Goal: Task Accomplishment & Management: Complete application form

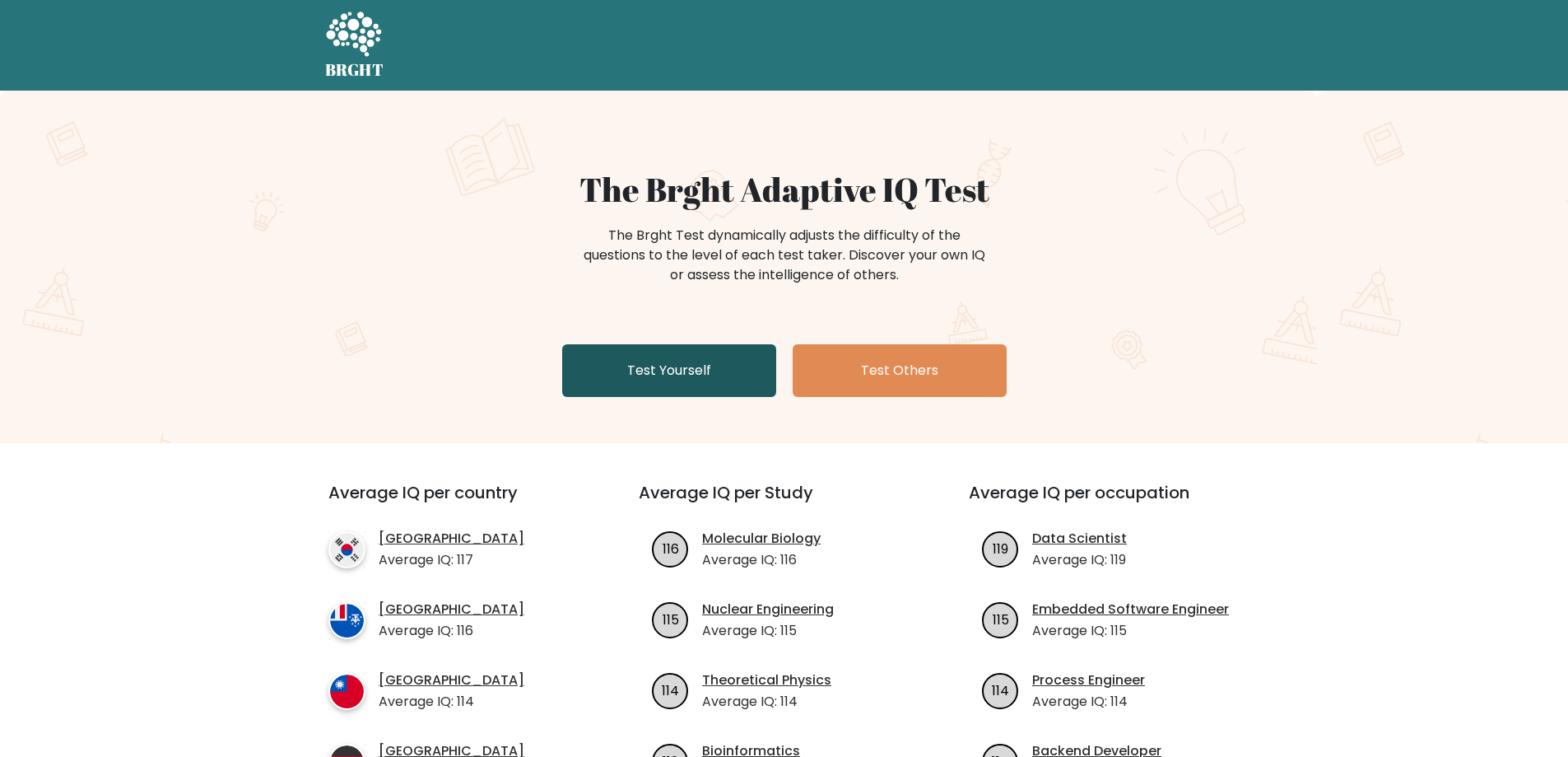
click at [650, 370] on link "Test Yourself" at bounding box center [669, 370] width 214 height 53
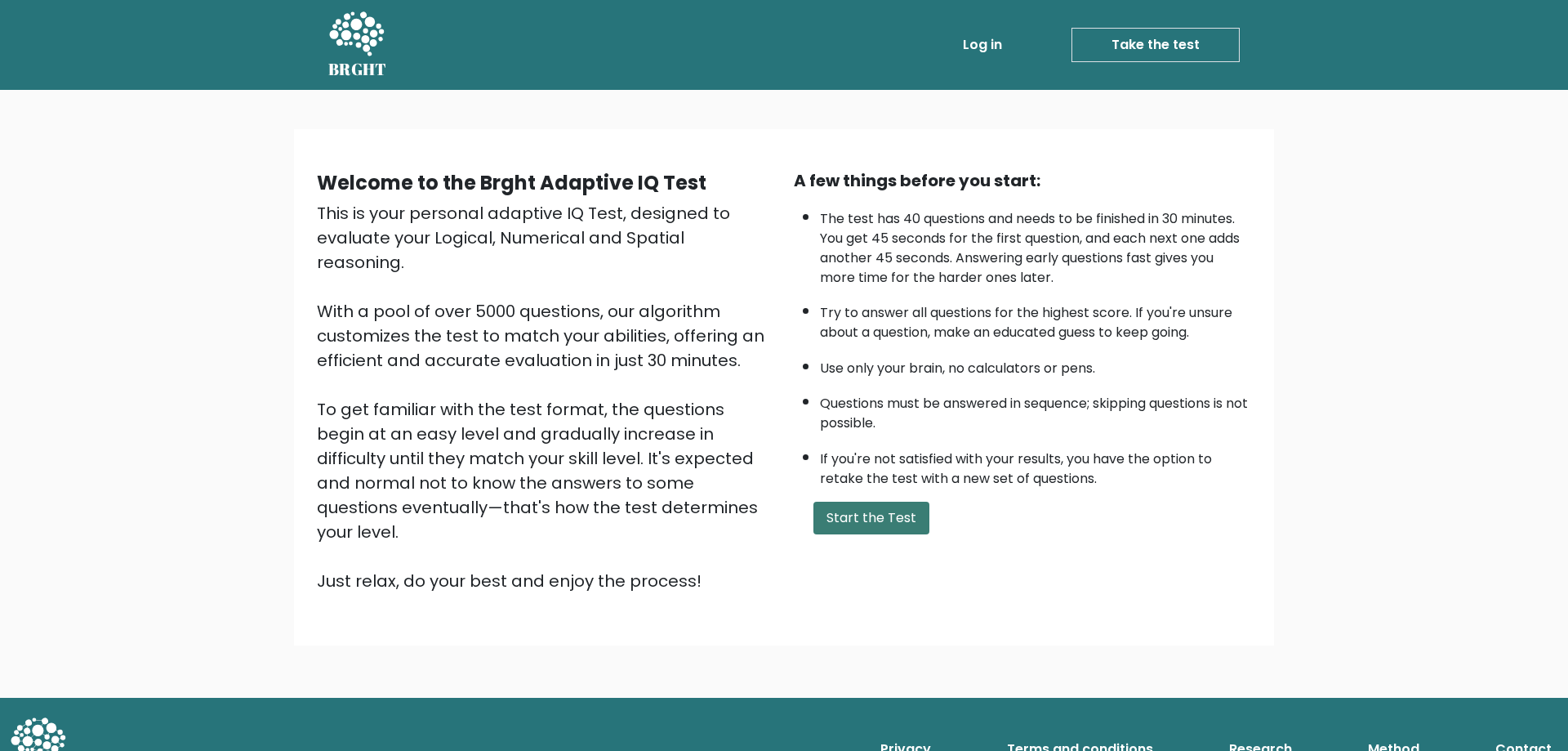
click at [891, 514] on button "Start the Test" at bounding box center [871, 518] width 116 height 33
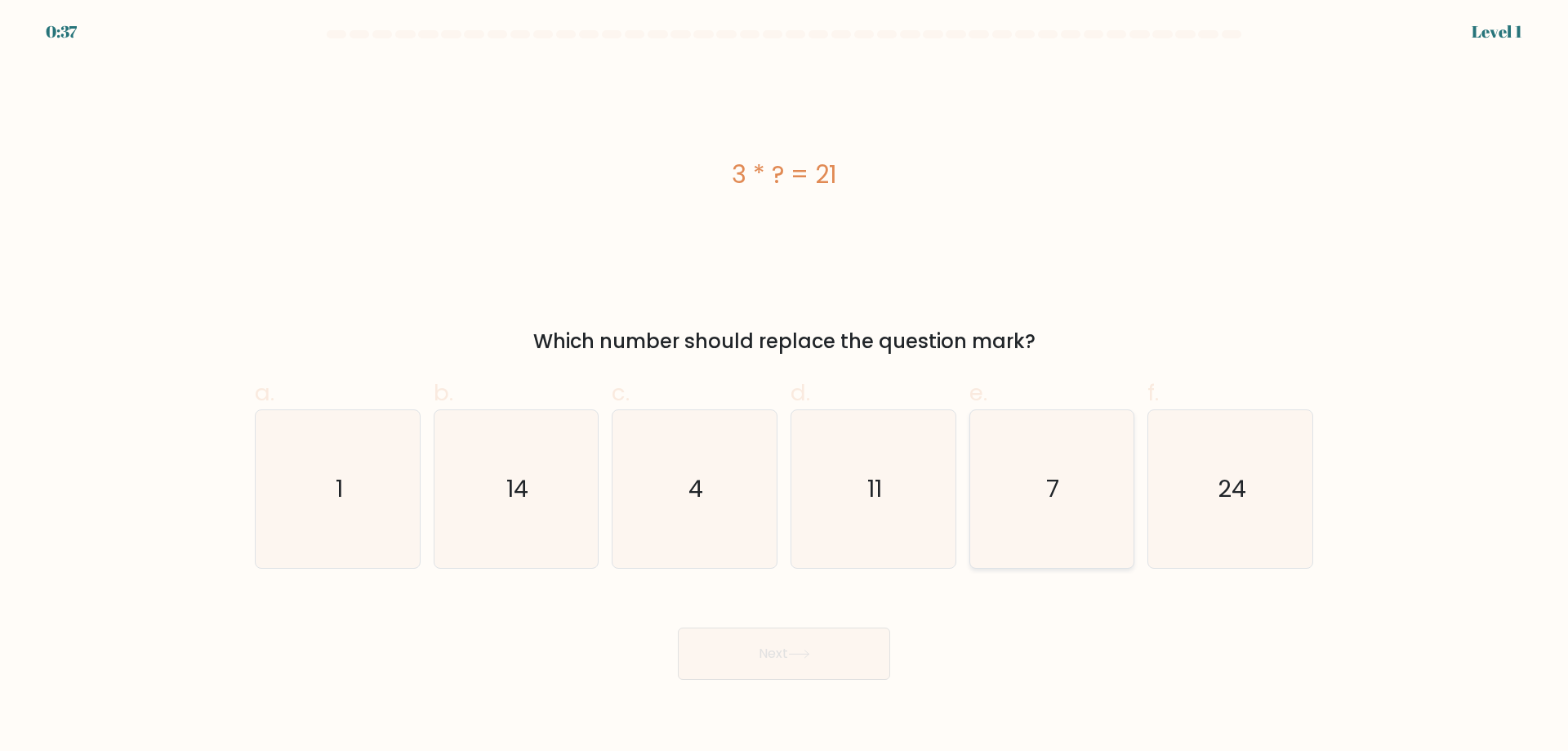
click at [1040, 493] on icon "7" at bounding box center [1051, 489] width 157 height 157
click at [785, 386] on input "e. 7" at bounding box center [784, 381] width 1 height 11
radio input "true"
click at [799, 647] on button "Next" at bounding box center [783, 654] width 213 height 52
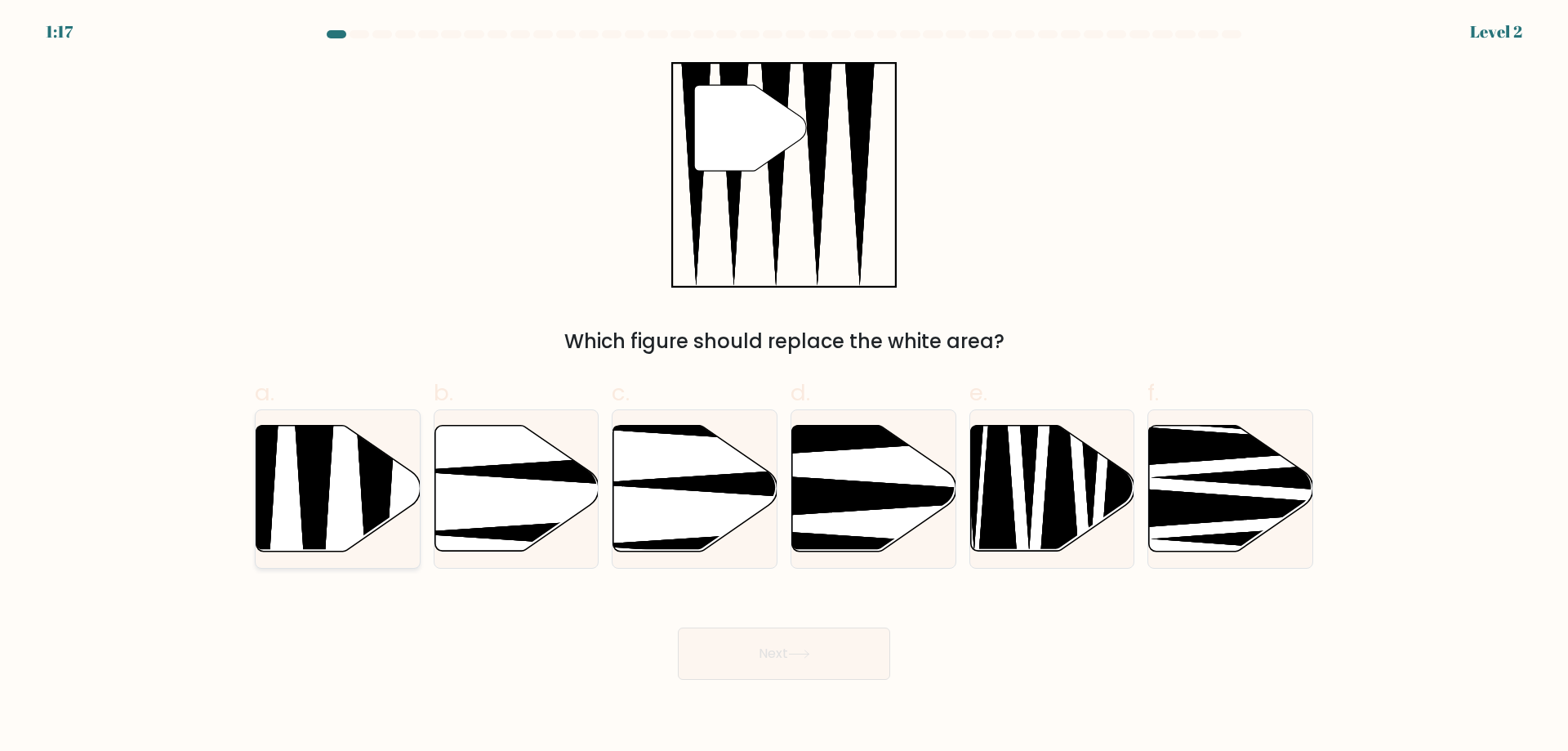
click at [338, 478] on icon at bounding box center [339, 488] width 165 height 126
click at [784, 386] on input "a." at bounding box center [784, 381] width 1 height 11
radio input "true"
click at [338, 478] on icon at bounding box center [338, 488] width 163 height 124
click at [784, 386] on input "a." at bounding box center [784, 381] width 1 height 11
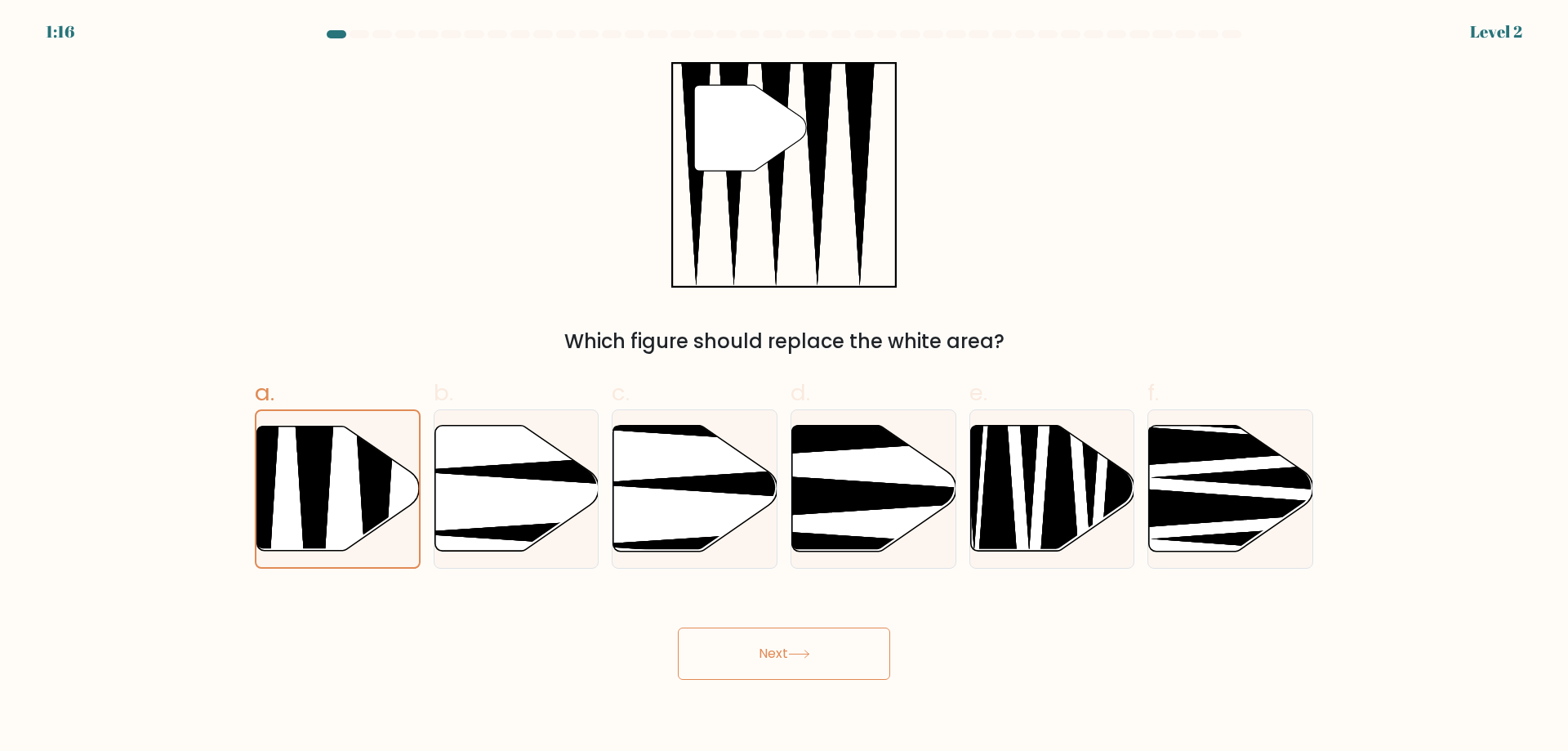
click at [720, 644] on button "Next" at bounding box center [783, 654] width 213 height 52
click at [815, 650] on button "Next" at bounding box center [783, 654] width 213 height 52
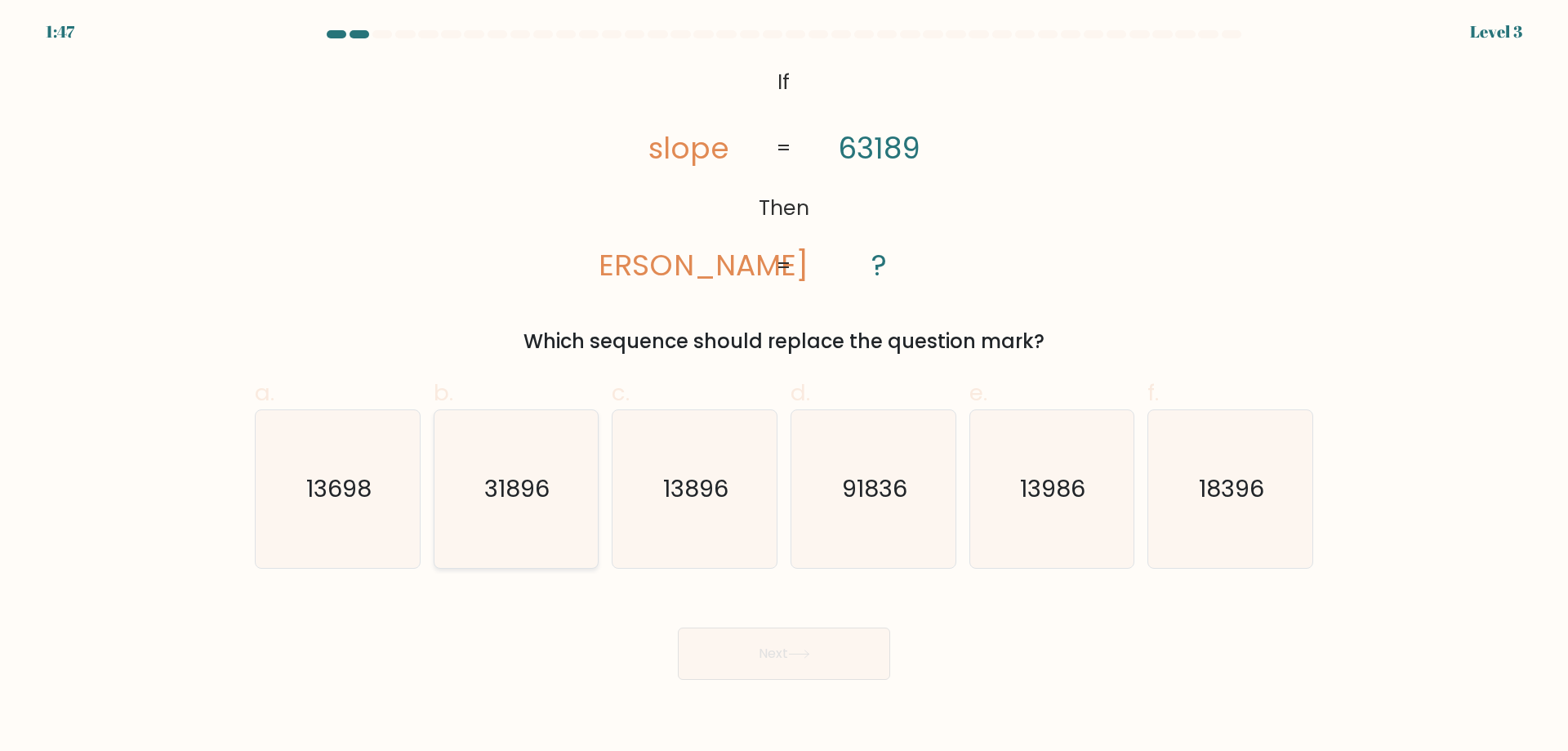
click at [543, 476] on text "31896" at bounding box center [517, 489] width 65 height 33
click at [784, 386] on input "b. 31896" at bounding box center [784, 381] width 1 height 11
radio input "true"
drag, startPoint x: 787, startPoint y: 666, endPoint x: 776, endPoint y: 666, distance: 11.0
click at [776, 666] on button "Next" at bounding box center [783, 654] width 213 height 52
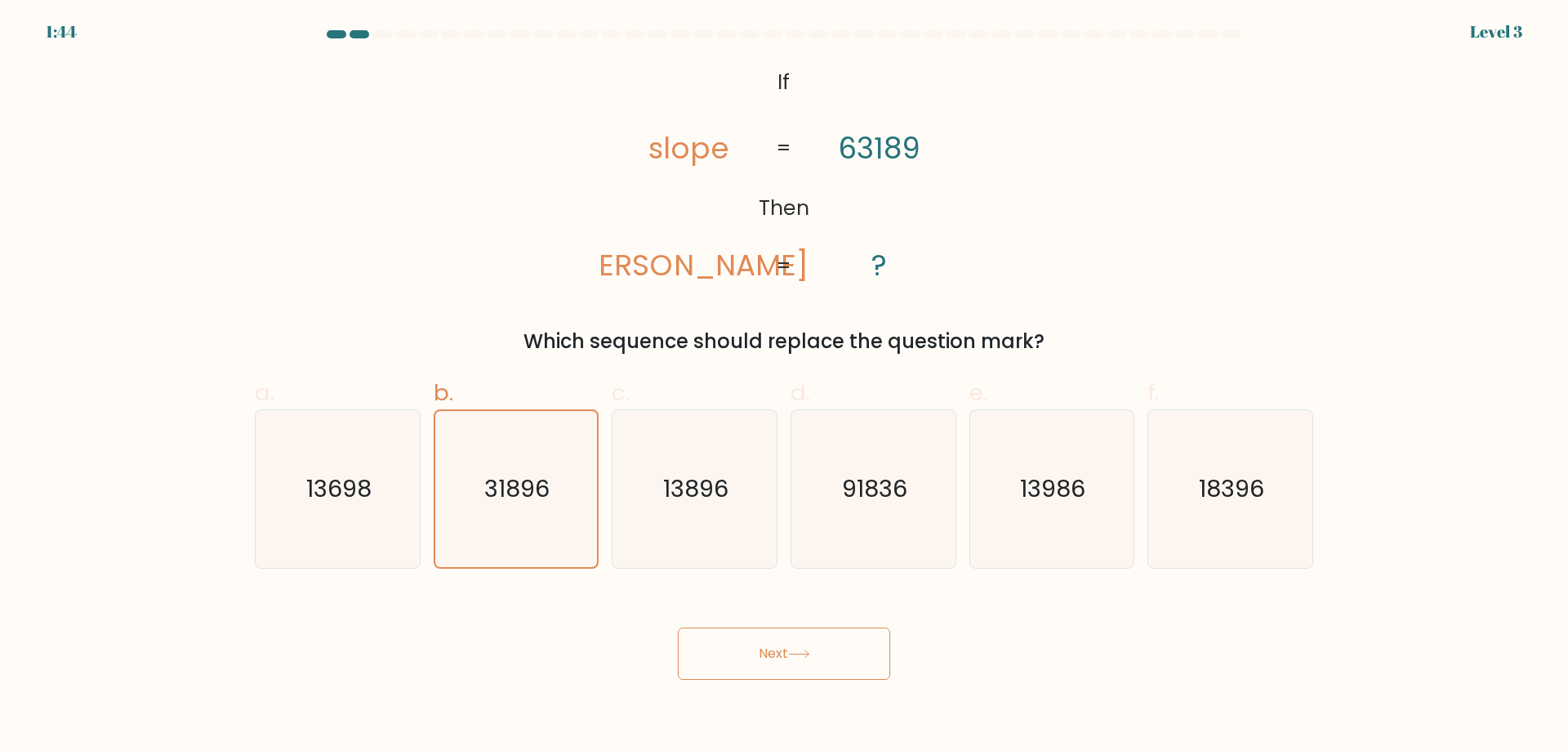
click at [770, 650] on button "Next" at bounding box center [783, 654] width 213 height 52
click at [770, 651] on button "Next" at bounding box center [783, 654] width 213 height 52
click at [831, 646] on button "Next" at bounding box center [783, 654] width 213 height 52
click at [878, 651] on button "Next" at bounding box center [783, 654] width 213 height 52
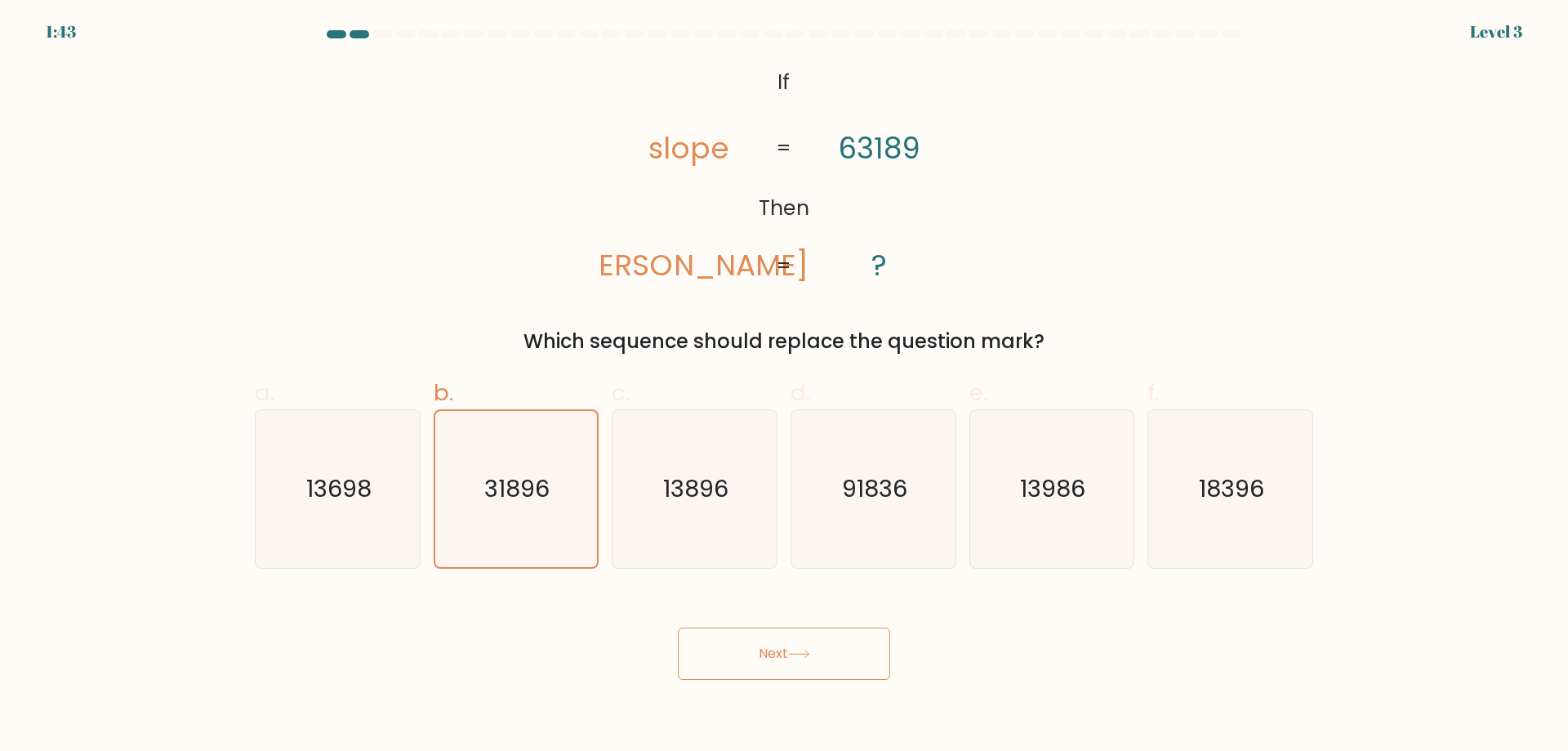
click at [878, 654] on button "Next" at bounding box center [783, 654] width 213 height 52
drag, startPoint x: 878, startPoint y: 654, endPoint x: 857, endPoint y: 660, distance: 21.8
click at [877, 655] on button "Next" at bounding box center [783, 654] width 213 height 52
drag, startPoint x: 808, startPoint y: 665, endPoint x: 775, endPoint y: 661, distance: 33.2
click at [793, 663] on button "Next" at bounding box center [783, 654] width 213 height 52
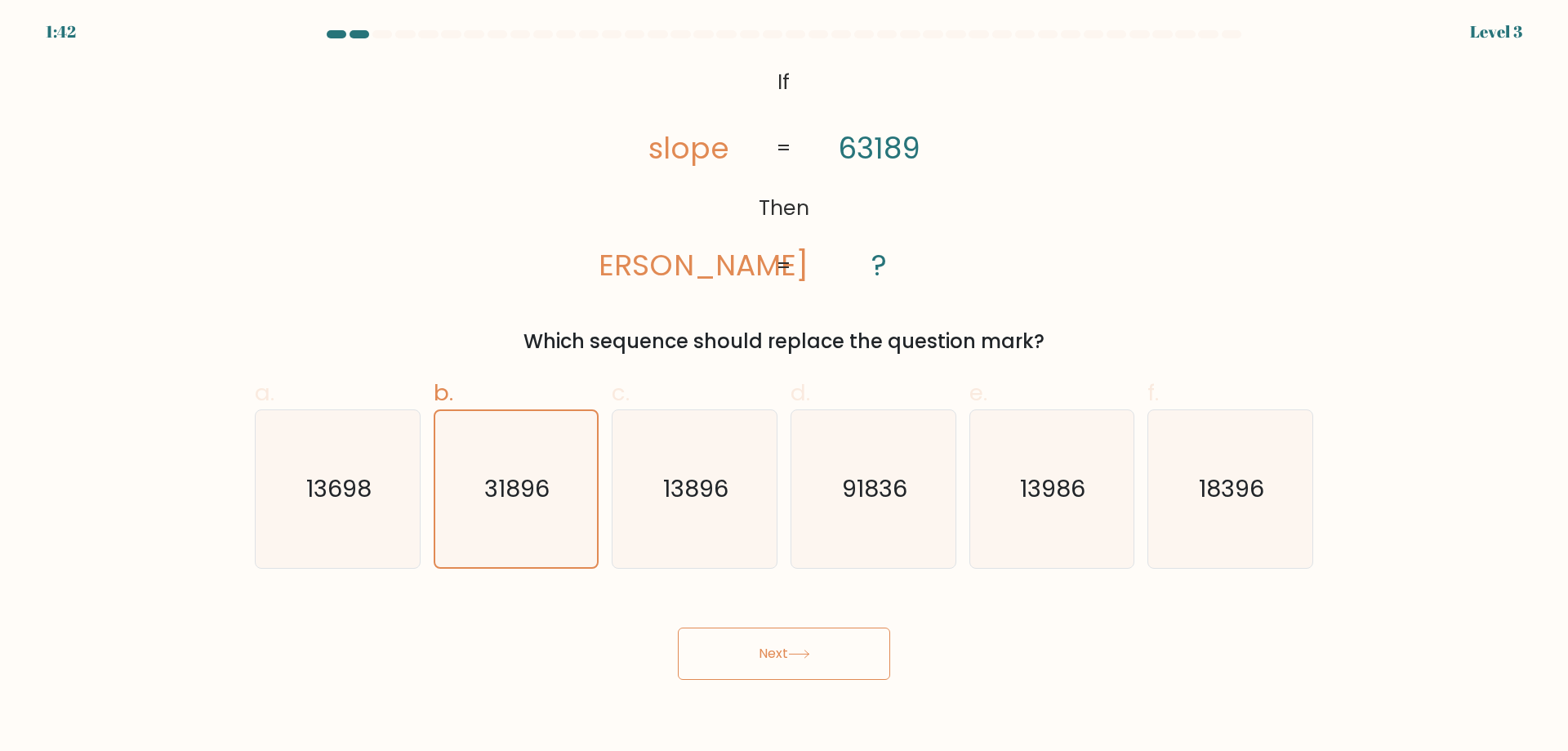
drag, startPoint x: 768, startPoint y: 661, endPoint x: 742, endPoint y: 662, distance: 26.0
click at [753, 662] on button "Next" at bounding box center [783, 654] width 213 height 52
click at [723, 663] on button "Next" at bounding box center [783, 654] width 213 height 52
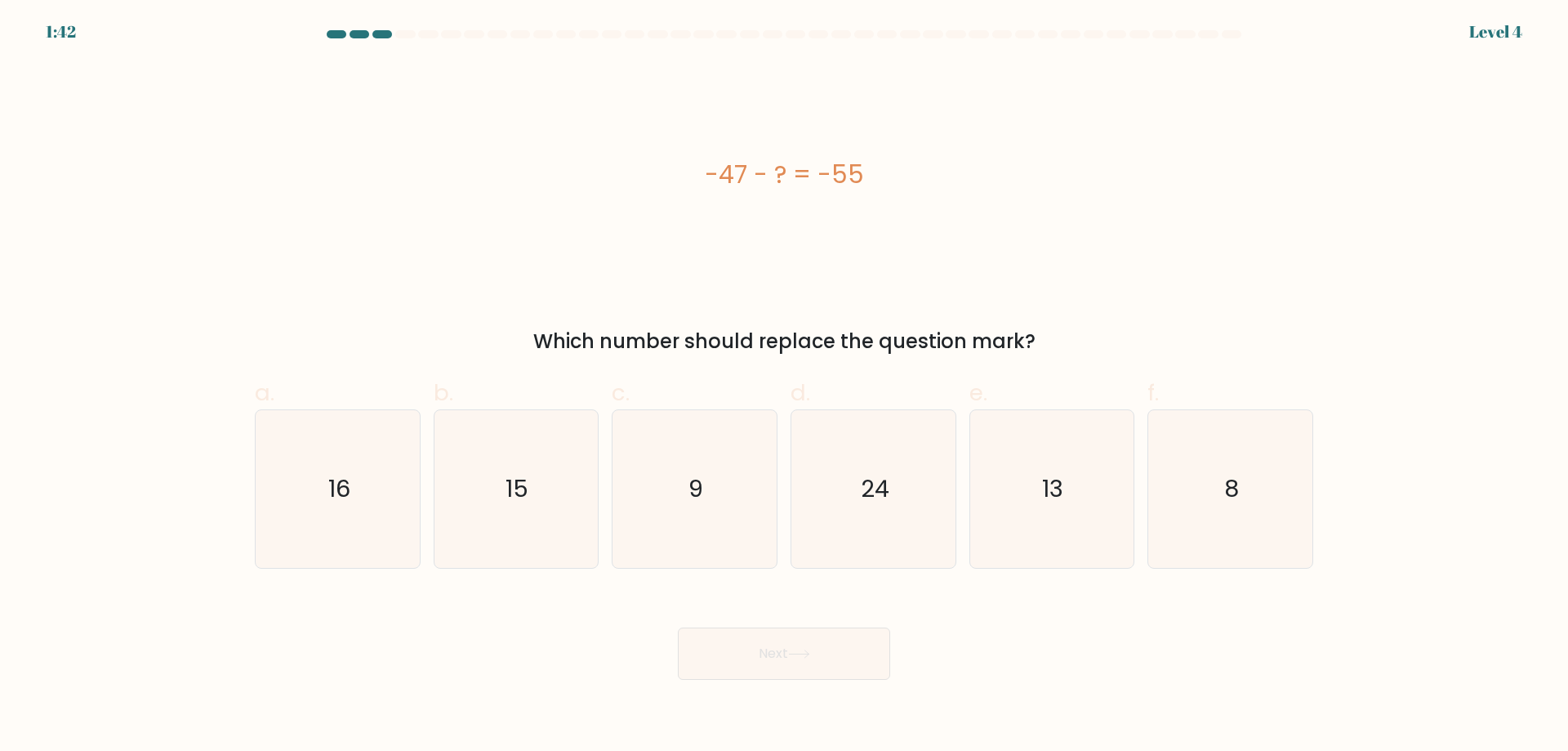
click at [694, 653] on button "Next" at bounding box center [783, 654] width 213 height 52
click at [574, 636] on div "Next" at bounding box center [784, 633] width 1078 height 91
click at [1225, 490] on text "8" at bounding box center [1233, 489] width 14 height 33
click at [785, 386] on input "f. 8" at bounding box center [784, 381] width 1 height 11
radio input "true"
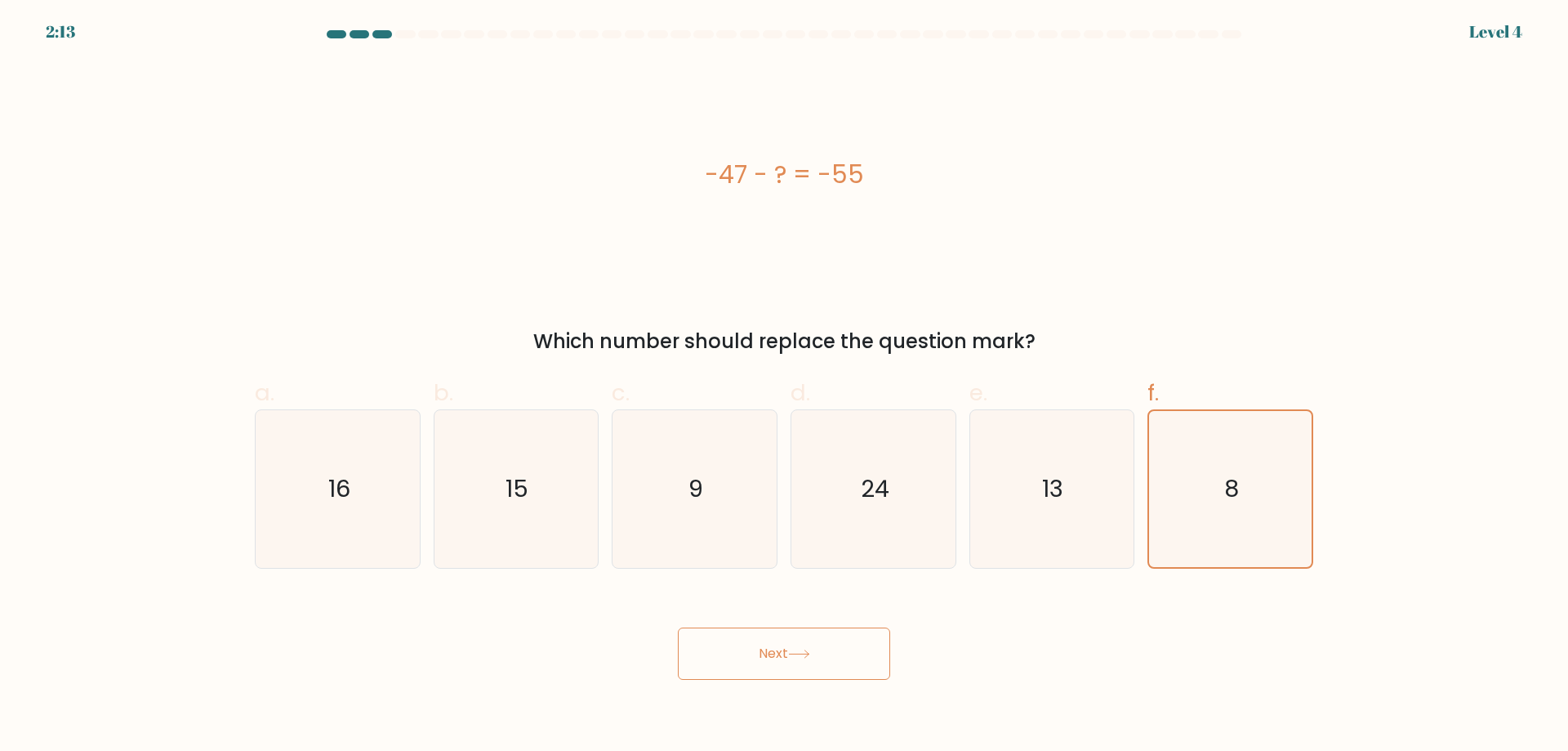
click at [861, 666] on button "Next" at bounding box center [783, 654] width 213 height 52
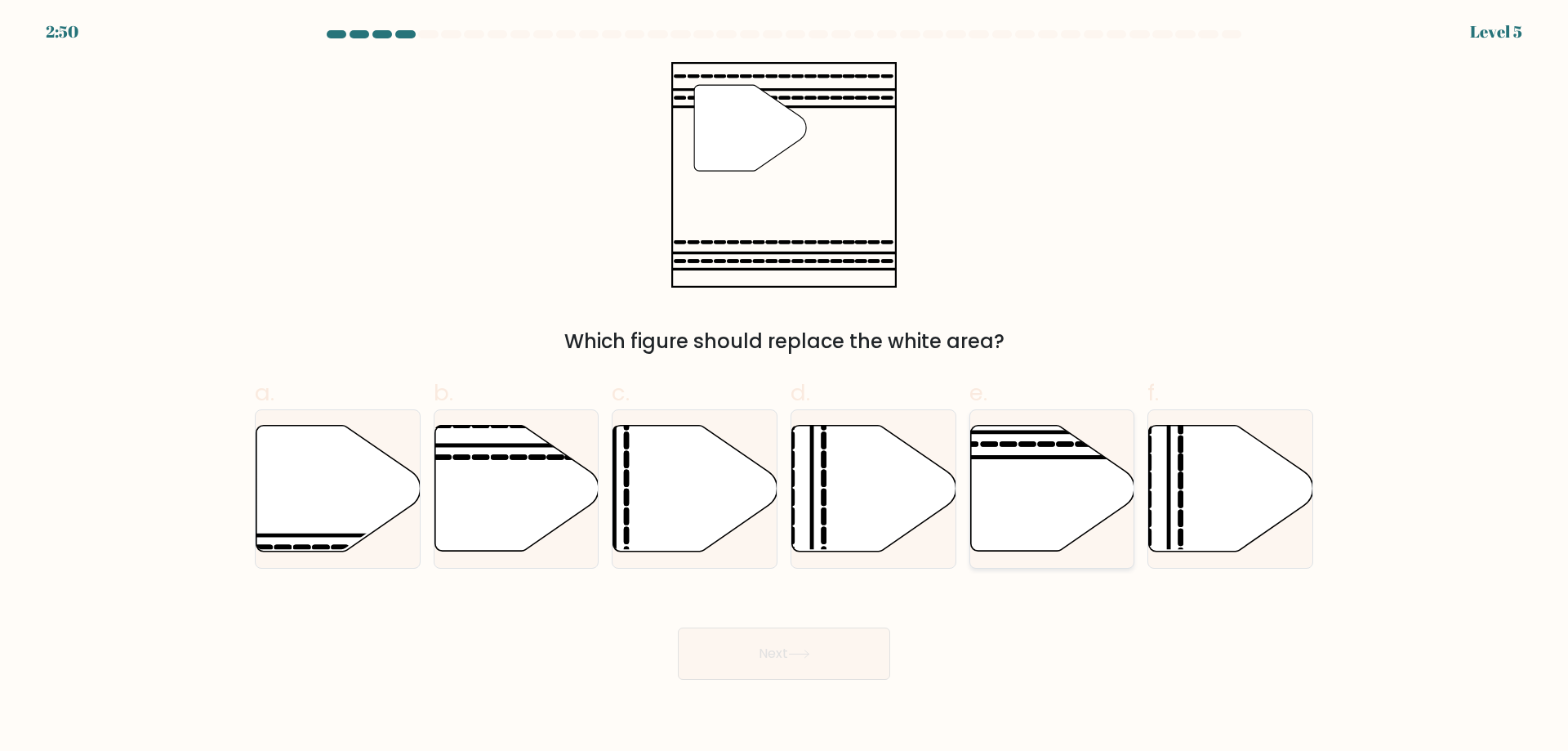
click at [1019, 486] on icon at bounding box center [1053, 488] width 165 height 126
click at [785, 386] on input "e." at bounding box center [784, 381] width 1 height 11
radio input "true"
click at [846, 651] on button "Next" at bounding box center [783, 654] width 213 height 52
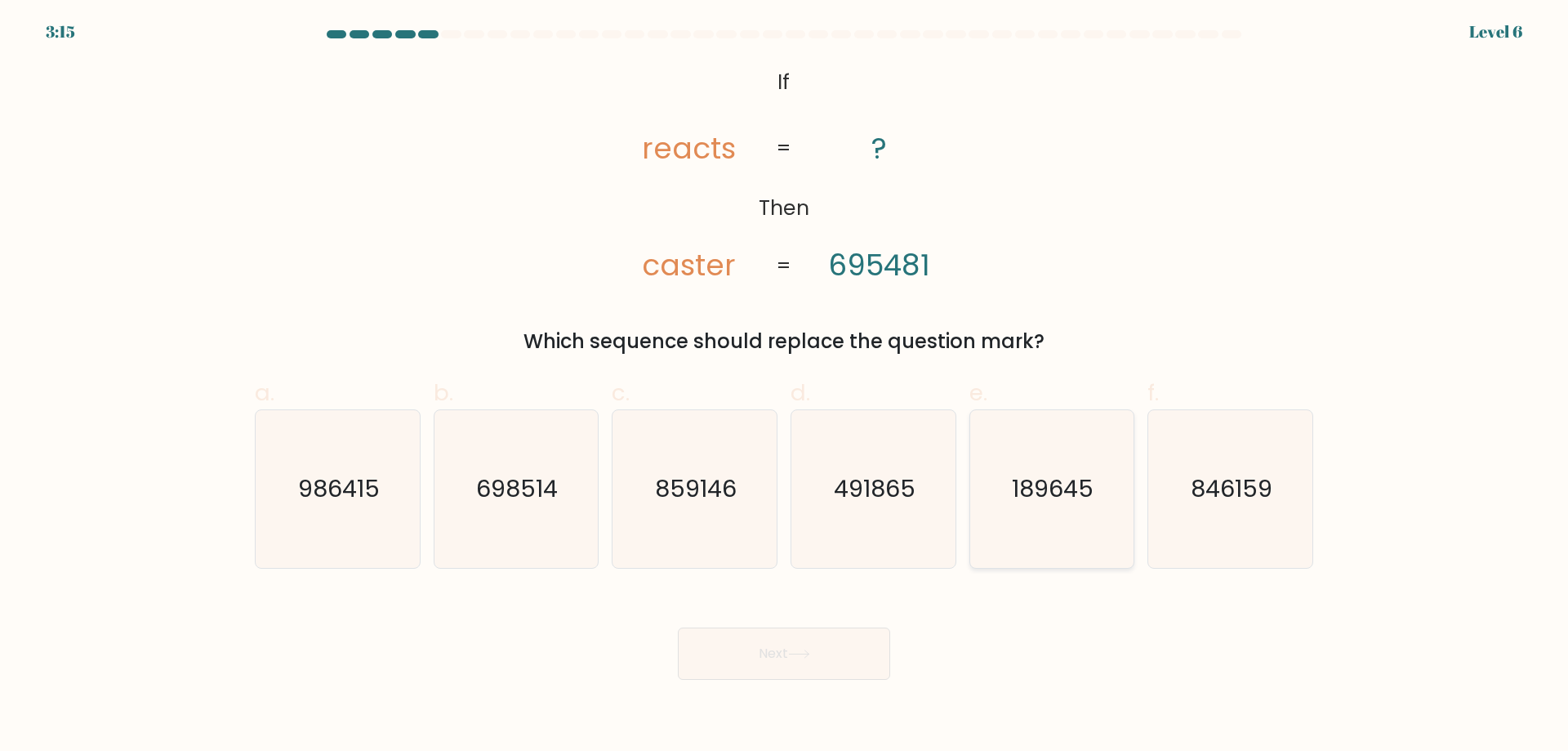
click at [1032, 472] on text "189645" at bounding box center [1053, 489] width 81 height 33
click at [785, 386] on input "e. 189645" at bounding box center [784, 381] width 1 height 11
radio input "true"
click at [820, 647] on button "Next" at bounding box center [783, 654] width 213 height 52
click at [787, 652] on button "Next" at bounding box center [783, 654] width 213 height 52
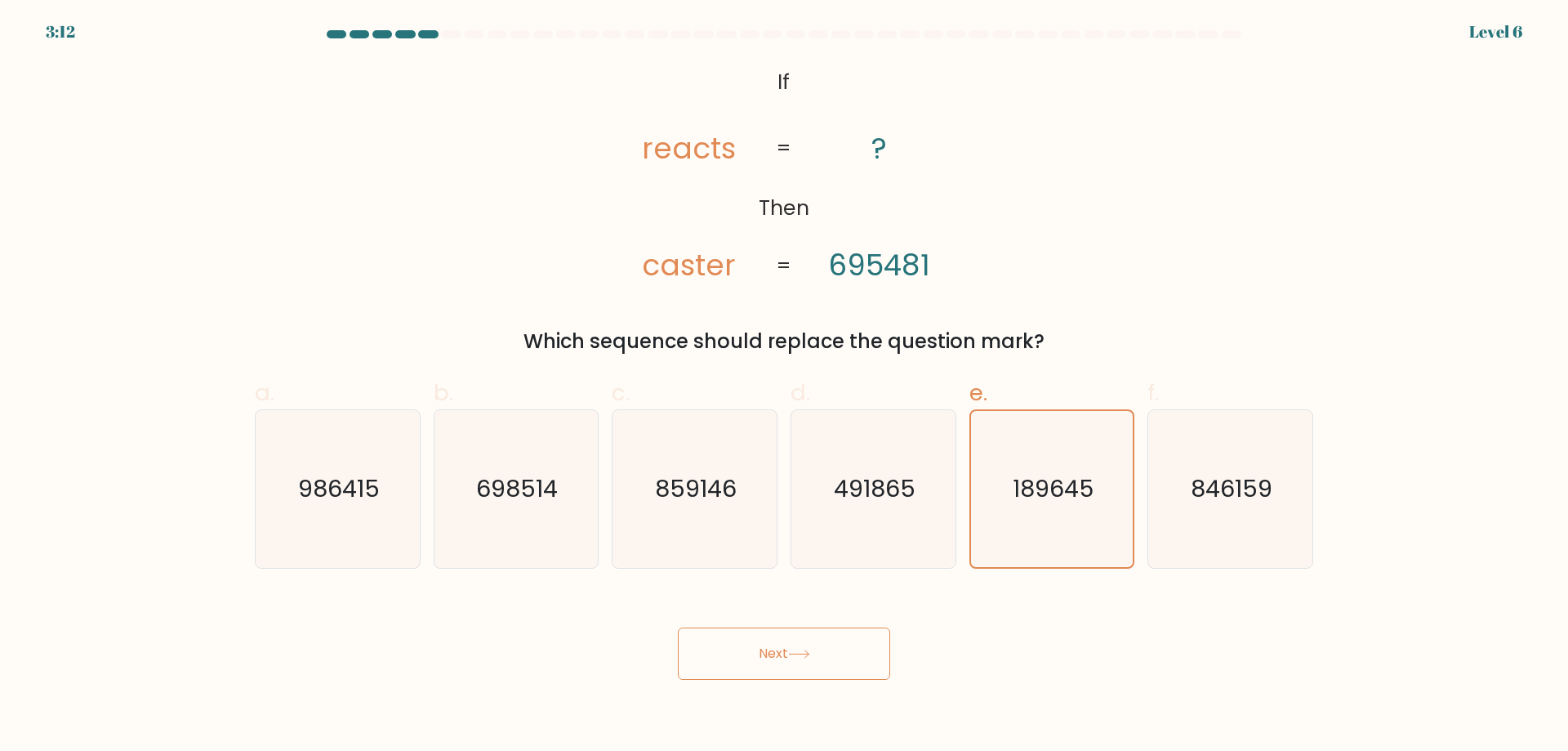
click at [864, 653] on button "Next" at bounding box center [783, 654] width 213 height 52
click at [865, 653] on button "Next" at bounding box center [783, 654] width 213 height 52
drag, startPoint x: 737, startPoint y: 660, endPoint x: 723, endPoint y: 660, distance: 14.0
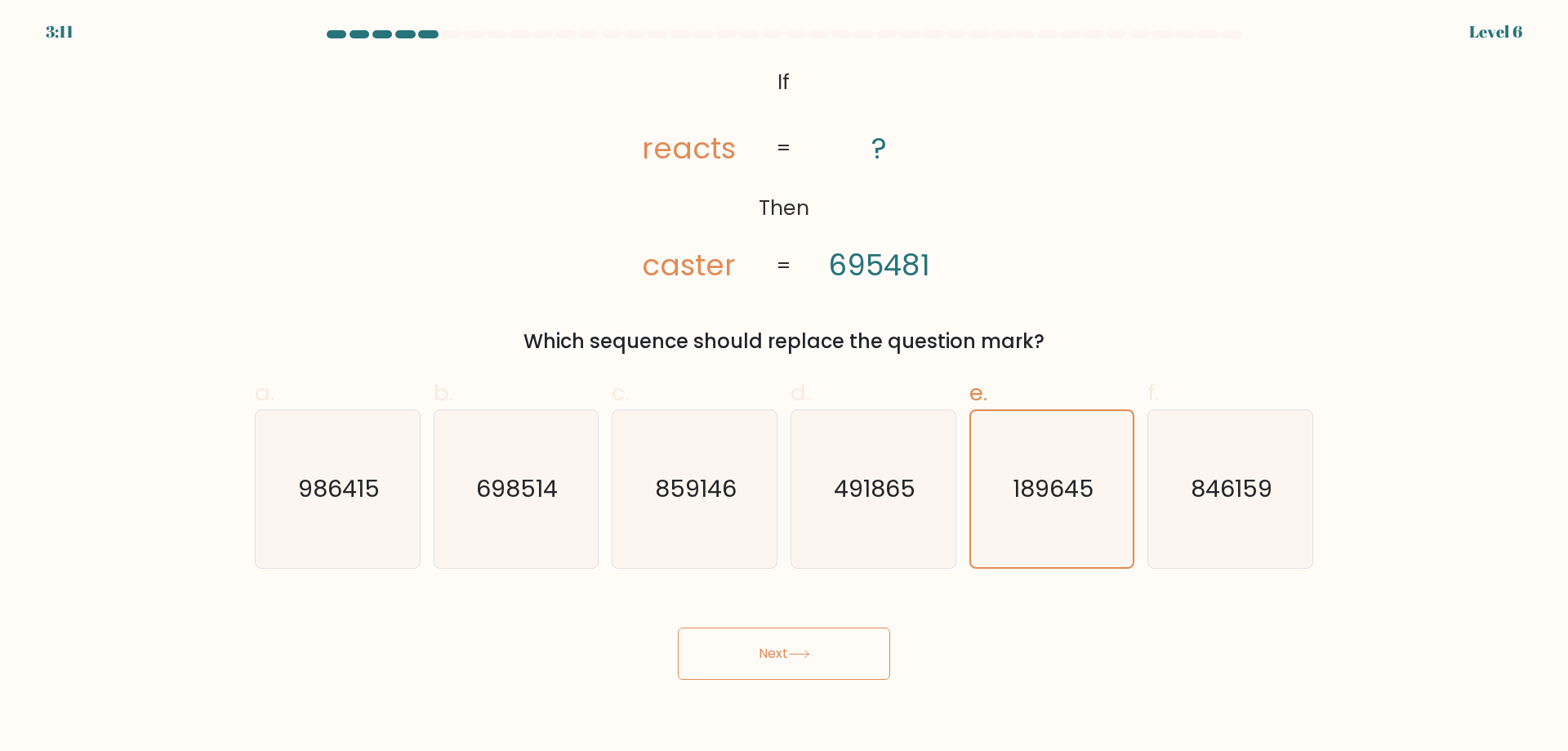
click at [733, 661] on button "Next" at bounding box center [783, 654] width 213 height 52
click at [722, 660] on button "Next" at bounding box center [783, 654] width 213 height 52
drag, startPoint x: 694, startPoint y: 658, endPoint x: 681, endPoint y: 651, distance: 14.8
click at [694, 658] on button "Next" at bounding box center [783, 654] width 213 height 52
click at [681, 651] on button "Next" at bounding box center [783, 654] width 213 height 52
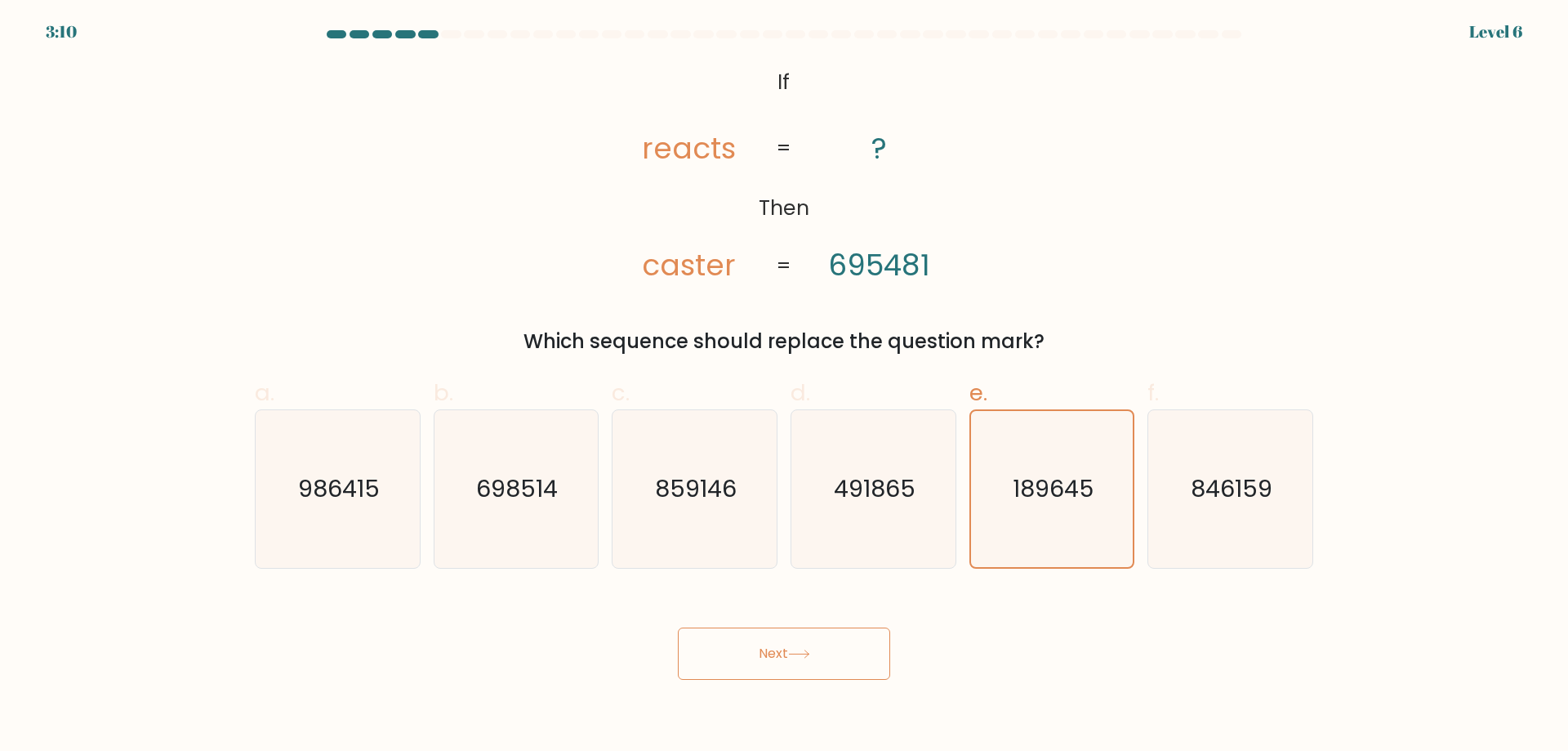
click at [681, 647] on button "Next" at bounding box center [783, 654] width 213 height 52
click at [692, 636] on button "Next" at bounding box center [783, 654] width 213 height 52
drag, startPoint x: 713, startPoint y: 638, endPoint x: 729, endPoint y: 638, distance: 16.0
click at [726, 638] on button "Next" at bounding box center [783, 654] width 213 height 52
drag, startPoint x: 774, startPoint y: 643, endPoint x: 787, endPoint y: 644, distance: 13.0
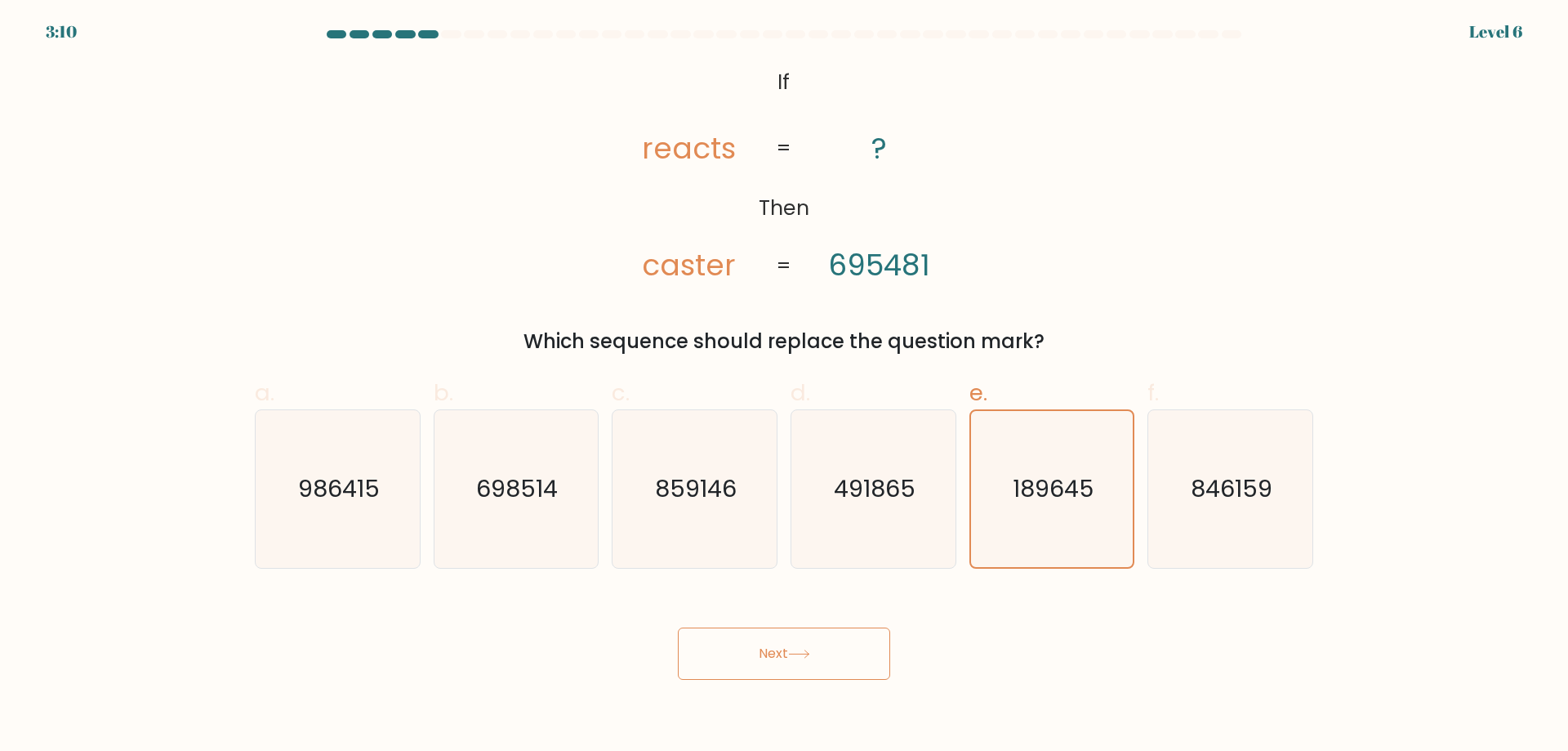
click at [779, 644] on button "Next" at bounding box center [783, 654] width 213 height 52
click at [797, 657] on icon at bounding box center [798, 654] width 22 height 9
drag, startPoint x: 811, startPoint y: 654, endPoint x: 832, endPoint y: 653, distance: 21.0
click at [808, 654] on icon at bounding box center [798, 654] width 20 height 7
click at [832, 653] on button "Next" at bounding box center [783, 654] width 213 height 52
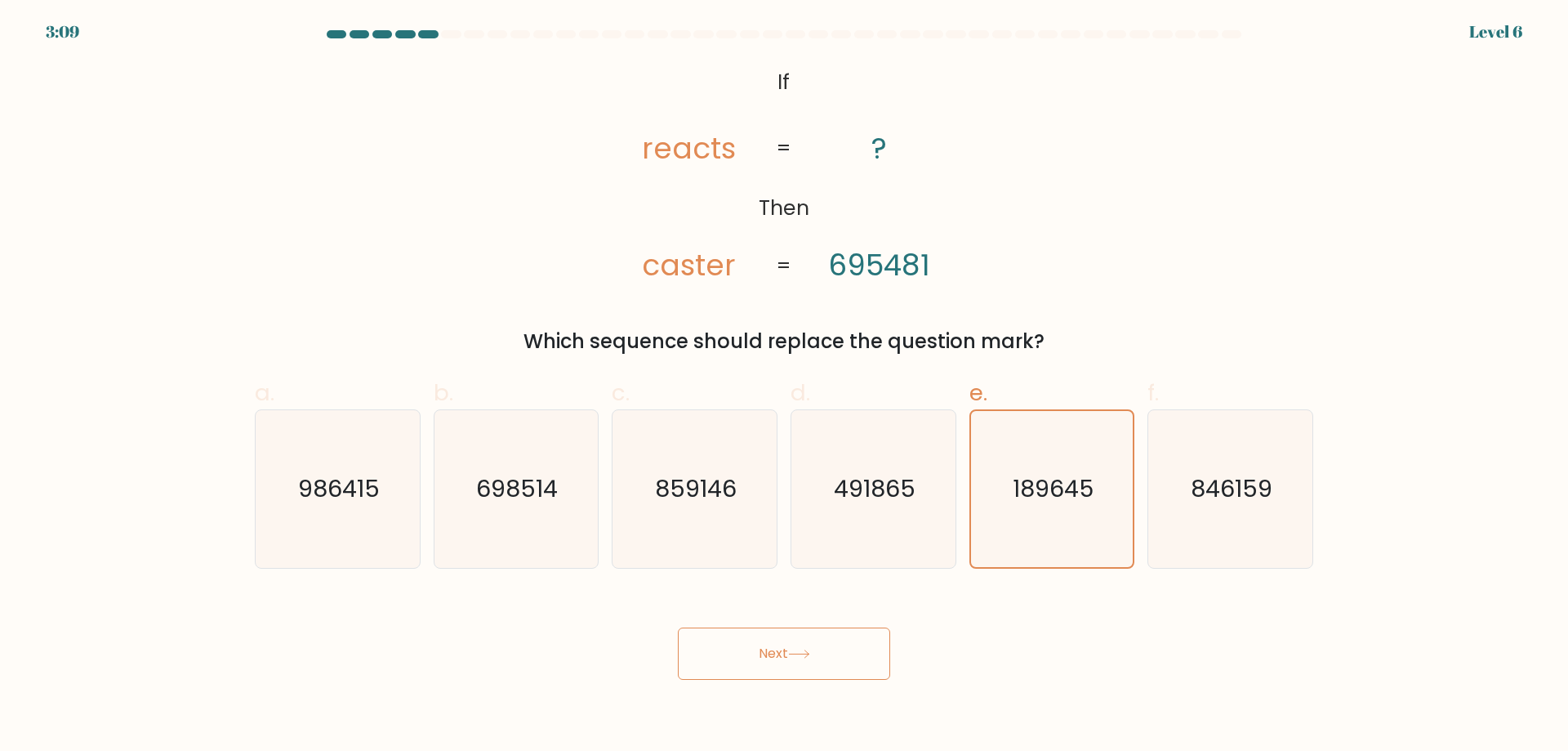
click at [844, 651] on button "Next" at bounding box center [783, 654] width 213 height 52
click at [845, 645] on button "Next" at bounding box center [783, 654] width 213 height 52
drag, startPoint x: 852, startPoint y: 637, endPoint x: 872, endPoint y: 634, distance: 20.2
click at [856, 636] on button "Next" at bounding box center [783, 654] width 213 height 52
click at [873, 638] on button "Next" at bounding box center [783, 654] width 213 height 52
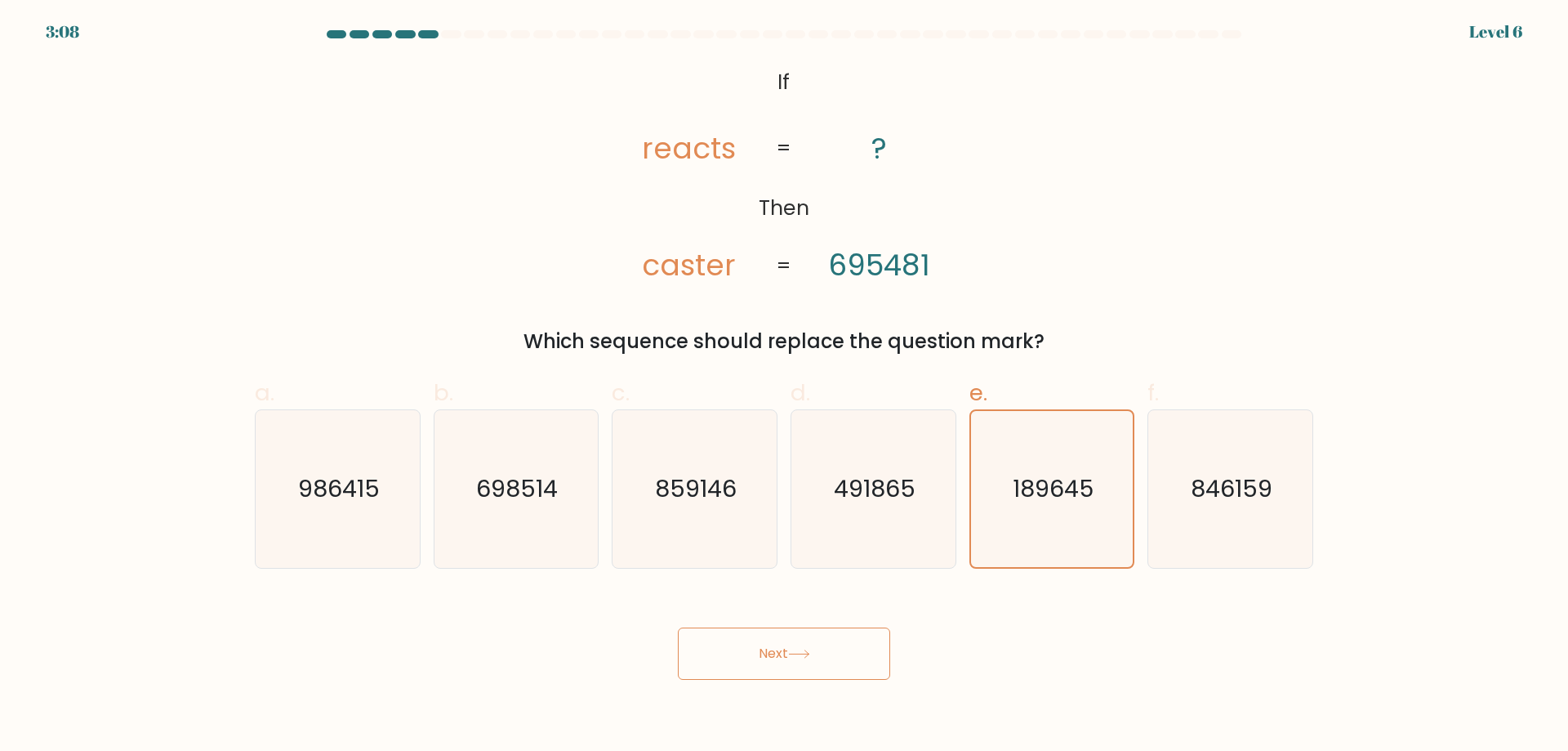
click at [890, 632] on div "Next" at bounding box center [784, 633] width 1078 height 91
click at [888, 642] on div "Next" at bounding box center [784, 633] width 1078 height 91
click at [875, 668] on button "Next" at bounding box center [783, 654] width 213 height 52
click at [861, 674] on button "Next" at bounding box center [783, 654] width 213 height 52
click at [770, 662] on button "Next" at bounding box center [783, 654] width 213 height 52
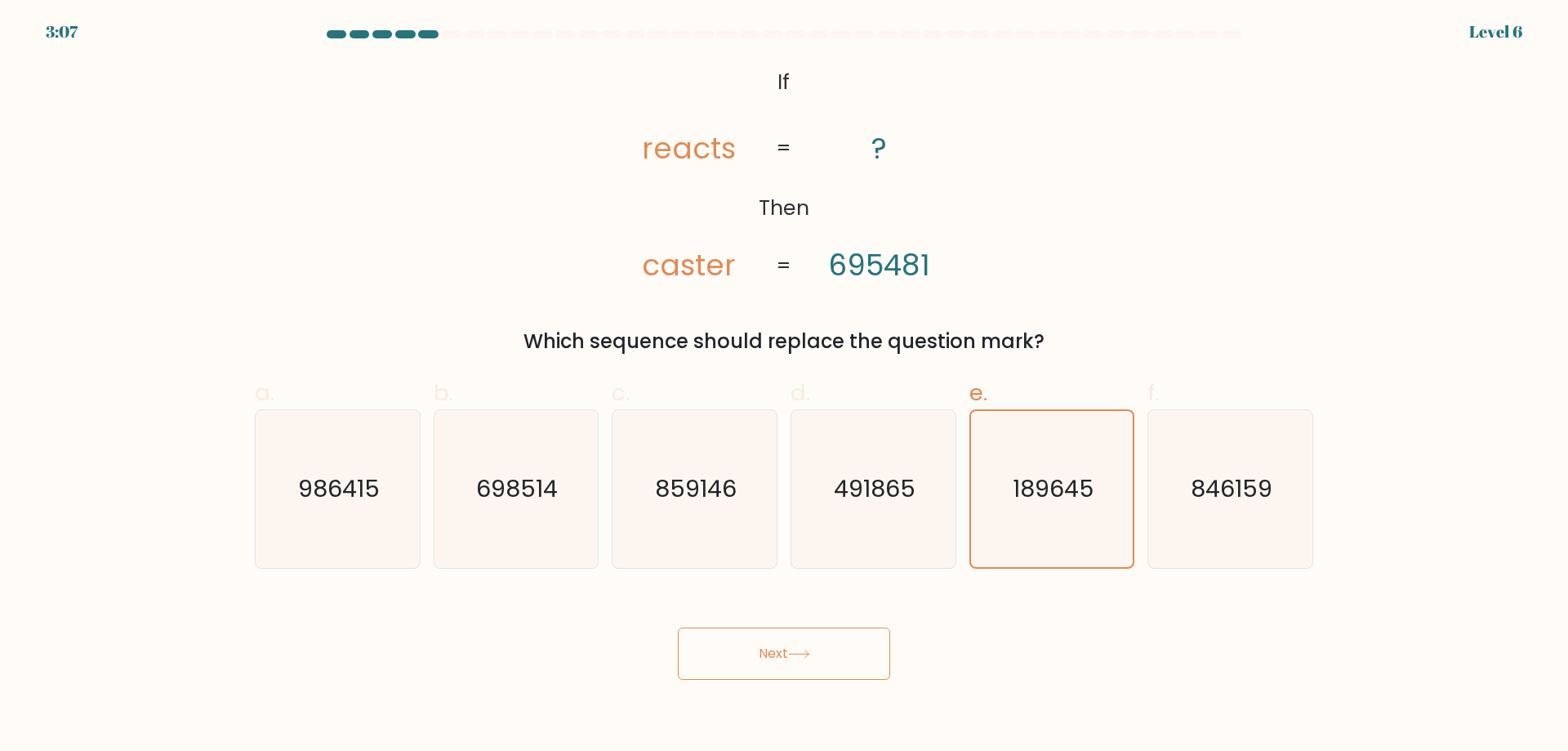
click at [766, 656] on button "Next" at bounding box center [783, 654] width 213 height 52
click at [774, 653] on button "Next" at bounding box center [783, 654] width 213 height 52
click at [783, 652] on button "Next" at bounding box center [783, 654] width 213 height 52
drag, startPoint x: 790, startPoint y: 652, endPoint x: 809, endPoint y: 654, distance: 19.1
click at [794, 655] on button "Next" at bounding box center [783, 654] width 213 height 52
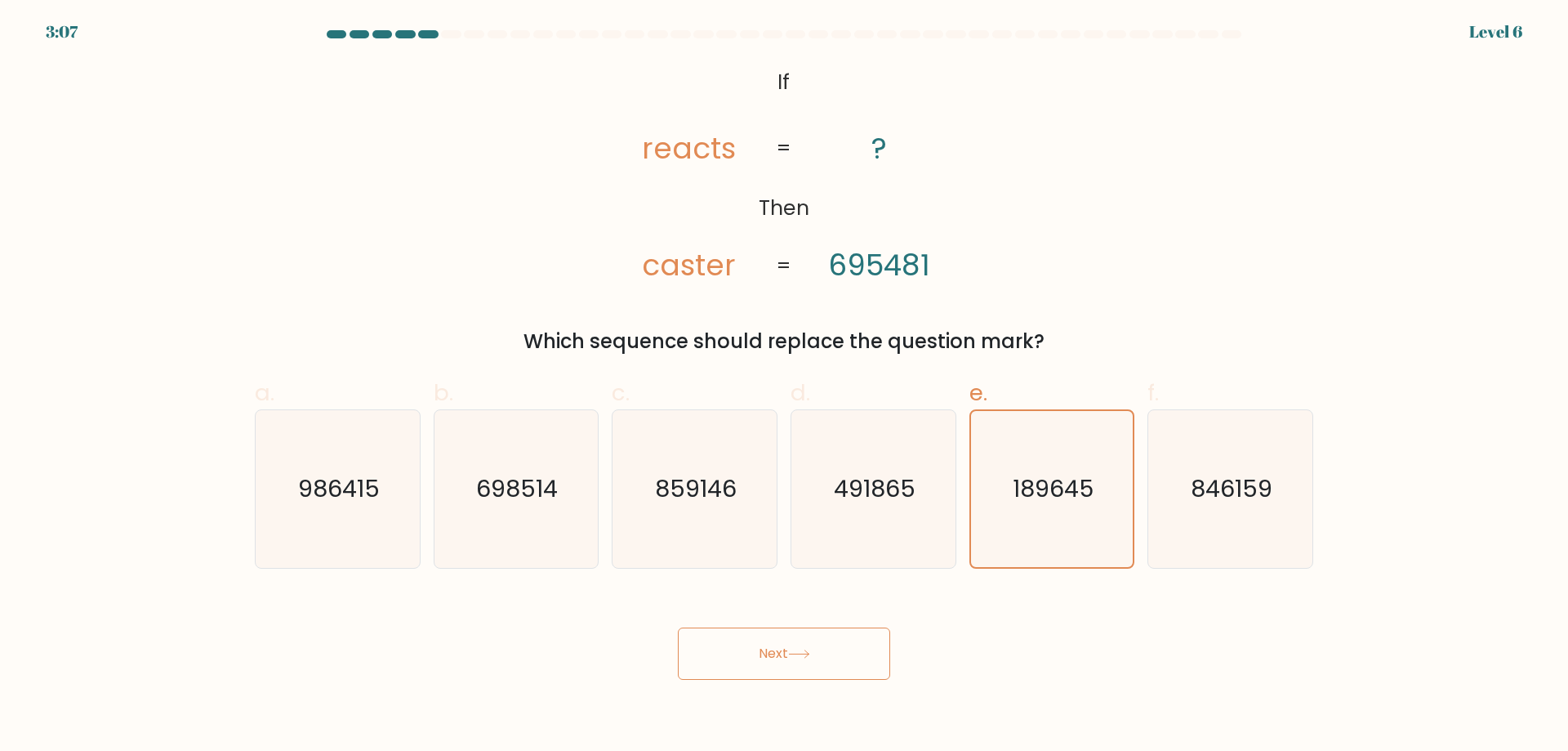
click at [810, 654] on button "Next" at bounding box center [783, 654] width 213 height 52
click at [1012, 500] on icon "189645" at bounding box center [1051, 489] width 156 height 156
click at [785, 386] on input "e. 189645" at bounding box center [784, 381] width 1 height 11
click at [1012, 500] on icon "189645" at bounding box center [1051, 489] width 156 height 156
click at [785, 386] on input "e. 189645" at bounding box center [784, 381] width 1 height 11
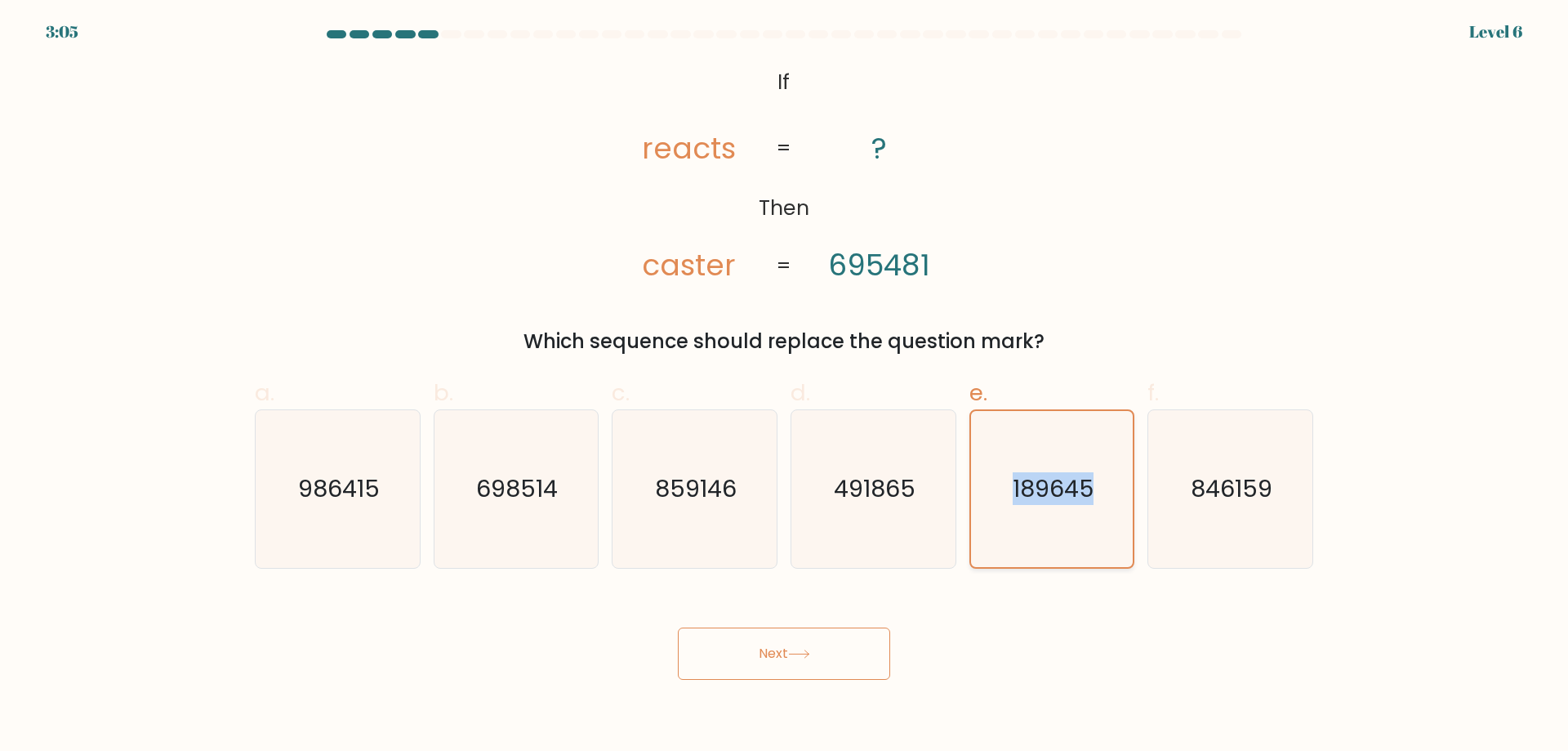
click at [1012, 500] on icon "189645" at bounding box center [1051, 489] width 156 height 156
click at [785, 386] on input "e. 189645" at bounding box center [784, 381] width 1 height 11
click at [800, 659] on icon at bounding box center [798, 654] width 22 height 9
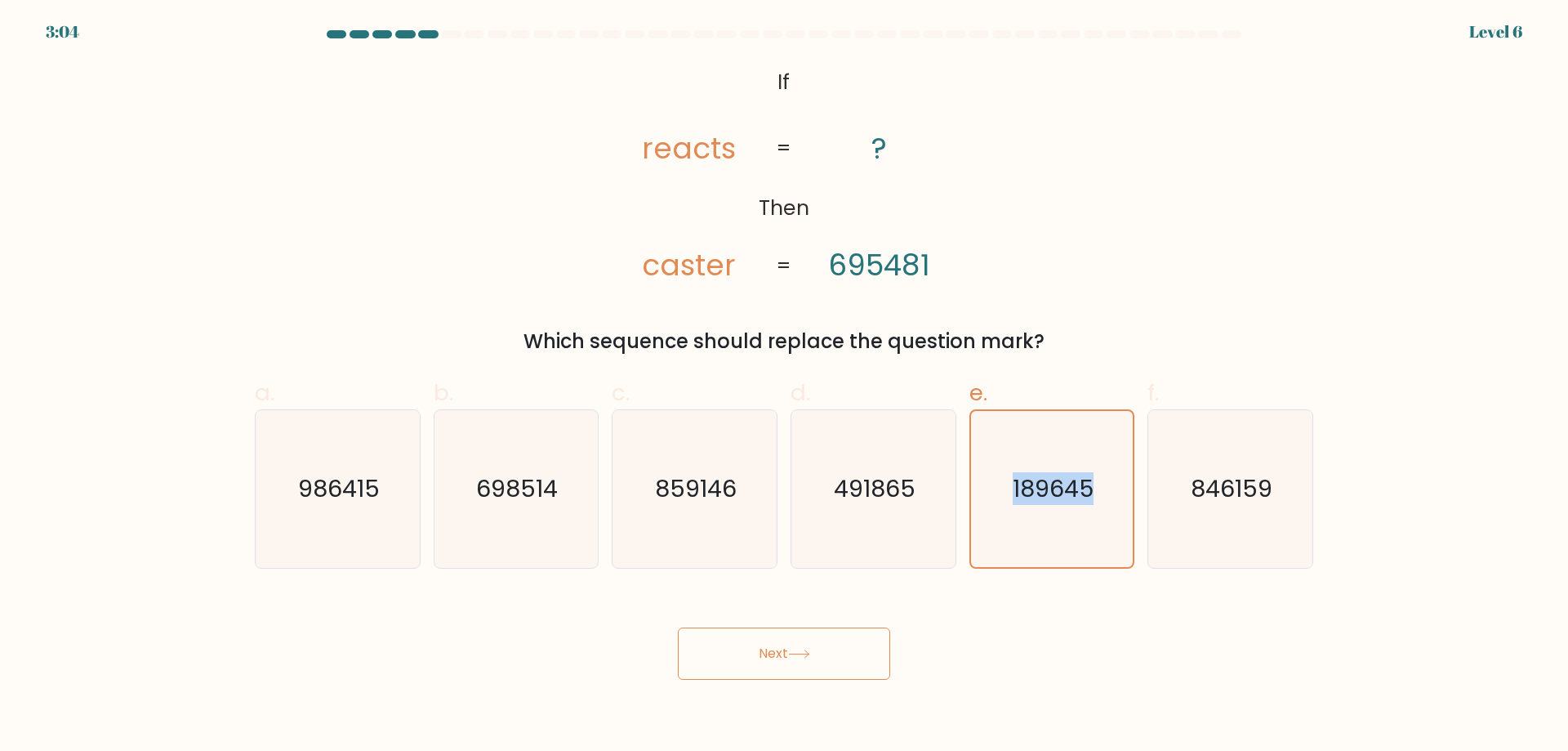
click at [800, 655] on icon at bounding box center [798, 654] width 22 height 9
click at [802, 654] on icon at bounding box center [798, 654] width 20 height 7
click at [802, 653] on icon at bounding box center [798, 654] width 22 height 9
click at [802, 648] on button "Next" at bounding box center [783, 654] width 213 height 52
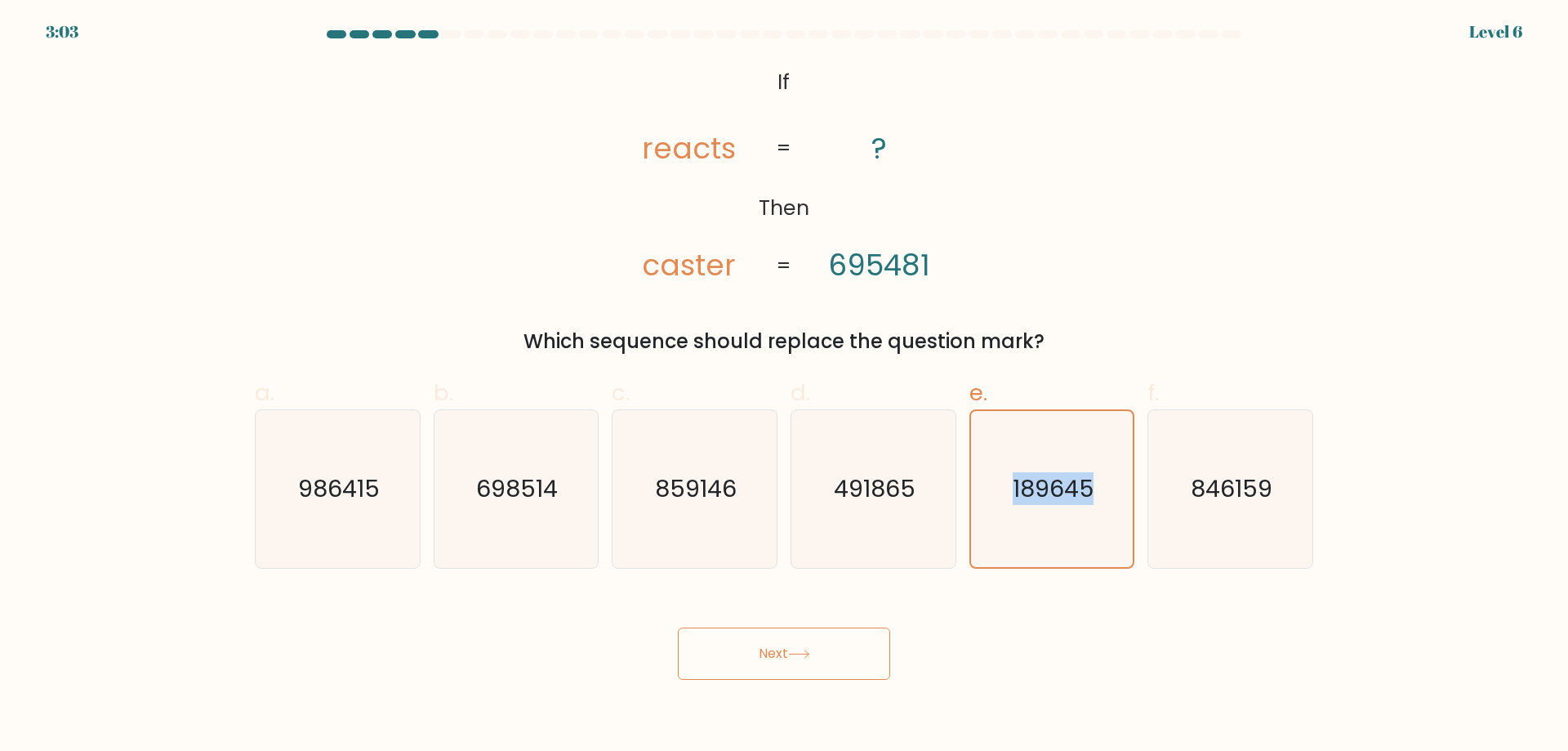
click at [802, 646] on button "Next" at bounding box center [783, 654] width 213 height 52
click at [795, 648] on button "Next" at bounding box center [783, 654] width 213 height 52
drag, startPoint x: 722, startPoint y: 657, endPoint x: 675, endPoint y: 657, distance: 47.0
click at [720, 657] on button "Next" at bounding box center [783, 654] width 213 height 52
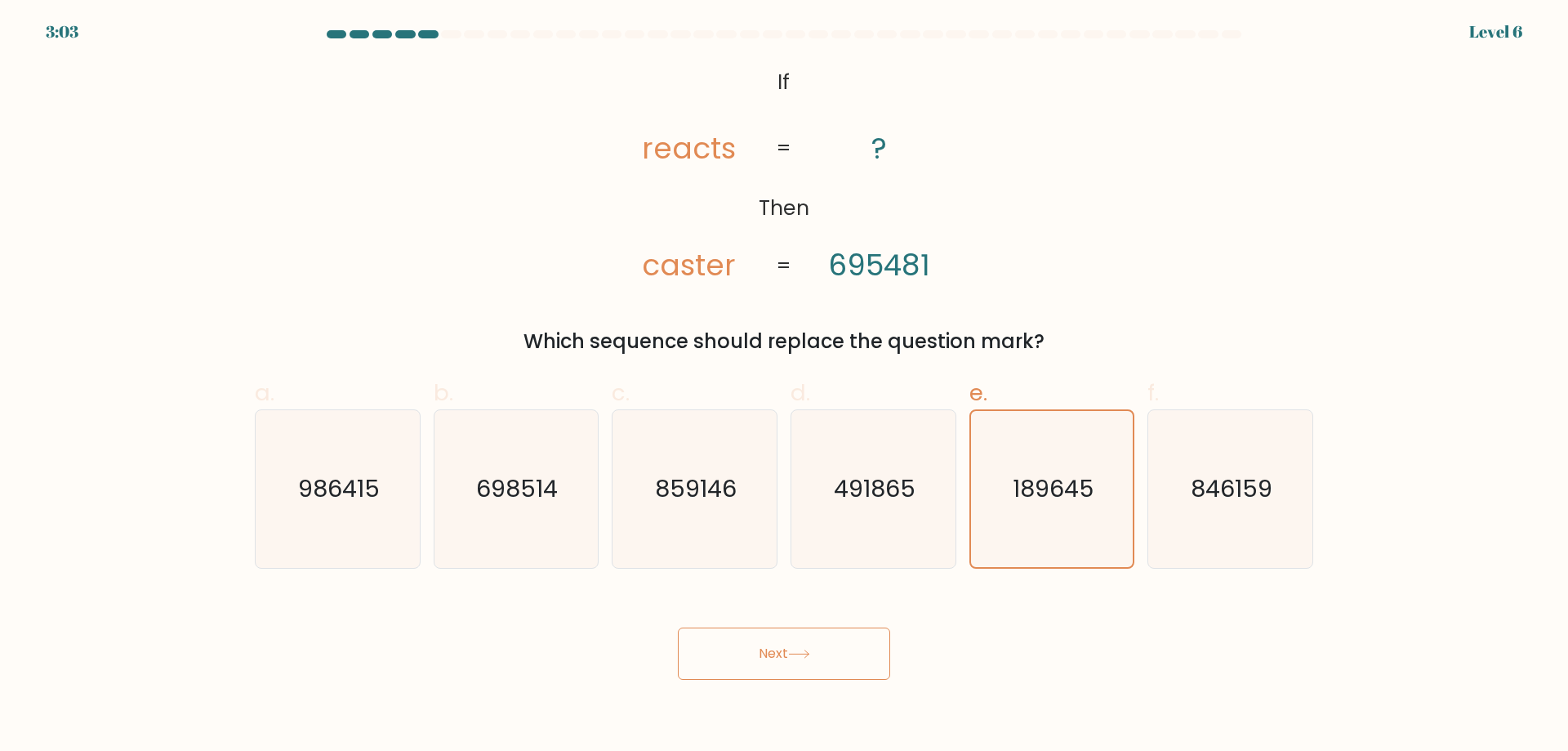
drag, startPoint x: 671, startPoint y: 659, endPoint x: 669, endPoint y: 632, distance: 27.1
click at [670, 659] on div "Next" at bounding box center [784, 633] width 1078 height 91
click at [669, 632] on div "Next" at bounding box center [784, 633] width 1078 height 91
click at [681, 649] on div "Next" at bounding box center [784, 633] width 1078 height 91
click at [719, 656] on button "Next" at bounding box center [783, 654] width 213 height 52
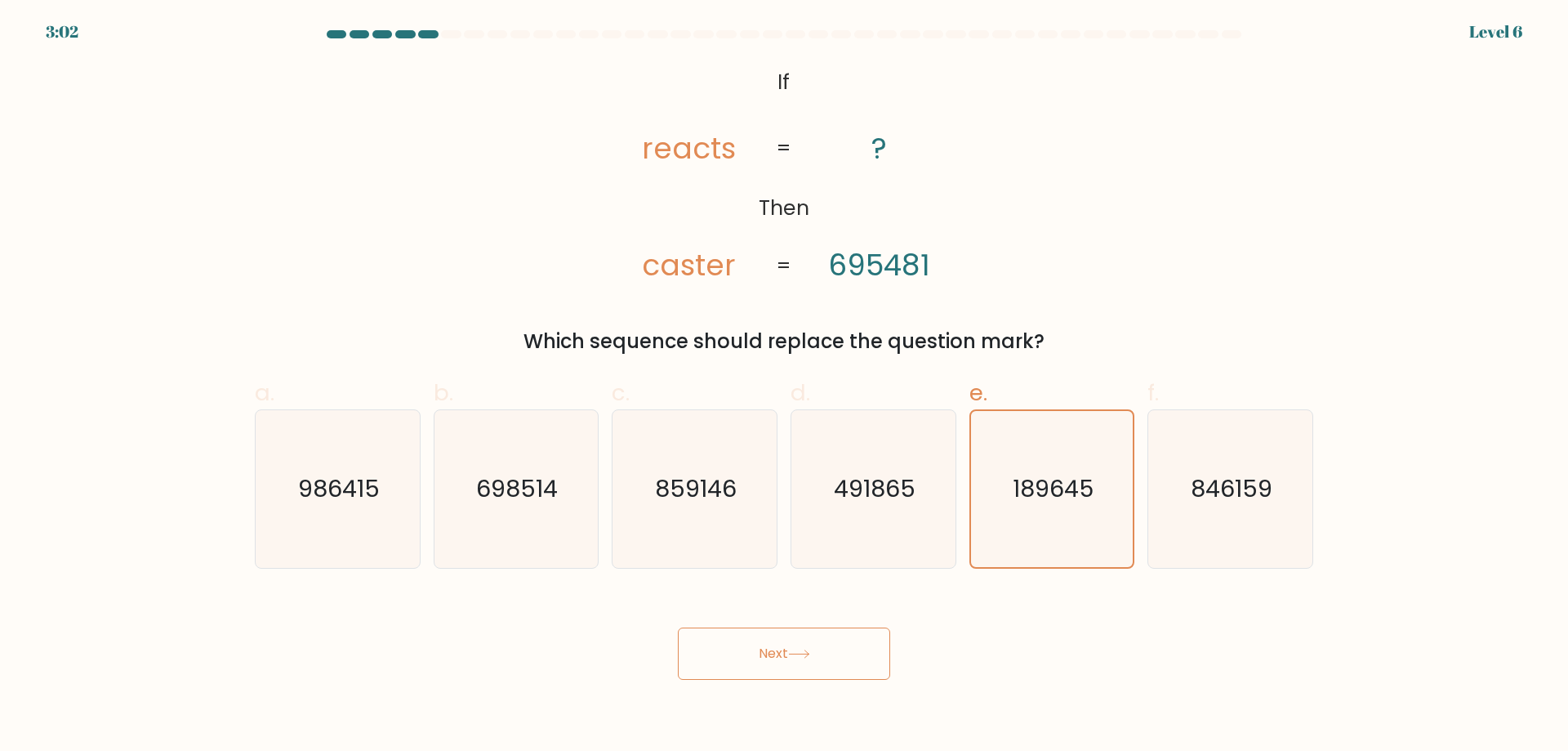
drag, startPoint x: 734, startPoint y: 647, endPoint x: 663, endPoint y: 659, distance: 72.0
click at [735, 647] on button "Next" at bounding box center [783, 654] width 213 height 52
click at [661, 661] on div "Next" at bounding box center [784, 633] width 1078 height 91
drag, startPoint x: 663, startPoint y: 636, endPoint x: 679, endPoint y: 632, distance: 16.5
click at [664, 636] on div "Next" at bounding box center [784, 633] width 1078 height 91
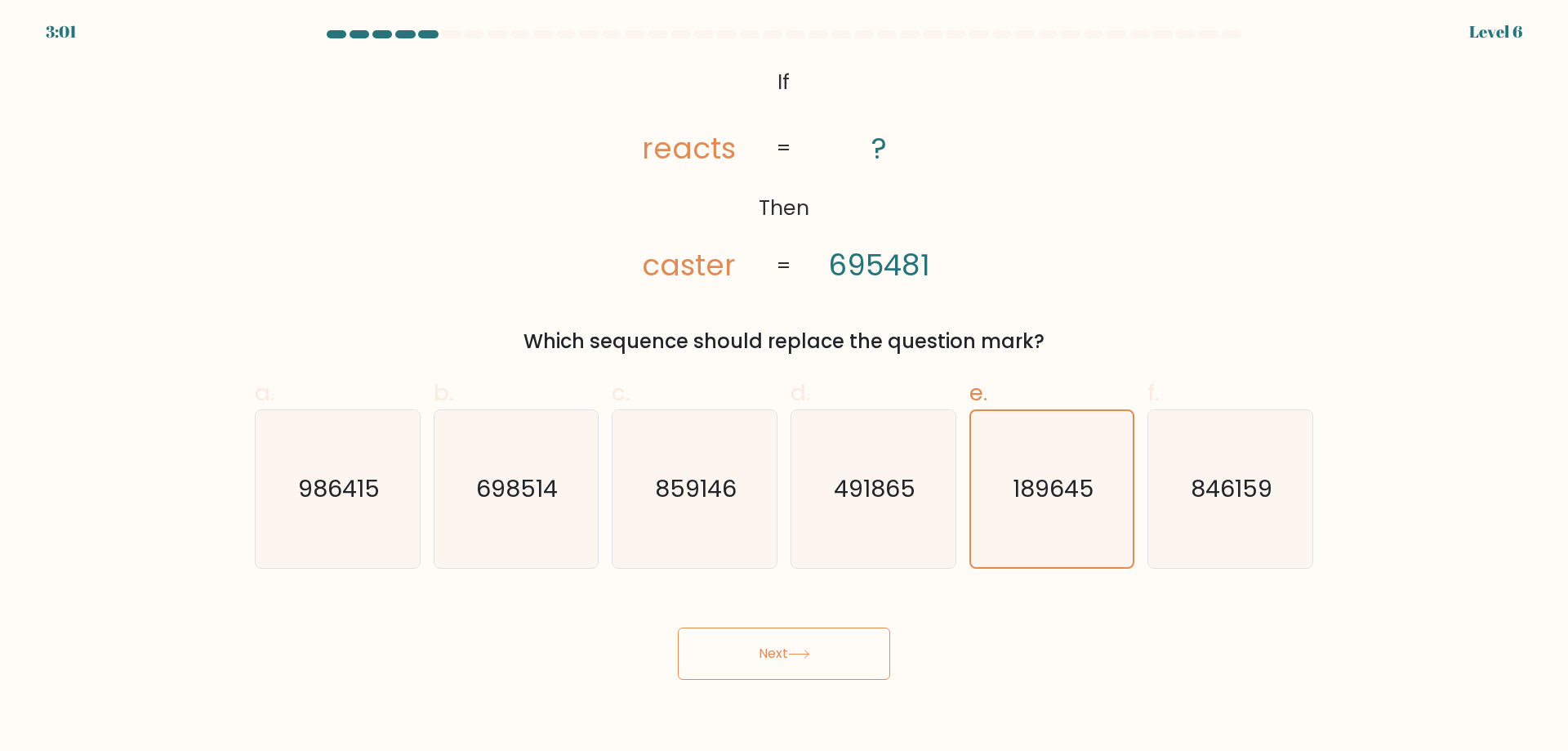
drag, startPoint x: 698, startPoint y: 642, endPoint x: 712, endPoint y: 642, distance: 14.0
click at [704, 645] on button "Next" at bounding box center [783, 654] width 213 height 52
drag, startPoint x: 713, startPoint y: 644, endPoint x: 726, endPoint y: 644, distance: 13.0
click at [720, 647] on button "Next" at bounding box center [783, 654] width 213 height 52
click at [742, 652] on button "Next" at bounding box center [783, 654] width 213 height 52
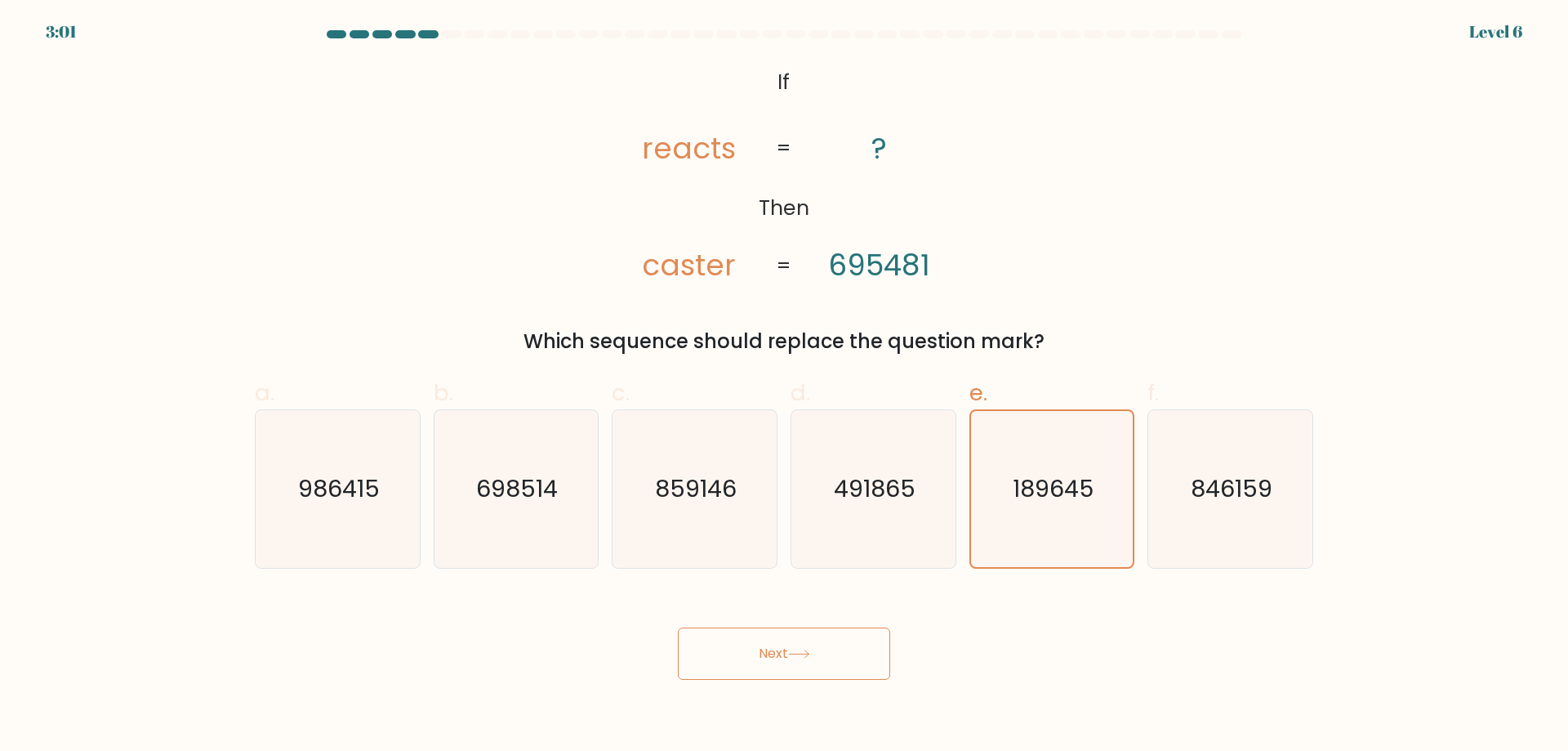
drag, startPoint x: 752, startPoint y: 651, endPoint x: 779, endPoint y: 643, distance: 28.2
click at [753, 651] on button "Next" at bounding box center [783, 654] width 213 height 52
drag, startPoint x: 791, startPoint y: 648, endPoint x: 813, endPoint y: 647, distance: 22.0
click at [797, 651] on button "Next" at bounding box center [783, 654] width 213 height 52
drag, startPoint x: 816, startPoint y: 652, endPoint x: 826, endPoint y: 649, distance: 10.4
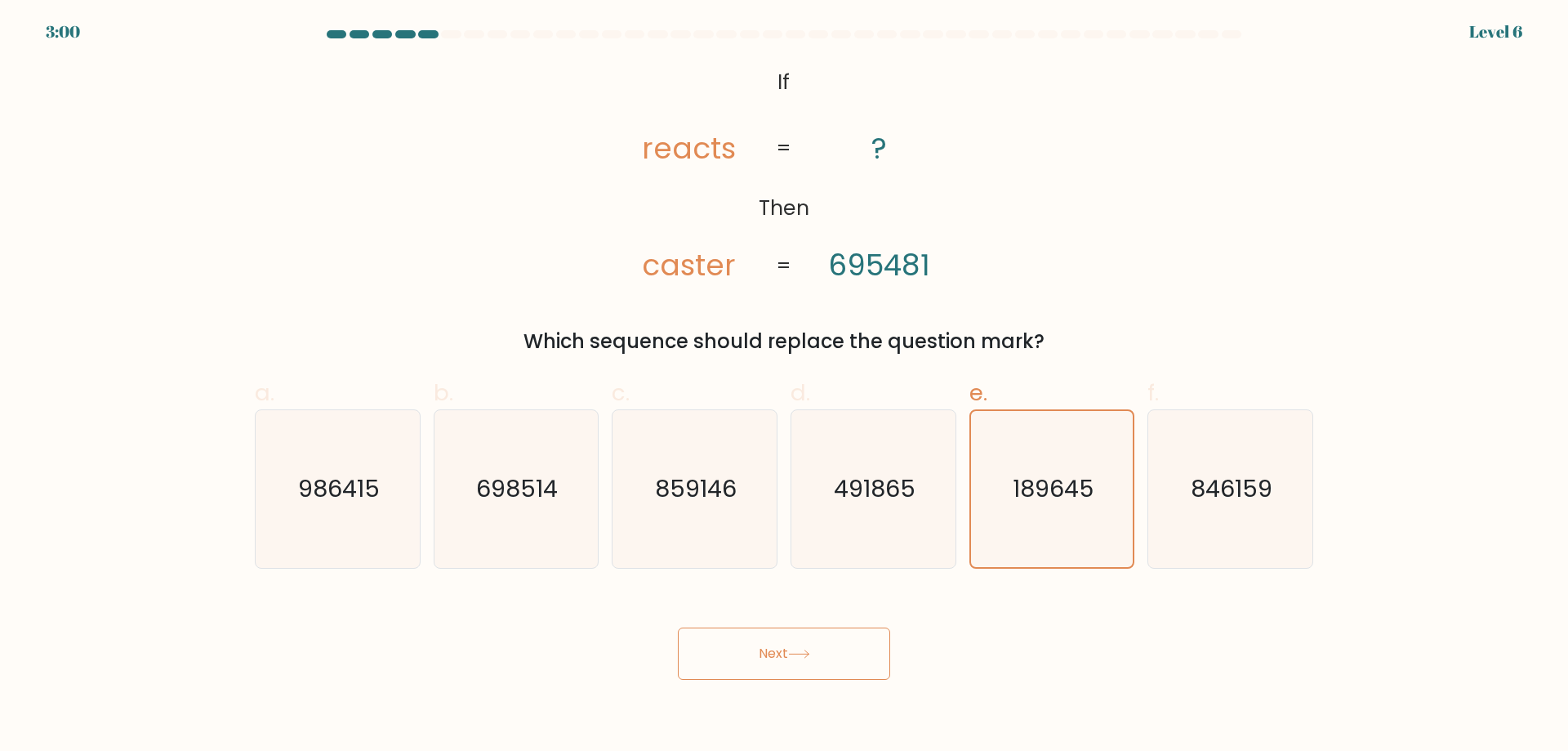
click at [817, 652] on button "Next" at bounding box center [783, 654] width 213 height 52
click at [827, 650] on button "Next" at bounding box center [783, 654] width 213 height 52
click at [829, 651] on button "Next" at bounding box center [783, 654] width 213 height 52
click at [830, 650] on button "Next" at bounding box center [783, 654] width 213 height 52
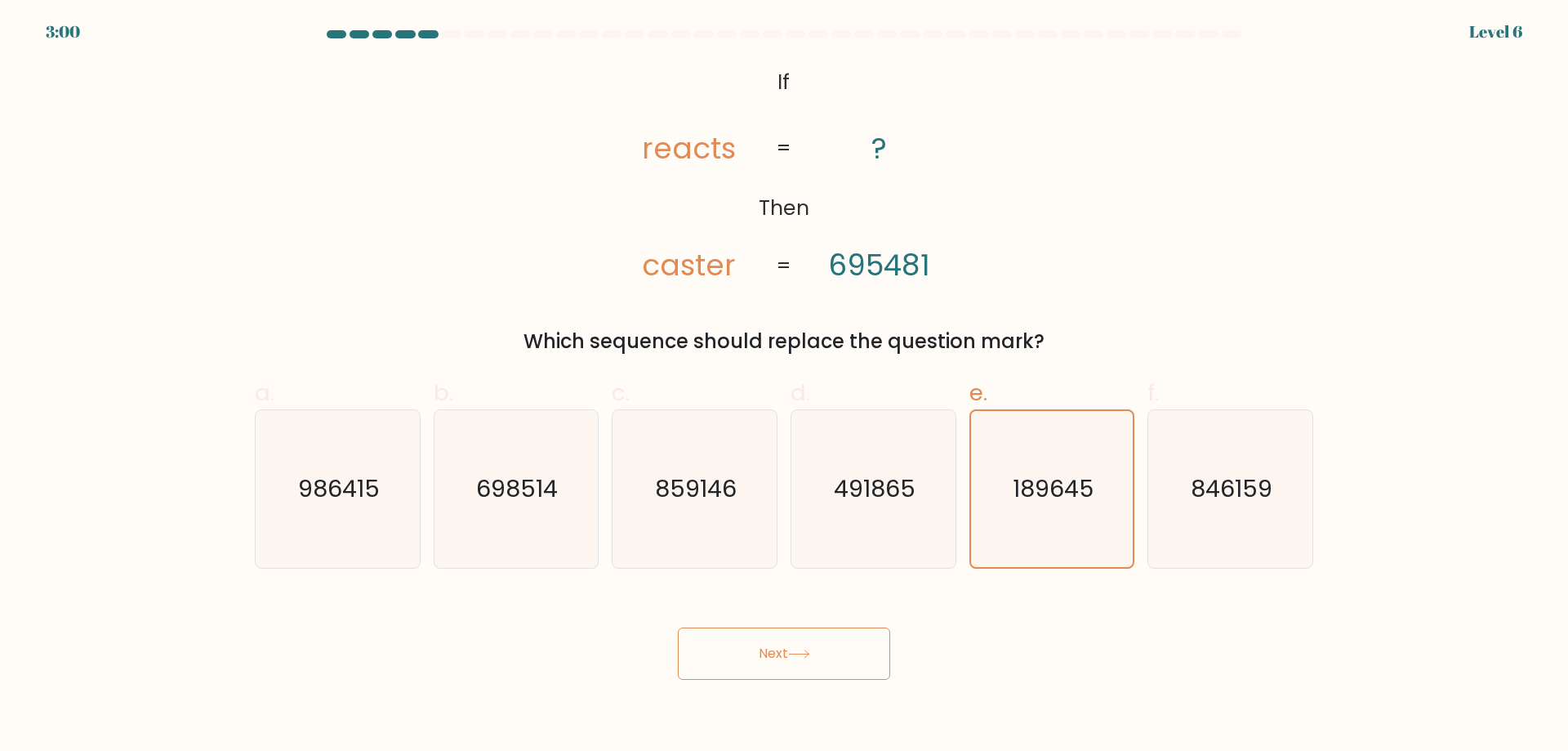
click at [837, 649] on button "Next" at bounding box center [783, 654] width 213 height 52
click at [847, 652] on button "Next" at bounding box center [783, 654] width 213 height 52
click at [854, 655] on button "Next" at bounding box center [783, 654] width 213 height 52
click at [855, 654] on button "Next" at bounding box center [783, 654] width 213 height 52
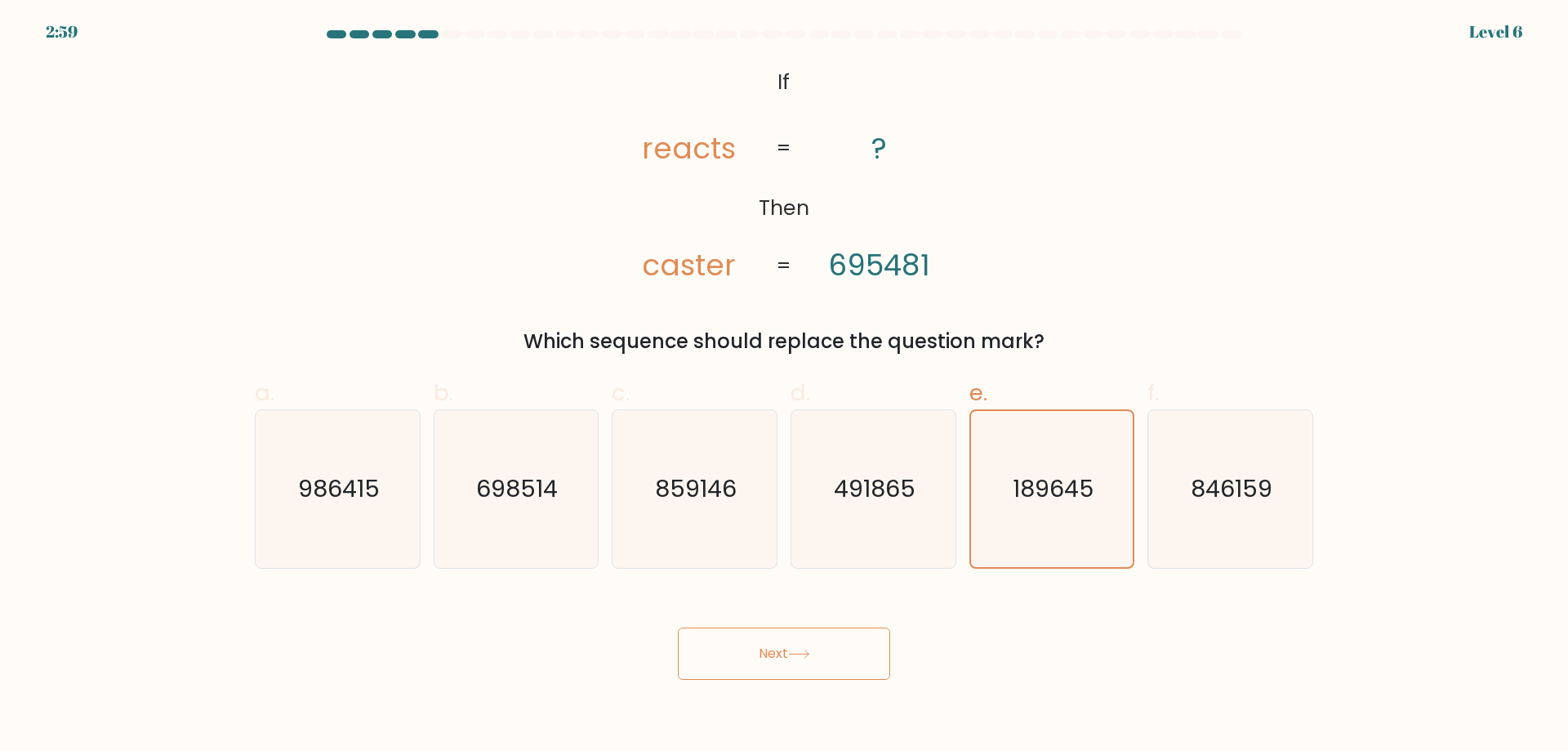
drag, startPoint x: 868, startPoint y: 652, endPoint x: 872, endPoint y: 687, distance: 35.2
click at [879, 671] on button "Next" at bounding box center [783, 654] width 213 height 52
drag, startPoint x: 872, startPoint y: 687, endPoint x: 798, endPoint y: 689, distance: 74.0
click at [846, 691] on body "2:58 Level 6 If" at bounding box center [784, 376] width 1568 height 751
drag, startPoint x: 798, startPoint y: 689, endPoint x: 737, endPoint y: 686, distance: 61.1
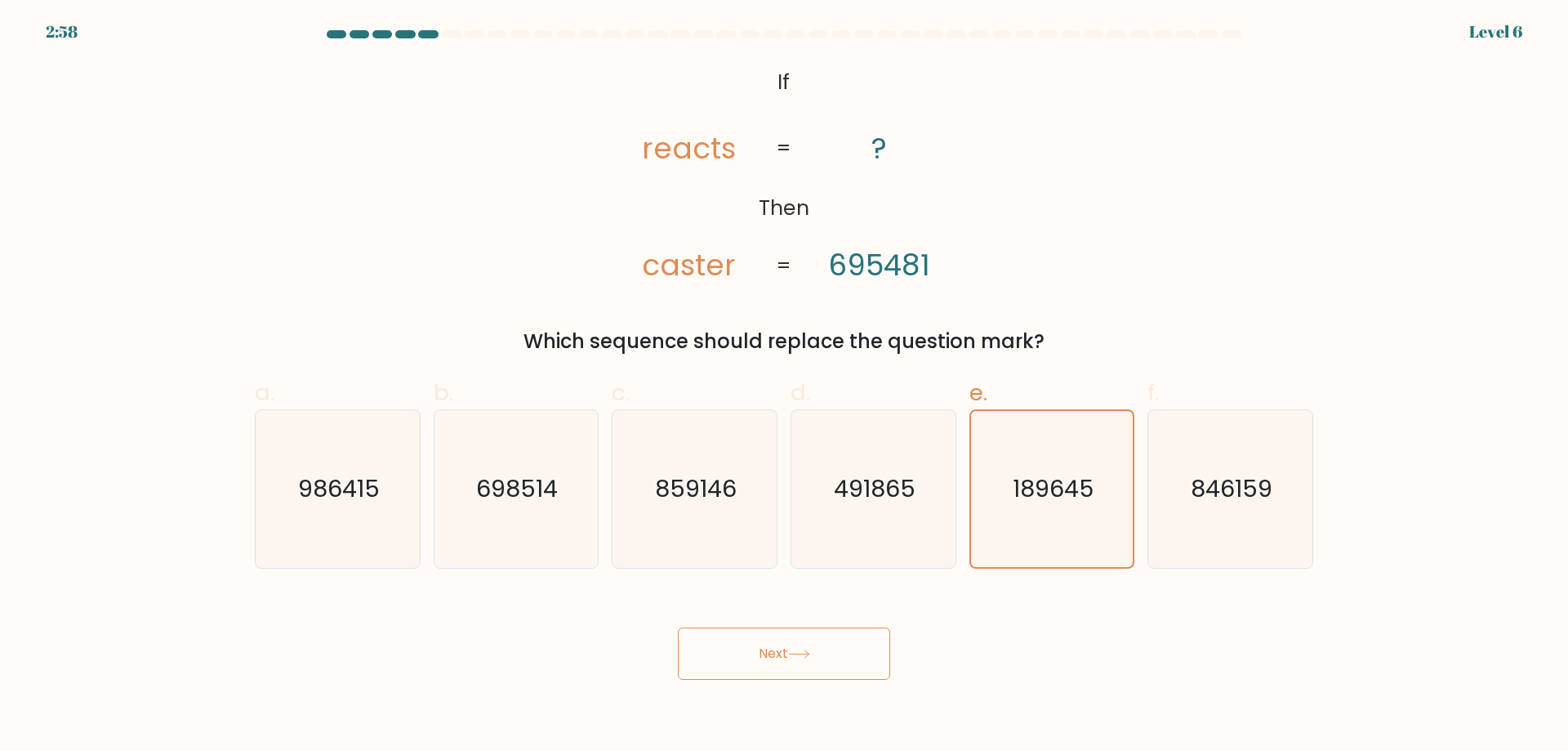
click at [752, 690] on body "2:58 Level 6 If" at bounding box center [784, 376] width 1568 height 751
click at [709, 675] on button "Next" at bounding box center [783, 654] width 213 height 52
click at [704, 661] on button "Next" at bounding box center [783, 654] width 213 height 52
click at [708, 650] on button "Next" at bounding box center [783, 654] width 213 height 52
click at [726, 642] on button "Next" at bounding box center [783, 654] width 213 height 52
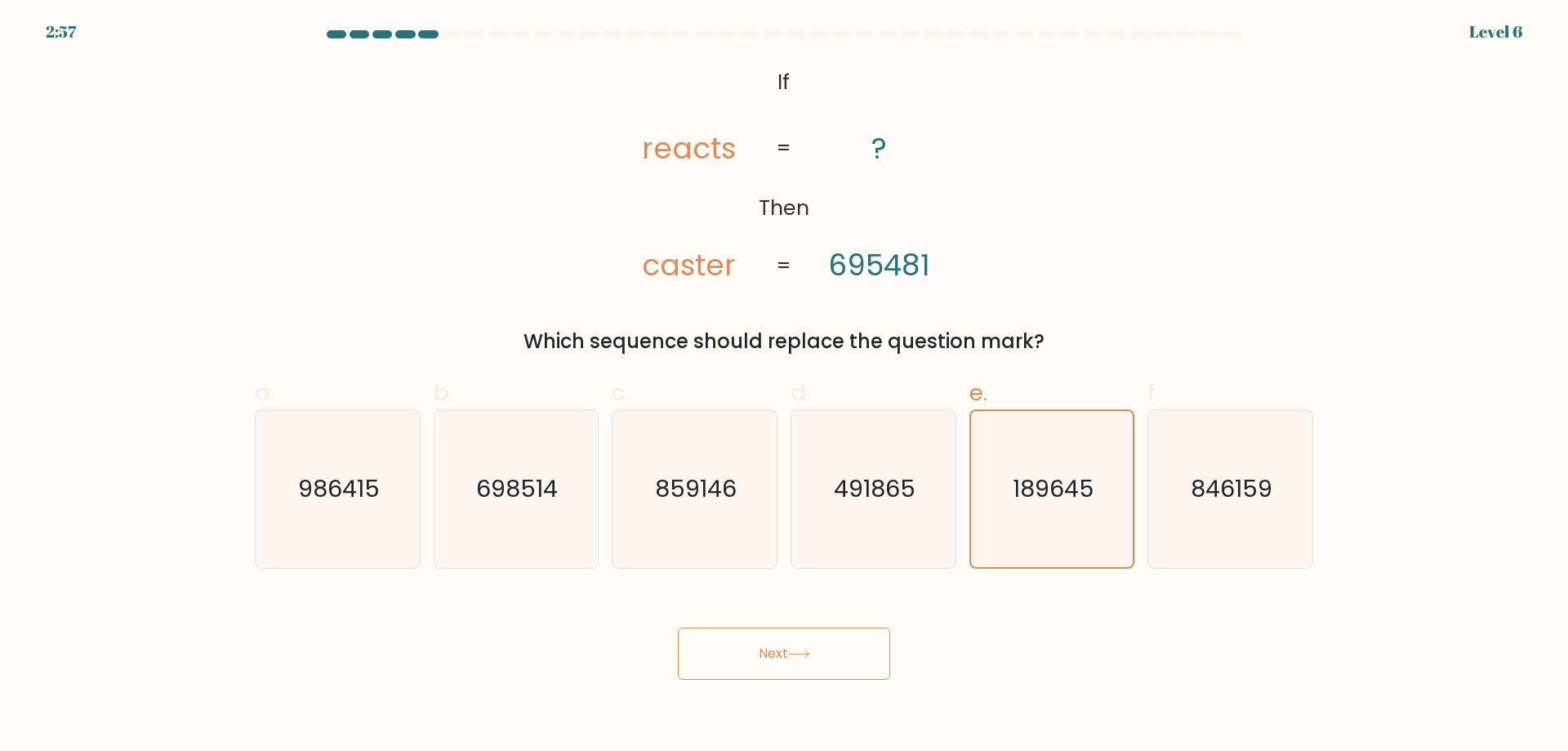
click at [731, 644] on button "Next" at bounding box center [783, 654] width 213 height 52
click at [1014, 431] on icon "189645" at bounding box center [1051, 489] width 156 height 156
click at [785, 386] on input "e. 189645" at bounding box center [784, 381] width 1 height 11
click at [1014, 431] on icon "189645" at bounding box center [1051, 489] width 156 height 156
click at [785, 386] on input "e. 189645" at bounding box center [784, 381] width 1 height 11
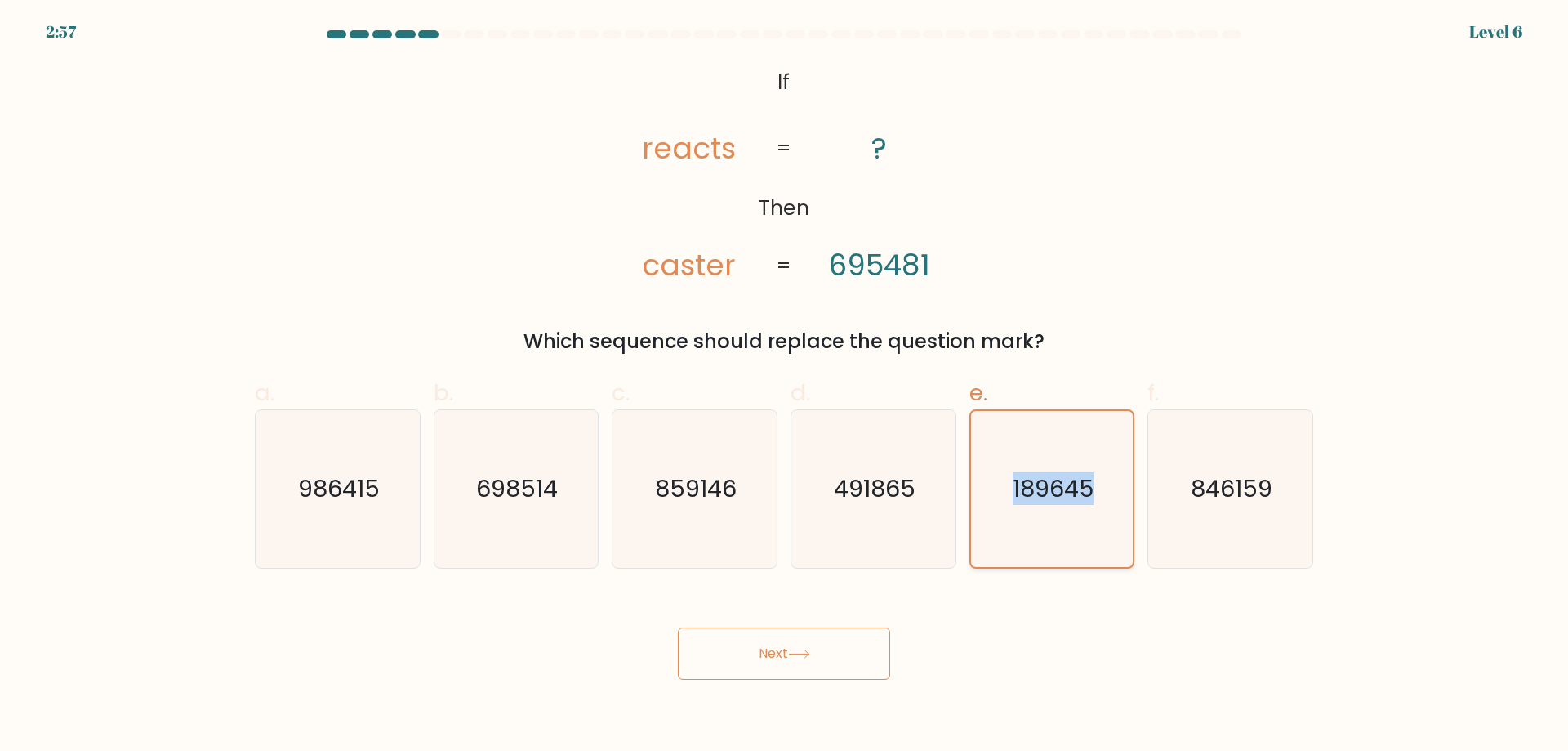
click at [1014, 431] on icon "189645" at bounding box center [1051, 489] width 156 height 156
click at [785, 386] on input "e. 189645" at bounding box center [784, 381] width 1 height 11
drag, startPoint x: 1014, startPoint y: 431, endPoint x: 956, endPoint y: 503, distance: 92.5
click at [1014, 432] on icon "189645" at bounding box center [1051, 489] width 156 height 156
click at [785, 386] on input "e. 189645" at bounding box center [784, 381] width 1 height 11
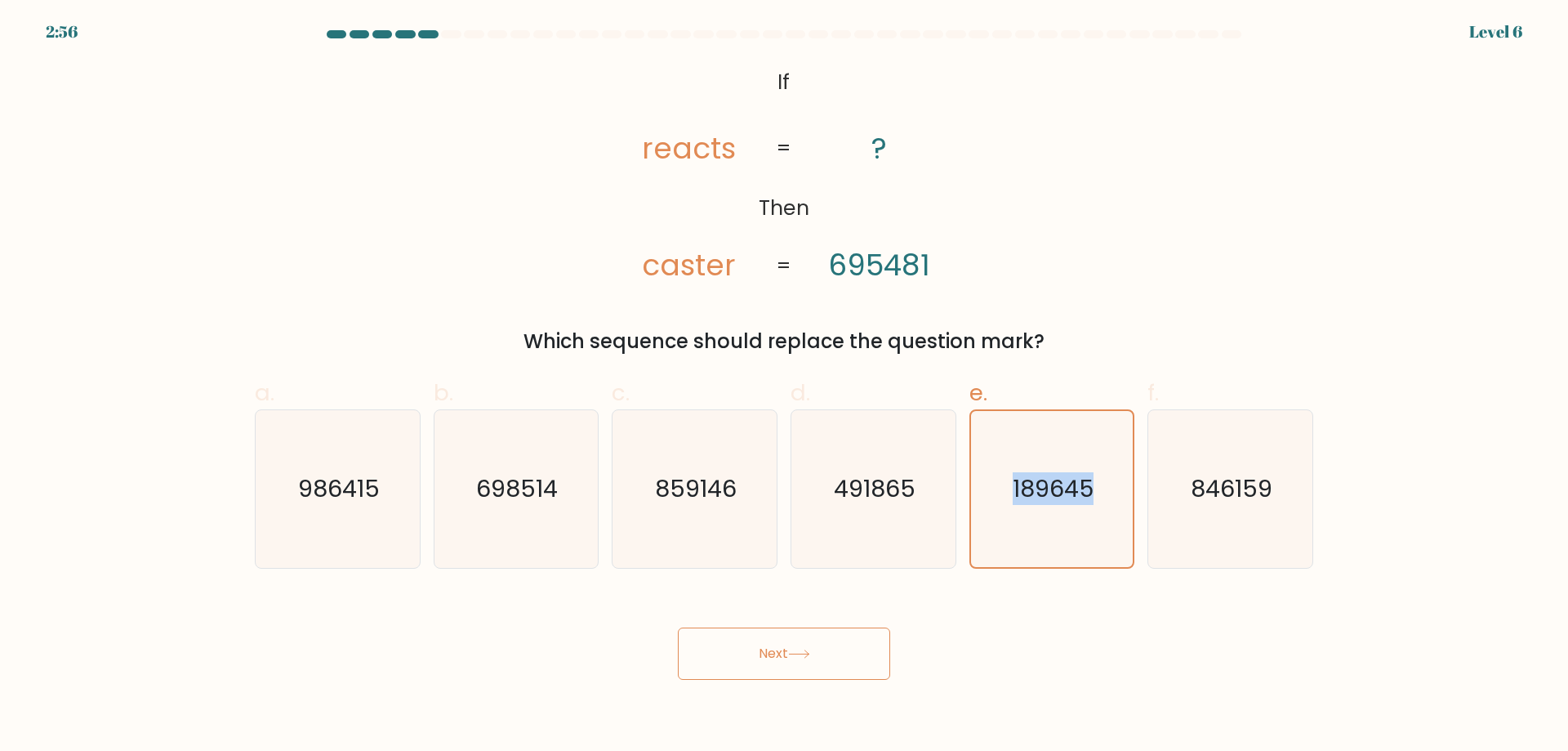
click at [778, 663] on button "Next" at bounding box center [783, 654] width 213 height 52
click at [781, 661] on button "Next" at bounding box center [783, 654] width 213 height 52
click at [783, 657] on button "Next" at bounding box center [783, 654] width 213 height 52
click at [784, 655] on button "Next" at bounding box center [783, 654] width 213 height 52
drag, startPoint x: 761, startPoint y: 658, endPoint x: 718, endPoint y: 658, distance: 43.0
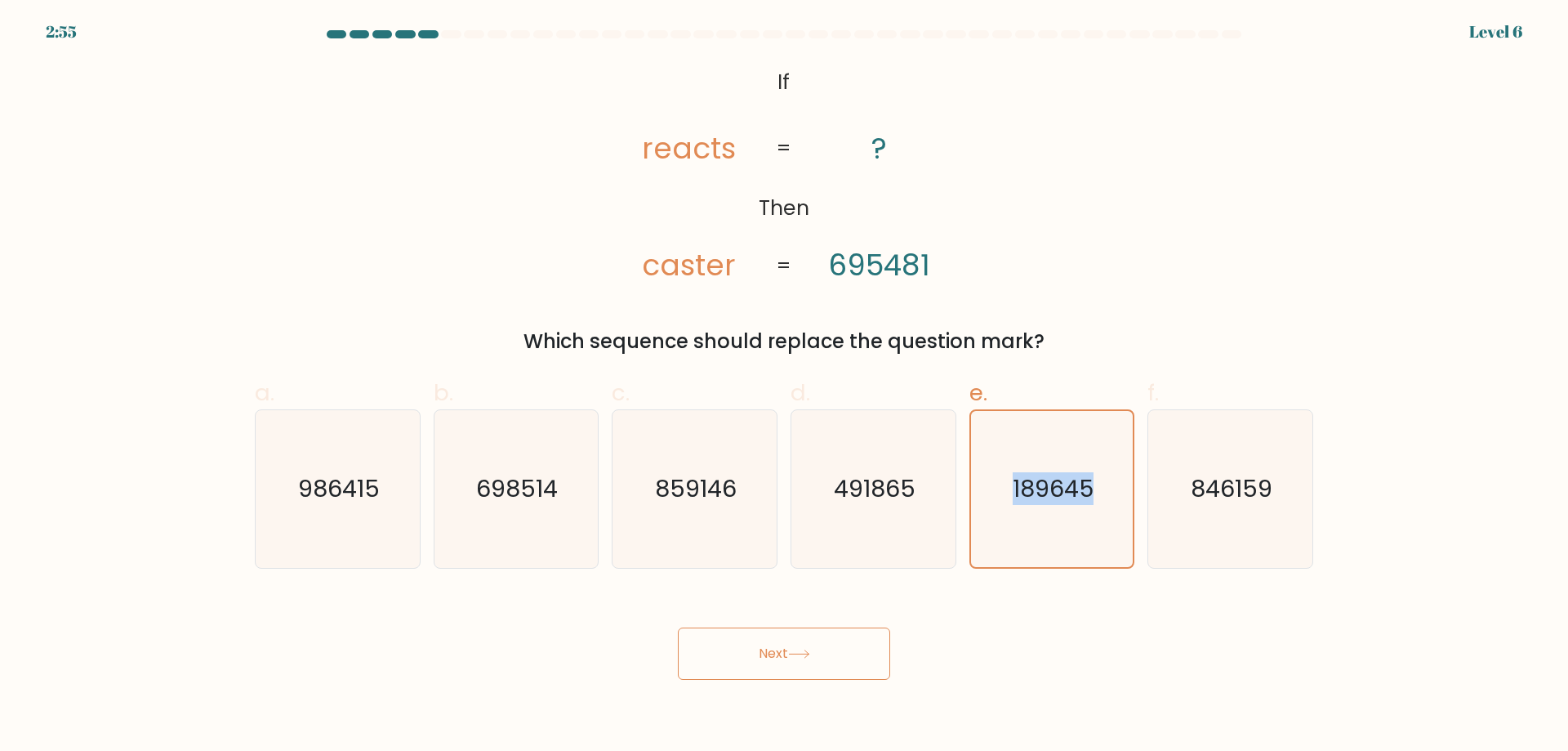
click at [722, 658] on button "Next" at bounding box center [783, 654] width 213 height 52
click at [712, 652] on button "Next" at bounding box center [783, 654] width 213 height 52
click at [705, 646] on button "Next" at bounding box center [783, 654] width 213 height 52
click at [670, 645] on div "Next" at bounding box center [784, 633] width 1078 height 91
click at [667, 645] on div "Next" at bounding box center [784, 633] width 1078 height 91
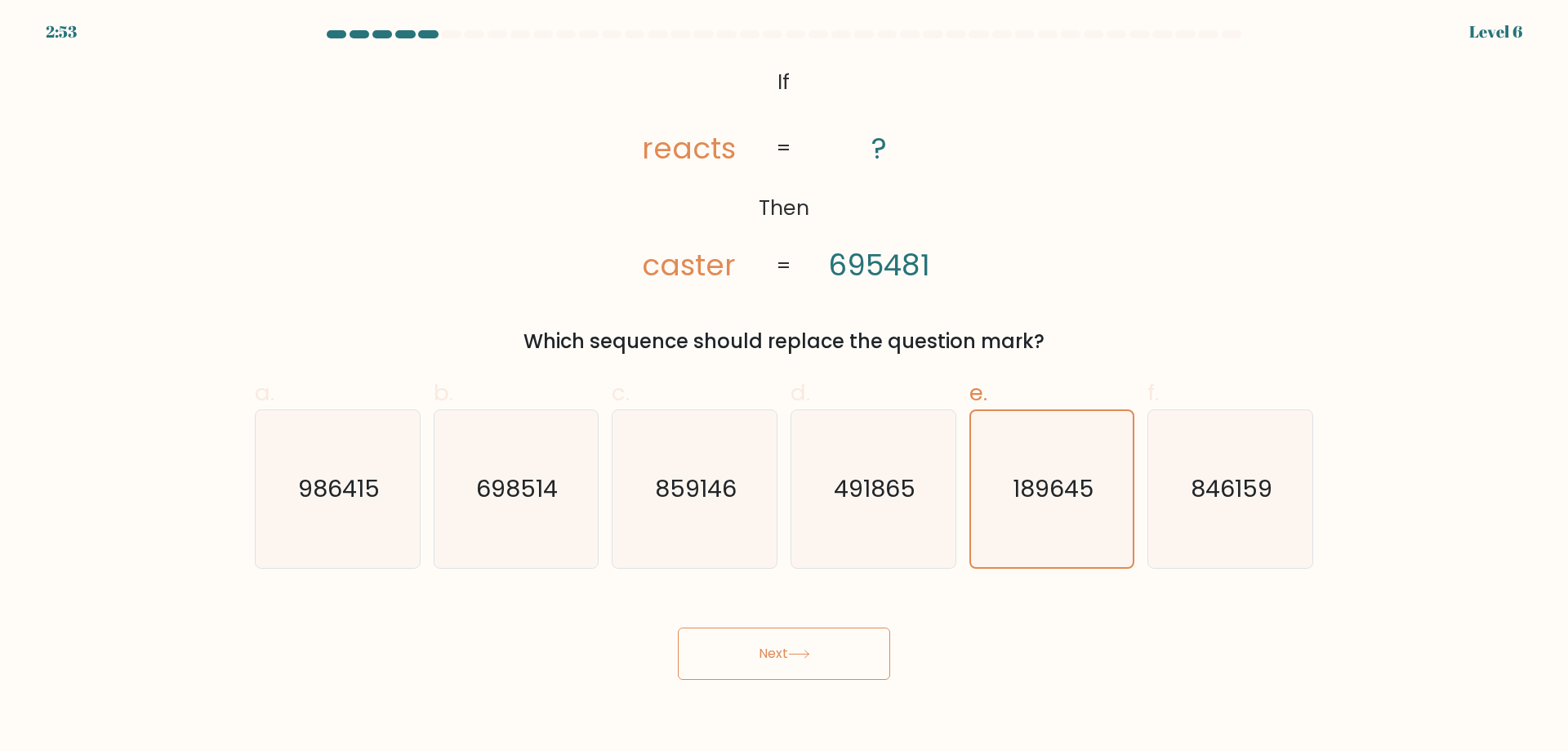
drag, startPoint x: 940, startPoint y: 594, endPoint x: 846, endPoint y: 664, distance: 117.2
drag, startPoint x: 846, startPoint y: 664, endPoint x: 811, endPoint y: 669, distance: 35.4
drag, startPoint x: 811, startPoint y: 669, endPoint x: 765, endPoint y: 661, distance: 46.7
click at [765, 661] on button "Next" at bounding box center [783, 654] width 213 height 52
click at [765, 661] on button "Next" at bounding box center [783, 654] width 213 height 52
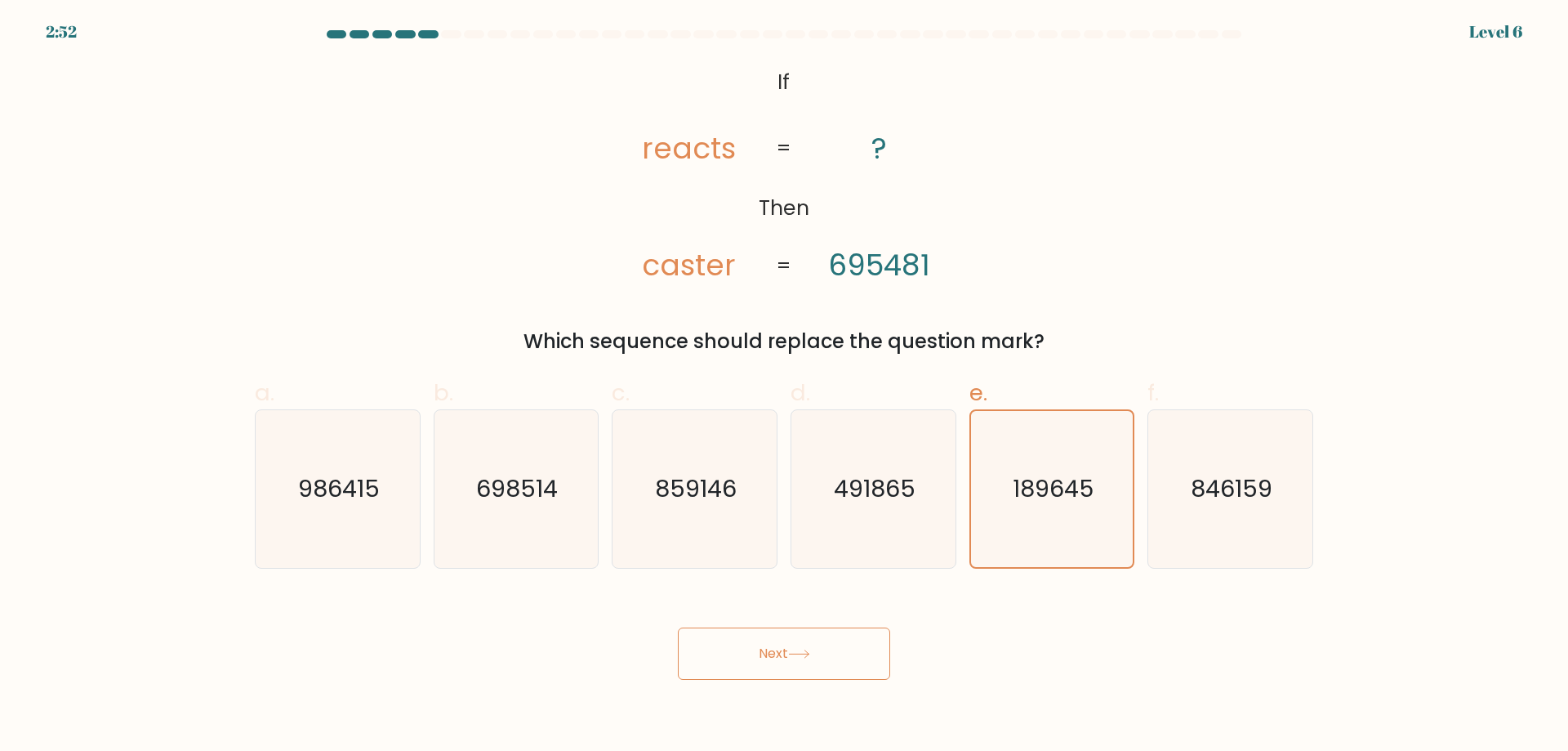
click at [763, 661] on button "Next" at bounding box center [783, 654] width 213 height 52
click at [762, 658] on button "Next" at bounding box center [783, 654] width 213 height 52
click at [645, 652] on div "Next" at bounding box center [784, 633] width 1078 height 91
click at [652, 644] on div "Next" at bounding box center [784, 633] width 1078 height 91
click at [730, 653] on button "Next" at bounding box center [783, 654] width 213 height 52
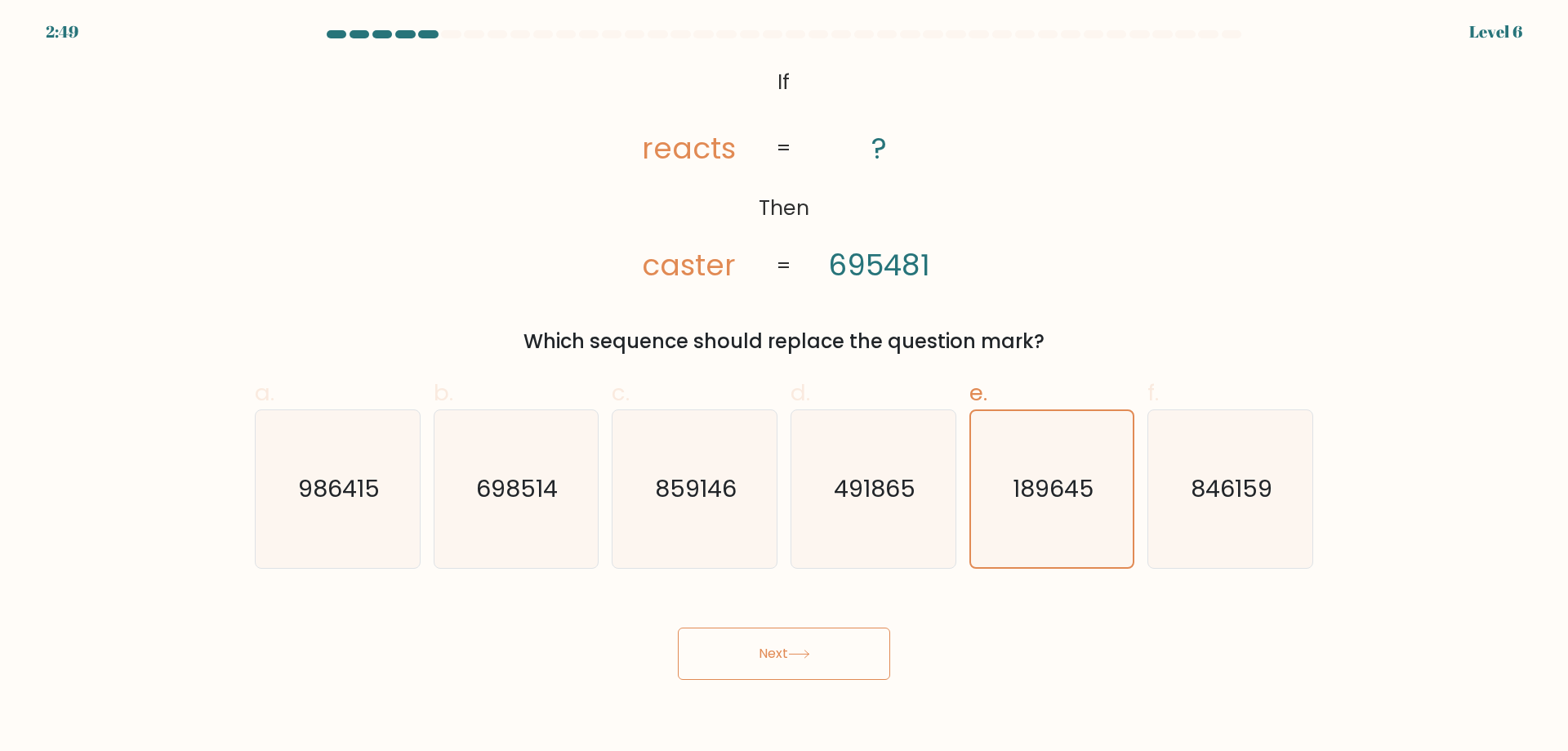
click at [730, 654] on button "Next" at bounding box center [783, 654] width 213 height 52
click at [729, 650] on button "Next" at bounding box center [783, 654] width 213 height 52
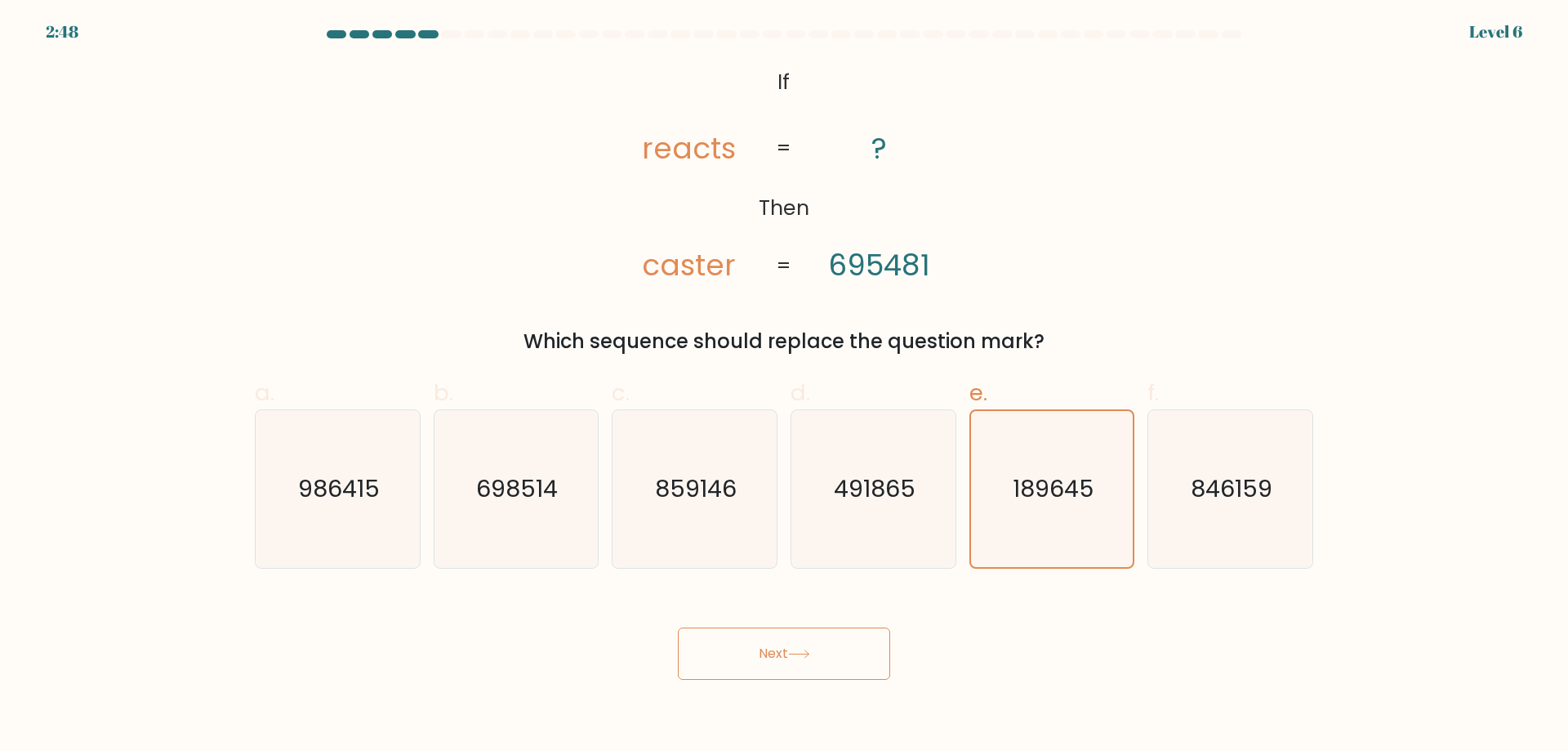
click at [729, 650] on button "Next" at bounding box center [783, 654] width 213 height 52
click at [694, 663] on button "Next" at bounding box center [783, 654] width 213 height 52
click at [686, 659] on button "Next" at bounding box center [783, 654] width 213 height 52
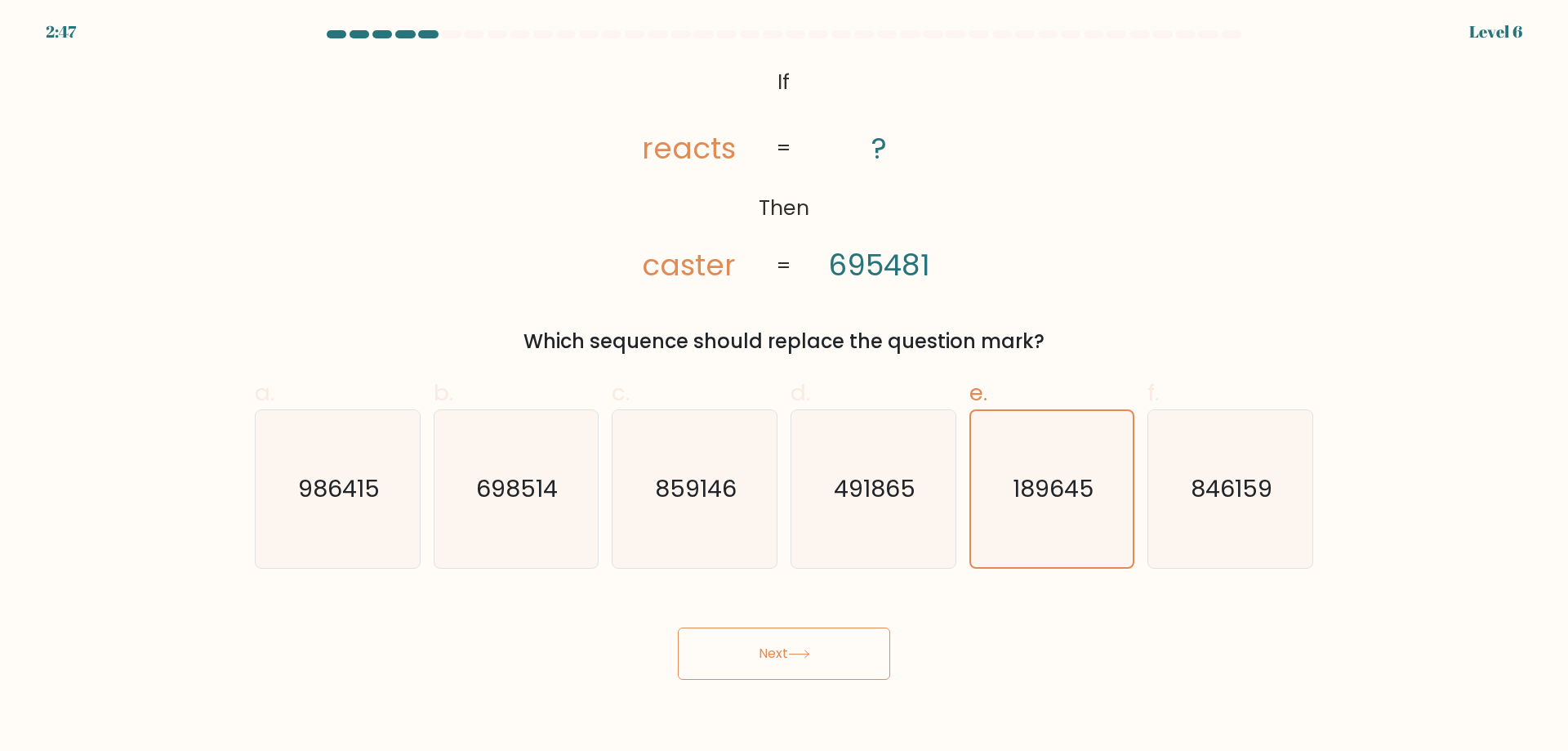
click at [692, 661] on button "Next" at bounding box center [783, 654] width 213 height 52
click at [697, 661] on button "Next" at bounding box center [783, 654] width 213 height 52
click at [701, 661] on button "Next" at bounding box center [783, 654] width 213 height 52
drag, startPoint x: 703, startPoint y: 661, endPoint x: 733, endPoint y: 661, distance: 30.0
click at [725, 661] on button "Next" at bounding box center [783, 654] width 213 height 52
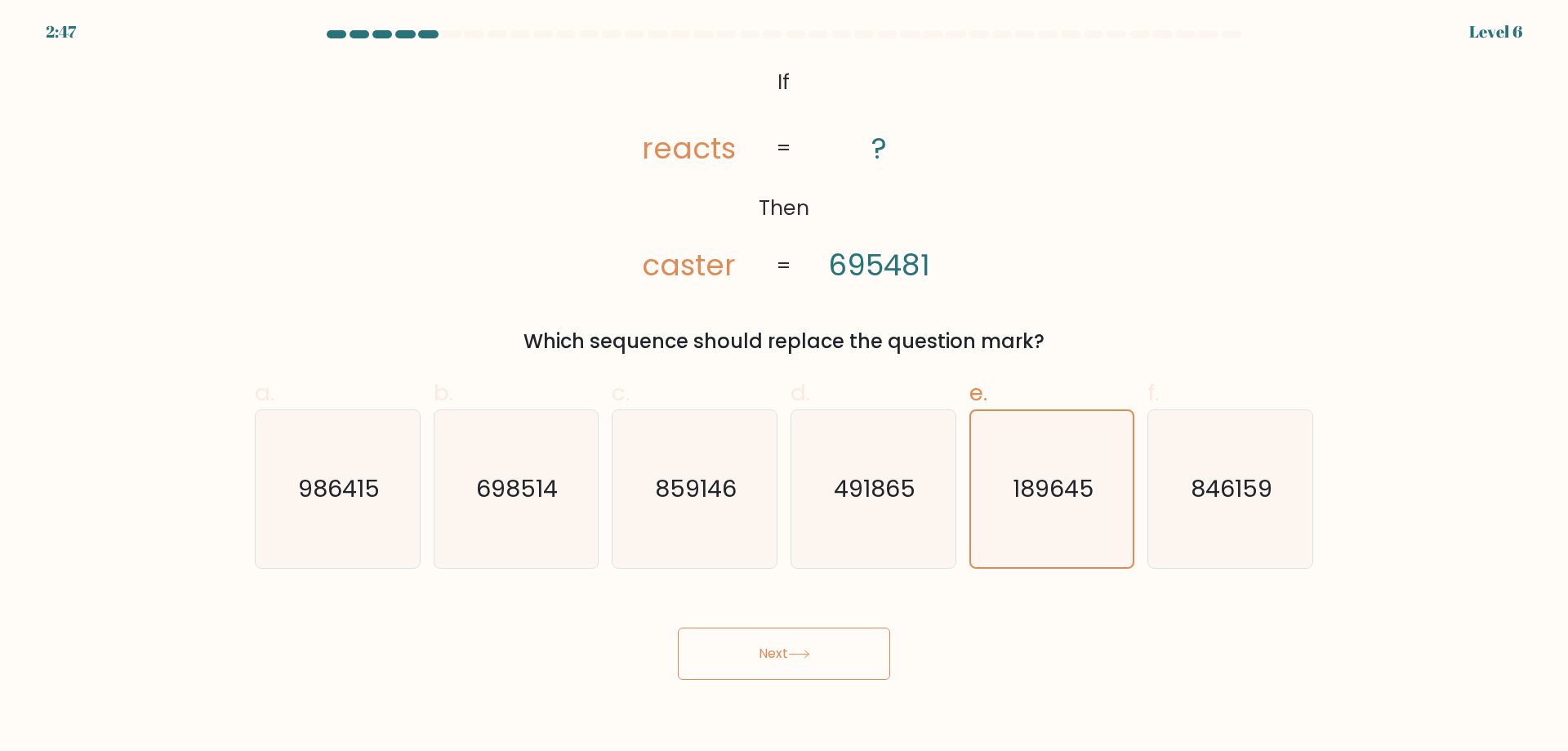
click at [789, 652] on button "Next" at bounding box center [783, 654] width 213 height 52
click at [841, 657] on button "Next" at bounding box center [783, 654] width 213 height 52
click at [850, 652] on button "Next" at bounding box center [783, 654] width 213 height 52
click at [856, 652] on button "Next" at bounding box center [783, 654] width 213 height 52
click at [872, 540] on icon "491865" at bounding box center [874, 489] width 157 height 157
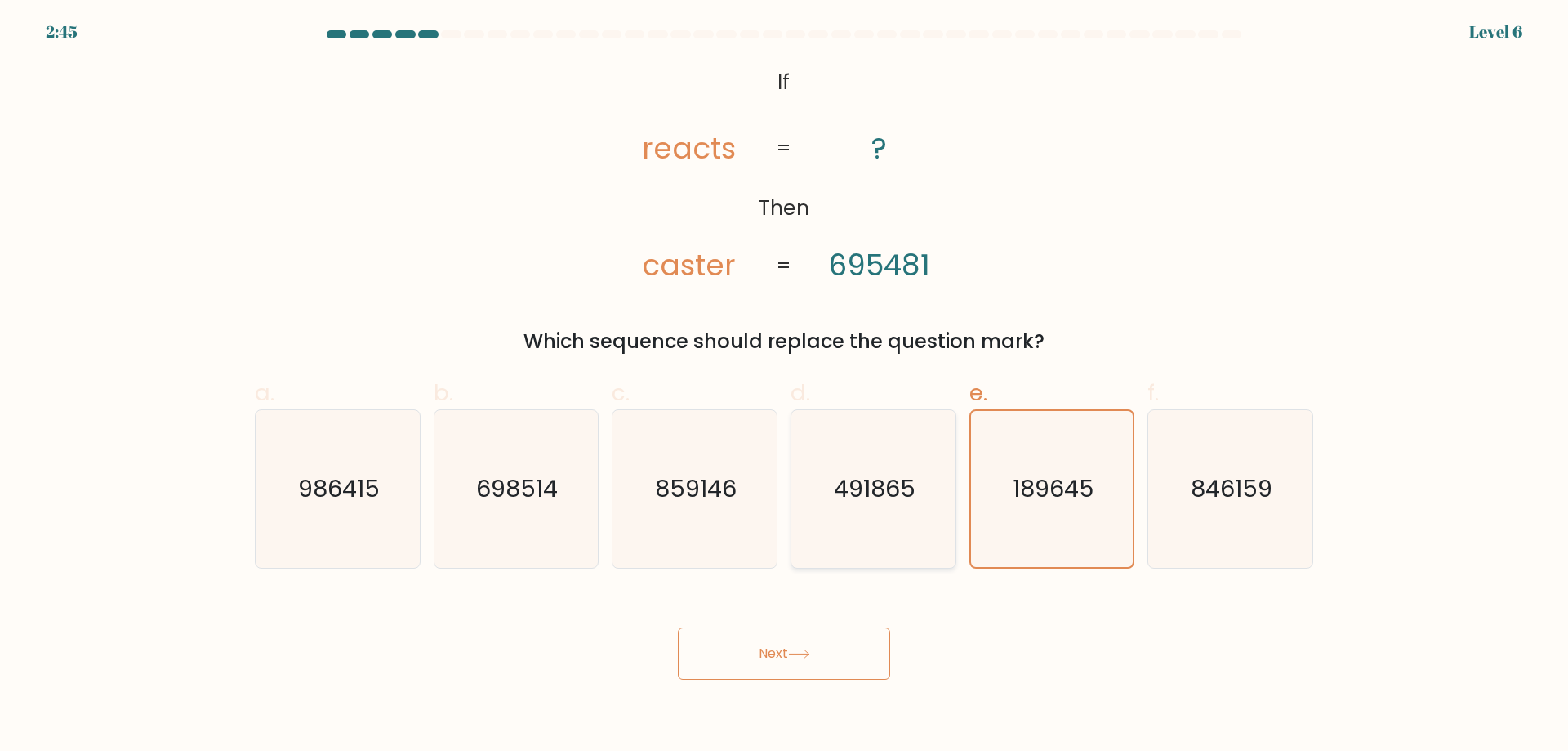
click at [785, 386] on input "d. 491865" at bounding box center [784, 381] width 1 height 11
radio input "true"
drag, startPoint x: 1035, startPoint y: 482, endPoint x: 997, endPoint y: 499, distance: 41.6
click at [1035, 483] on text "189645" at bounding box center [1053, 489] width 81 height 33
click at [785, 386] on input "e. 189645" at bounding box center [784, 381] width 1 height 11
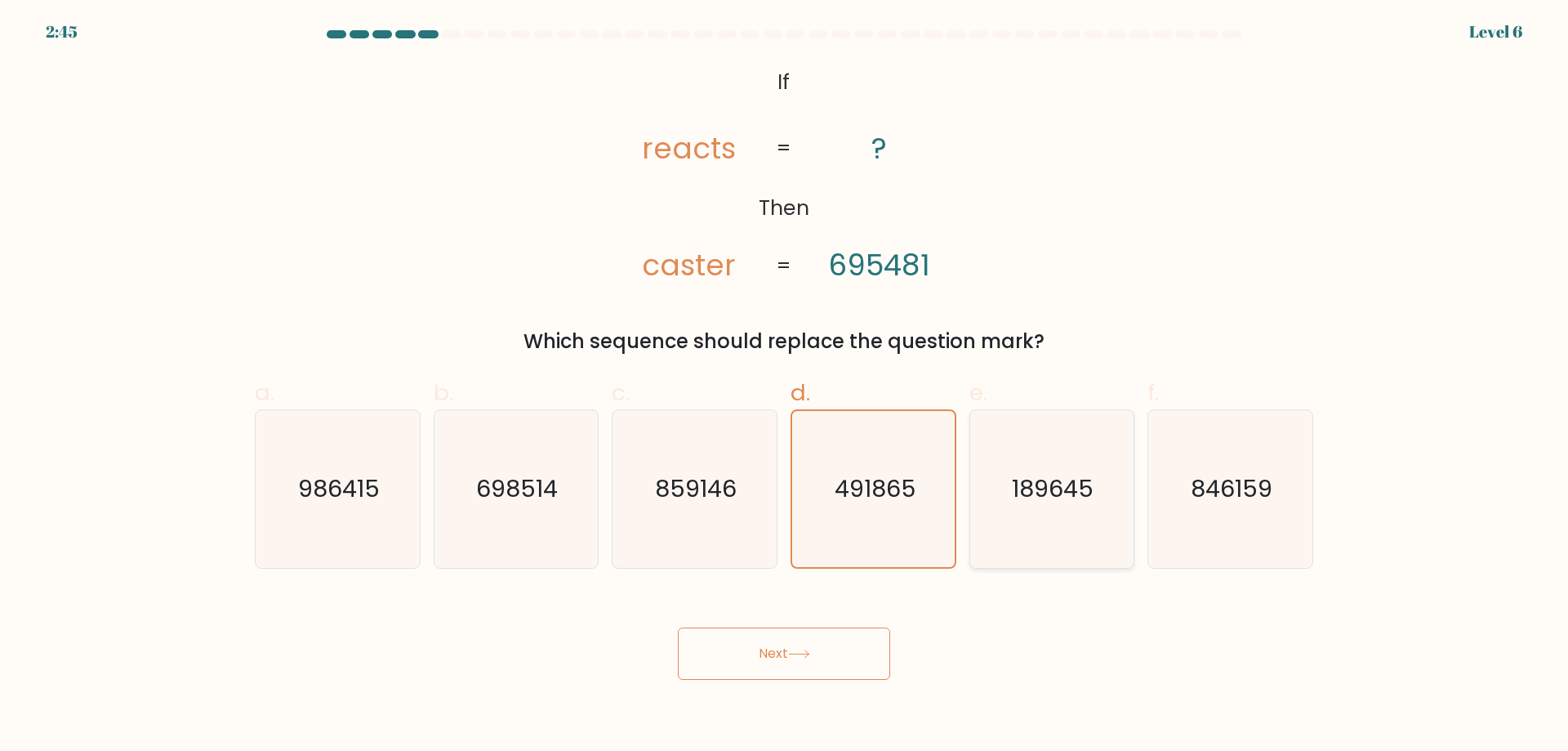
radio input "true"
click at [617, 539] on icon "859146" at bounding box center [694, 489] width 157 height 157
click at [784, 386] on input "c. 859146" at bounding box center [784, 381] width 1 height 11
radio input "true"
click at [436, 534] on div "698514" at bounding box center [515, 489] width 165 height 159
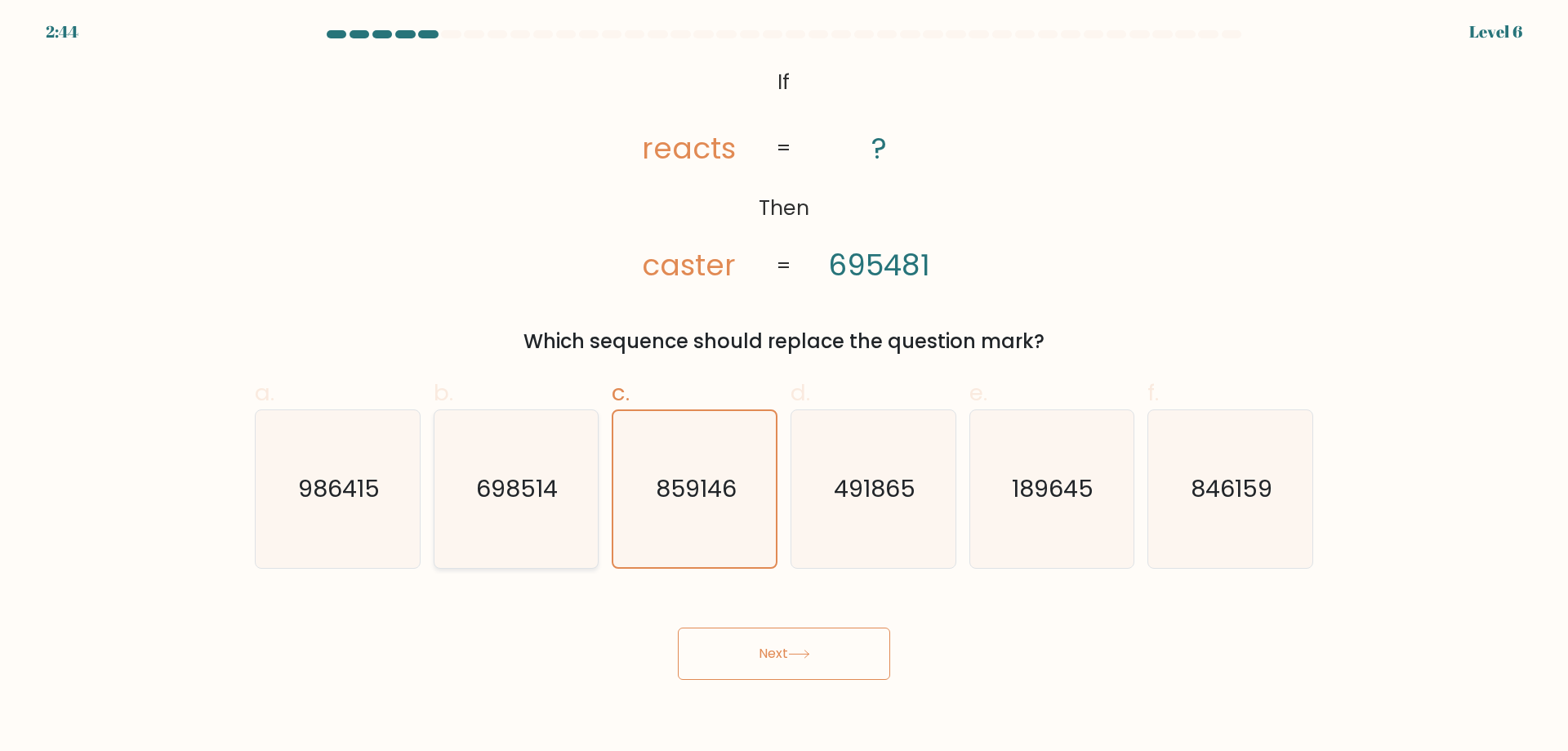
click at [784, 386] on input "b. 698514" at bounding box center [784, 381] width 1 height 11
radio input "true"
click at [337, 524] on icon "986415" at bounding box center [337, 489] width 157 height 157
click at [784, 386] on input "a. 986415" at bounding box center [784, 381] width 1 height 11
radio input "true"
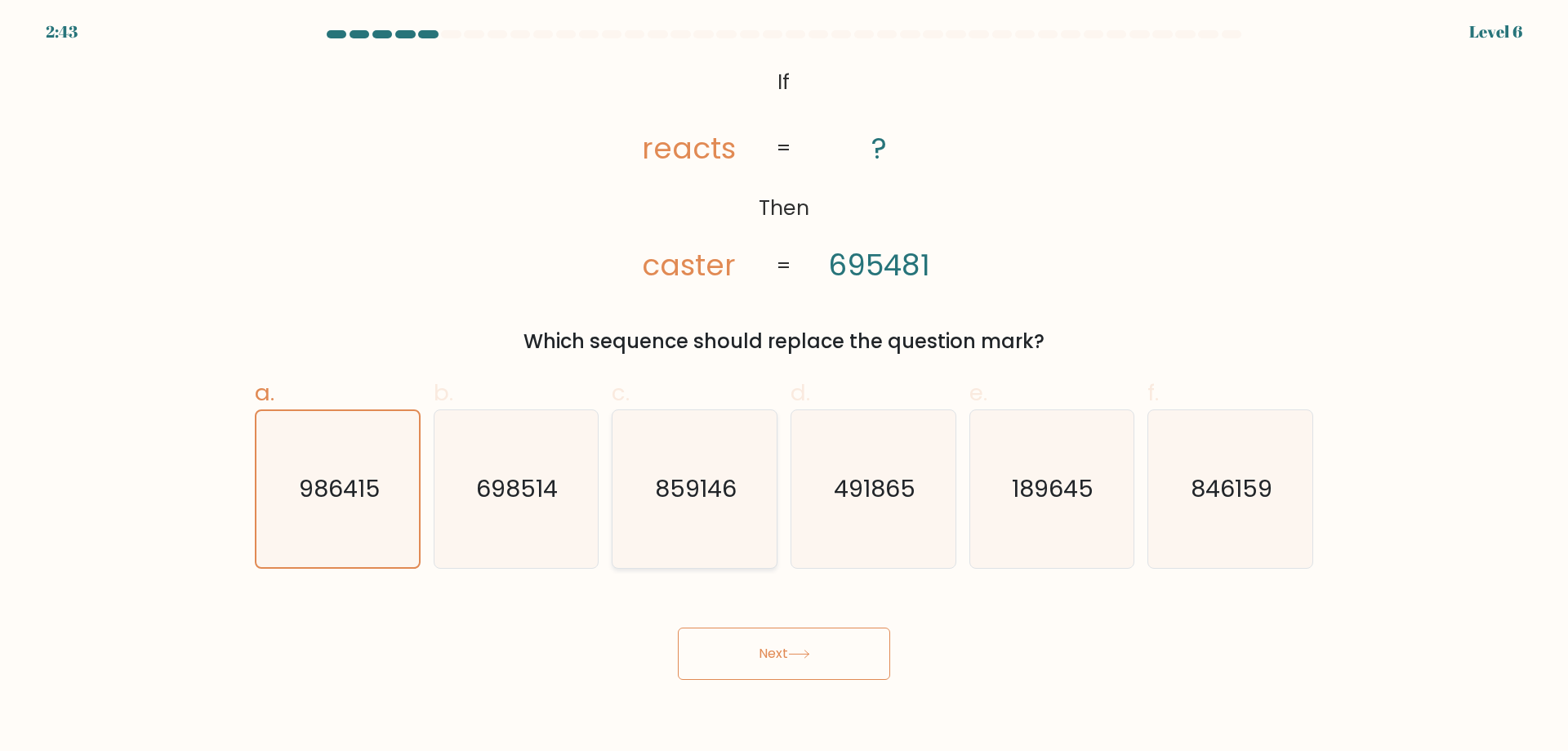
click at [652, 513] on icon "859146" at bounding box center [694, 489] width 157 height 157
click at [784, 386] on input "c. 859146" at bounding box center [784, 381] width 1 height 11
radio input "true"
click at [795, 506] on icon "491865" at bounding box center [874, 489] width 157 height 157
click at [785, 386] on input "d. 491865" at bounding box center [784, 381] width 1 height 11
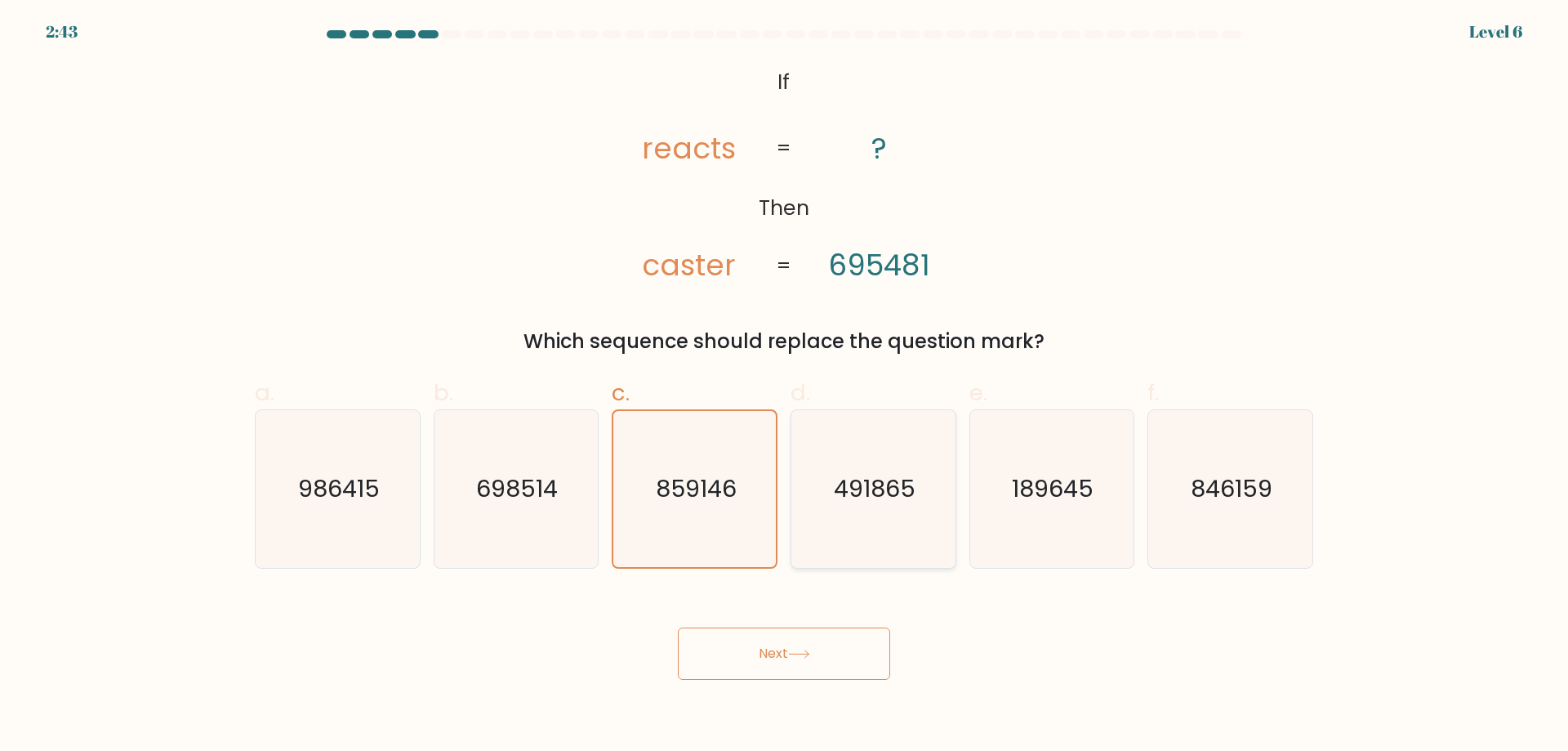
radio input "true"
click at [894, 497] on text "491865" at bounding box center [874, 489] width 80 height 33
click at [1044, 479] on text "189645" at bounding box center [1053, 489] width 81 height 33
click at [785, 386] on input "e. 189645" at bounding box center [784, 381] width 1 height 11
radio input "true"
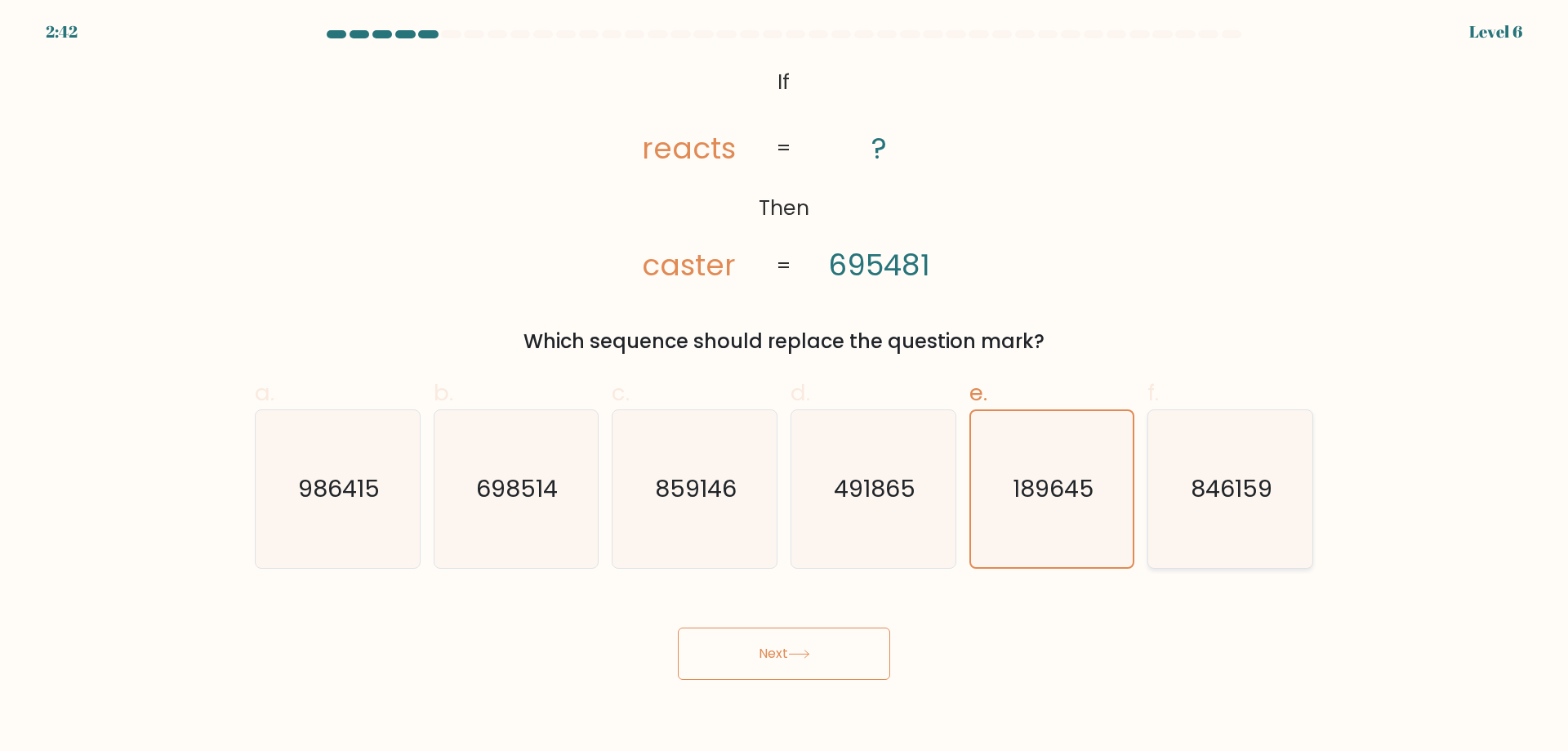
click at [1203, 478] on text "846159" at bounding box center [1232, 489] width 81 height 33
click at [785, 386] on input "f. 846159" at bounding box center [784, 381] width 1 height 11
radio input "true"
click at [1021, 465] on icon "189645" at bounding box center [1051, 489] width 157 height 157
click at [785, 386] on input "e. 189645" at bounding box center [784, 381] width 1 height 11
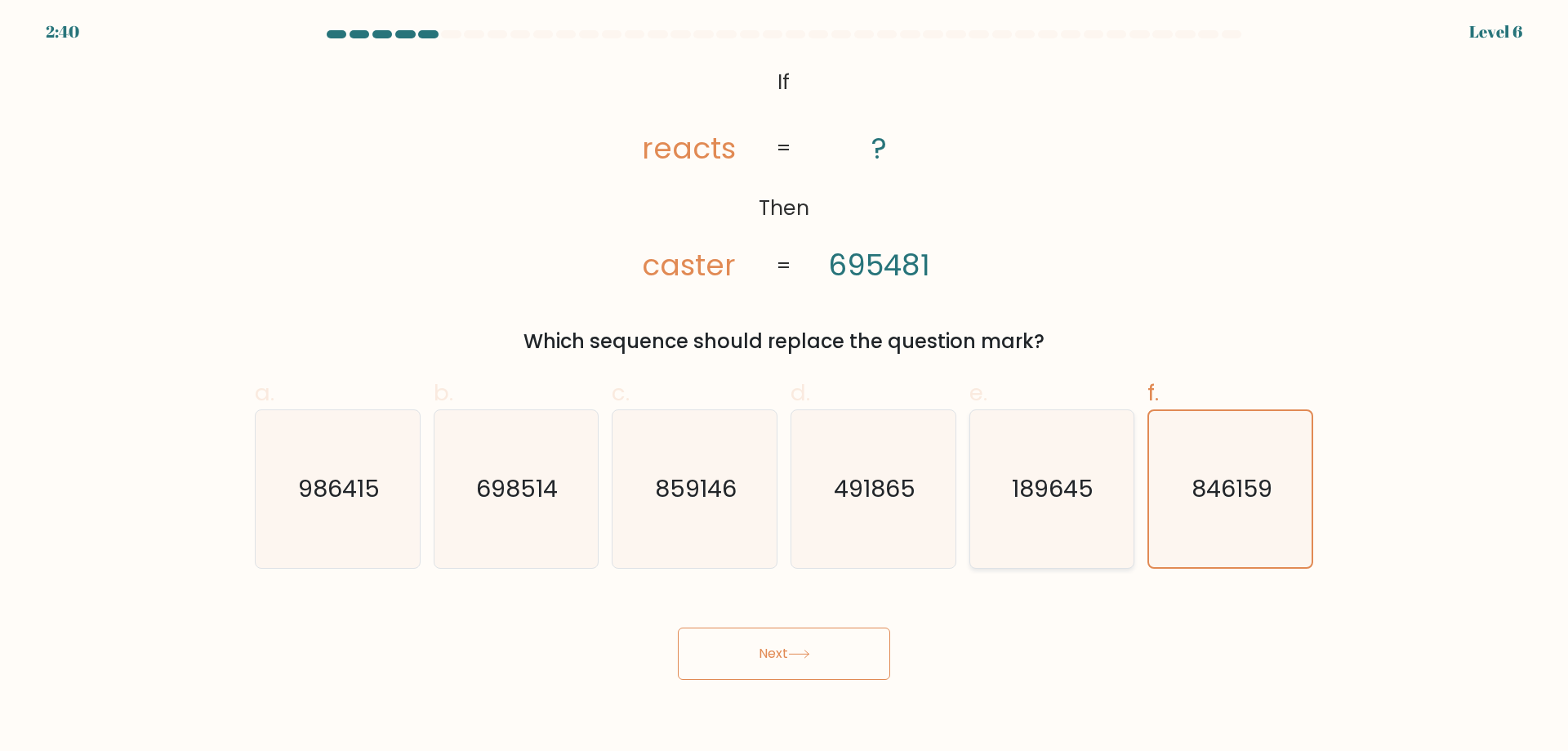
radio input "true"
click at [813, 647] on button "Next" at bounding box center [783, 654] width 213 height 52
click at [698, 653] on button "Next" at bounding box center [783, 654] width 213 height 52
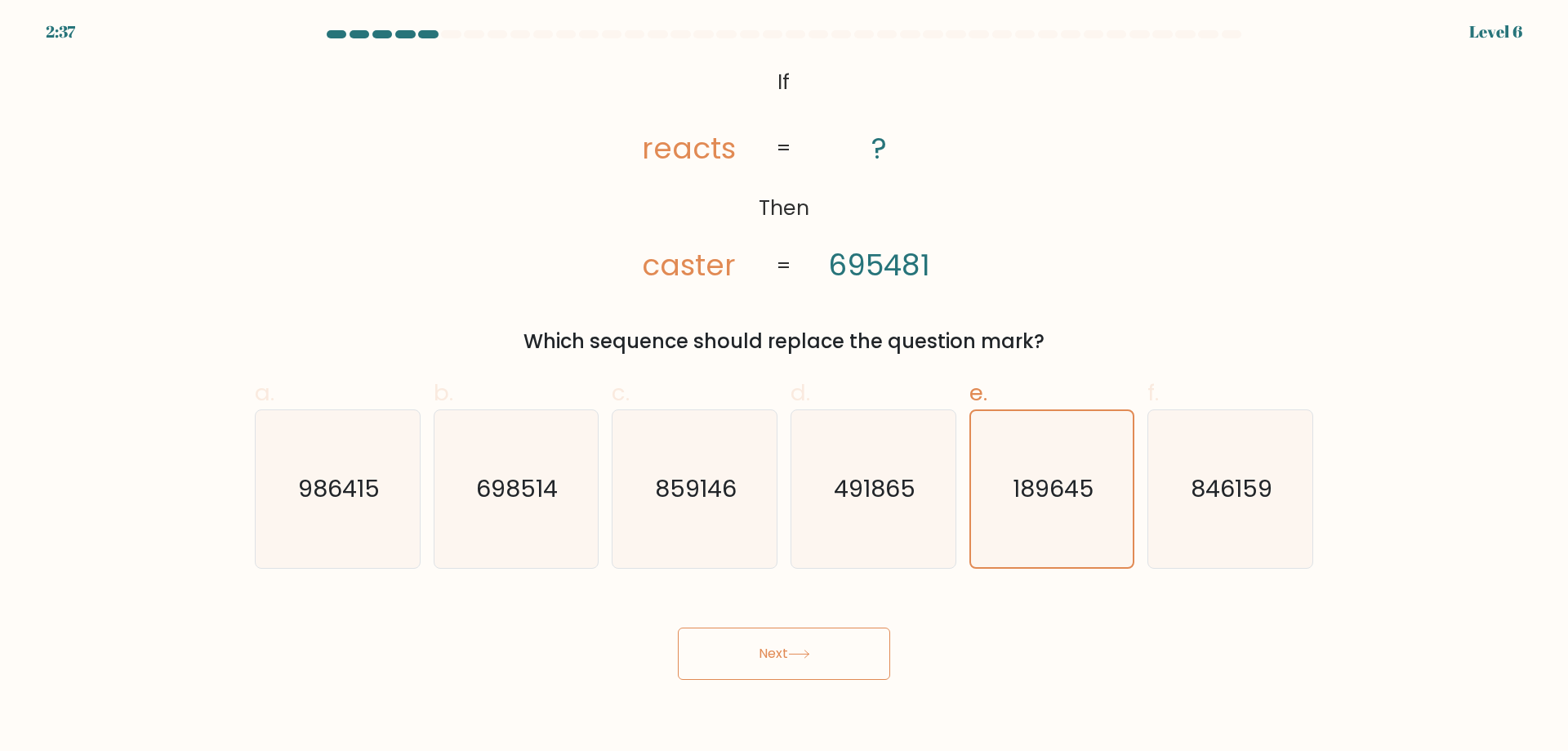
click at [698, 653] on button "Next" at bounding box center [783, 654] width 213 height 52
click at [698, 656] on button "Next" at bounding box center [783, 654] width 213 height 52
click at [766, 657] on button "Next" at bounding box center [783, 654] width 213 height 52
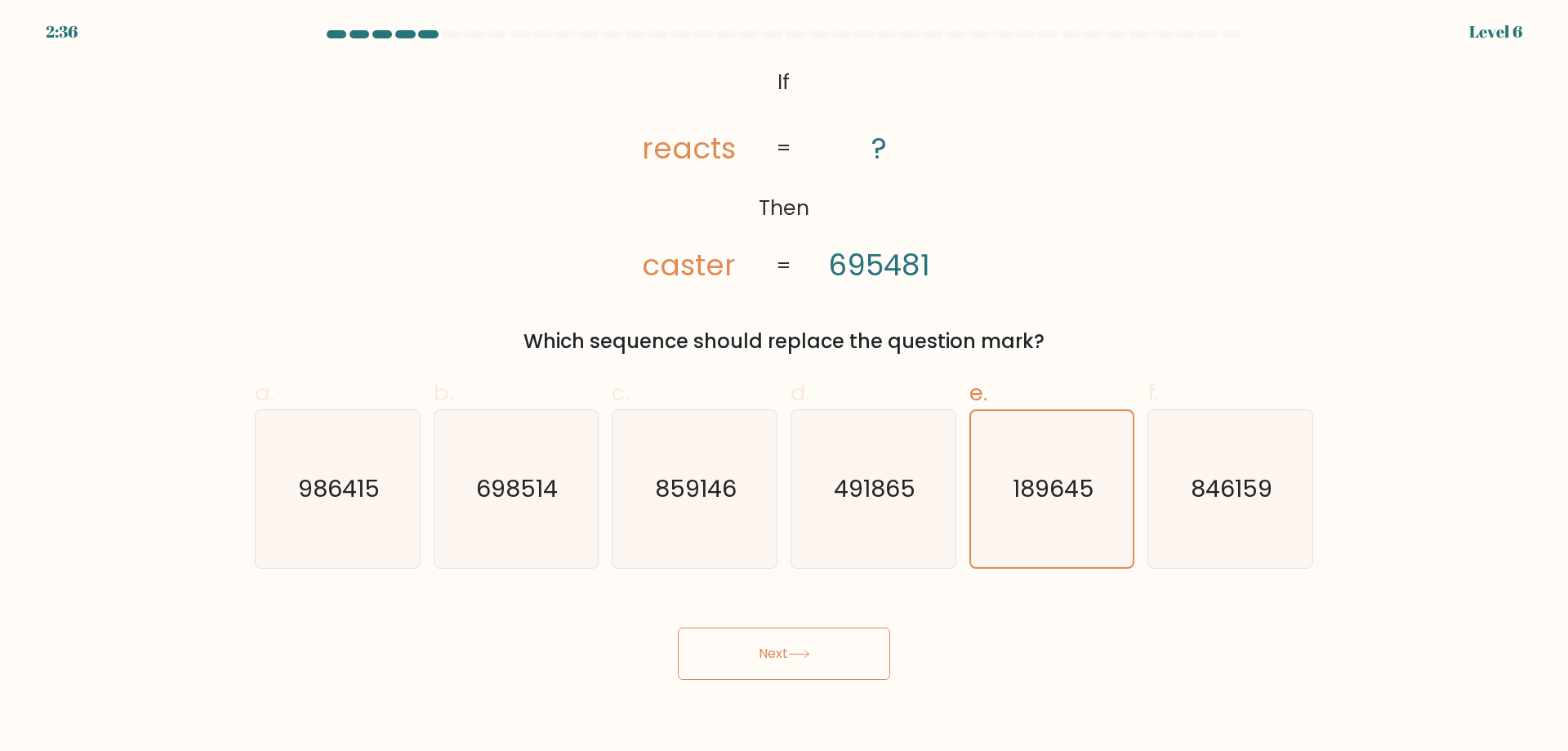
click at [766, 658] on button "Next" at bounding box center [783, 654] width 213 height 52
drag, startPoint x: 766, startPoint y: 658, endPoint x: 723, endPoint y: 658, distance: 43.0
click at [723, 658] on button "Next" at bounding box center [783, 654] width 213 height 52
click at [721, 660] on button "Next" at bounding box center [783, 654] width 213 height 52
click at [719, 661] on button "Next" at bounding box center [783, 654] width 213 height 52
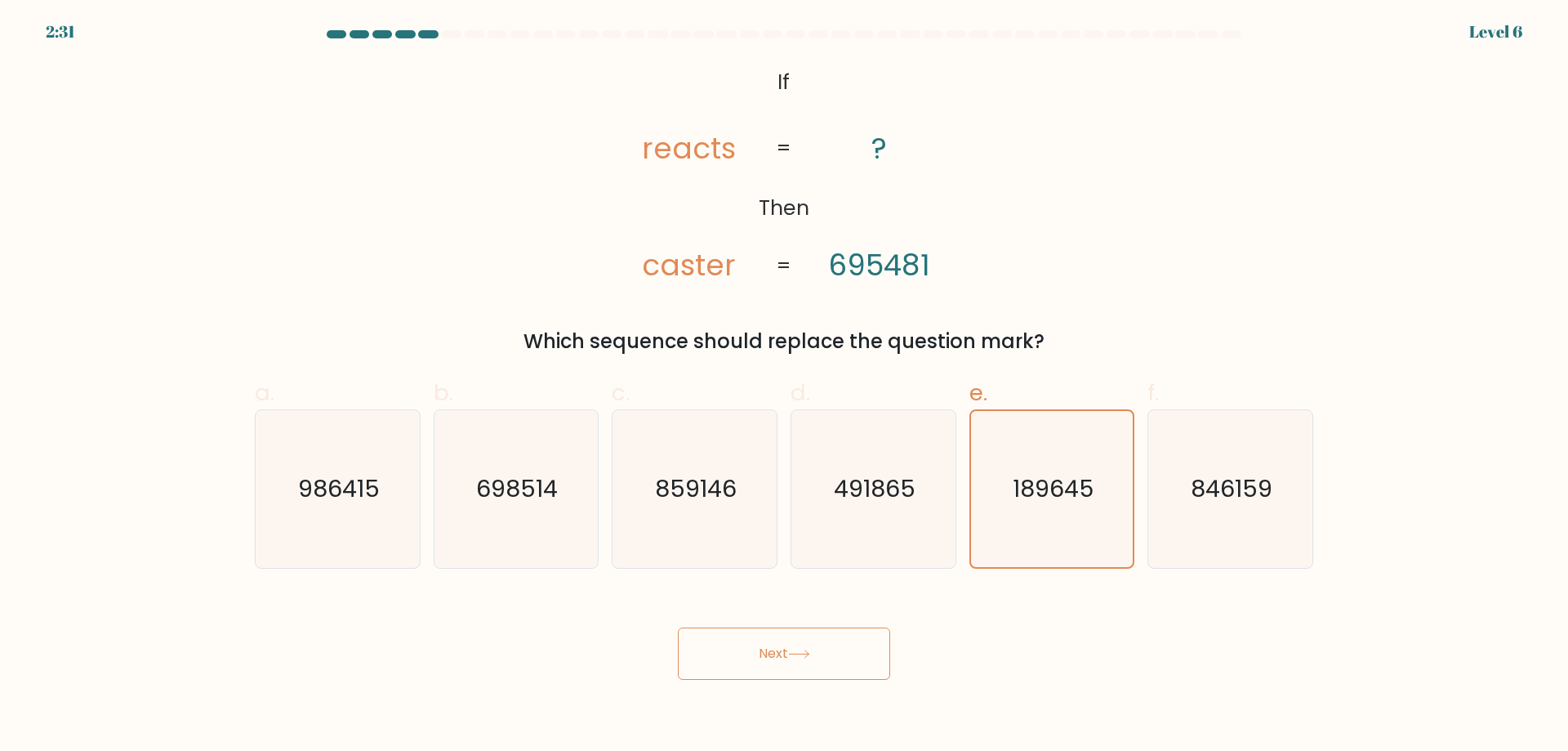
click at [719, 661] on button "Next" at bounding box center [783, 654] width 213 height 52
click at [719, 662] on button "Next" at bounding box center [783, 654] width 213 height 52
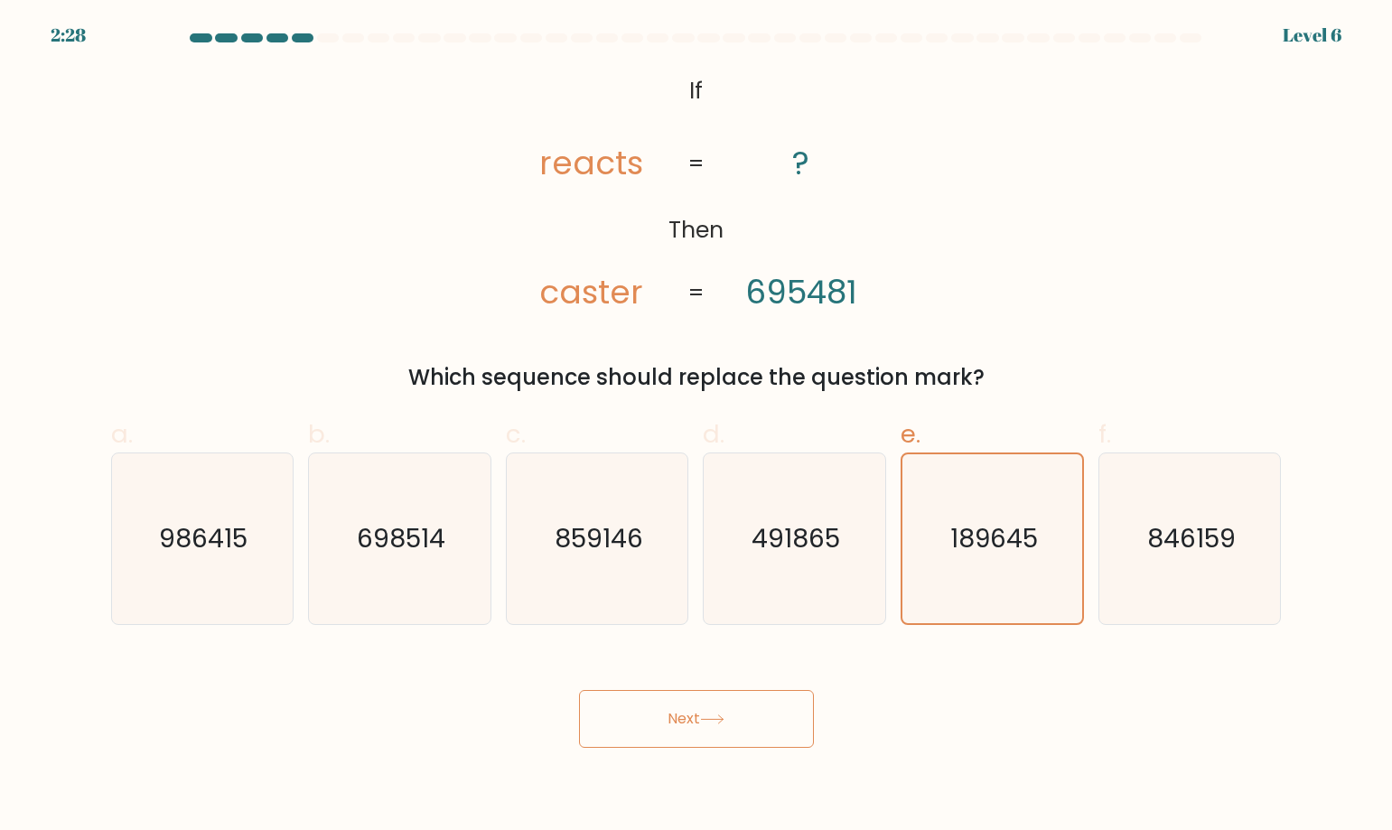
click at [753, 720] on button "Next" at bounding box center [696, 719] width 235 height 58
click at [753, 718] on button "Next" at bounding box center [696, 719] width 235 height 58
click at [752, 717] on button "Next" at bounding box center [696, 719] width 235 height 58
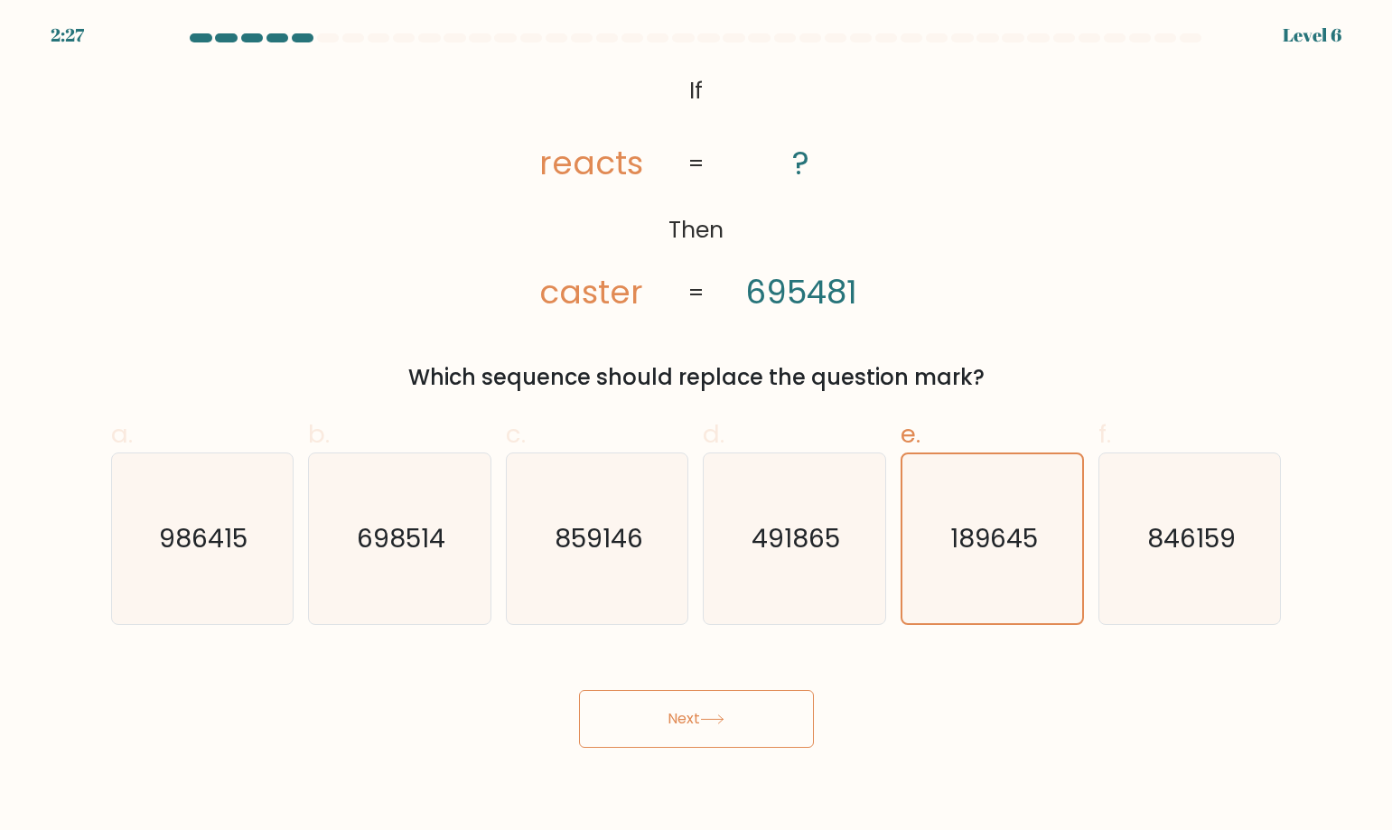
click at [752, 717] on button "Next" at bounding box center [696, 719] width 235 height 58
drag, startPoint x: 647, startPoint y: 719, endPoint x: 690, endPoint y: 726, distance: 43.1
click at [717, 723] on button "Next" at bounding box center [696, 719] width 235 height 58
click at [676, 726] on button "Next" at bounding box center [696, 719] width 235 height 58
click at [673, 730] on button "Next" at bounding box center [696, 719] width 235 height 58
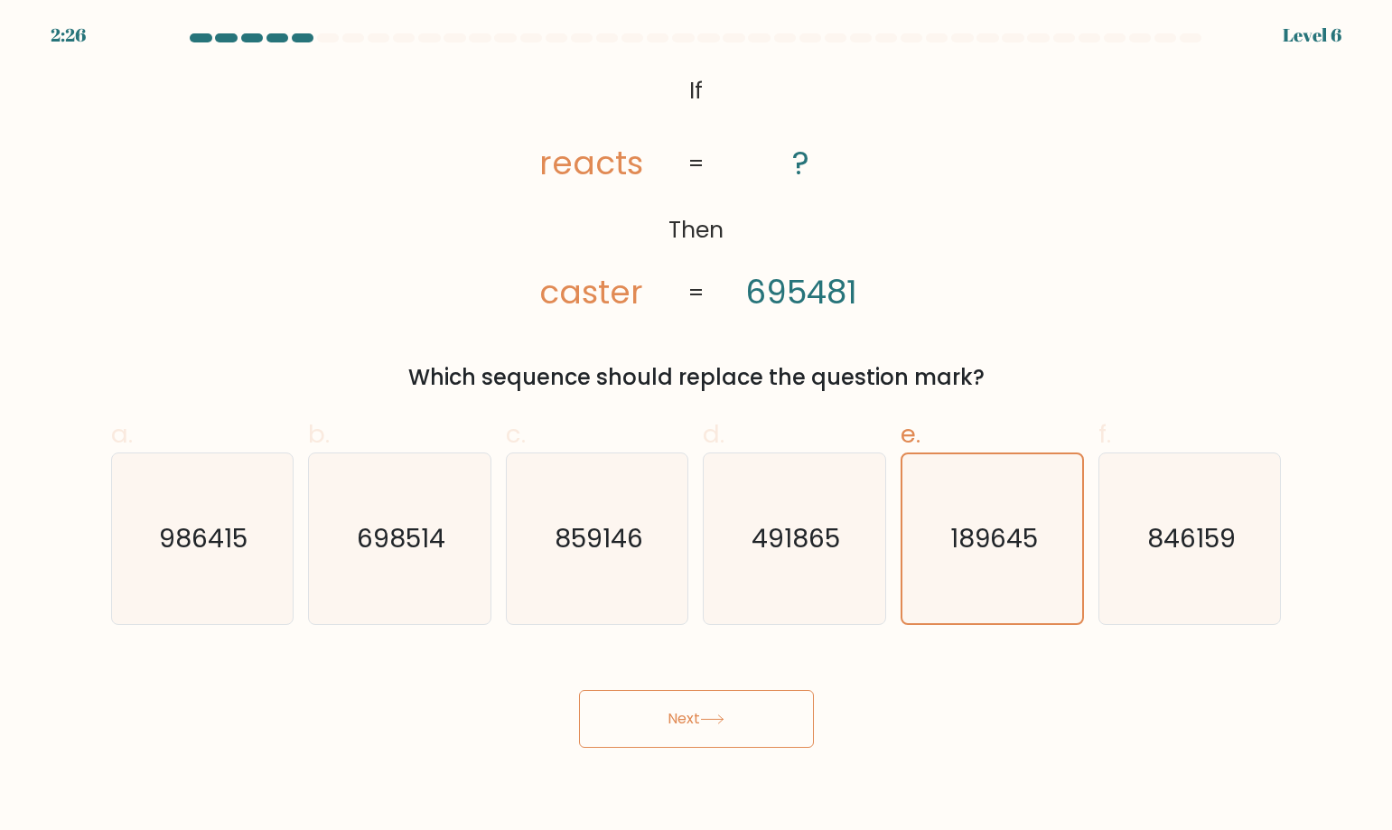
click at [670, 729] on button "Next" at bounding box center [696, 719] width 235 height 58
click at [669, 727] on button "Next" at bounding box center [696, 719] width 235 height 58
click at [610, 722] on button "Next" at bounding box center [696, 719] width 235 height 58
click at [560, 698] on div "Next" at bounding box center [696, 697] width 1192 height 101
click at [597, 668] on div "Next" at bounding box center [696, 697] width 1192 height 101
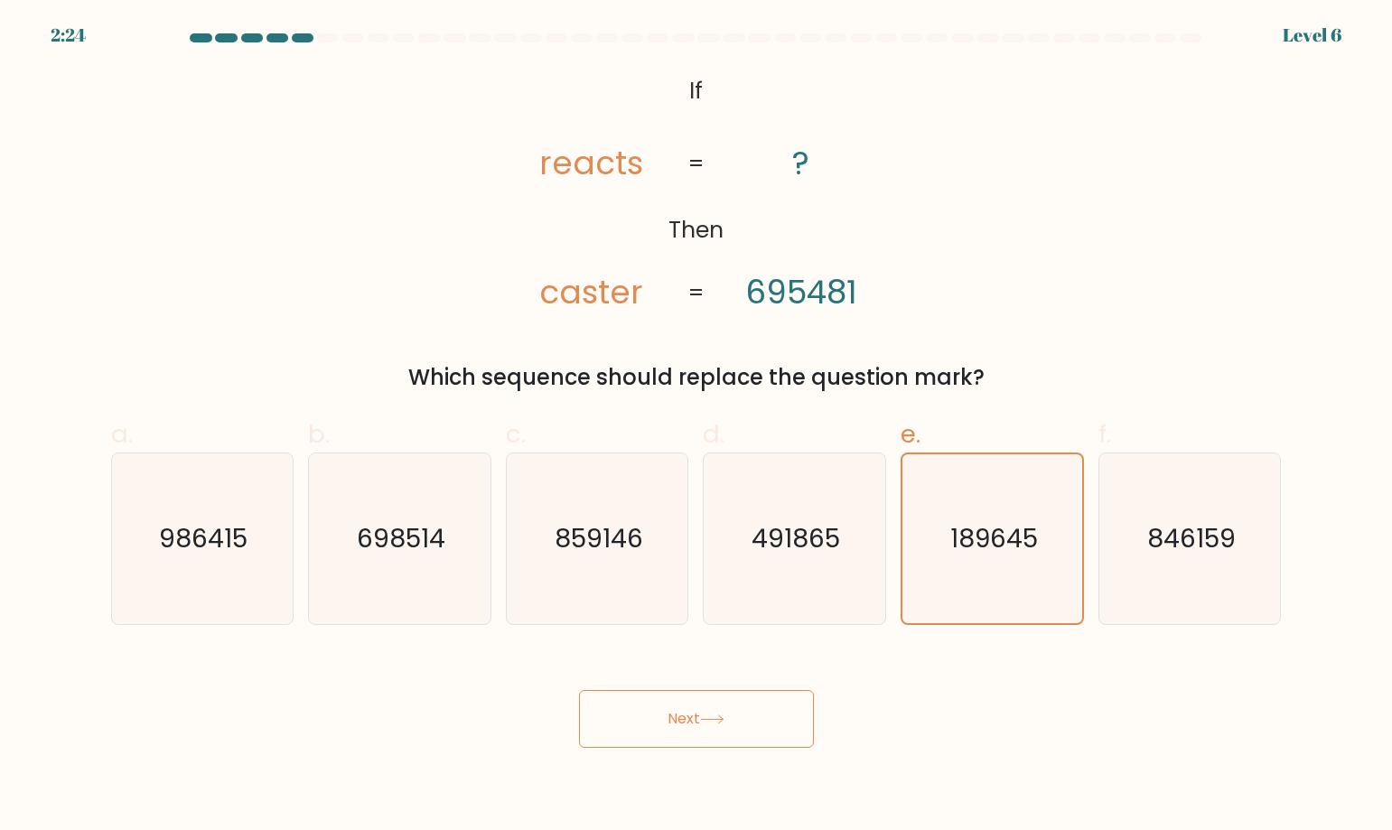
drag, startPoint x: 628, startPoint y: 660, endPoint x: 689, endPoint y: 679, distance: 63.4
click at [644, 661] on div "Next" at bounding box center [696, 697] width 1192 height 101
drag, startPoint x: 689, startPoint y: 679, endPoint x: 726, endPoint y: 682, distance: 37.1
click at [699, 684] on div "Next" at bounding box center [696, 697] width 1192 height 101
click at [756, 695] on div "Next" at bounding box center [696, 697] width 1192 height 101
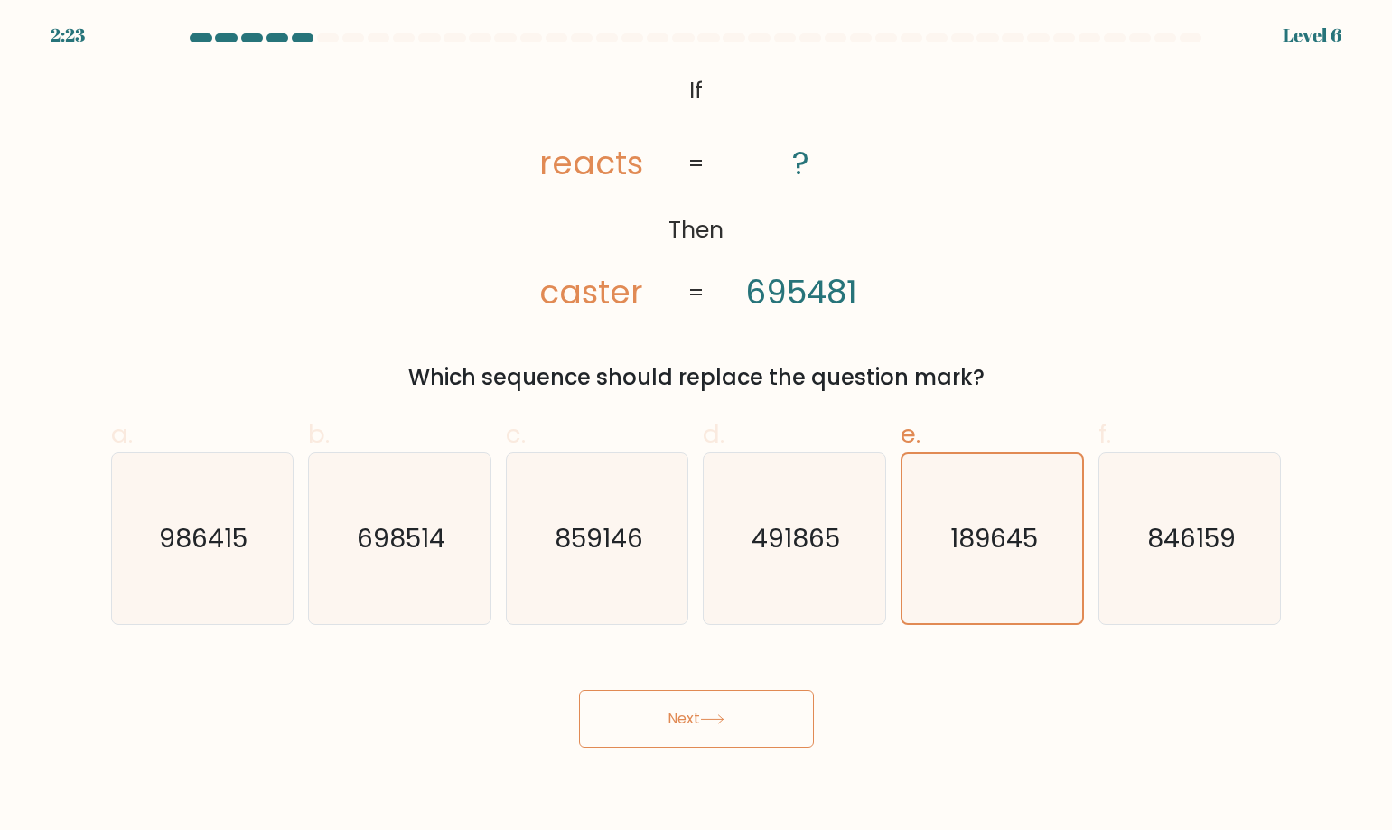
drag
click at [824, 717] on div "Next" at bounding box center [696, 697] width 1192 height 101
click at [815, 758] on body "2:23 Level 6 If" at bounding box center [696, 415] width 1392 height 830
click at [774, 750] on body "2:23 Level 6 If" at bounding box center [696, 415] width 1392 height 830
click at [772, 744] on button "Next" at bounding box center [696, 719] width 235 height 58
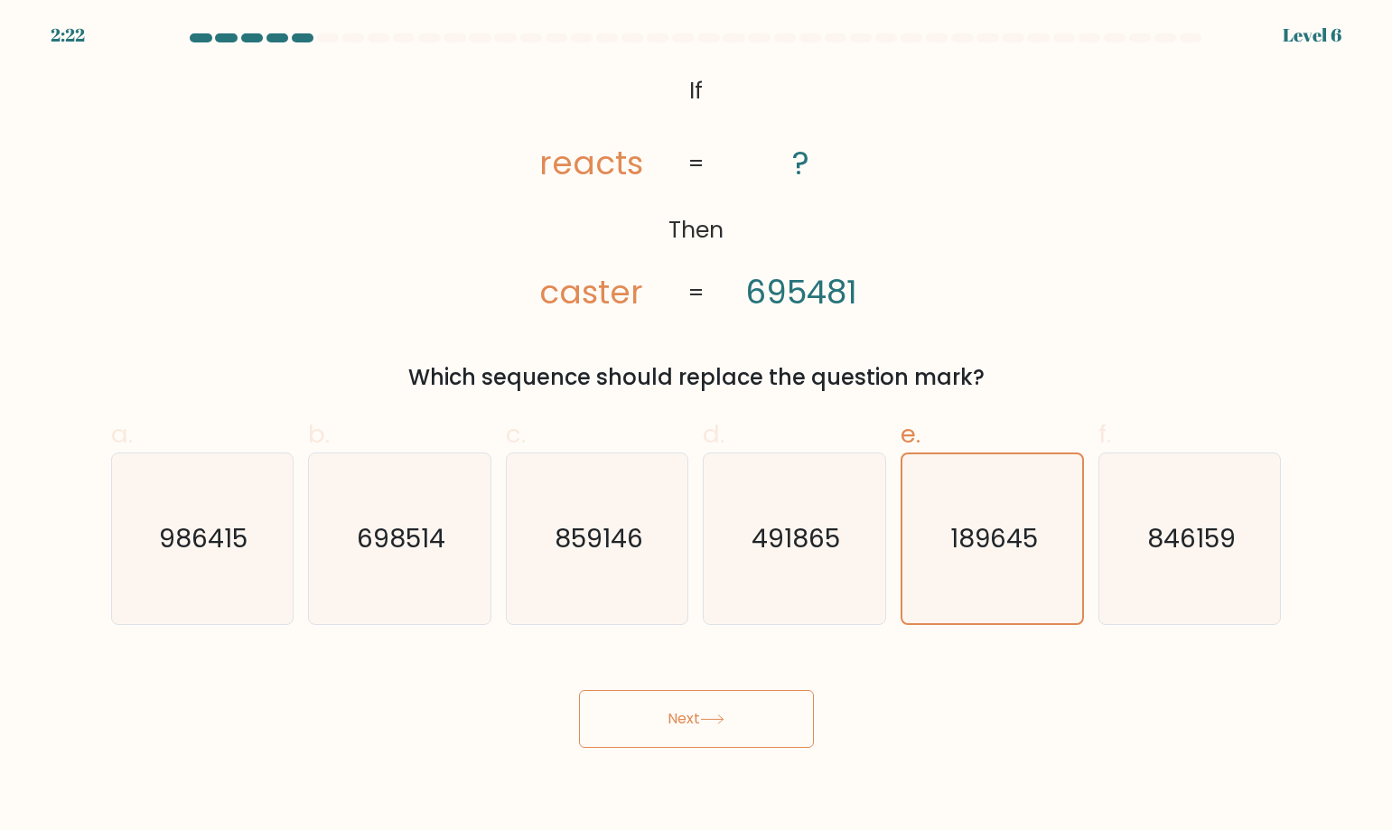
click at [787, 741] on button "Next" at bounding box center [696, 719] width 235 height 58
click at [798, 734] on button "Next" at bounding box center [696, 719] width 235 height 58
click at [798, 730] on button "Next" at bounding box center [696, 719] width 235 height 58
click at [801, 725] on button "Next" at bounding box center [696, 719] width 235 height 58
click at [978, 536] on text "189645" at bounding box center [994, 538] width 88 height 35
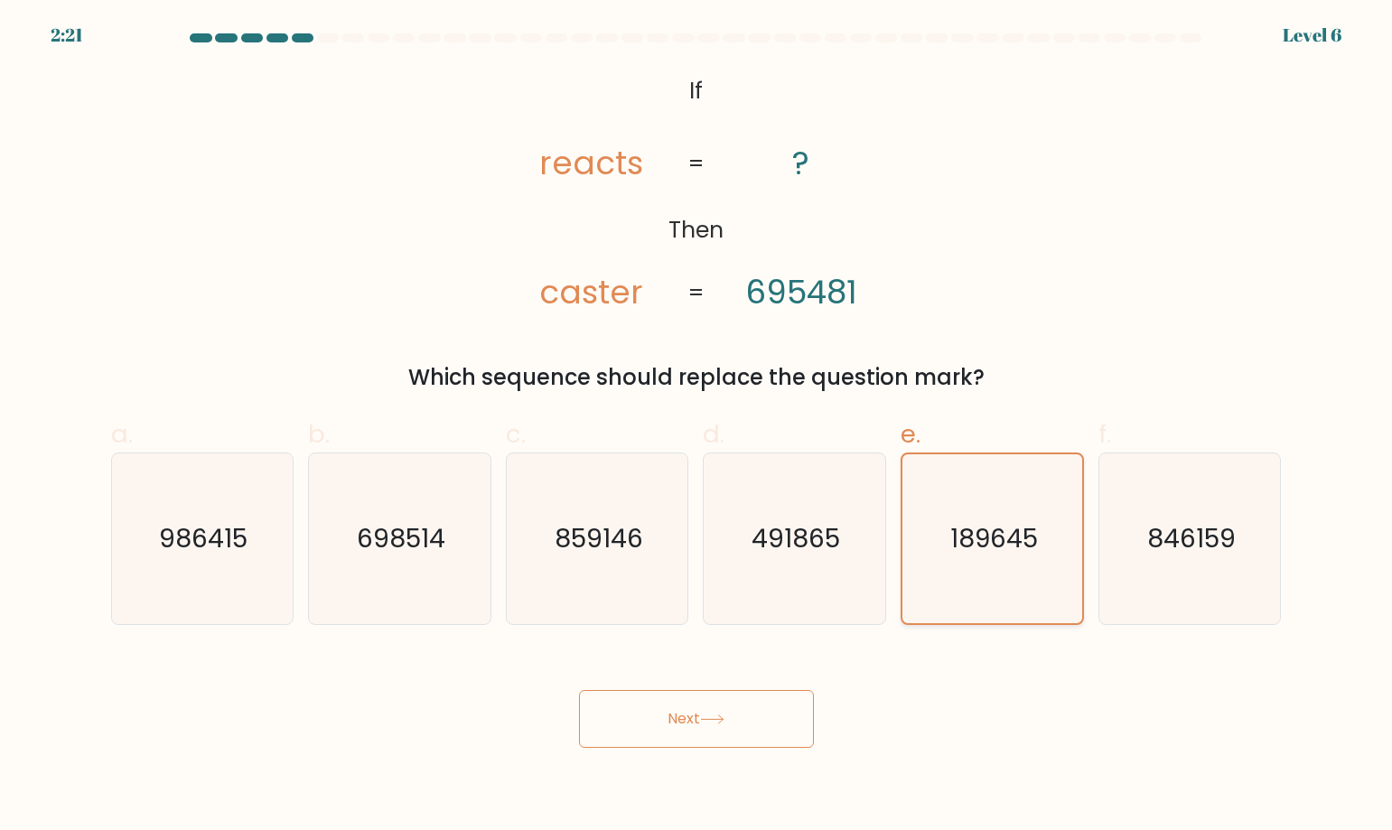
click at [697, 427] on input "e. 189645" at bounding box center [696, 421] width 1 height 12
click at [978, 536] on text "189645" at bounding box center [994, 538] width 88 height 35
click at [697, 427] on input "e. 189645" at bounding box center [696, 421] width 1 height 12
click at [978, 536] on text "189645" at bounding box center [994, 538] width 88 height 35
click at [697, 427] on input "e. 189645" at bounding box center [696, 421] width 1 height 12
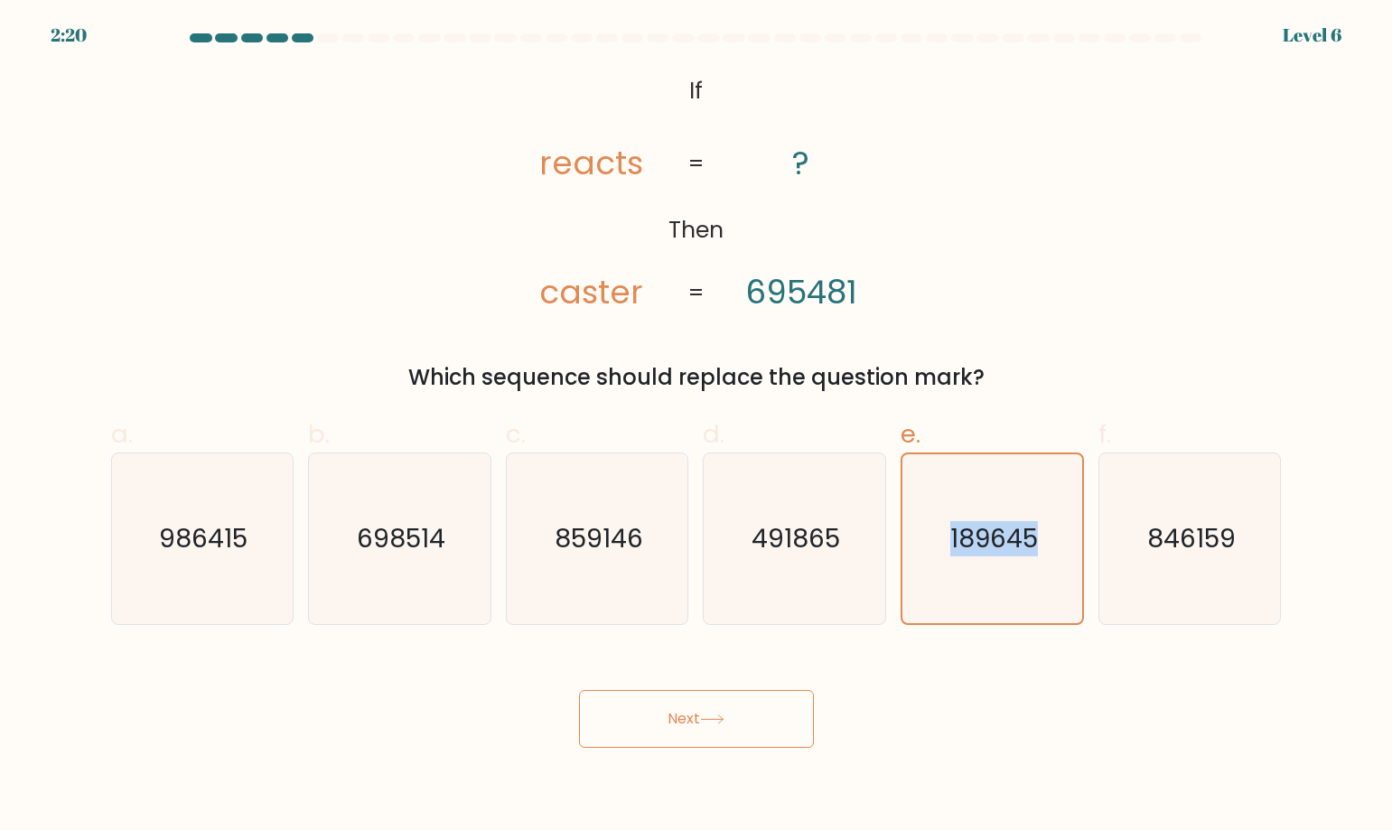
click at [696, 746] on button "Next" at bounding box center [696, 719] width 235 height 58
click at [698, 744] on button "Next" at bounding box center [696, 719] width 235 height 58
click at [710, 724] on icon at bounding box center [712, 719] width 24 height 10
click at [710, 722] on icon at bounding box center [712, 719] width 24 height 10
click at [710, 721] on icon at bounding box center [712, 719] width 24 height 10
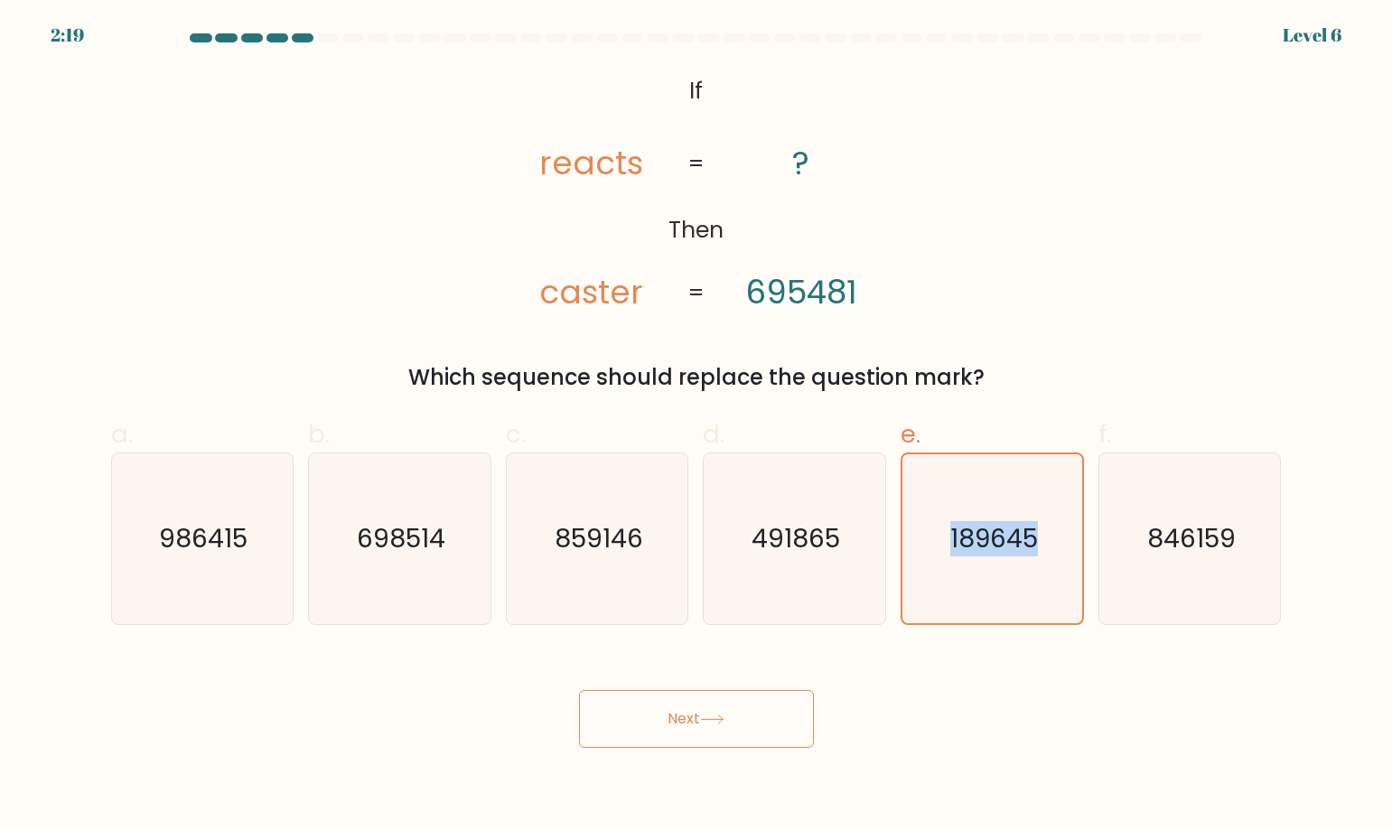
click at [710, 718] on icon at bounding box center [712, 719] width 24 height 10
click at [710, 717] on icon at bounding box center [712, 719] width 24 height 10
click at [710, 718] on icon at bounding box center [712, 719] width 24 height 10
click at [712, 713] on button "Next" at bounding box center [696, 719] width 235 height 58
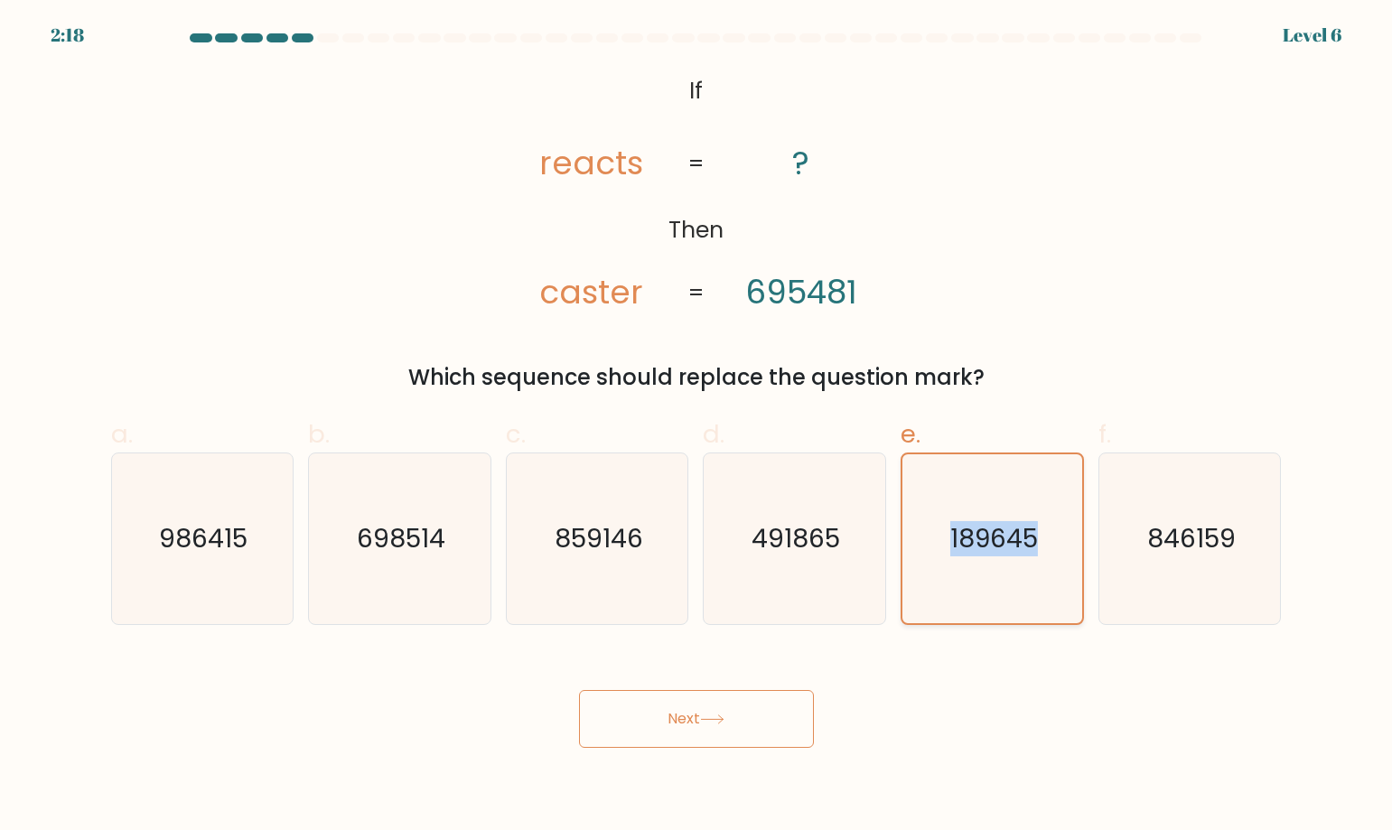
click at [1012, 567] on icon "189645" at bounding box center [992, 538] width 169 height 169
click at [697, 427] on input "e. 189645" at bounding box center [696, 421] width 1 height 12
click at [719, 709] on button "Next" at bounding box center [696, 719] width 235 height 58
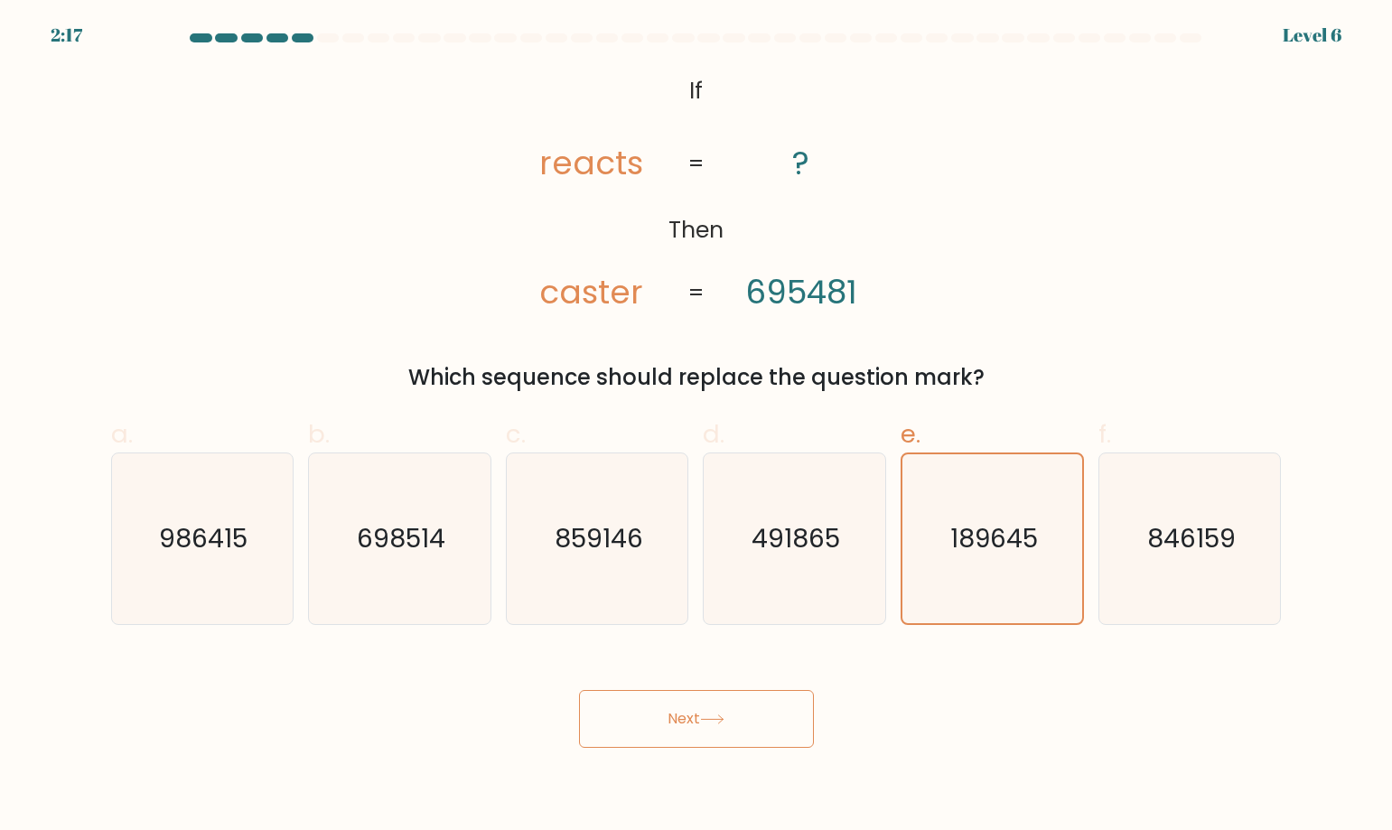
click at [719, 710] on button "Next" at bounding box center [696, 719] width 235 height 58
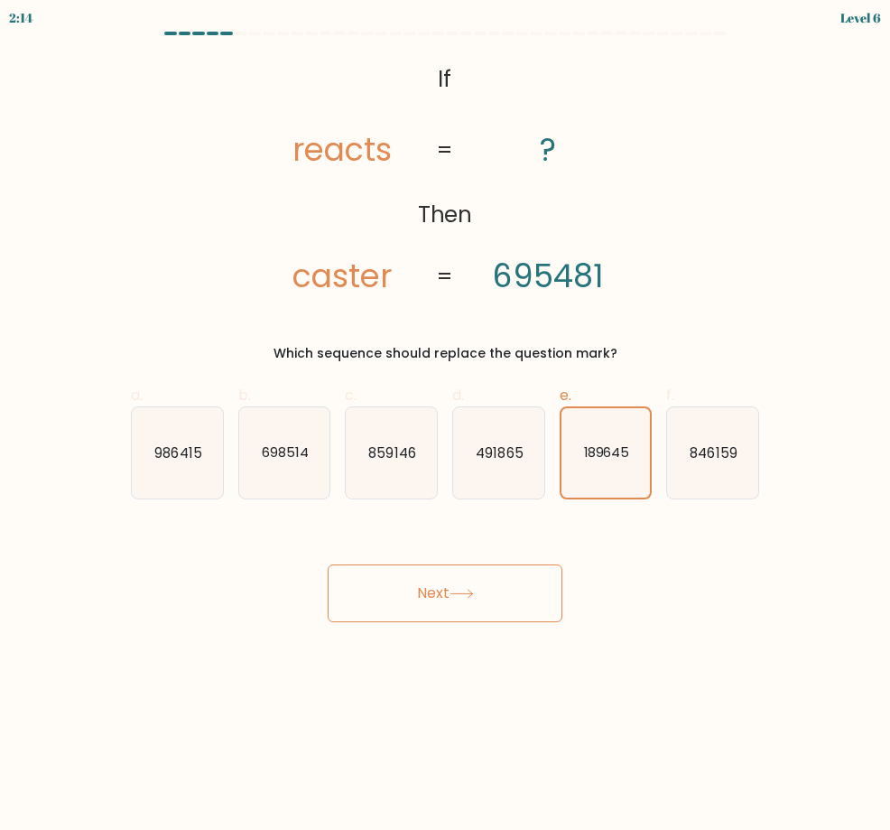
click at [473, 620] on button "Next" at bounding box center [445, 593] width 235 height 58
click at [476, 612] on button "Next" at bounding box center [445, 593] width 235 height 58
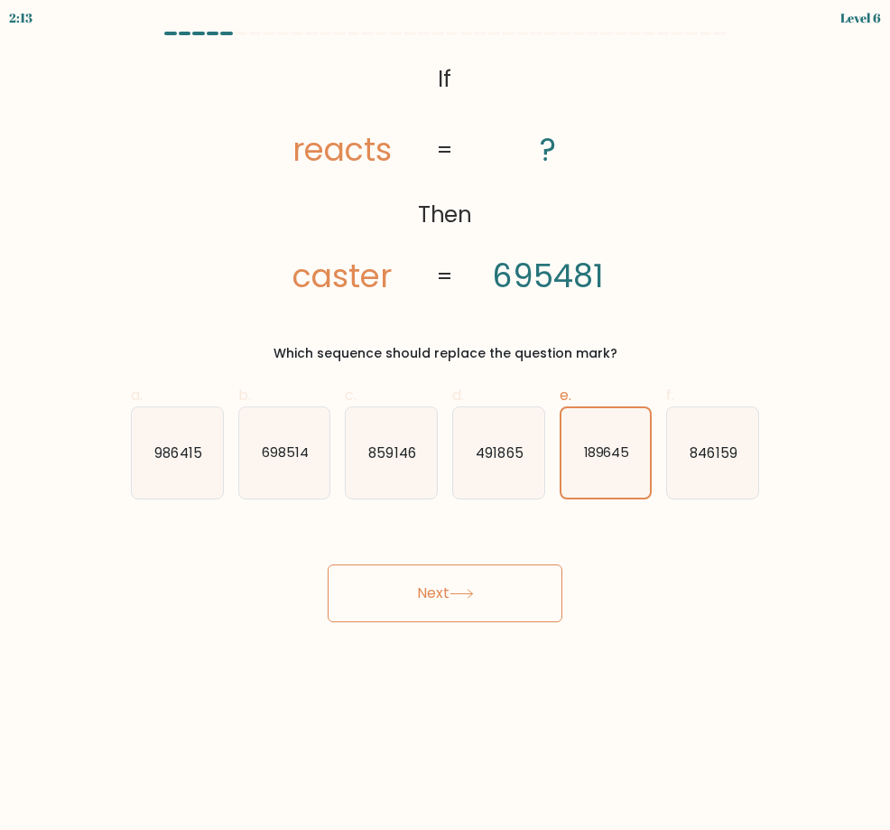
click at [476, 612] on button "Next" at bounding box center [445, 593] width 235 height 58
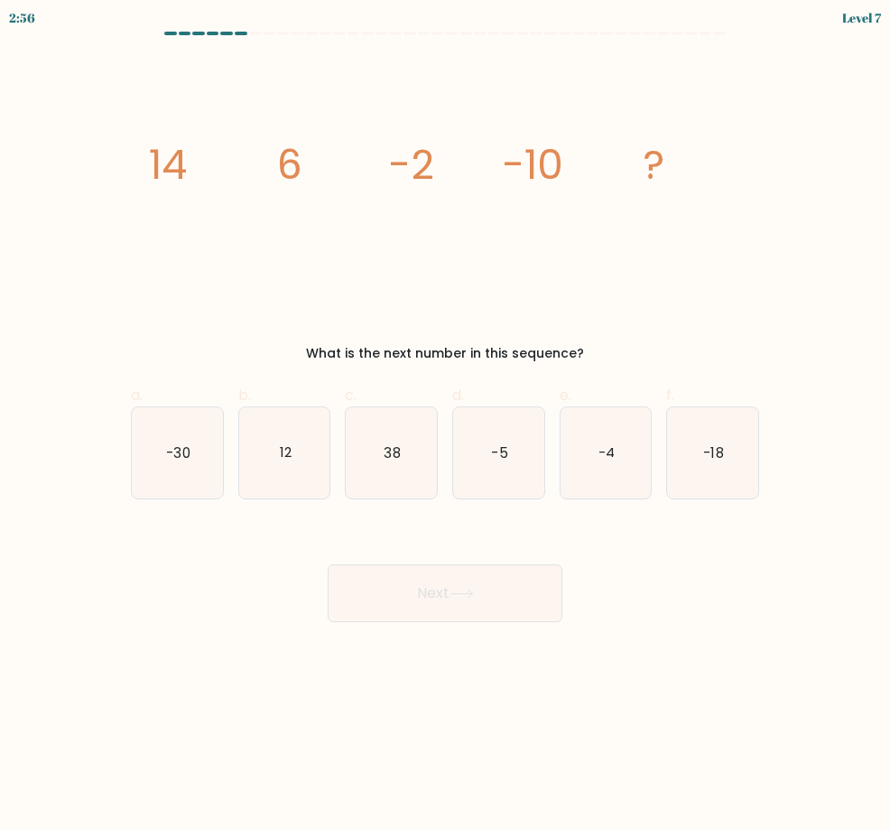
click at [835, 362] on form at bounding box center [445, 327] width 890 height 591
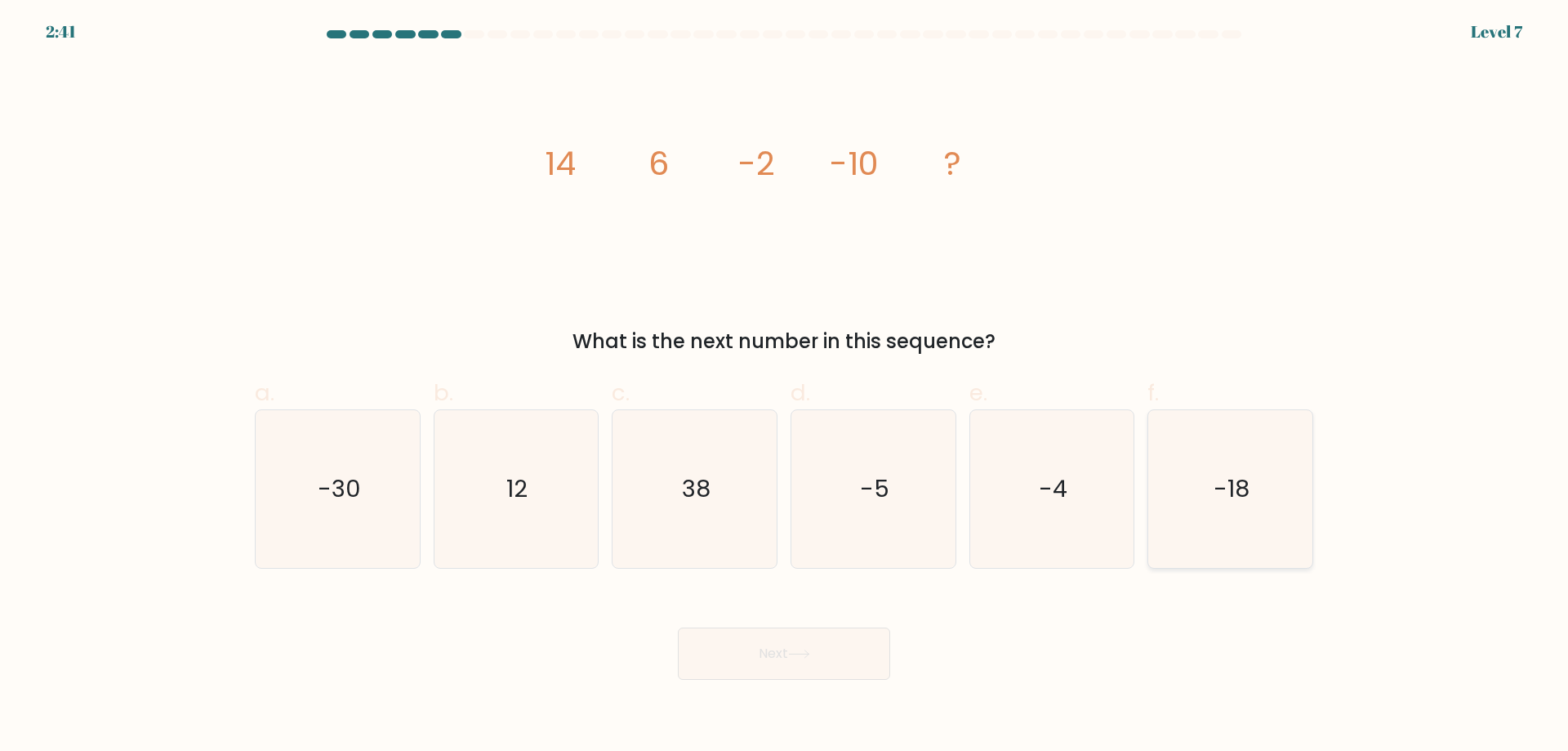
click at [1243, 506] on icon "-18" at bounding box center [1230, 489] width 157 height 157
click at [785, 386] on input "f. -18" at bounding box center [784, 381] width 1 height 11
radio input "true"
click at [855, 671] on button "Next" at bounding box center [783, 654] width 213 height 52
click at [789, 658] on button "Next" at bounding box center [783, 654] width 213 height 52
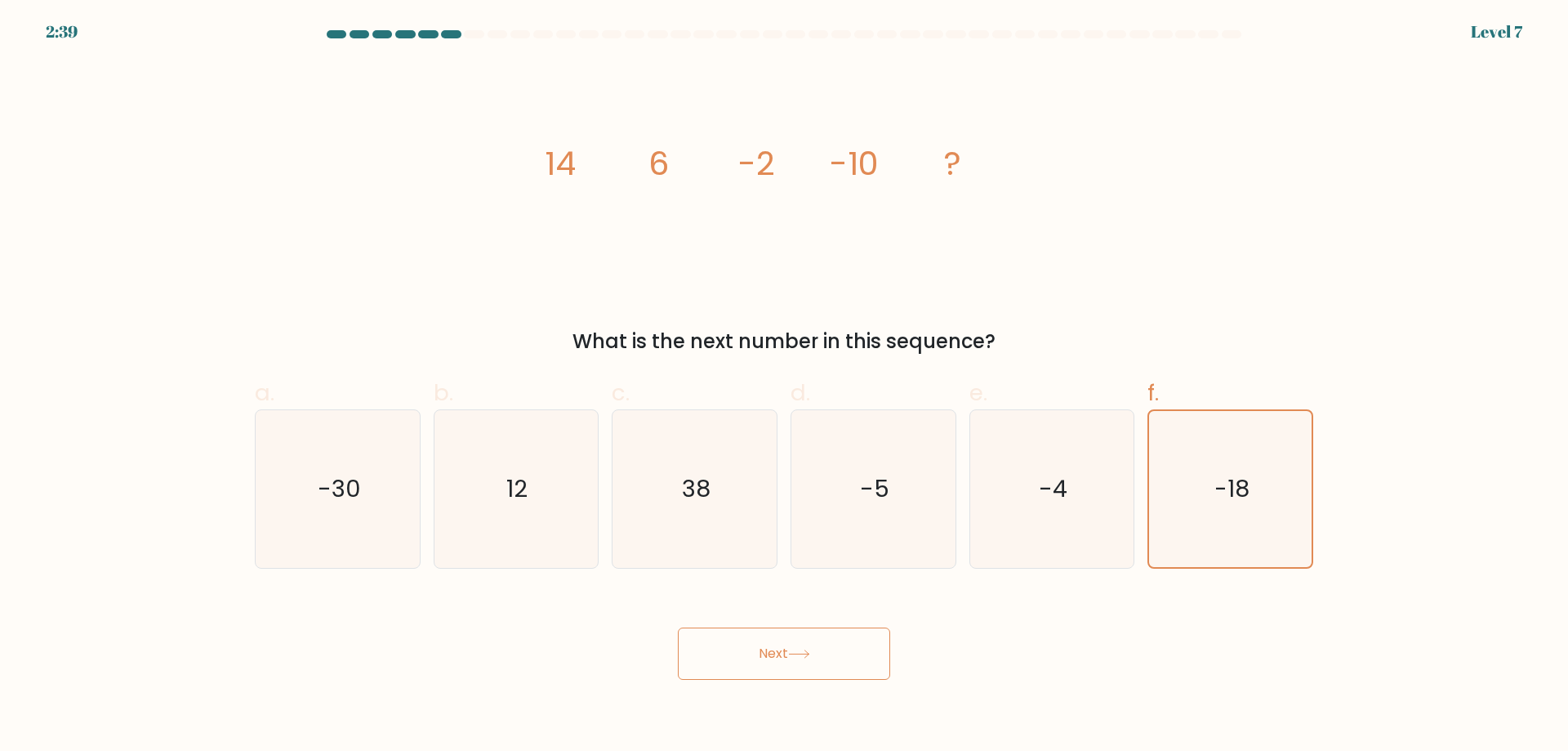
click at [804, 652] on icon at bounding box center [798, 654] width 22 height 9
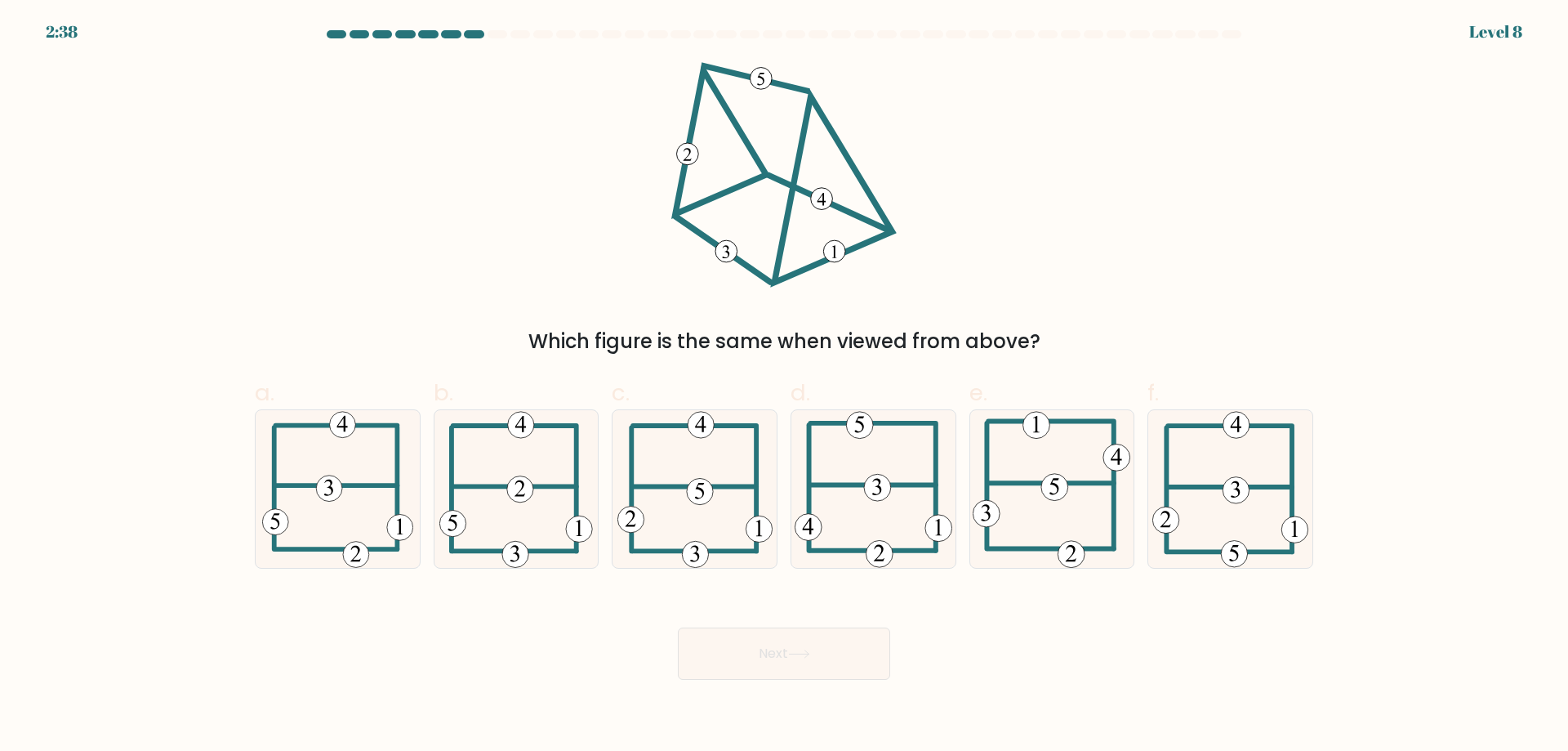
drag, startPoint x: 745, startPoint y: 670, endPoint x: 728, endPoint y: 664, distance: 18.0
click at [738, 670] on button "Next" at bounding box center [783, 654] width 213 height 52
click at [575, 303] on div "Which figure is the same when viewed from above?" at bounding box center [784, 209] width 1078 height 294
click at [688, 509] on icon at bounding box center [695, 489] width 156 height 157
click at [784, 386] on input "c." at bounding box center [784, 381] width 1 height 11
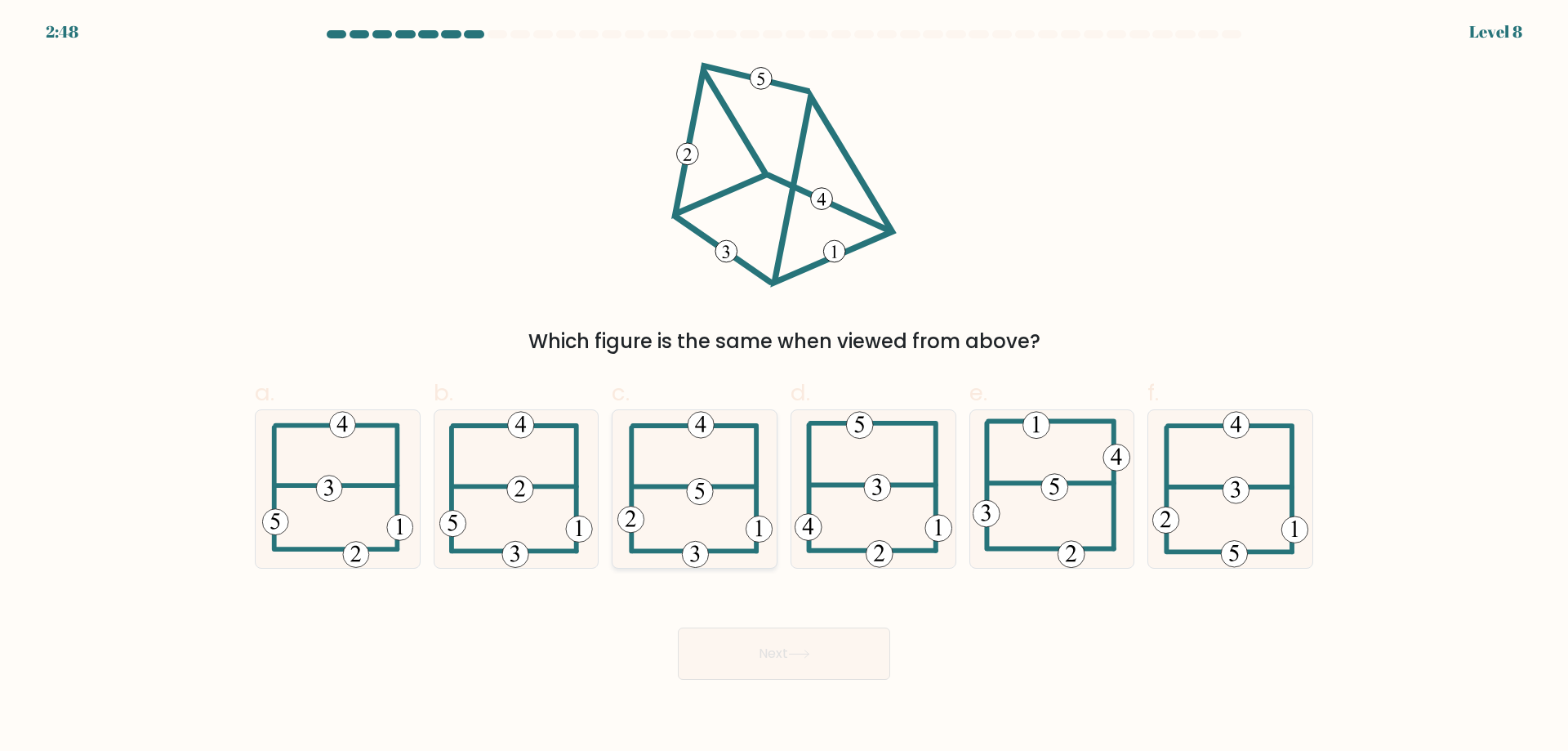
radio input "true"
click at [758, 651] on button "Next" at bounding box center [783, 654] width 213 height 52
click at [808, 653] on icon at bounding box center [798, 654] width 22 height 9
click at [806, 655] on icon at bounding box center [798, 654] width 22 height 9
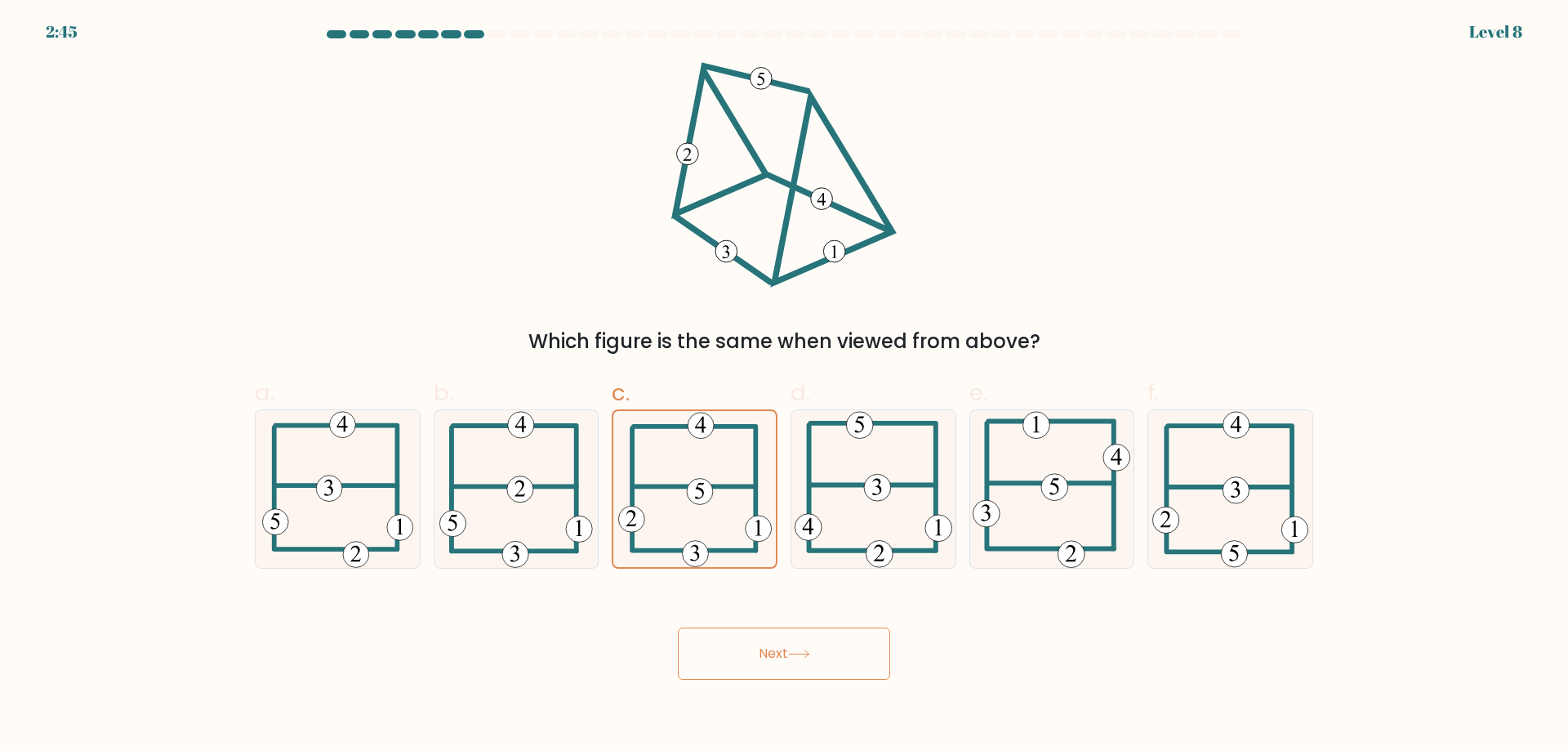
click at [806, 658] on icon at bounding box center [798, 654] width 22 height 9
click at [854, 645] on button "Next" at bounding box center [783, 654] width 213 height 52
click at [874, 656] on button "Next" at bounding box center [783, 654] width 213 height 52
drag, startPoint x: 880, startPoint y: 654, endPoint x: 884, endPoint y: 642, distance: 12.6
click at [884, 642] on button "Next" at bounding box center [783, 654] width 213 height 52
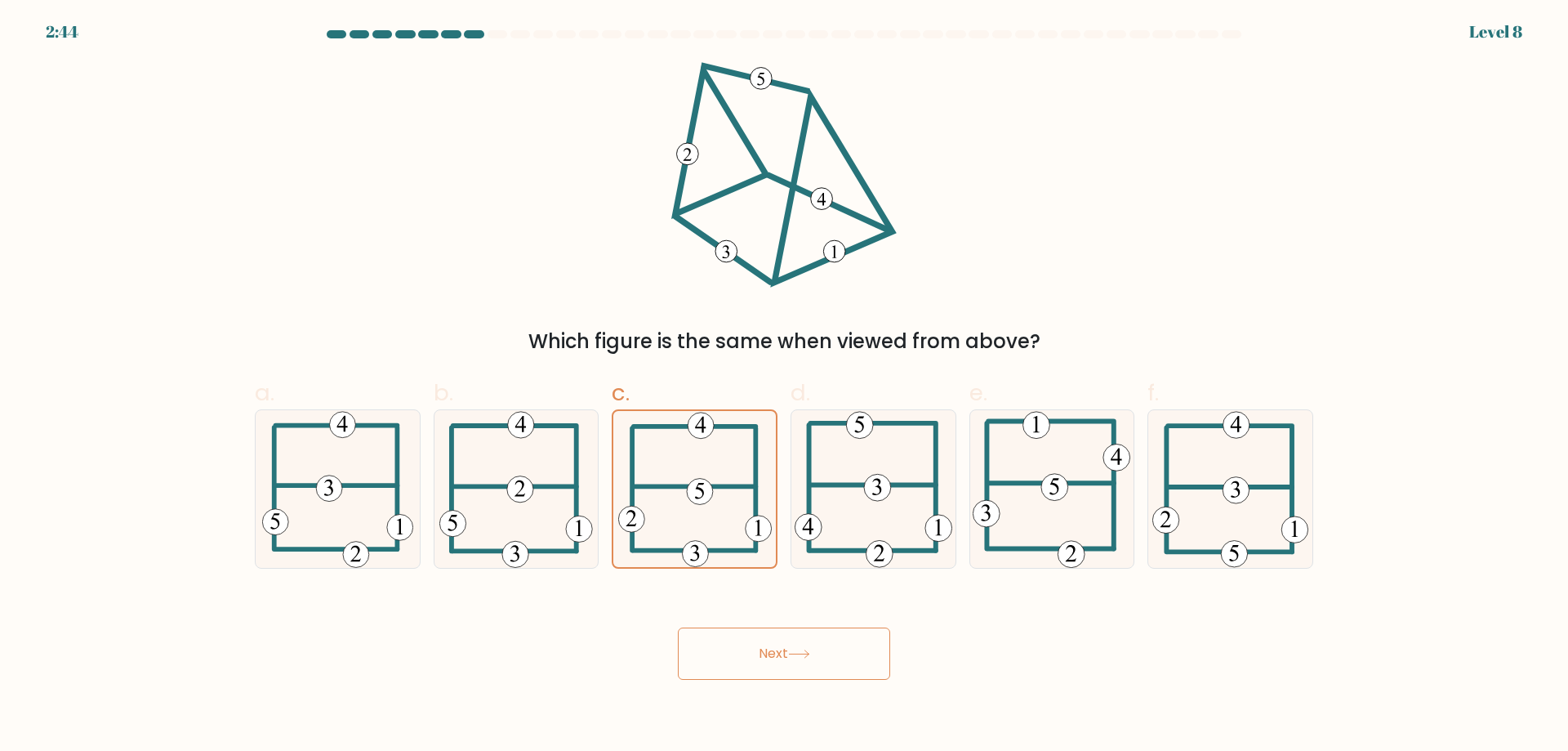
drag, startPoint x: 849, startPoint y: 661, endPoint x: 696, endPoint y: 643, distance: 154.1
click at [770, 660] on button "Next" at bounding box center [783, 654] width 213 height 52
click at [695, 643] on button "Next" at bounding box center [783, 654] width 213 height 52
drag, startPoint x: 704, startPoint y: 643, endPoint x: 744, endPoint y: 644, distance: 40.0
click at [720, 644] on button "Next" at bounding box center [783, 654] width 213 height 52
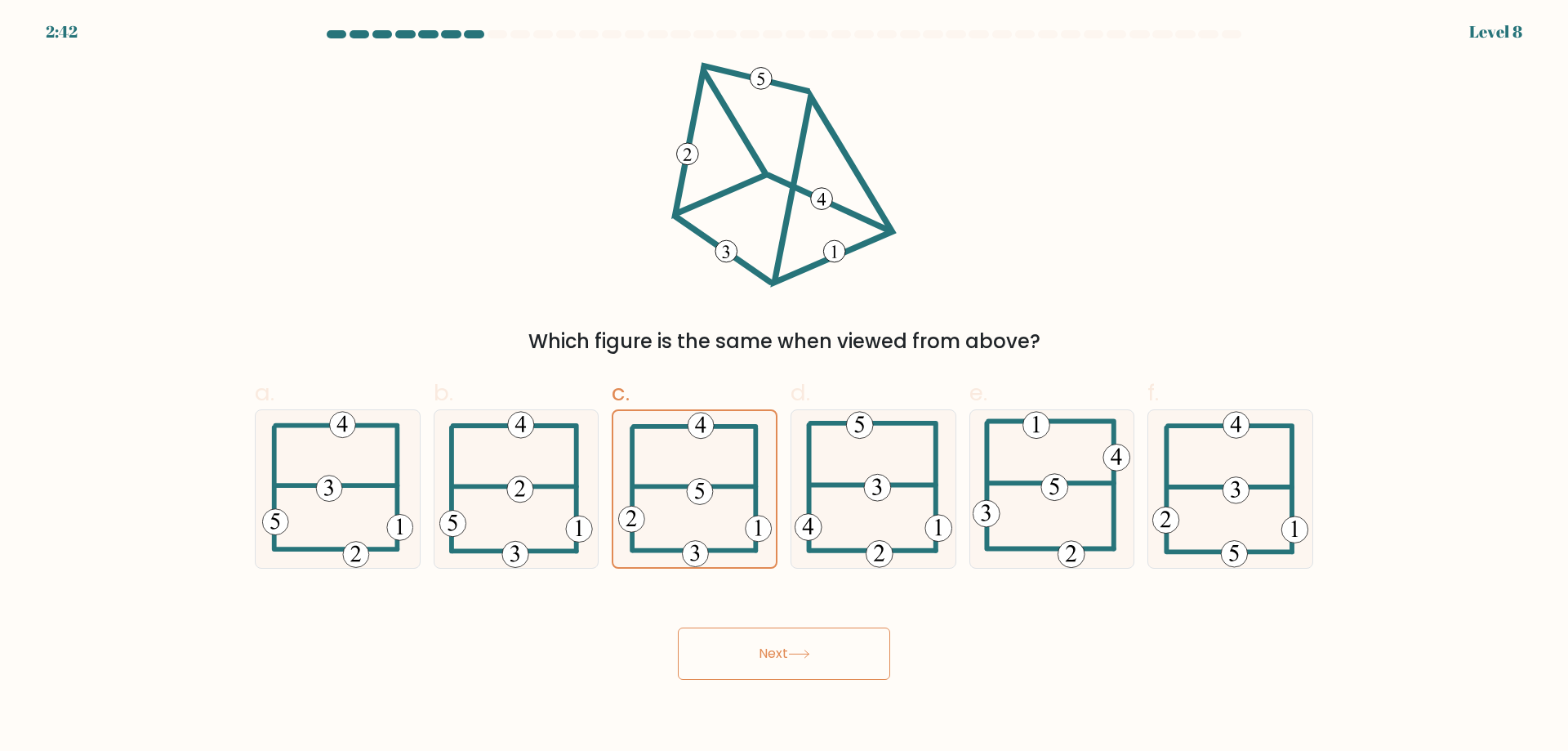
drag, startPoint x: 800, startPoint y: 644, endPoint x: 736, endPoint y: 652, distance: 64.5
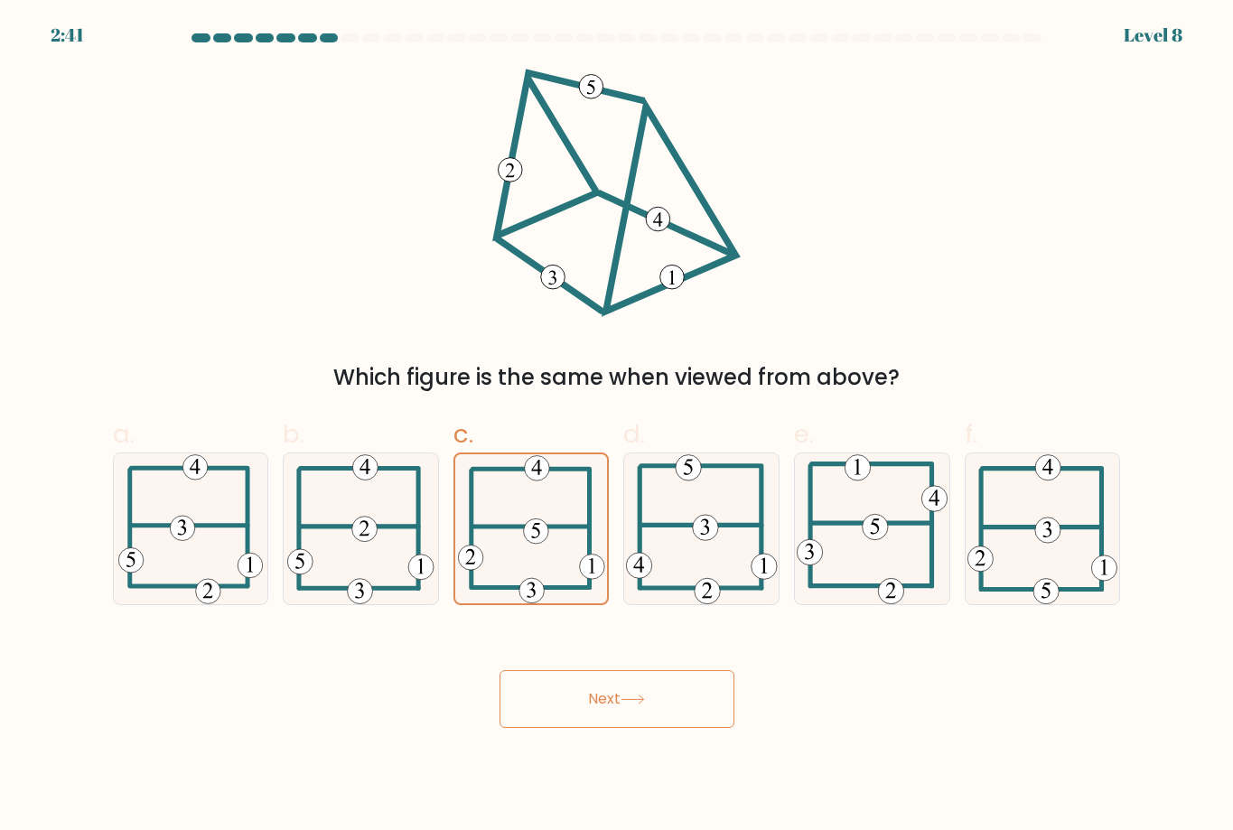
click at [673, 723] on button "Next" at bounding box center [616, 699] width 235 height 58
drag, startPoint x: 671, startPoint y: 721, endPoint x: 608, endPoint y: 716, distance: 63.4
click at [656, 721] on button "Next" at bounding box center [616, 699] width 235 height 58
drag, startPoint x: 608, startPoint y: 716, endPoint x: 542, endPoint y: 707, distance: 66.5
click at [601, 717] on button "Next" at bounding box center [616, 699] width 235 height 58
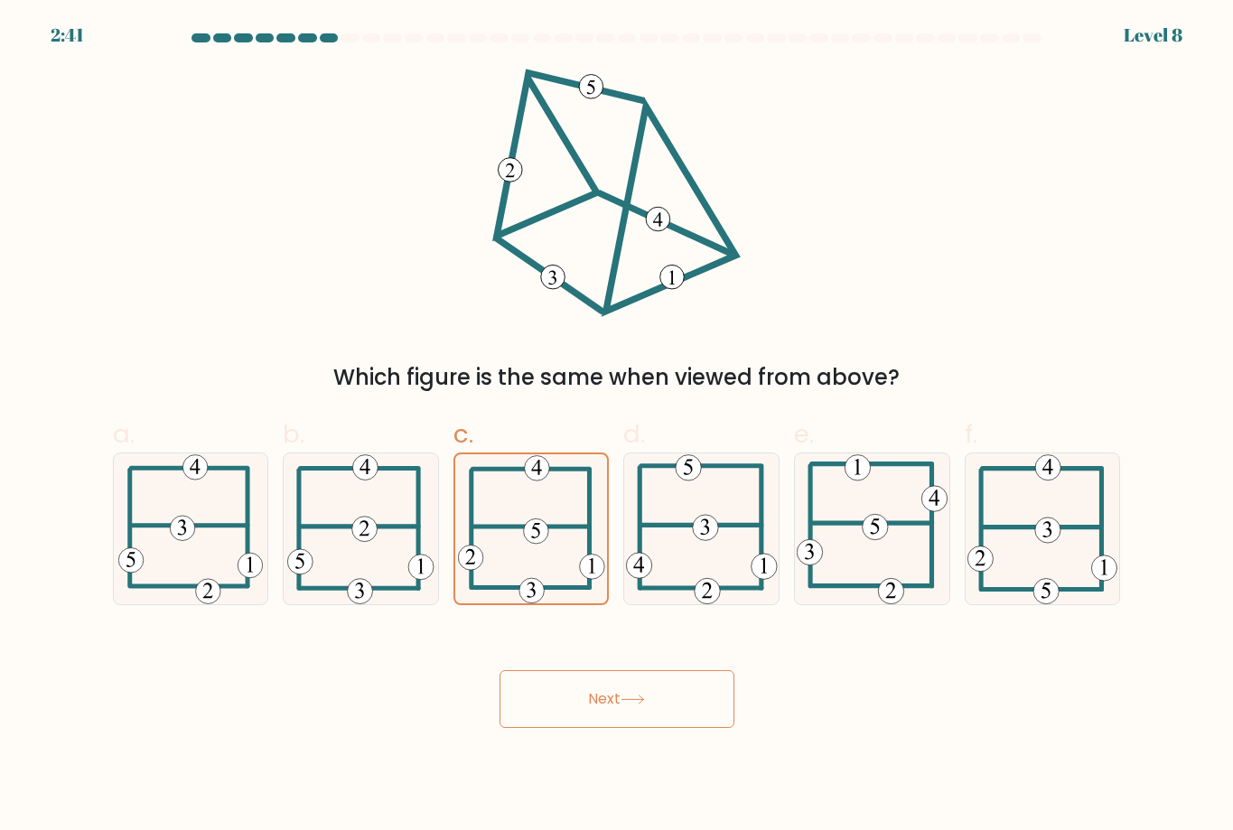
click at [542, 707] on button "Next" at bounding box center [616, 699] width 235 height 58
click at [545, 690] on button "Next" at bounding box center [616, 699] width 235 height 58
drag, startPoint x: 559, startPoint y: 686, endPoint x: 657, endPoint y: 685, distance: 98.4
click at [573, 687] on button "Next" at bounding box center [616, 699] width 235 height 58
drag, startPoint x: 657, startPoint y: 685, endPoint x: 680, endPoint y: 693, distance: 23.7
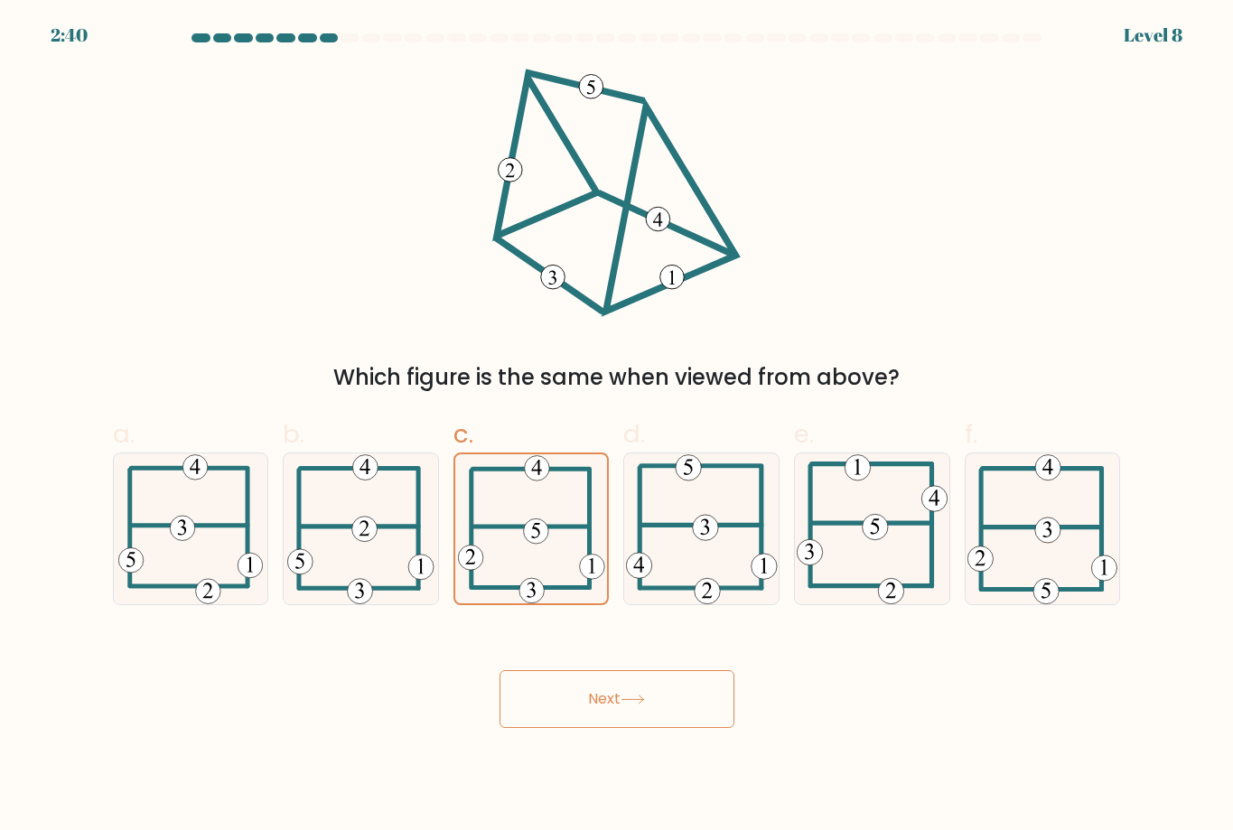
click at [676, 693] on button "Next" at bounding box center [616, 699] width 235 height 58
drag, startPoint x: 697, startPoint y: 685, endPoint x: 713, endPoint y: 680, distance: 17.1
click at [703, 688] on button "Next" at bounding box center [616, 699] width 235 height 58
click at [736, 682] on div "Next" at bounding box center [616, 677] width 1029 height 101
click at [740, 688] on div "Next" at bounding box center [616, 677] width 1029 height 101
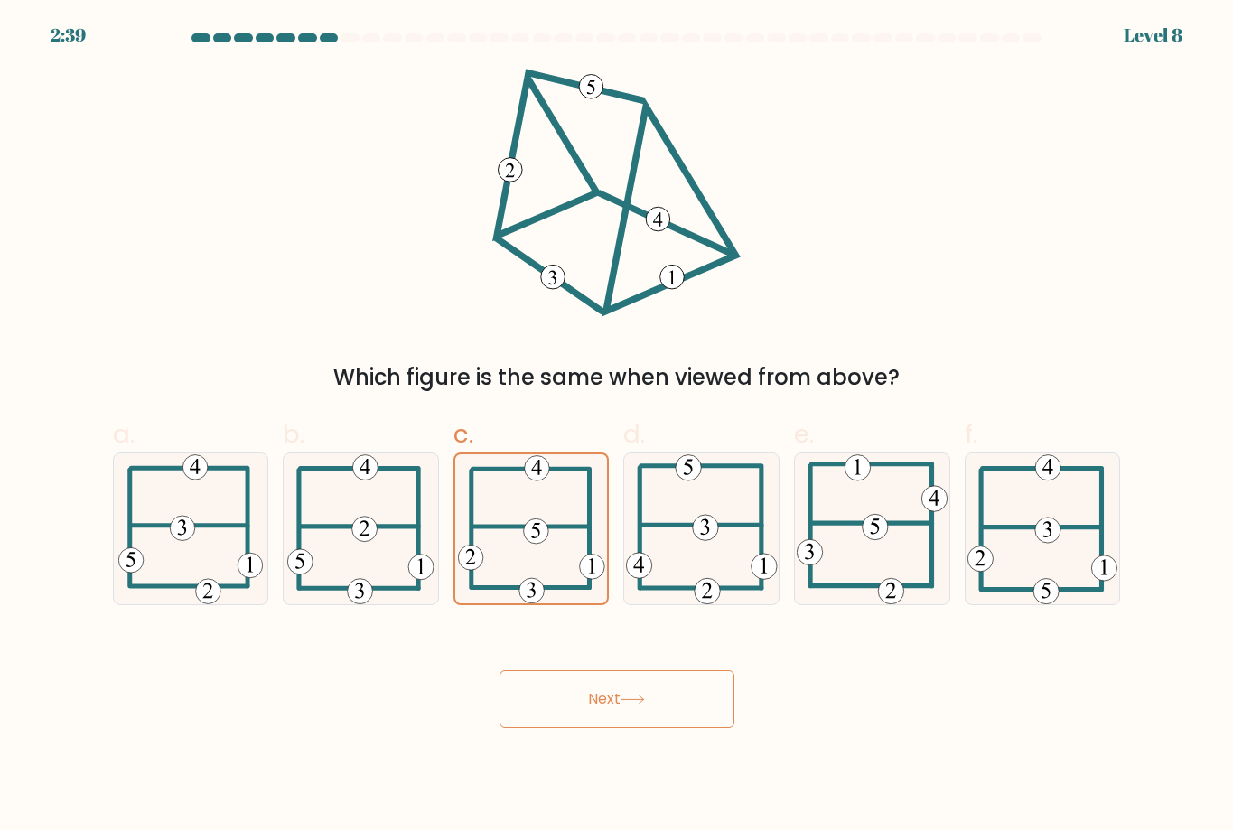
click at [734, 709] on div "Next" at bounding box center [616, 677] width 1029 height 101
click at [690, 712] on button "Next" at bounding box center [616, 699] width 235 height 58
click at [647, 689] on button "Next" at bounding box center [616, 699] width 235 height 58
click at [640, 681] on button "Next" at bounding box center [616, 699] width 235 height 58
click at [639, 680] on button "Next" at bounding box center [616, 699] width 235 height 58
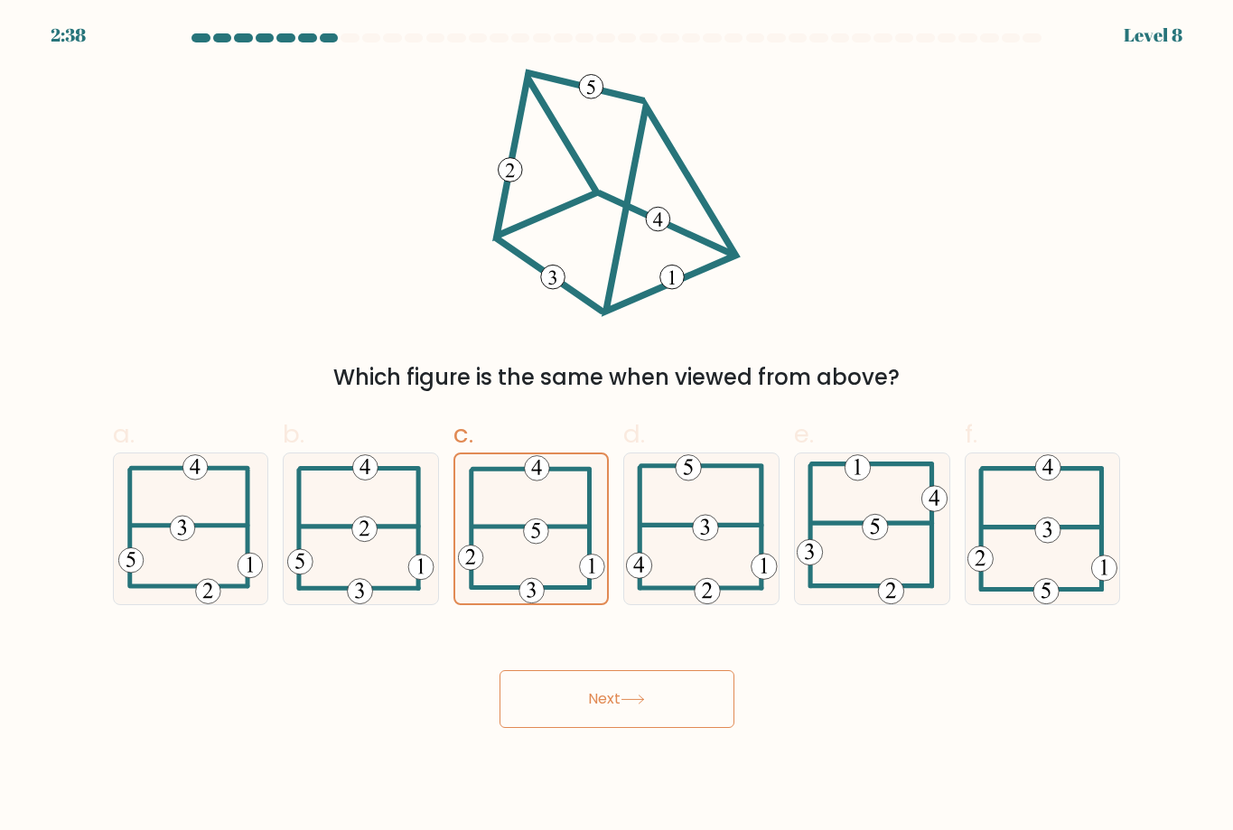
click at [682, 672] on button "Next" at bounding box center [616, 699] width 235 height 58
click at [684, 684] on button "Next" at bounding box center [616, 699] width 235 height 58
drag, startPoint x: 675, startPoint y: 684, endPoint x: 663, endPoint y: 679, distance: 13.8
click at [674, 687] on button "Next" at bounding box center [616, 699] width 235 height 58
click at [656, 684] on button "Next" at bounding box center [616, 699] width 235 height 58
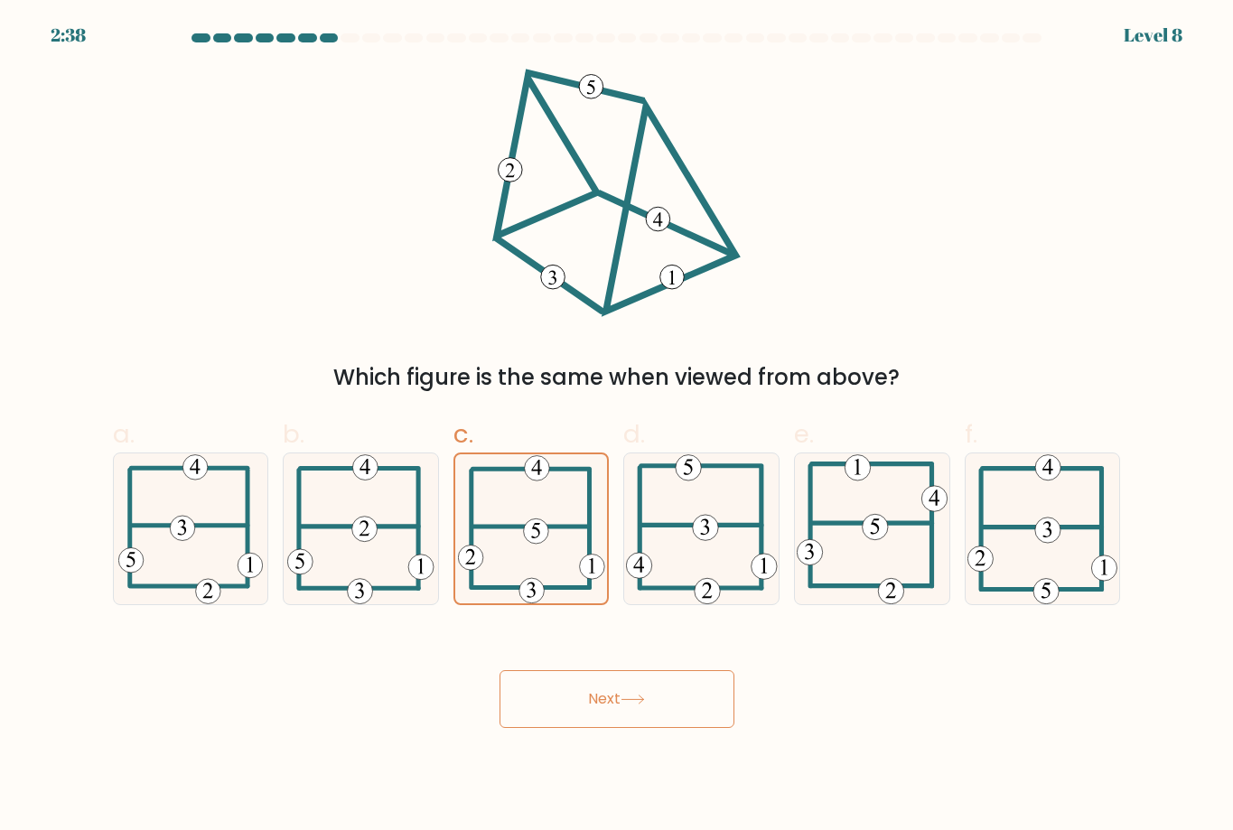
click at [652, 684] on button "Next" at bounding box center [616, 699] width 235 height 58
click at [650, 680] on button "Next" at bounding box center [616, 699] width 235 height 58
click at [648, 675] on button "Next" at bounding box center [616, 699] width 235 height 58
click at [648, 674] on button "Next" at bounding box center [616, 699] width 235 height 58
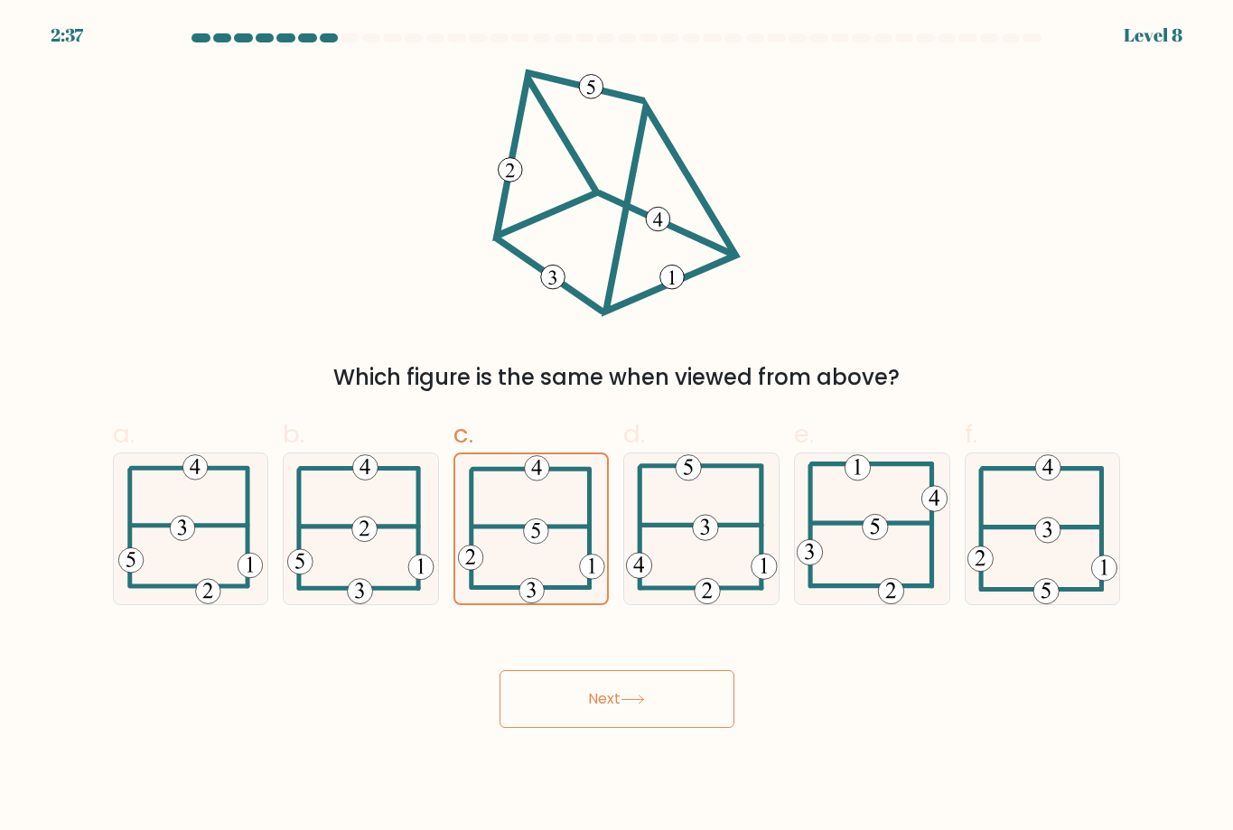
click at [648, 672] on button "Next" at bounding box center [616, 699] width 235 height 58
click at [644, 676] on button "Next" at bounding box center [616, 699] width 235 height 58
drag, startPoint x: 615, startPoint y: 689, endPoint x: 602, endPoint y: 692, distance: 12.9
click at [605, 692] on button "Next" at bounding box center [616, 699] width 235 height 58
drag, startPoint x: 575, startPoint y: 681, endPoint x: 564, endPoint y: 677, distance: 11.4
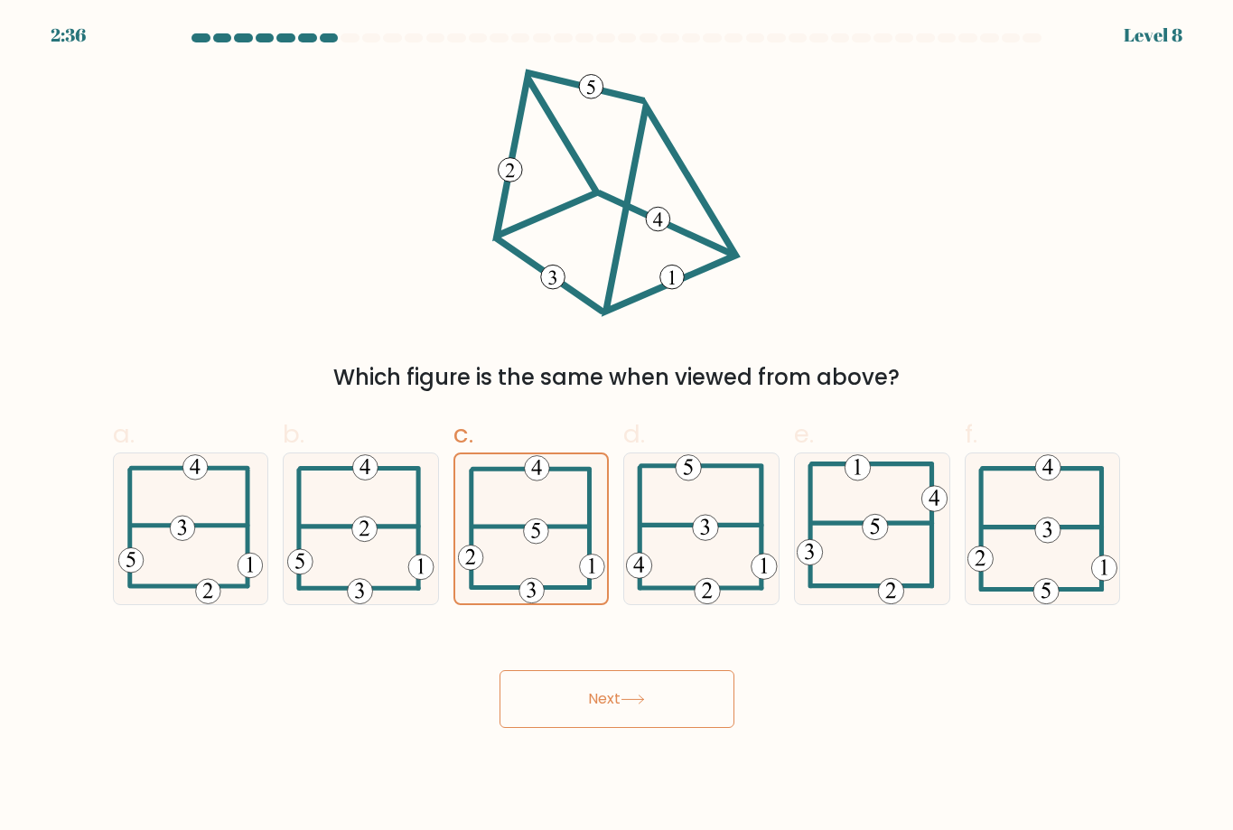
click at [570, 680] on button "Next" at bounding box center [616, 699] width 235 height 58
click at [553, 701] on button "Next" at bounding box center [616, 699] width 235 height 58
click at [556, 680] on button "Next" at bounding box center [616, 699] width 235 height 58
click at [546, 693] on button "Next" at bounding box center [616, 699] width 235 height 58
click at [588, 708] on button "Next" at bounding box center [616, 699] width 235 height 58
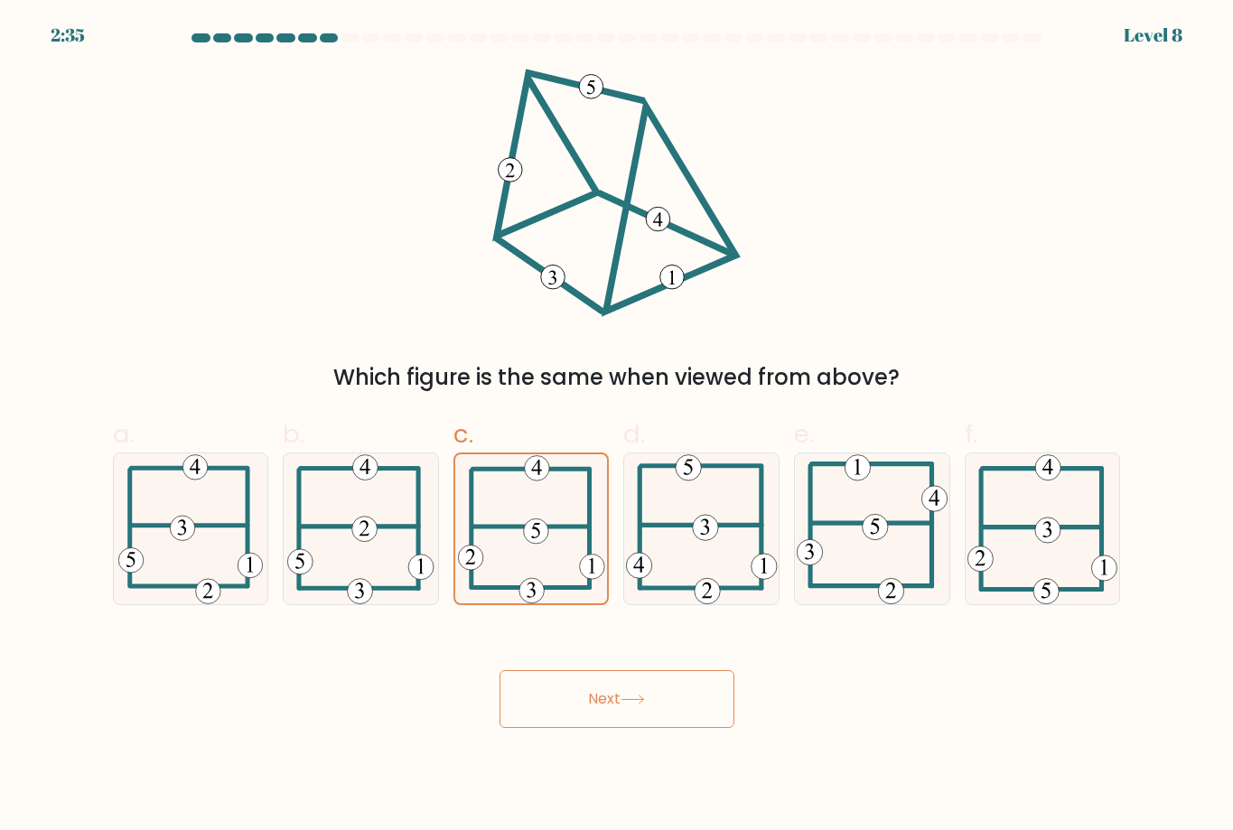
drag, startPoint x: 619, startPoint y: 685, endPoint x: 632, endPoint y: 684, distance: 12.7
click at [621, 684] on button "Next" at bounding box center [616, 699] width 235 height 58
click at [633, 685] on button "Next" at bounding box center [616, 699] width 235 height 58
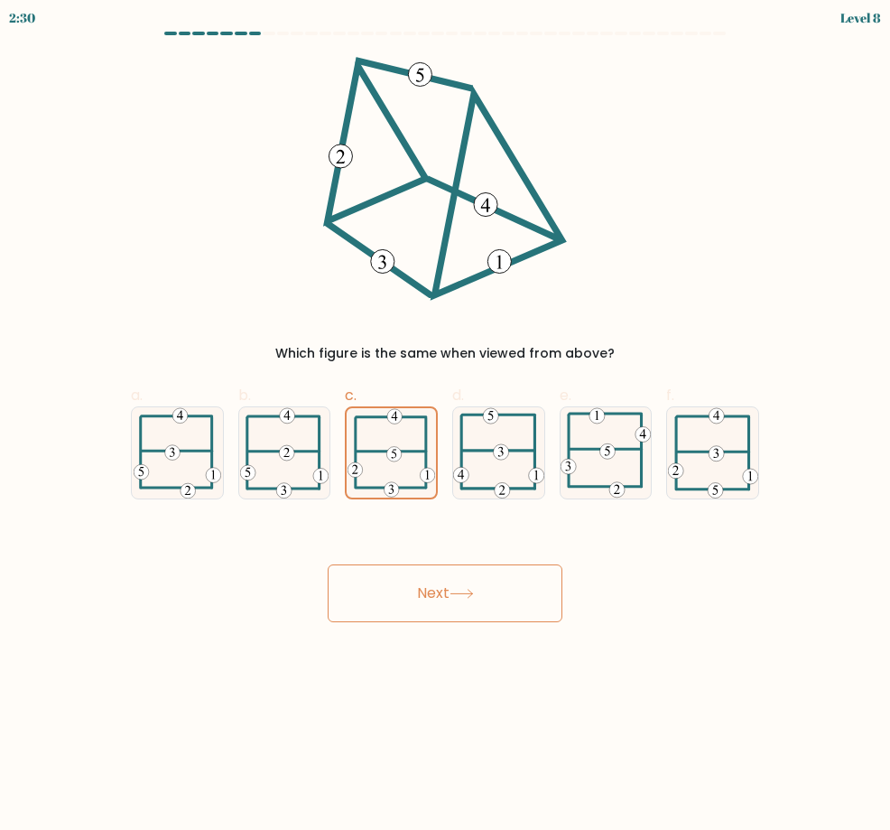
click at [530, 674] on body "2:30 Level 8" at bounding box center [445, 415] width 890 height 830
click at [485, 535] on div "Next" at bounding box center [445, 571] width 650 height 101
click at [537, 589] on button "Next" at bounding box center [445, 593] width 235 height 58
click at [539, 589] on button "Next" at bounding box center [445, 593] width 235 height 58
click at [563, 584] on div "Next" at bounding box center [445, 571] width 650 height 101
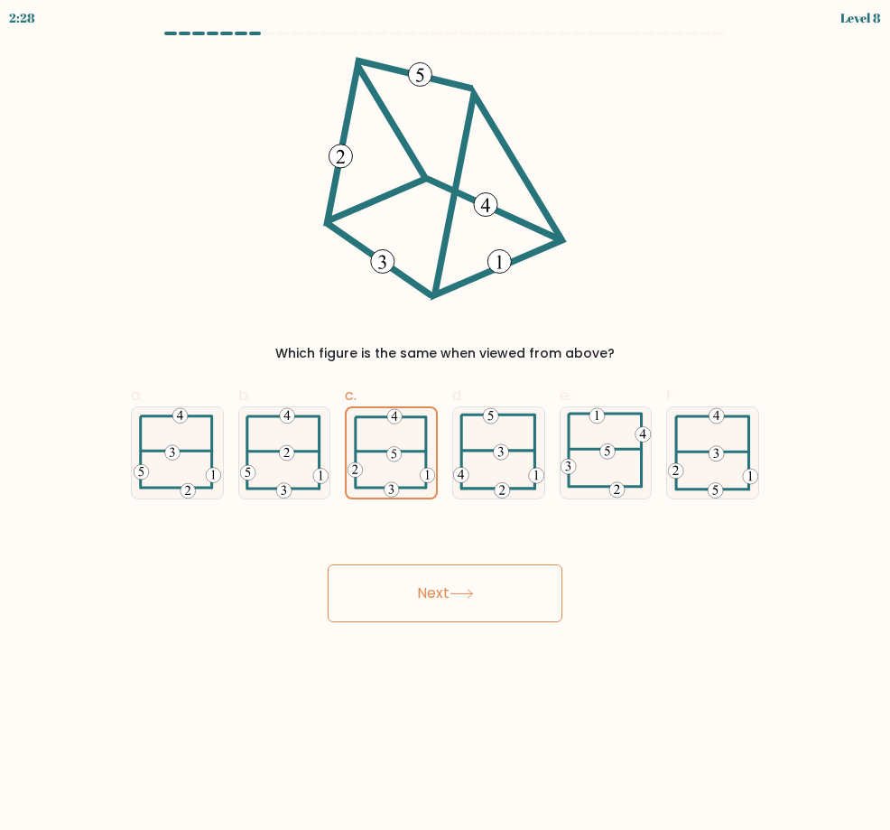
click at [564, 598] on div "Next" at bounding box center [445, 571] width 650 height 101
drag, startPoint x: 563, startPoint y: 602, endPoint x: 541, endPoint y: 618, distance: 26.6
click at [562, 602] on div "Next" at bounding box center [445, 571] width 650 height 101
drag, startPoint x: 541, startPoint y: 618, endPoint x: 517, endPoint y: 612, distance: 25.0
click at [533, 617] on button "Next" at bounding box center [445, 593] width 235 height 58
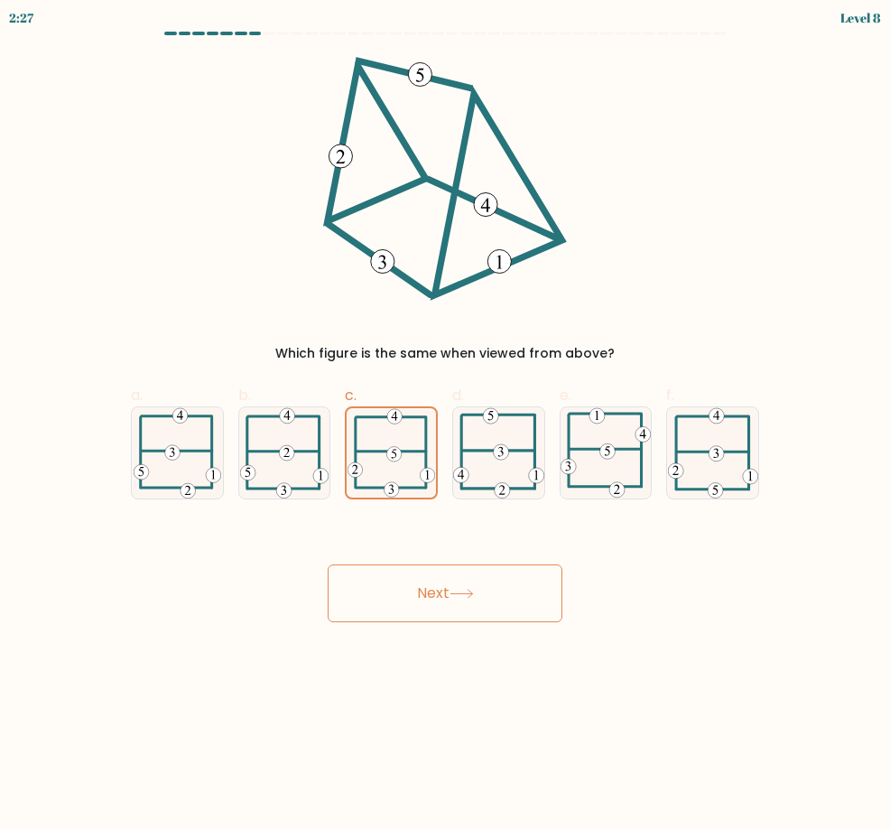
drag, startPoint x: 512, startPoint y: 614, endPoint x: 478, endPoint y: 608, distance: 34.9
click at [499, 615] on button "Next" at bounding box center [445, 593] width 235 height 58
click at [459, 604] on button "Next" at bounding box center [445, 593] width 235 height 58
click at [428, 597] on button "Next" at bounding box center [445, 593] width 235 height 58
drag, startPoint x: 409, startPoint y: 599, endPoint x: 358, endPoint y: 600, distance: 50.6
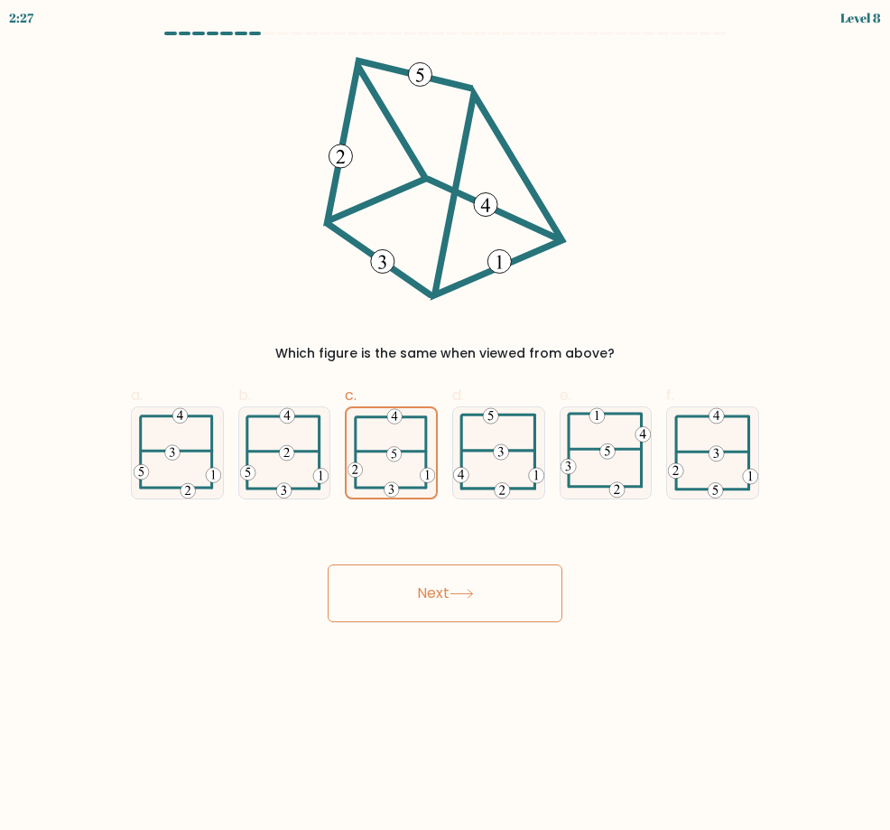
click at [396, 600] on button "Next" at bounding box center [445, 593] width 235 height 58
click at [355, 603] on button "Next" at bounding box center [445, 593] width 235 height 58
click at [352, 599] on button "Next" at bounding box center [445, 593] width 235 height 58
click at [352, 596] on button "Next" at bounding box center [445, 593] width 235 height 58
click at [352, 595] on button "Next" at bounding box center [445, 593] width 235 height 58
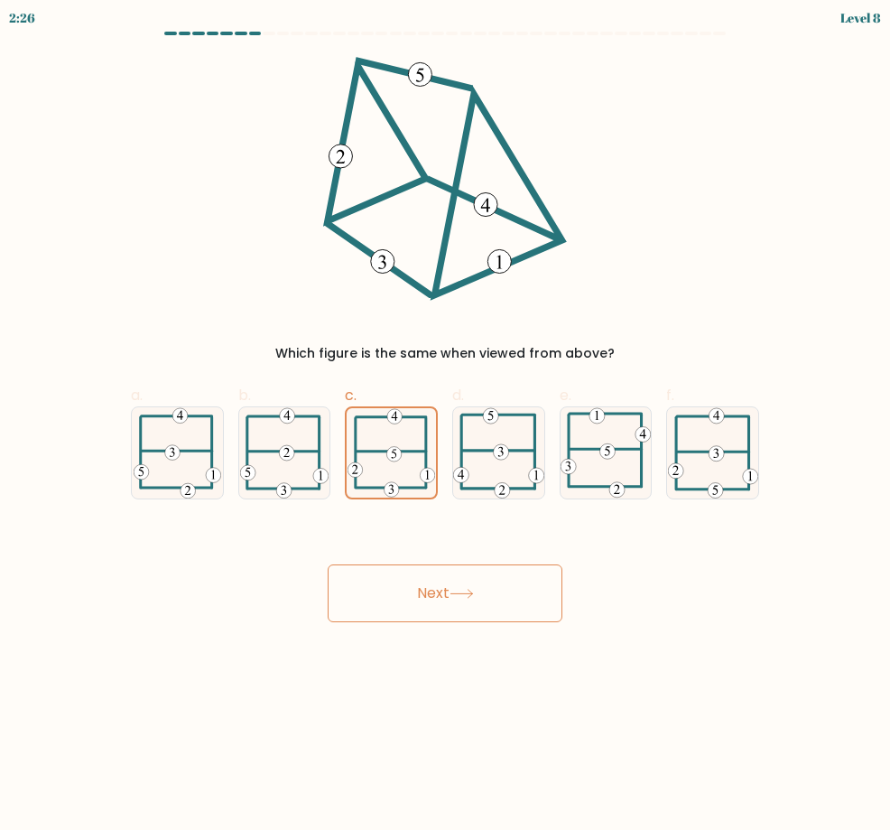
click at [352, 595] on button "Next" at bounding box center [445, 593] width 235 height 58
click at [430, 583] on button "Next" at bounding box center [445, 593] width 235 height 58
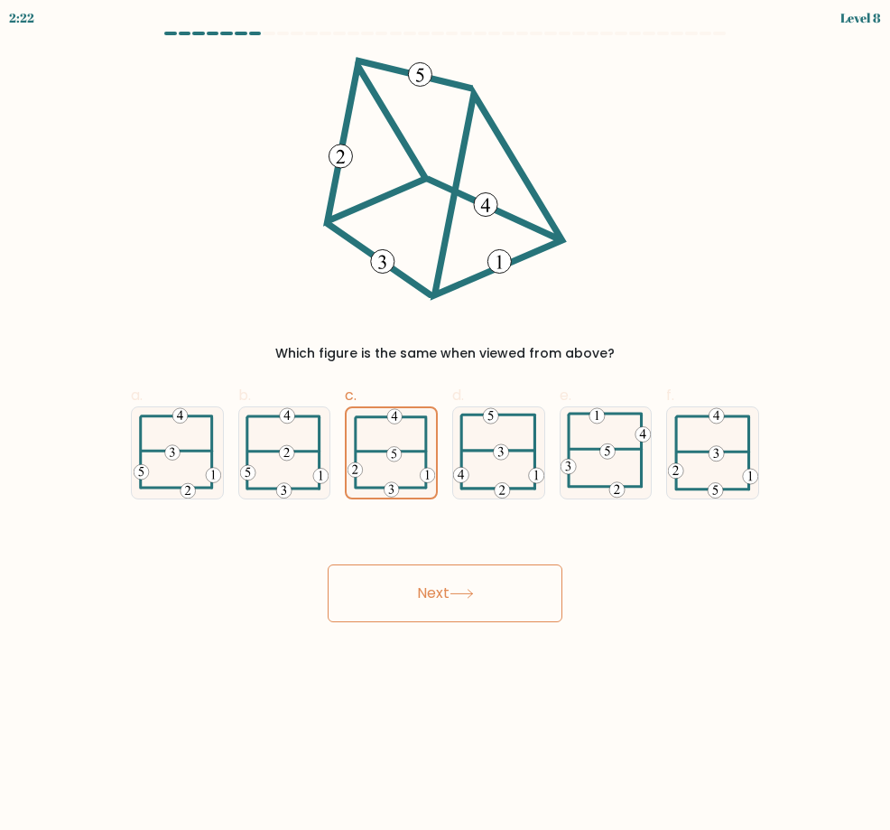
click at [430, 583] on button "Next" at bounding box center [445, 593] width 235 height 58
click at [431, 582] on button "Next" at bounding box center [445, 593] width 235 height 58
click at [433, 581] on button "Next" at bounding box center [445, 593] width 235 height 58
click at [434, 581] on button "Next" at bounding box center [445, 593] width 235 height 58
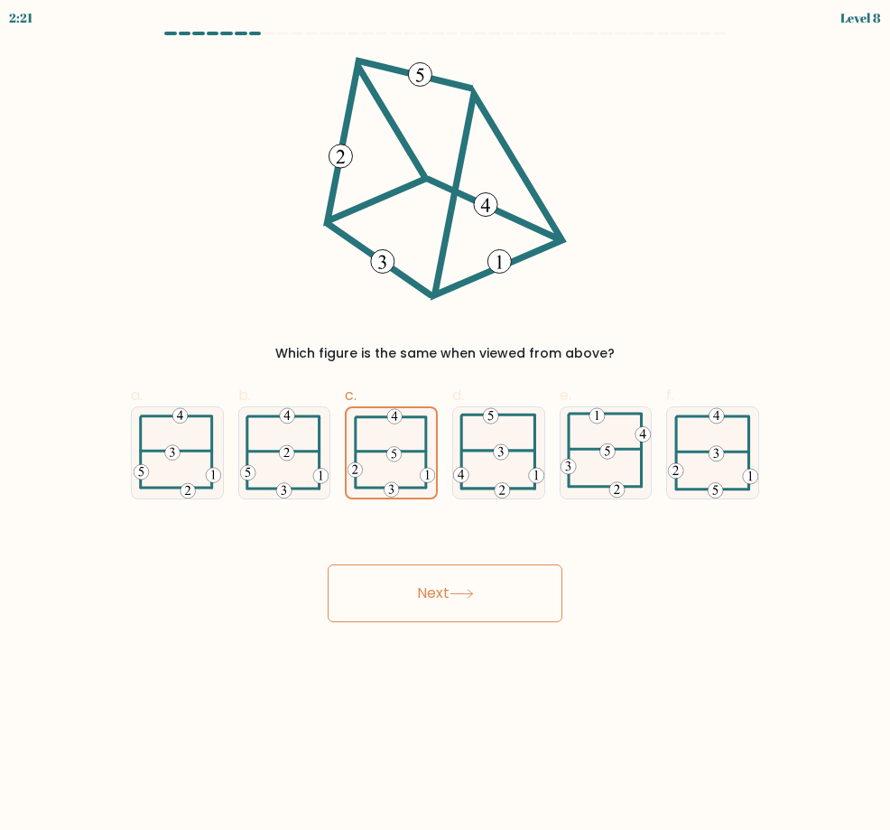
click at [477, 596] on button "Next" at bounding box center [445, 593] width 235 height 58
click at [481, 593] on button "Next" at bounding box center [445, 593] width 235 height 58
click at [477, 598] on button "Next" at bounding box center [445, 593] width 235 height 58
drag, startPoint x: 453, startPoint y: 598, endPoint x: 444, endPoint y: 606, distance: 12.1
click at [444, 606] on button "Next" at bounding box center [445, 593] width 235 height 58
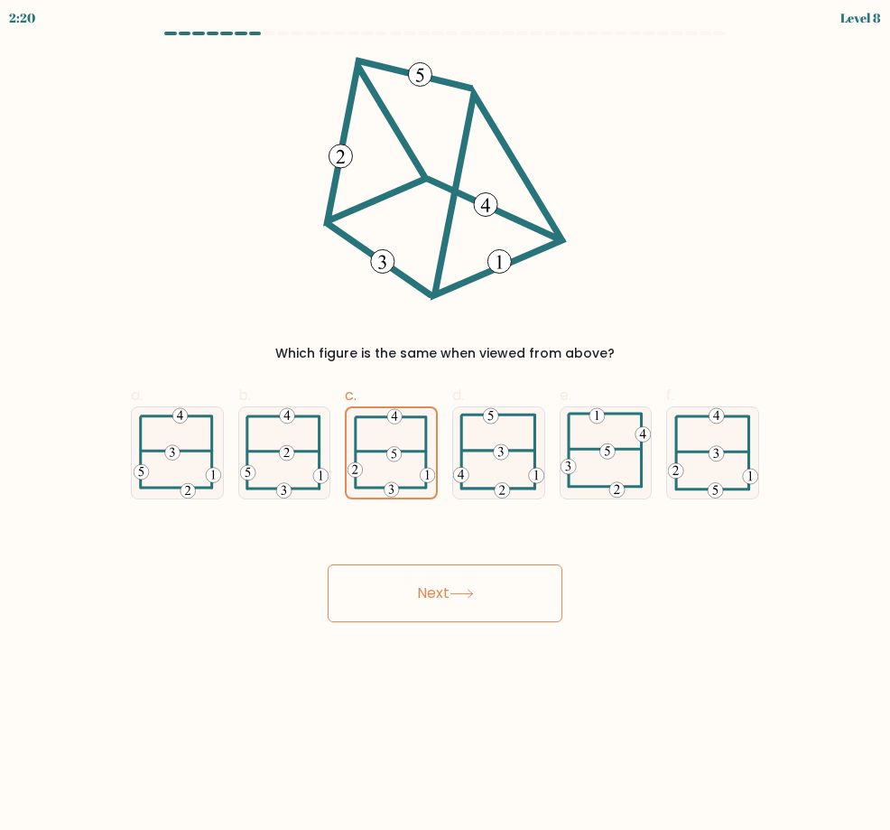
click at [416, 596] on button "Next" at bounding box center [445, 593] width 235 height 58
click at [403, 586] on button "Next" at bounding box center [445, 593] width 235 height 58
click at [392, 573] on button "Next" at bounding box center [445, 593] width 235 height 58
click at [391, 571] on button "Next" at bounding box center [445, 593] width 235 height 58
click at [383, 583] on button "Next" at bounding box center [445, 593] width 235 height 58
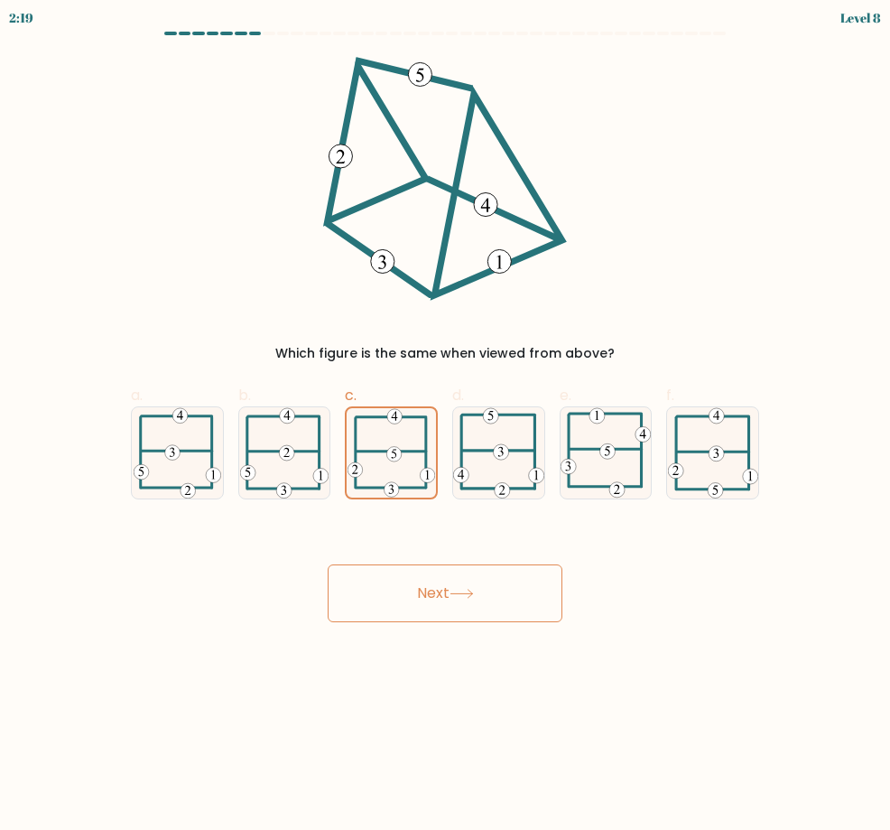
click at [347, 589] on button "Next" at bounding box center [445, 593] width 235 height 58
click at [349, 599] on button "Next" at bounding box center [445, 593] width 235 height 58
drag, startPoint x: 350, startPoint y: 596, endPoint x: 365, endPoint y: 590, distance: 15.8
click at [352, 600] on button "Next" at bounding box center [445, 593] width 235 height 58
click at [368, 590] on button "Next" at bounding box center [445, 593] width 235 height 58
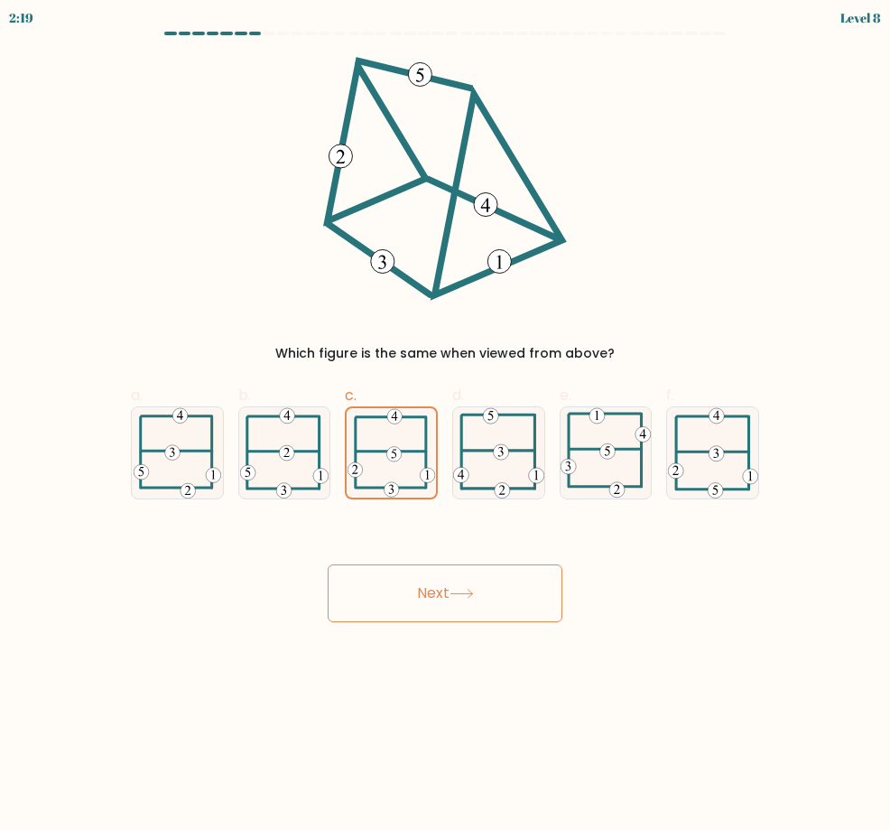
click at [372, 589] on button "Next" at bounding box center [445, 593] width 235 height 58
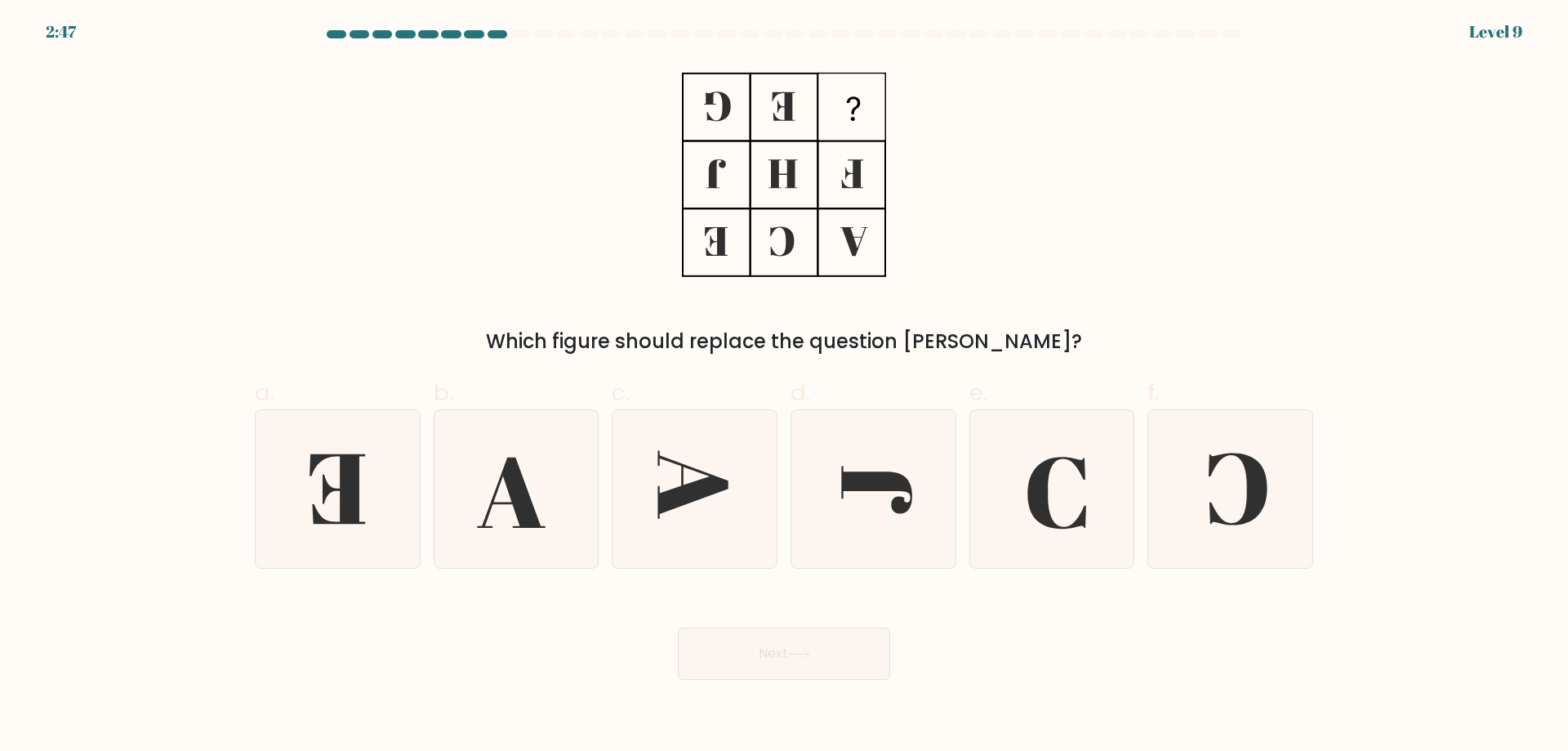
click at [804, 240] on icon at bounding box center [854, 242] width 28 height 29
click at [804, 490] on icon at bounding box center [1230, 489] width 157 height 157
click at [785, 386] on input "f." at bounding box center [784, 381] width 1 height 11
radio input "true"
click at [804, 664] on button "Next" at bounding box center [783, 654] width 213 height 52
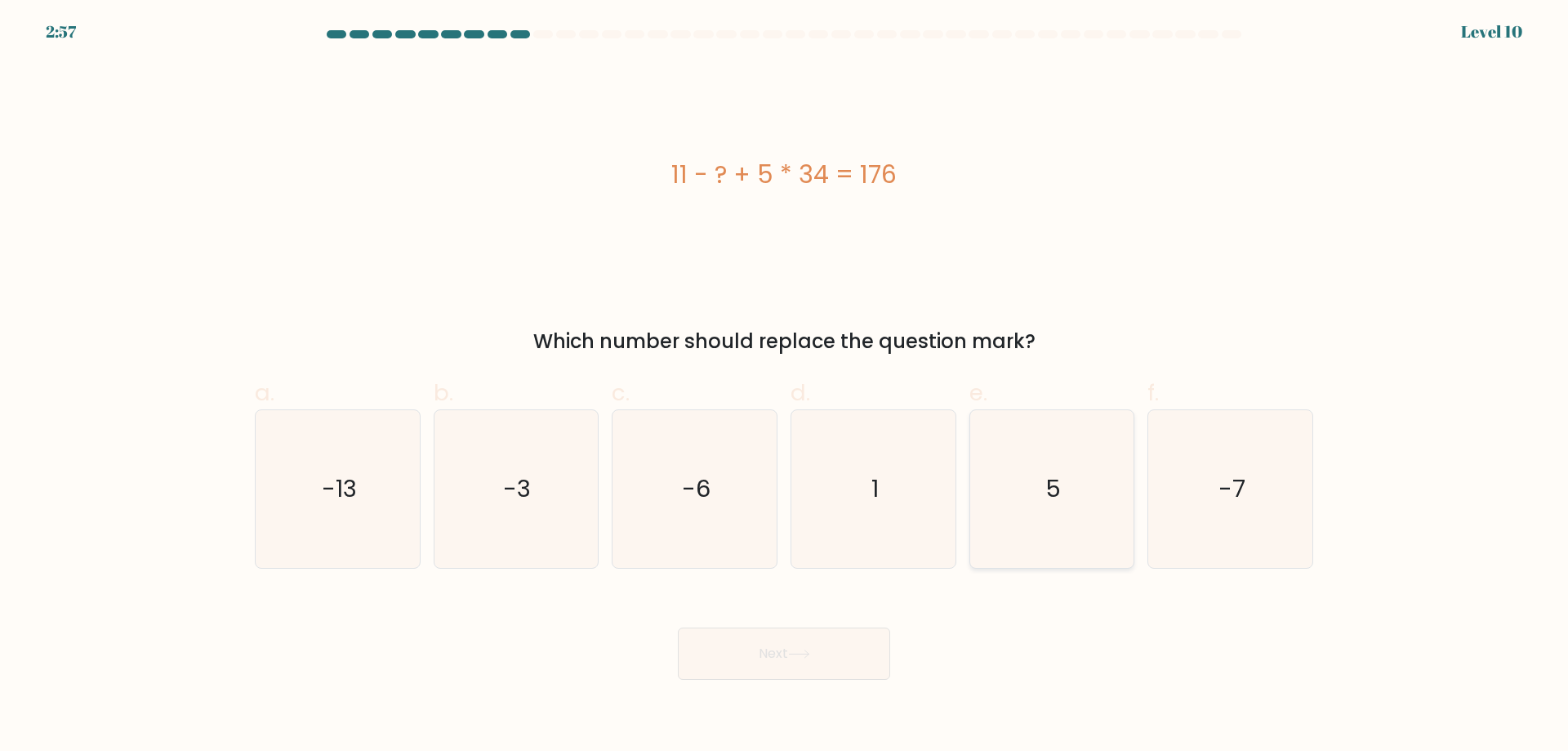
click at [804, 528] on icon "5" at bounding box center [1051, 489] width 157 height 157
click at [785, 386] on input "e. 5" at bounding box center [784, 381] width 1 height 11
radio input "true"
click at [804, 630] on button "Next" at bounding box center [783, 654] width 213 height 52
click at [763, 663] on button "Next" at bounding box center [783, 654] width 213 height 52
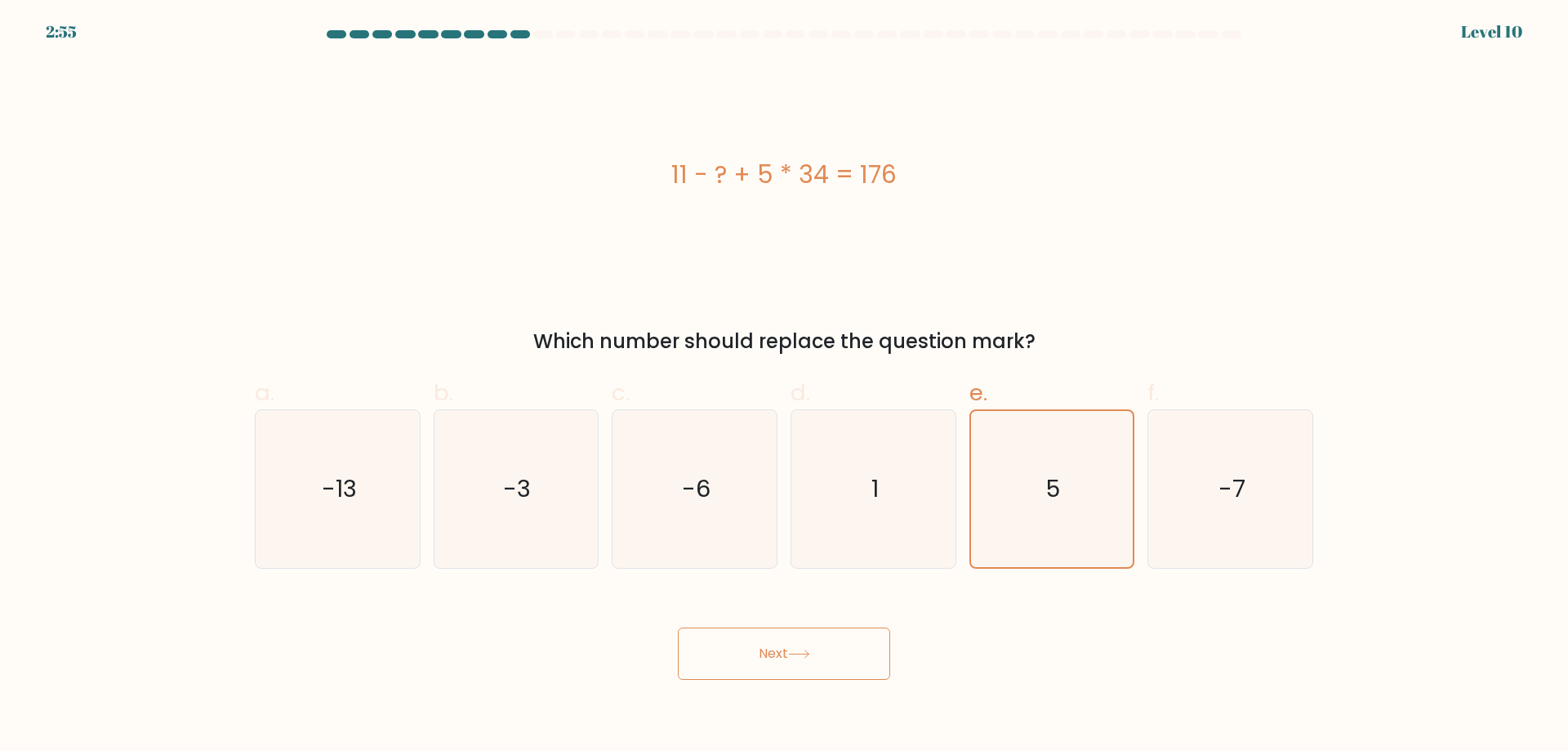
click at [763, 663] on button "Next" at bounding box center [783, 654] width 213 height 52
click at [763, 661] on button "Next" at bounding box center [783, 654] width 213 height 52
click at [728, 656] on button "Next" at bounding box center [783, 654] width 213 height 52
click at [696, 647] on button "Next" at bounding box center [783, 654] width 213 height 52
click at [695, 641] on button "Next" at bounding box center [783, 654] width 213 height 52
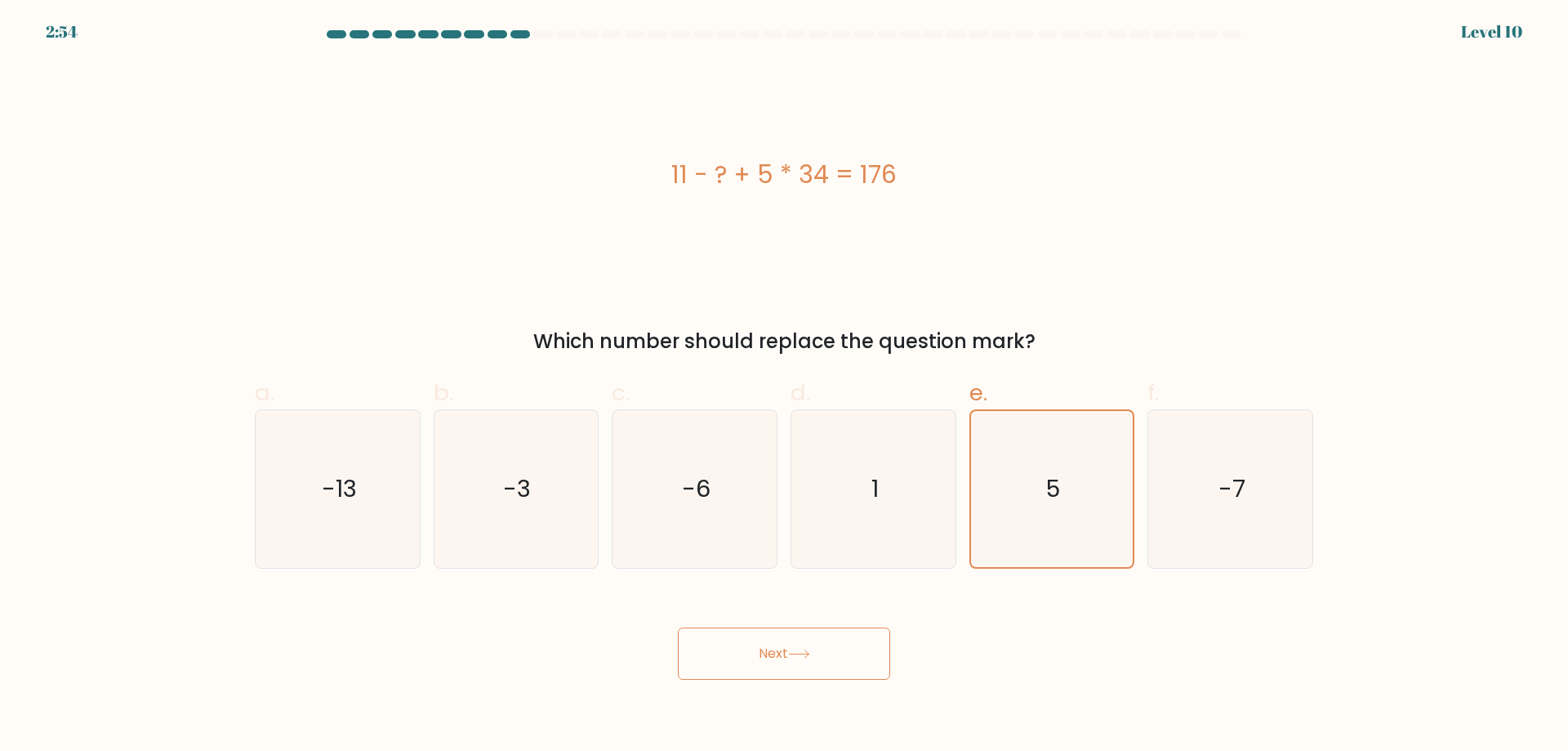
click at [682, 642] on button "Next" at bounding box center [783, 654] width 213 height 52
click at [685, 655] on button "Next" at bounding box center [783, 654] width 213 height 52
drag, startPoint x: 701, startPoint y: 665, endPoint x: 762, endPoint y: 652, distance: 62.4
click at [708, 666] on button "Next" at bounding box center [783, 654] width 213 height 52
drag, startPoint x: 762, startPoint y: 652, endPoint x: 816, endPoint y: 652, distance: 54.0
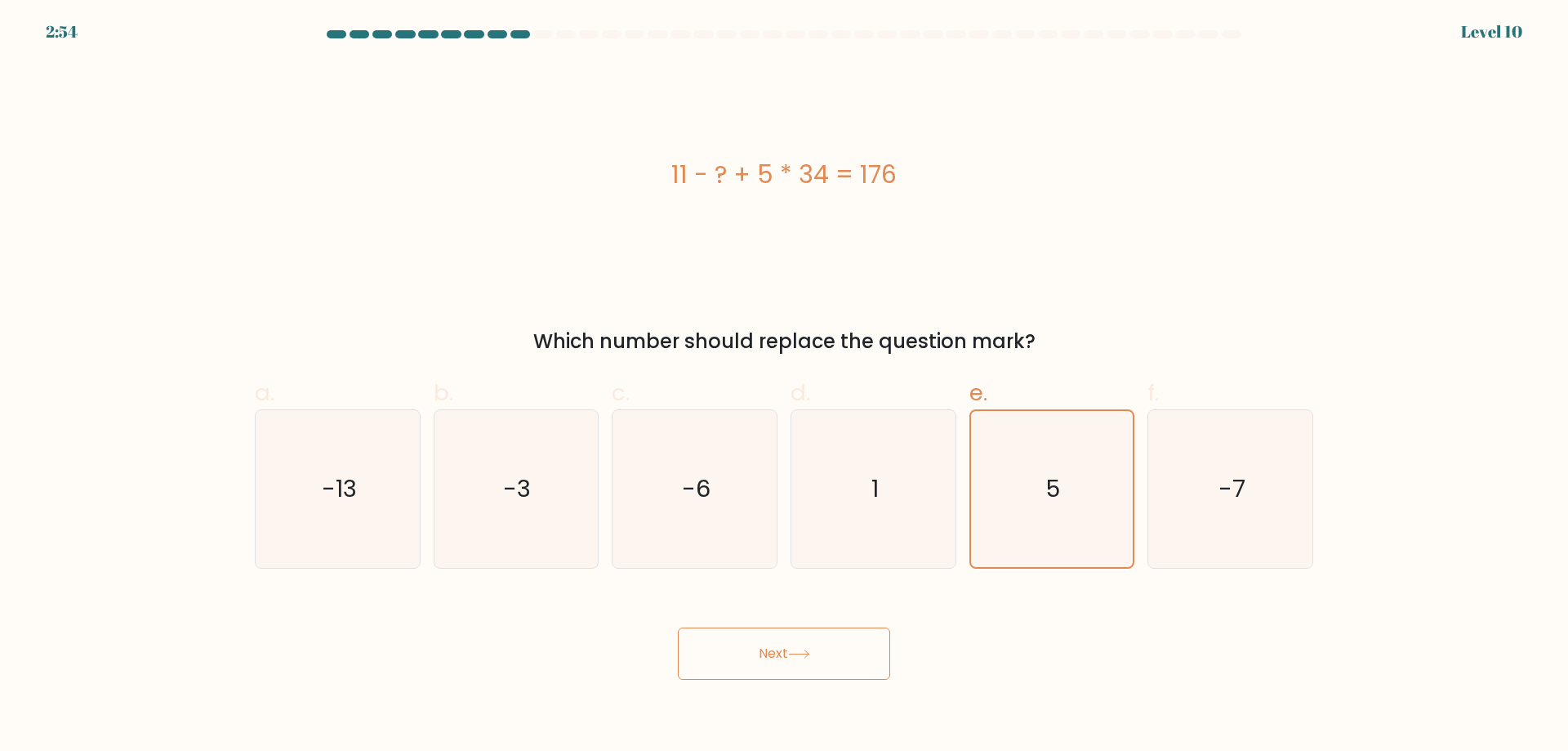
click at [776, 654] on button "Next" at bounding box center [783, 654] width 213 height 52
click at [804, 652] on button "Next" at bounding box center [783, 654] width 213 height 52
drag, startPoint x: 840, startPoint y: 662, endPoint x: 854, endPoint y: 658, distance: 14.6
click at [804, 662] on button "Next" at bounding box center [783, 654] width 213 height 52
drag, startPoint x: 854, startPoint y: 658, endPoint x: 862, endPoint y: 657, distance: 8.1
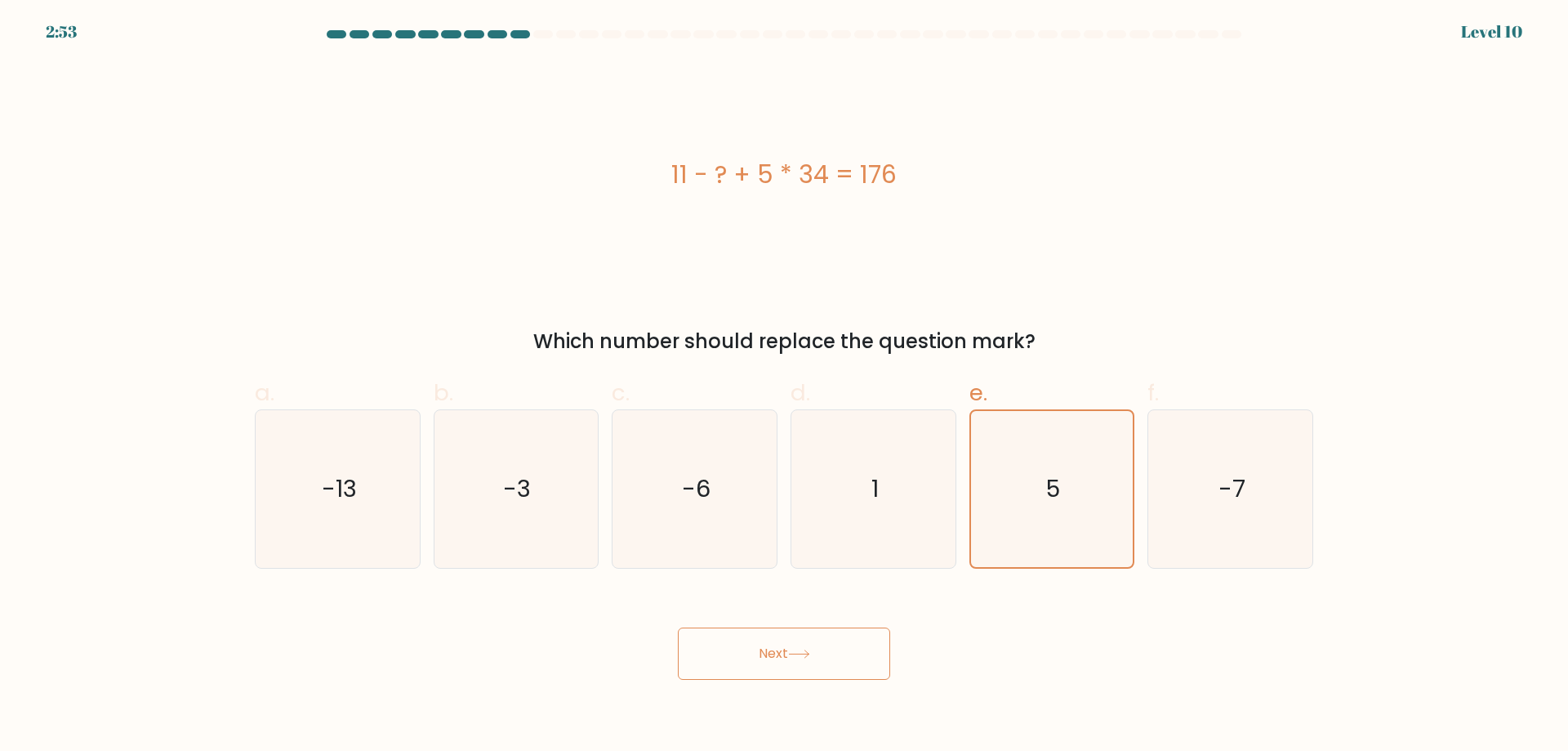
click at [804, 658] on button "Next" at bounding box center [783, 654] width 213 height 52
click at [804, 661] on button "Next" at bounding box center [783, 654] width 213 height 52
click at [804, 661] on button "Next" at bounding box center [783, 654] width 213 height 52
drag, startPoint x: 878, startPoint y: 656, endPoint x: 879, endPoint y: 642, distance: 14.0
click at [804, 657] on button "Next" at bounding box center [783, 654] width 213 height 52
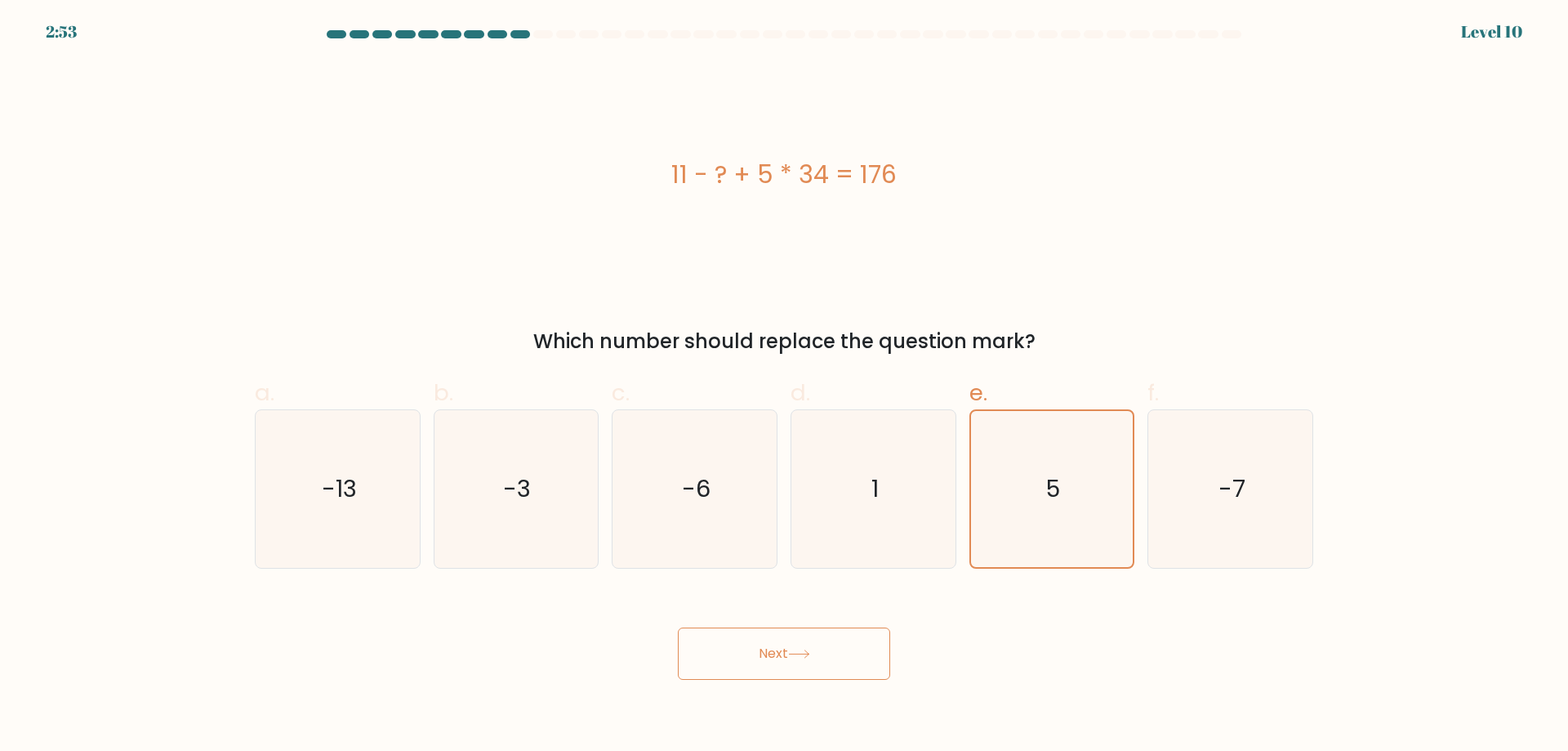
click at [804, 642] on button "Next" at bounding box center [783, 654] width 213 height 52
drag, startPoint x: 879, startPoint y: 642, endPoint x: 878, endPoint y: 651, distance: 9.1
click at [804, 651] on button "Next" at bounding box center [783, 654] width 213 height 52
click at [804, 661] on button "Next" at bounding box center [783, 654] width 213 height 52
click at [804, 672] on button "Next" at bounding box center [783, 654] width 213 height 52
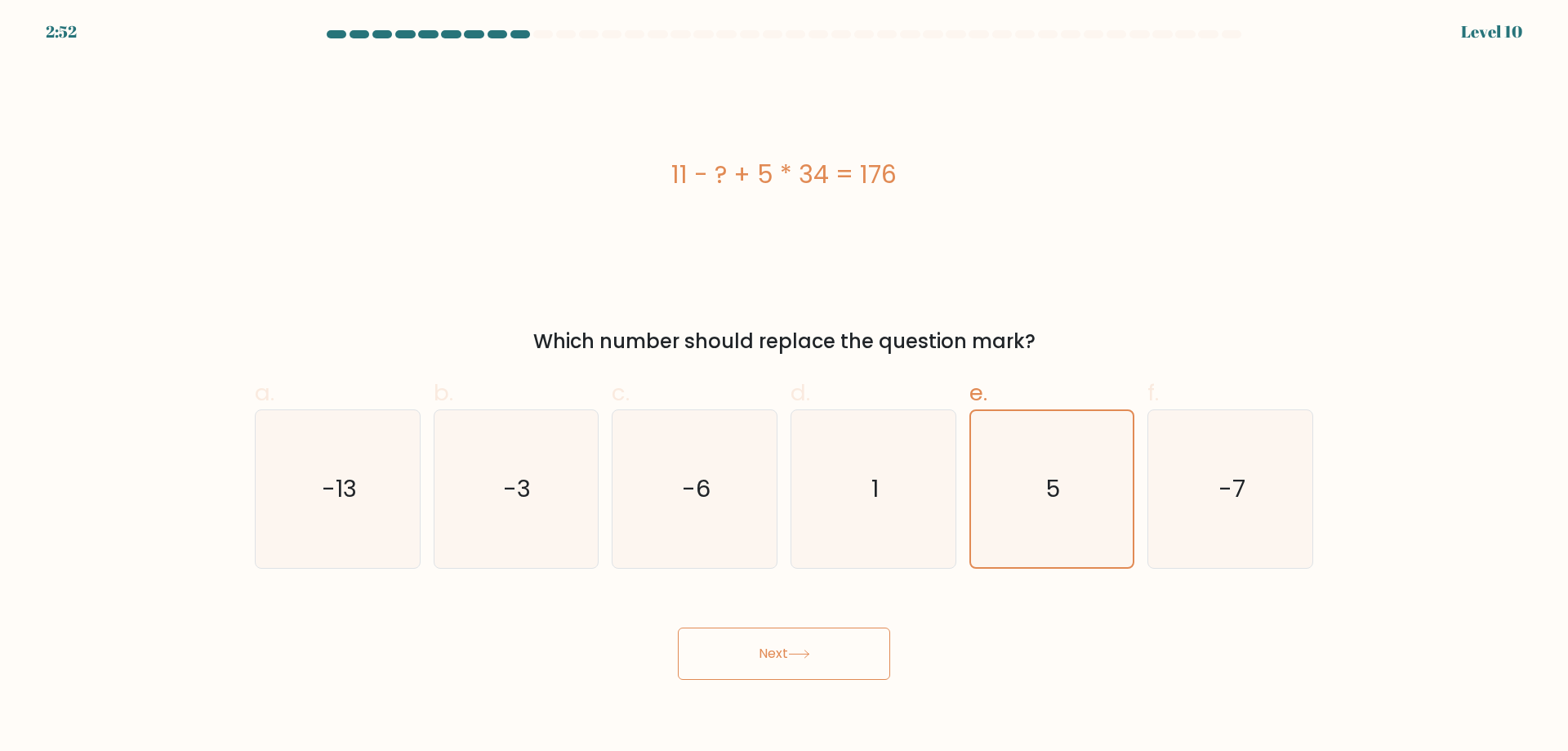
click at [804, 677] on button "Next" at bounding box center [783, 654] width 213 height 52
click at [804, 671] on button "Next" at bounding box center [783, 654] width 213 height 52
drag, startPoint x: 829, startPoint y: 666, endPoint x: 795, endPoint y: 652, distance: 36.8
click at [804, 666] on button "Next" at bounding box center [783, 654] width 213 height 52
drag, startPoint x: 789, startPoint y: 652, endPoint x: 779, endPoint y: 651, distance: 10.0
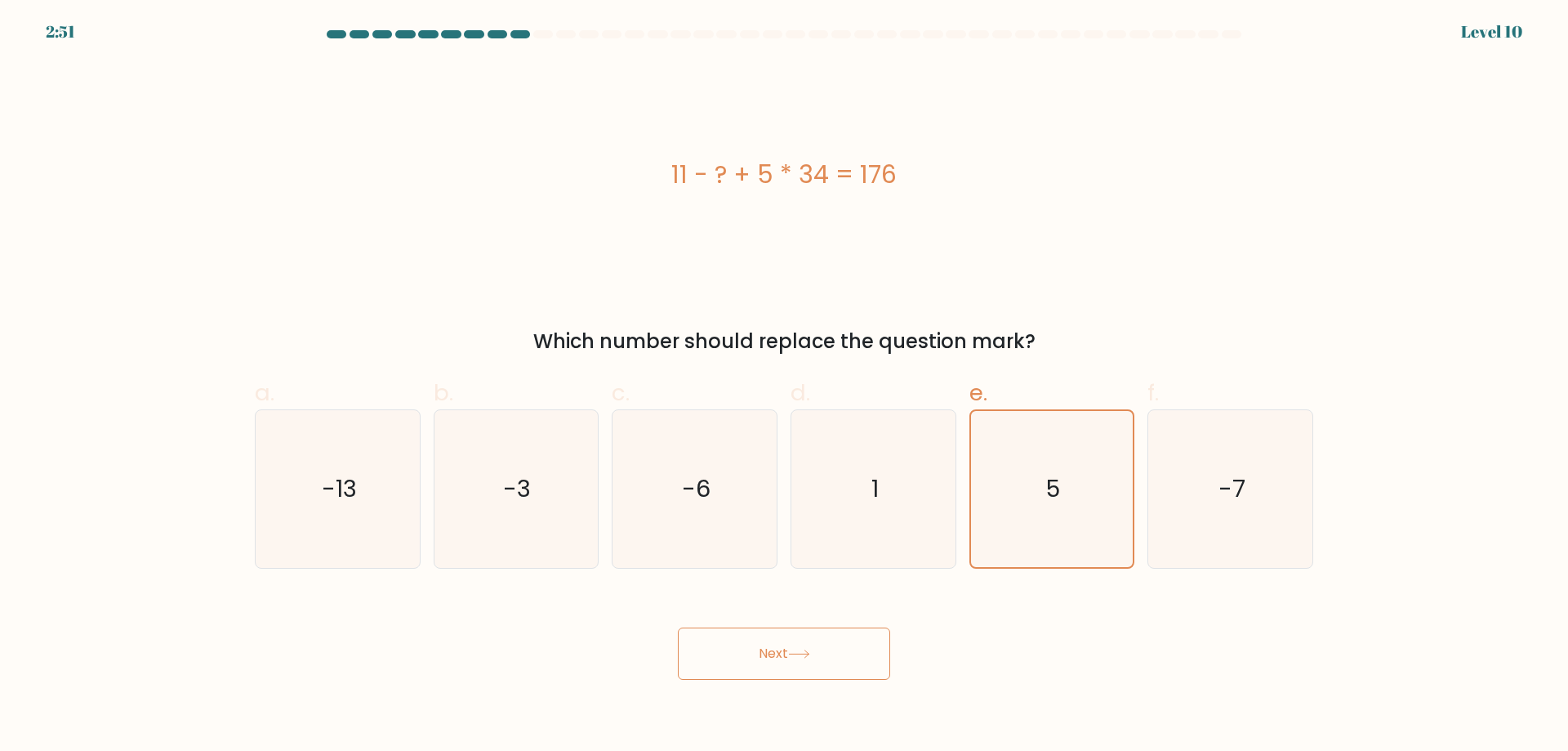
click at [787, 652] on button "Next" at bounding box center [783, 654] width 213 height 52
click at [773, 655] on button "Next" at bounding box center [783, 654] width 213 height 52
click at [771, 658] on button "Next" at bounding box center [783, 654] width 213 height 52
click at [791, 659] on button "Next" at bounding box center [783, 654] width 213 height 52
click at [803, 644] on button "Next" at bounding box center [783, 654] width 213 height 52
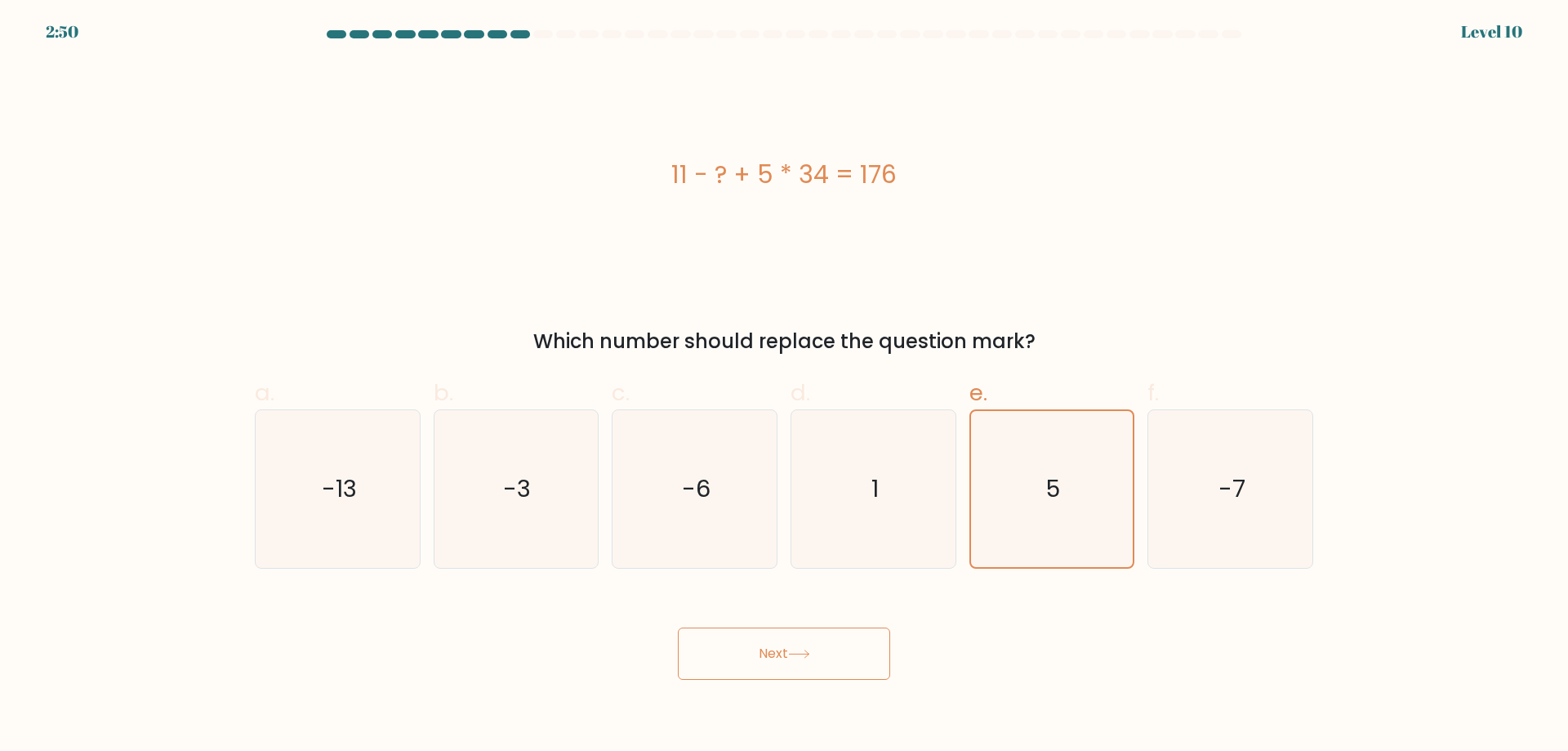
click at [804, 663] on button "Next" at bounding box center [783, 654] width 213 height 52
drag, startPoint x: 823, startPoint y: 674, endPoint x: 812, endPoint y: 680, distance: 12.5
click at [804, 680] on body "2:50 Level 10 1" at bounding box center [784, 376] width 1568 height 751
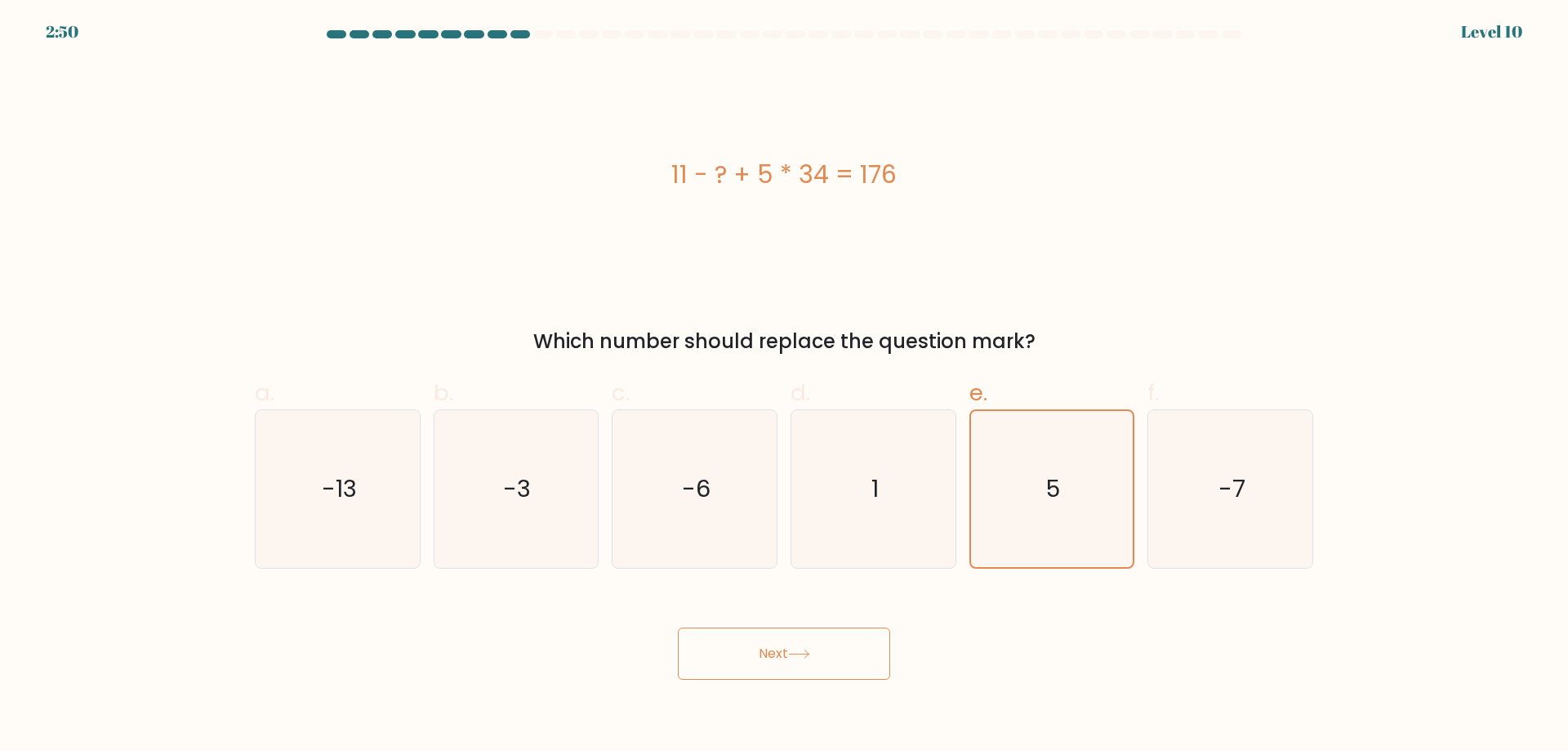
click at [787, 663] on button "Next" at bounding box center [783, 654] width 213 height 52
click at [762, 654] on button "Next" at bounding box center [783, 654] width 213 height 52
drag, startPoint x: 760, startPoint y: 658, endPoint x: 779, endPoint y: 652, distance: 19.9
click at [763, 659] on button "Next" at bounding box center [783, 654] width 213 height 52
click at [779, 651] on button "Next" at bounding box center [783, 654] width 213 height 52
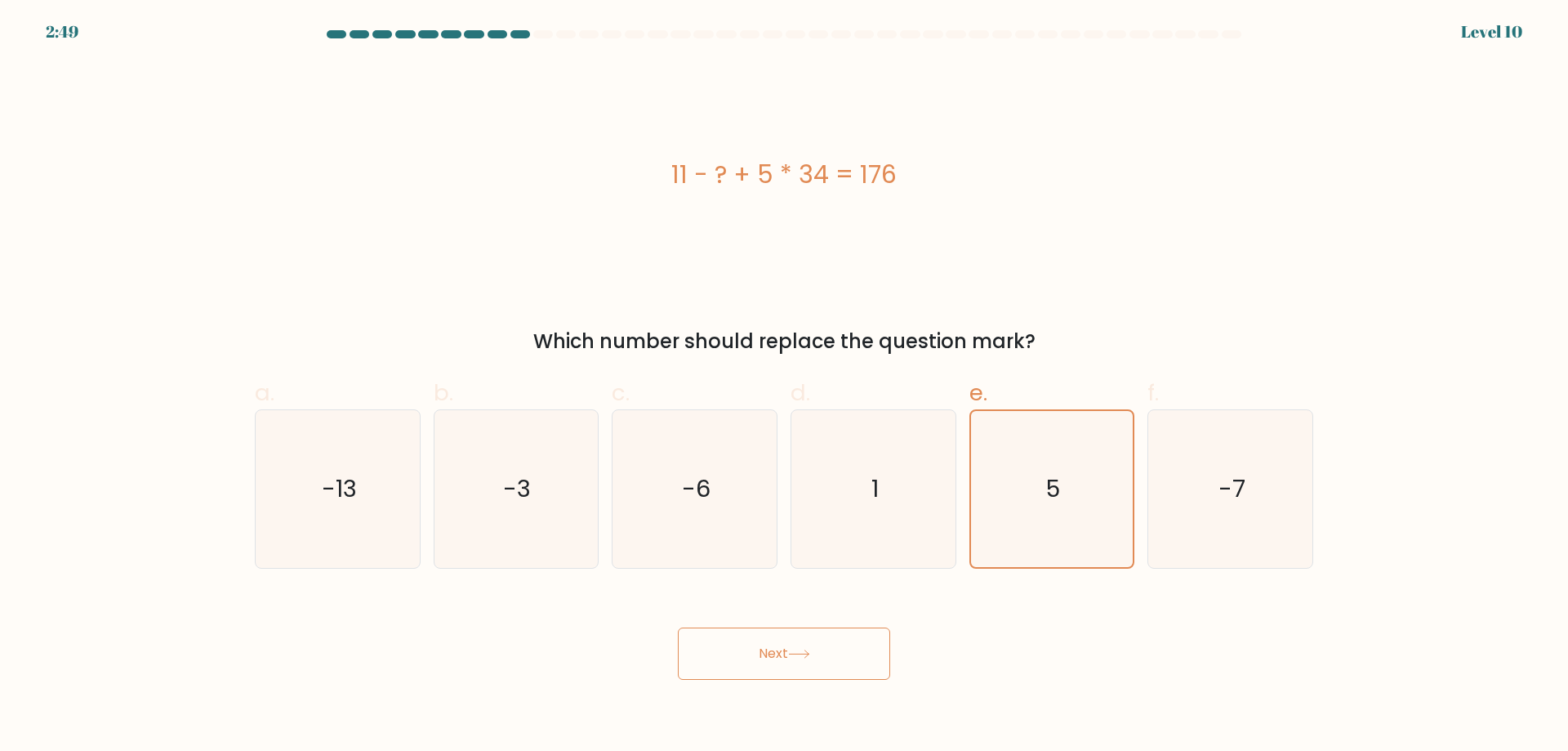
click at [720, 686] on body "2:49 Level 10 1" at bounding box center [784, 376] width 1568 height 751
drag, startPoint x: 715, startPoint y: 668, endPoint x: 708, endPoint y: 648, distance: 21.2
click at [714, 666] on button "Next" at bounding box center [783, 654] width 213 height 52
drag, startPoint x: 708, startPoint y: 648, endPoint x: 711, endPoint y: 665, distance: 17.3
click at [708, 651] on button "Next" at bounding box center [783, 654] width 213 height 52
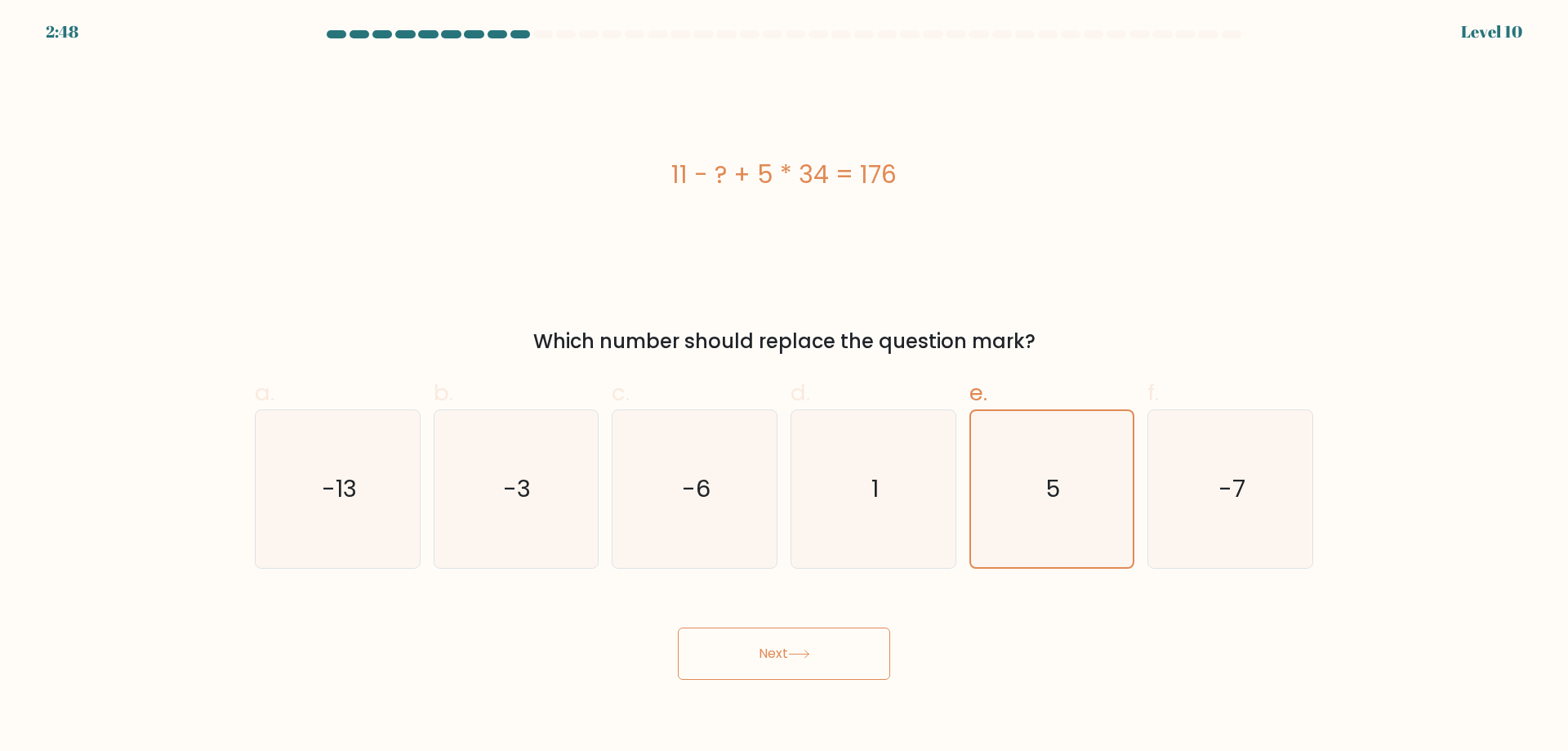
click at [712, 674] on button "Next" at bounding box center [783, 654] width 213 height 52
drag, startPoint x: 700, startPoint y: 649, endPoint x: 695, endPoint y: 636, distance: 13.9
click at [694, 642] on button "Next" at bounding box center [783, 654] width 213 height 52
drag, startPoint x: 702, startPoint y: 632, endPoint x: 778, endPoint y: 642, distance: 76.7
click at [761, 642] on button "Next" at bounding box center [783, 654] width 213 height 52
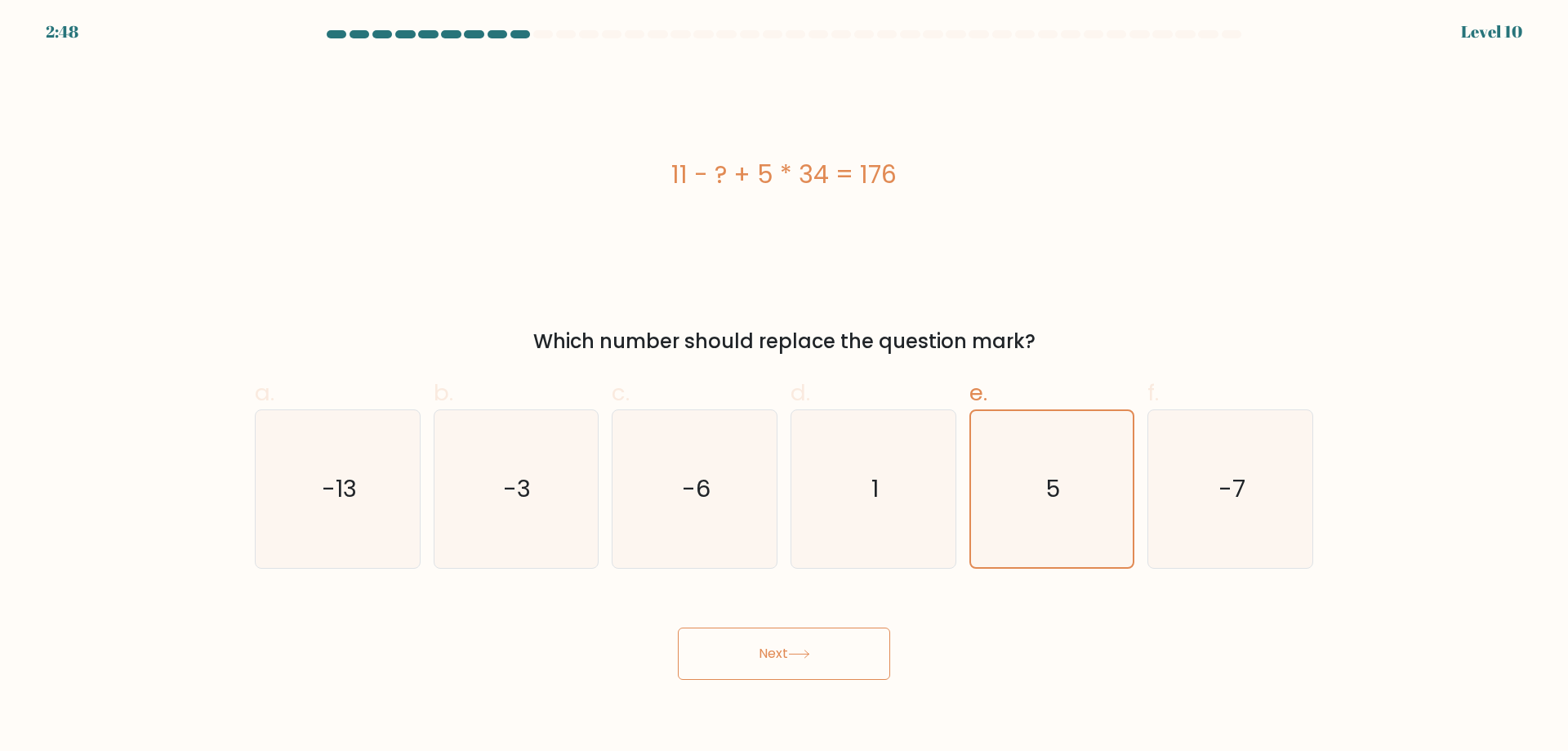
drag, startPoint x: 778, startPoint y: 642, endPoint x: 821, endPoint y: 648, distance: 43.4
click at [798, 652] on button "Next" at bounding box center [783, 654] width 213 height 52
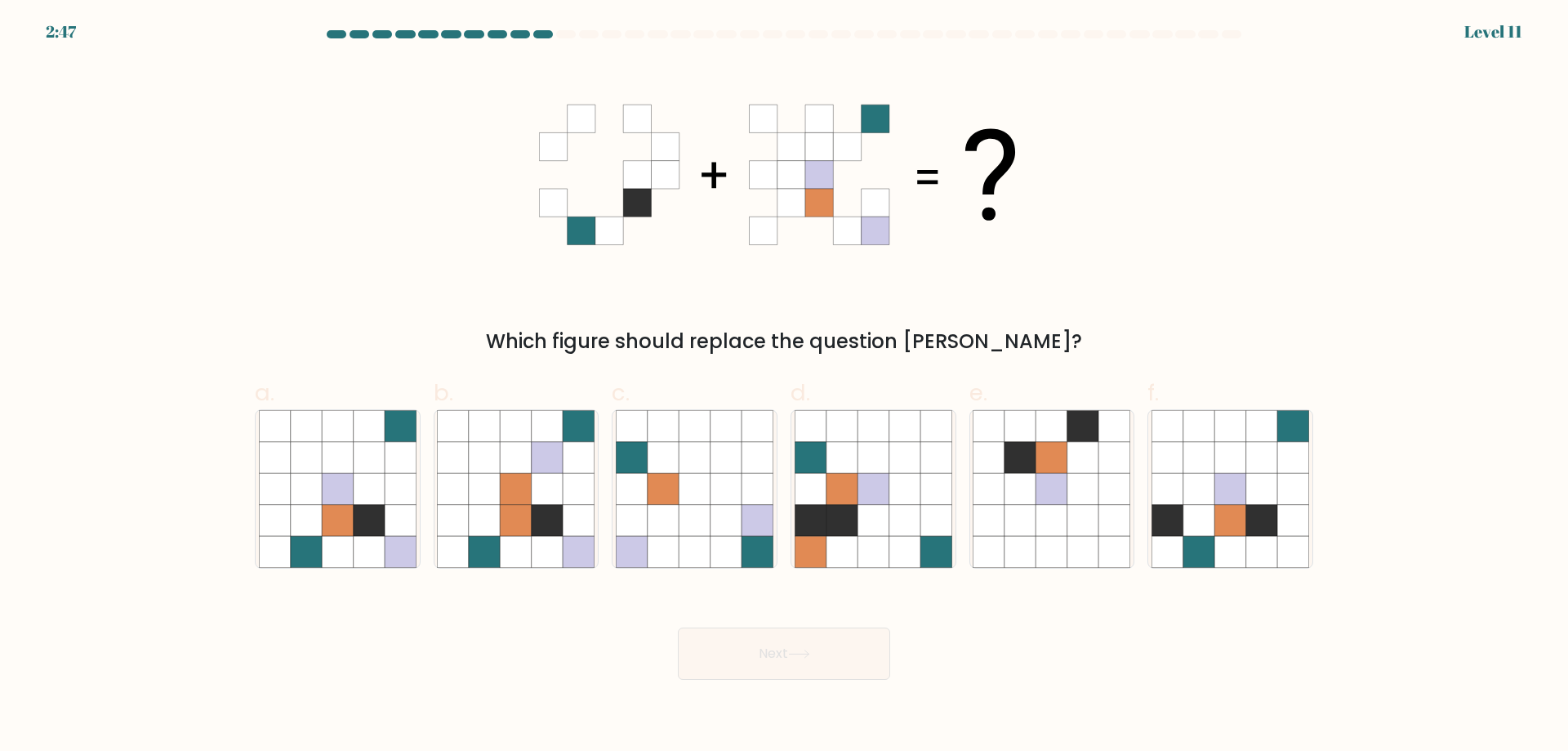
click at [804, 663] on button "Next" at bounding box center [783, 654] width 213 height 52
click at [345, 499] on icon at bounding box center [337, 489] width 31 height 31
click at [784, 386] on input "a." at bounding box center [784, 381] width 1 height 11
radio input "true"
click at [785, 654] on button "Next" at bounding box center [783, 654] width 213 height 52
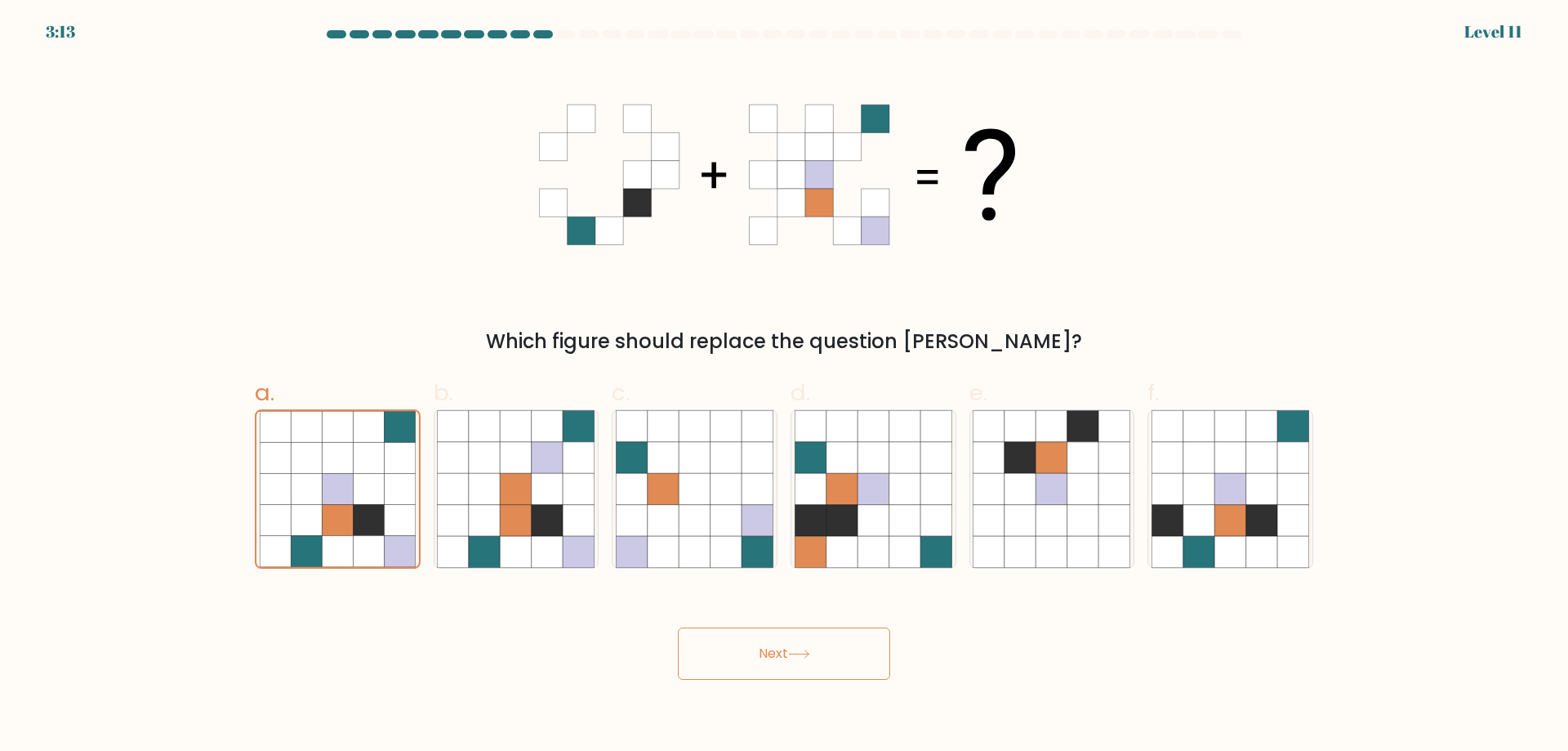
click at [784, 652] on button "Next" at bounding box center [783, 654] width 213 height 52
click at [718, 651] on button "Next" at bounding box center [783, 654] width 213 height 52
click at [717, 651] on button "Next" at bounding box center [783, 654] width 213 height 52
click at [716, 652] on button "Next" at bounding box center [783, 654] width 213 height 52
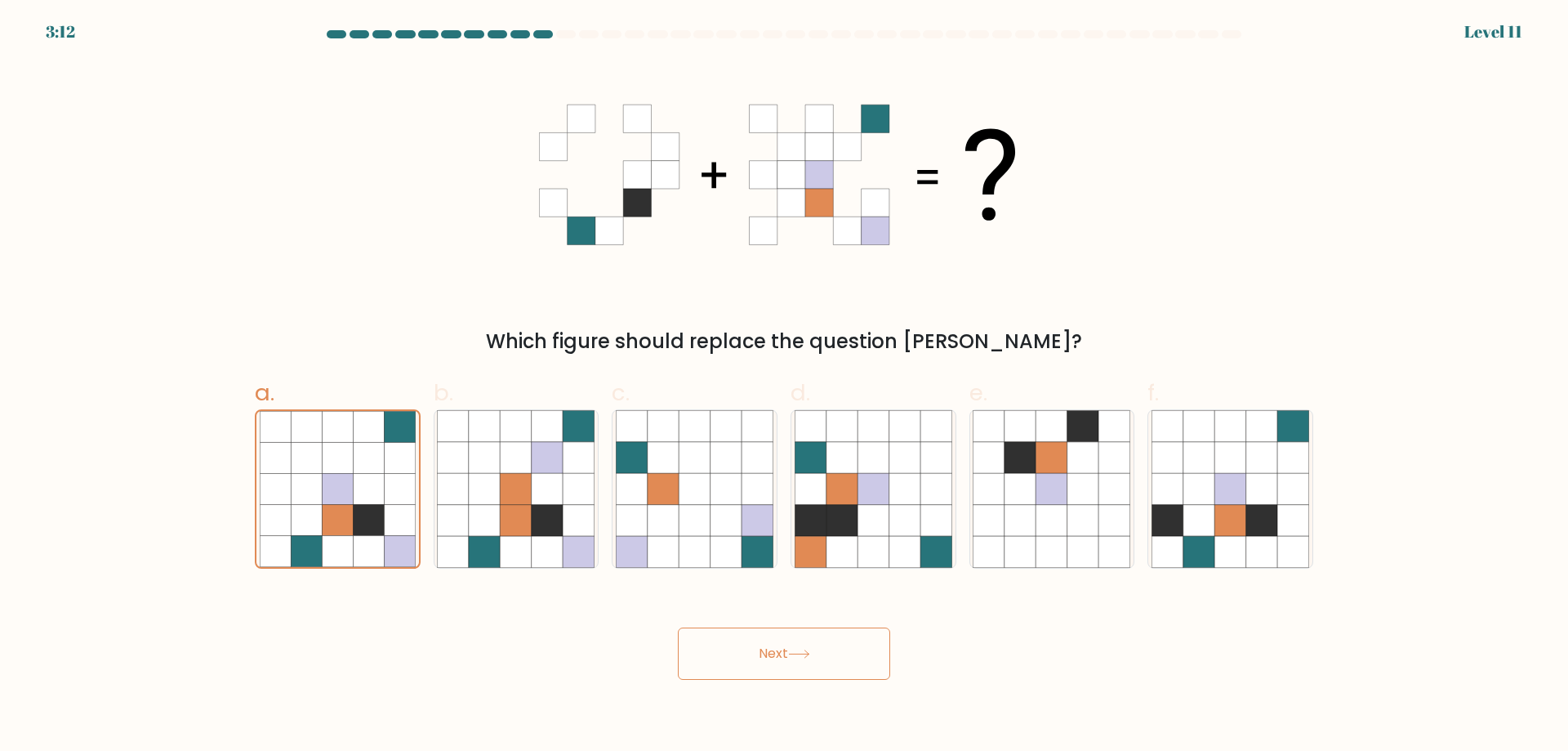
click at [716, 652] on button "Next" at bounding box center [783, 654] width 213 height 52
drag, startPoint x: 716, startPoint y: 652, endPoint x: 795, endPoint y: 650, distance: 79.0
click at [722, 652] on button "Next" at bounding box center [783, 654] width 213 height 52
click at [804, 650] on icon at bounding box center [798, 654] width 22 height 9
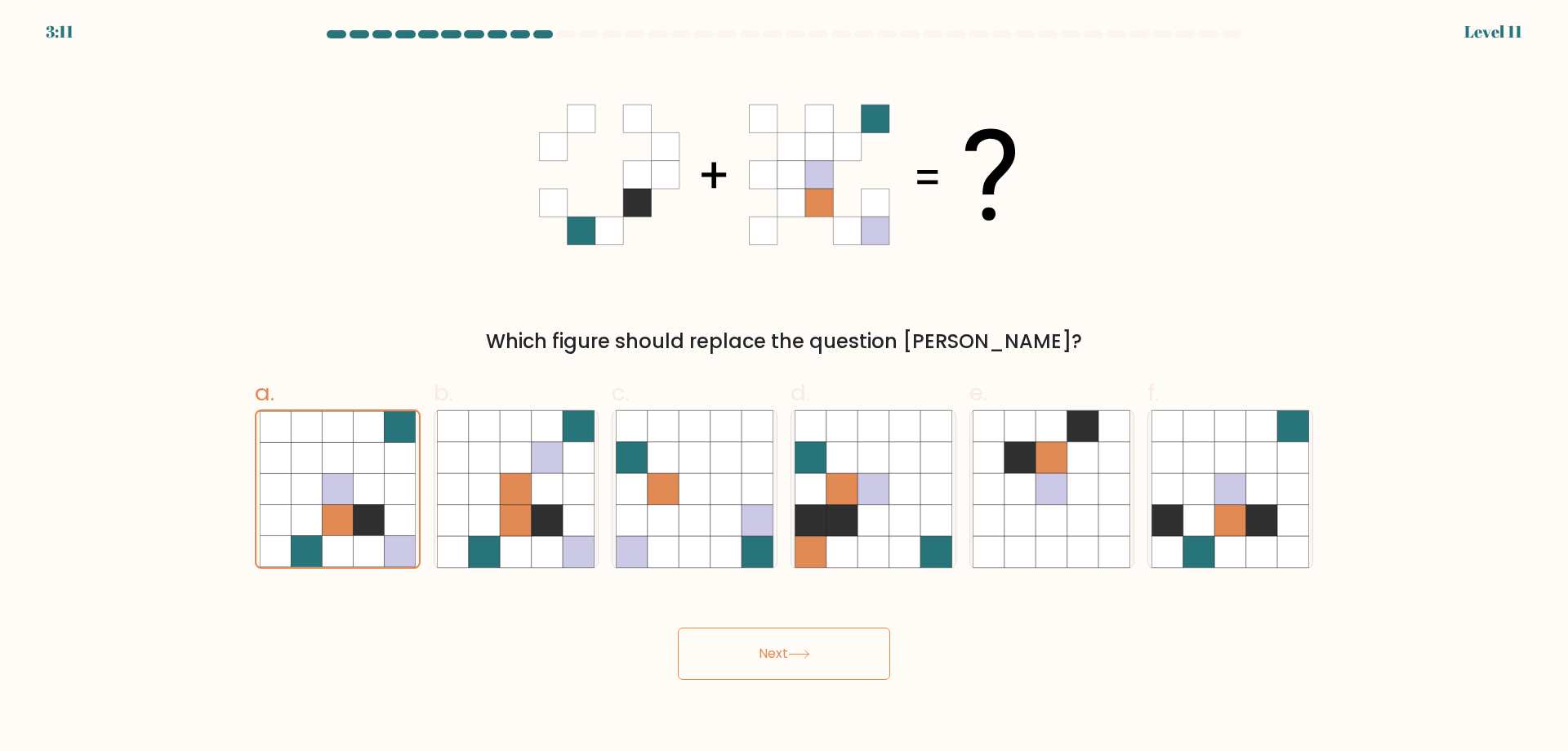
click at [804, 650] on icon at bounding box center [798, 654] width 22 height 9
click at [804, 651] on icon at bounding box center [798, 654] width 22 height 9
click at [804, 651] on icon at bounding box center [798, 654] width 22 height 9
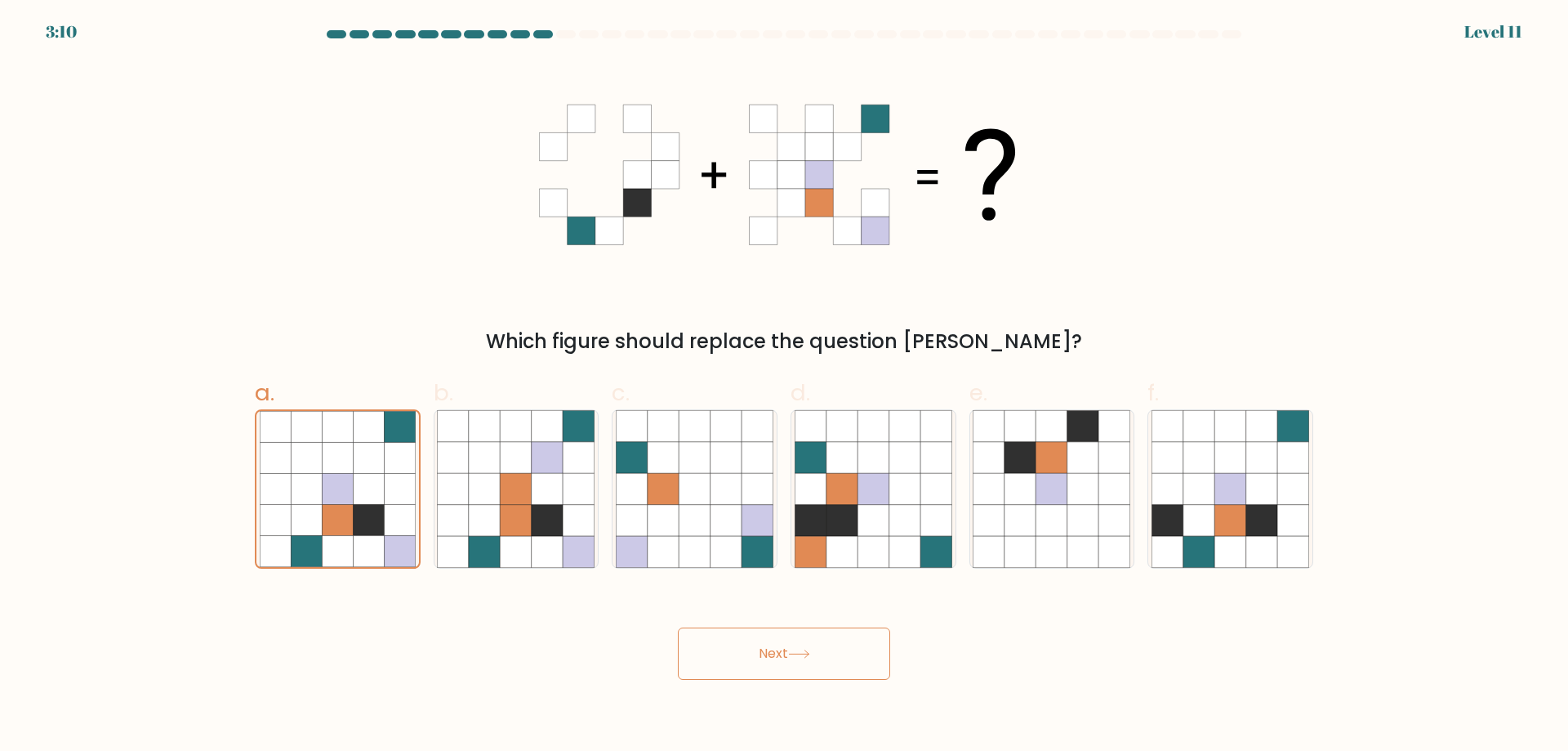
click at [804, 651] on icon at bounding box center [798, 654] width 22 height 9
click at [804, 653] on button "Next" at bounding box center [783, 654] width 213 height 52
drag, startPoint x: 856, startPoint y: 644, endPoint x: 862, endPoint y: 655, distance: 12.5
click at [804, 645] on button "Next" at bounding box center [783, 654] width 213 height 52
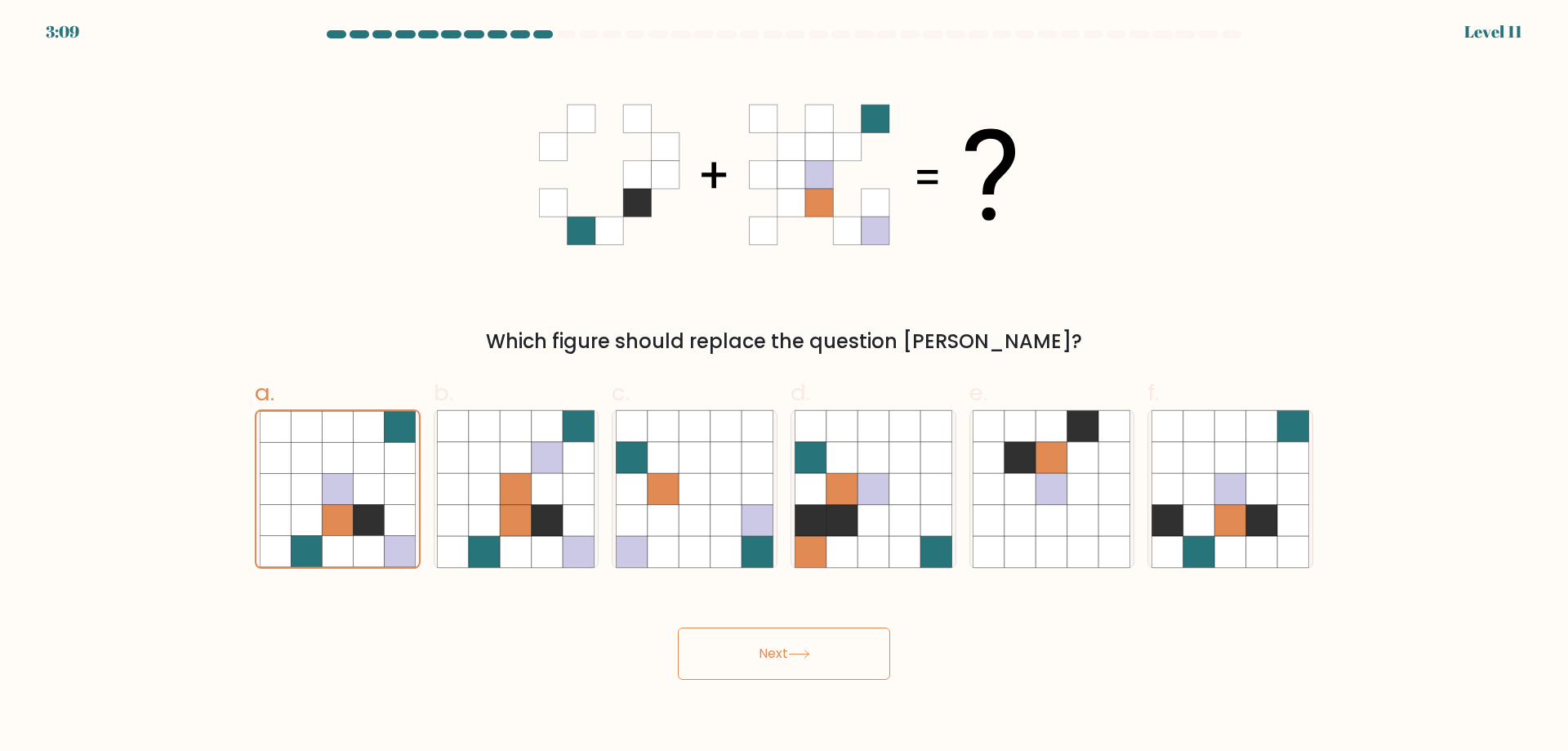
click at [804, 657] on button "Next" at bounding box center [783, 654] width 213 height 52
click at [804, 652] on button "Next" at bounding box center [783, 654] width 213 height 52
drag, startPoint x: 850, startPoint y: 651, endPoint x: 845, endPoint y: 678, distance: 27.5
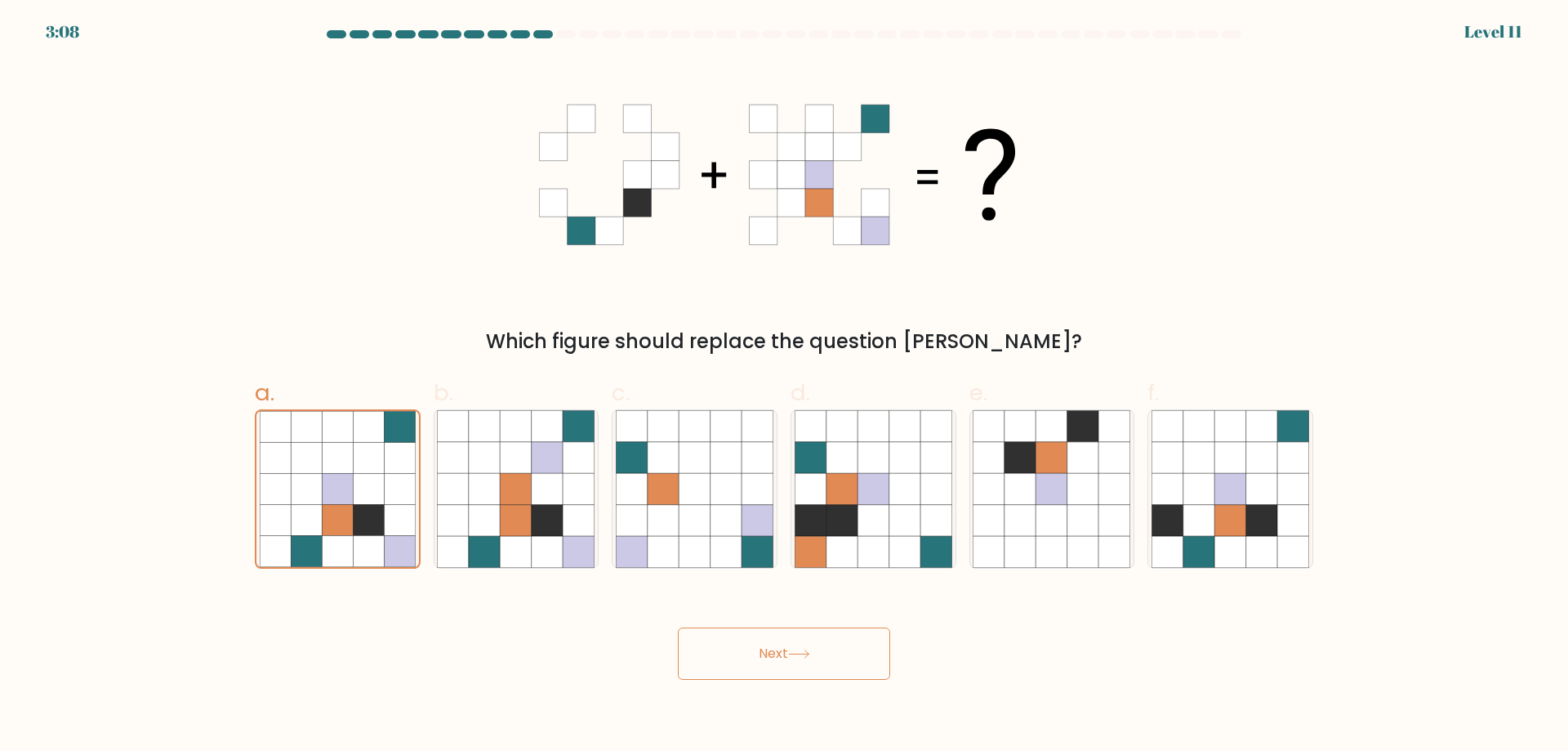
click at [804, 678] on button "Next" at bounding box center [783, 654] width 213 height 52
click at [804, 667] on button "Next" at bounding box center [783, 654] width 213 height 52
click at [804, 660] on button "Next" at bounding box center [783, 654] width 213 height 52
click at [804, 659] on button "Next" at bounding box center [783, 654] width 213 height 52
click at [804, 657] on button "Next" at bounding box center [783, 654] width 213 height 52
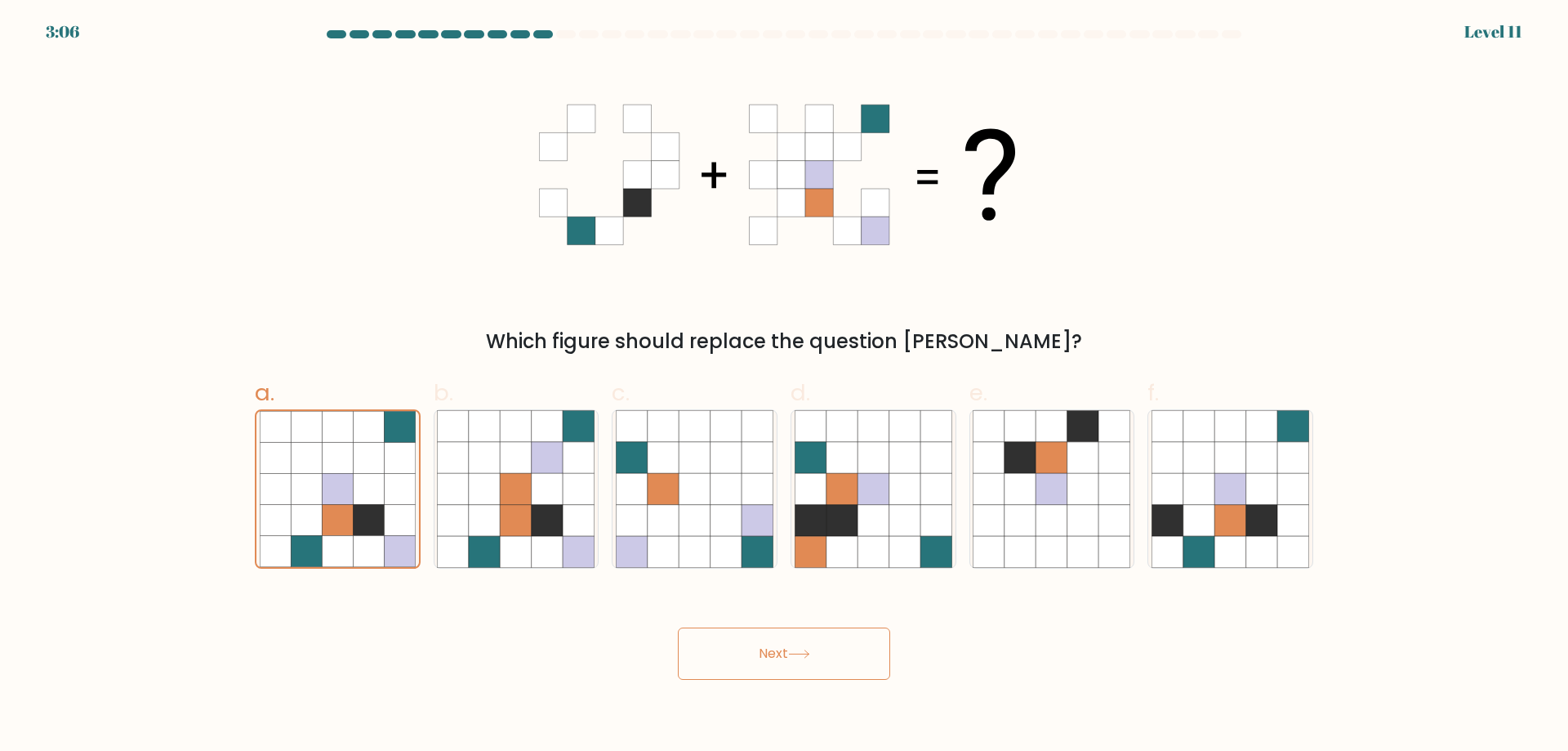
click at [804, 634] on button "Next" at bounding box center [783, 654] width 213 height 52
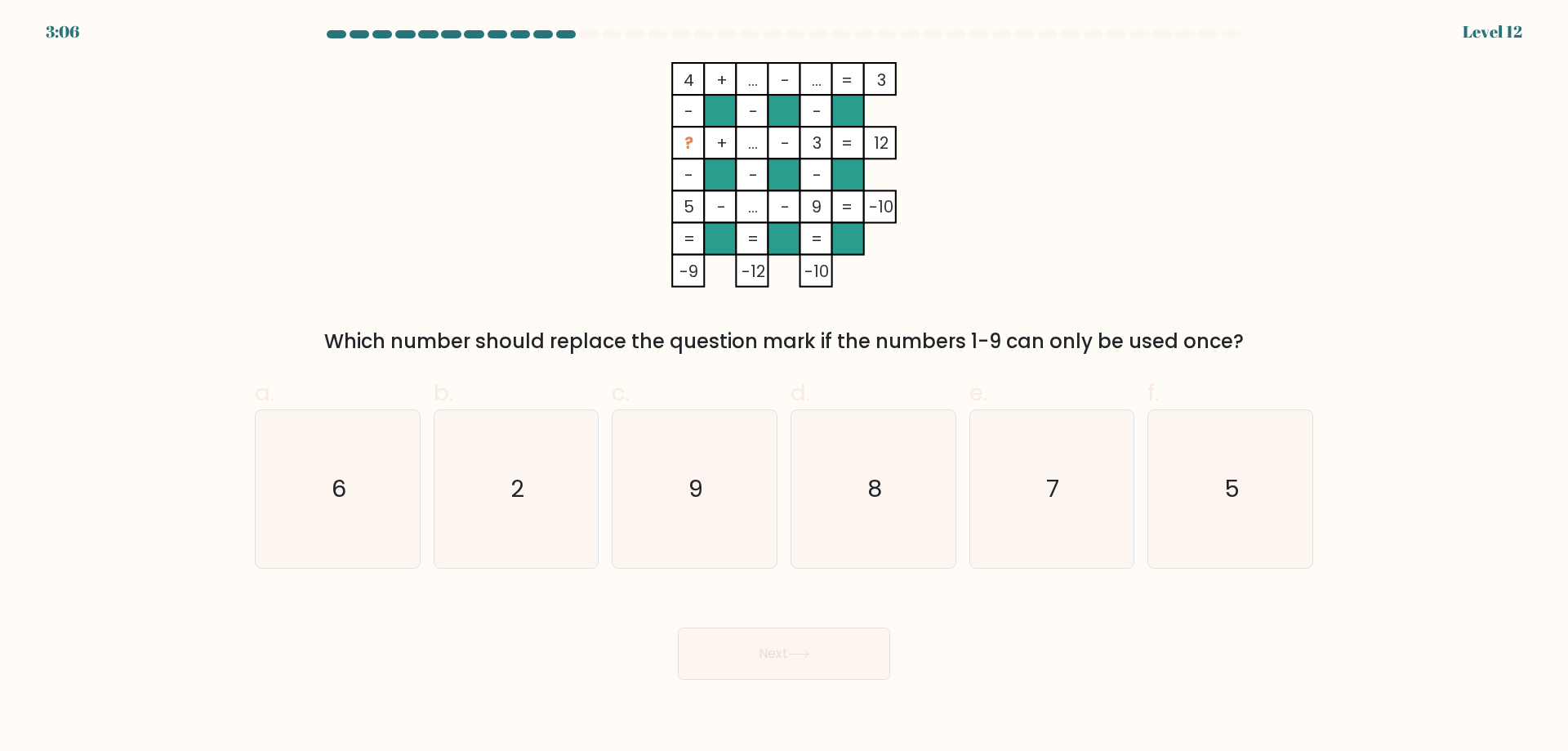
click at [804, 636] on button "Next" at bounding box center [783, 654] width 213 height 52
click at [574, 298] on div "4 + ... - ... 3 - - - ? + ... - 3 12 - - - 5 - ... - 9 = -10 = = = = -9 -12 -10…" at bounding box center [784, 209] width 1078 height 294
click at [804, 459] on icon "8" at bounding box center [874, 489] width 157 height 157
click at [785, 386] on input "d. 8" at bounding box center [784, 381] width 1 height 11
radio input "true"
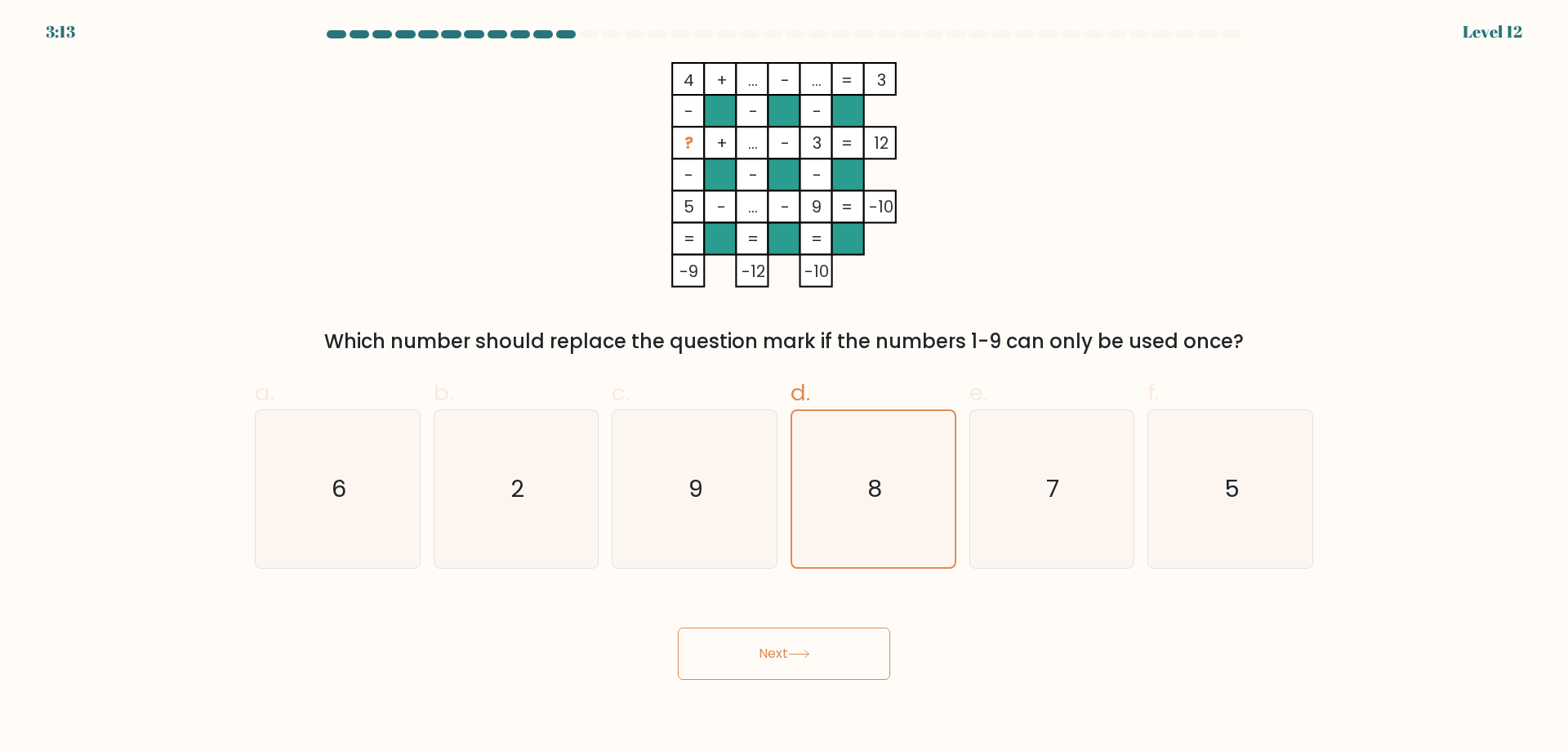
click at [796, 642] on button "Next" at bounding box center [783, 654] width 213 height 52
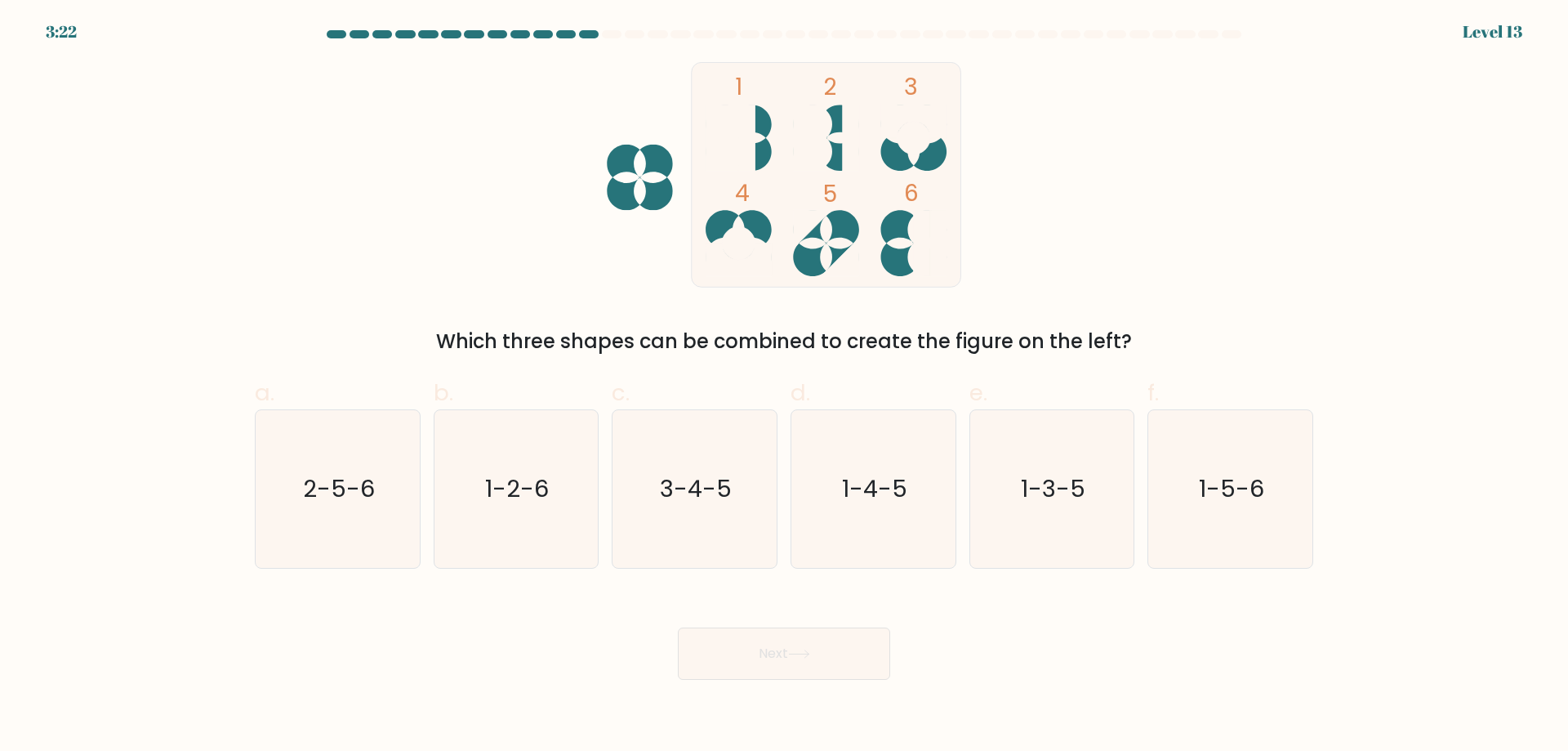
click at [804, 156] on icon at bounding box center [826, 138] width 66 height 66
click at [804, 128] on icon at bounding box center [826, 138] width 66 height 66
click at [804, 250] on icon at bounding box center [912, 242] width 66 height 66
click at [489, 494] on text "1-2-6" at bounding box center [517, 489] width 63 height 33
click at [784, 386] on input "b. 1-2-6" at bounding box center [784, 381] width 1 height 11
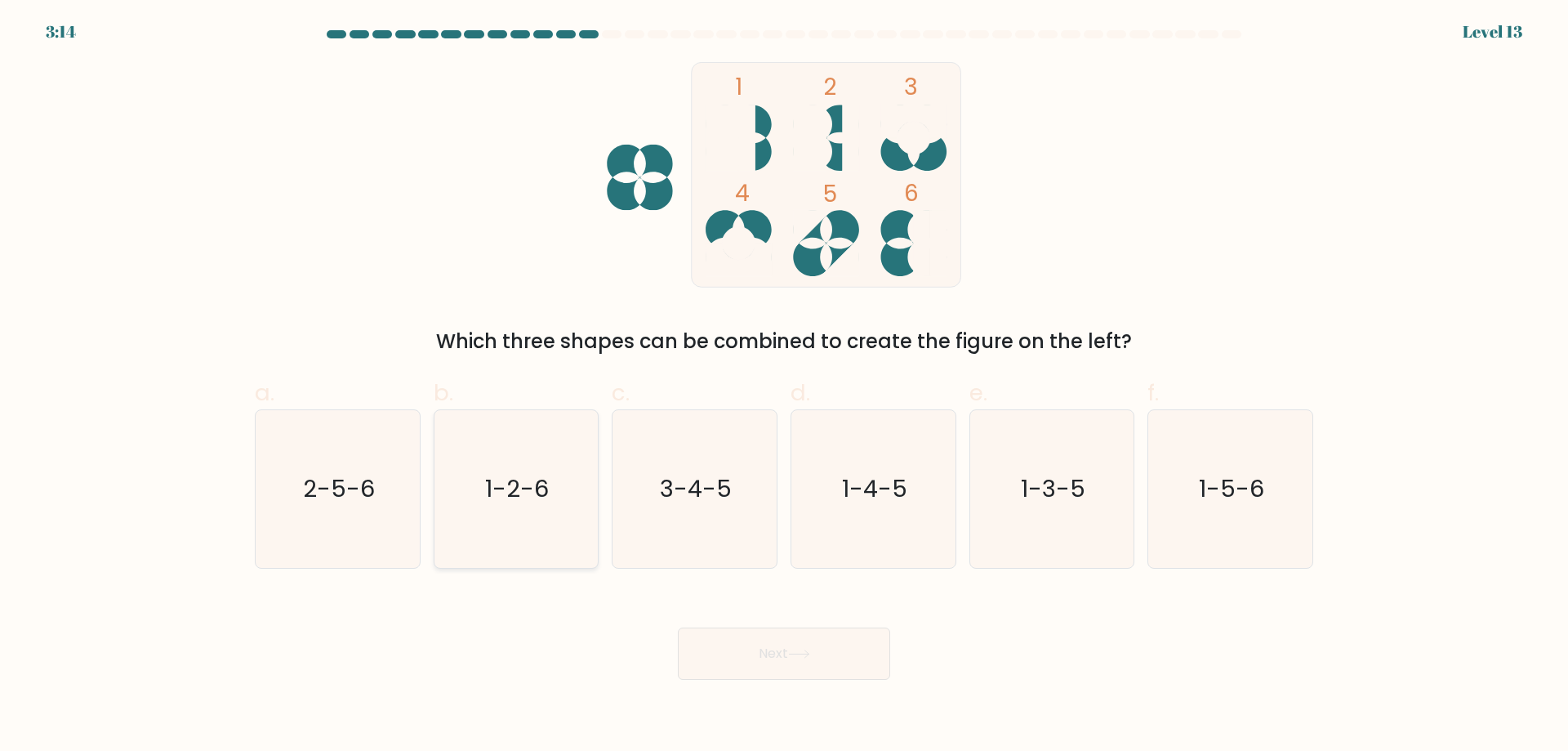
radio input "true"
click at [744, 643] on button "Next" at bounding box center [783, 654] width 213 height 52
click at [804, 654] on button "Next" at bounding box center [783, 654] width 213 height 52
click at [804, 653] on button "Next" at bounding box center [783, 654] width 213 height 52
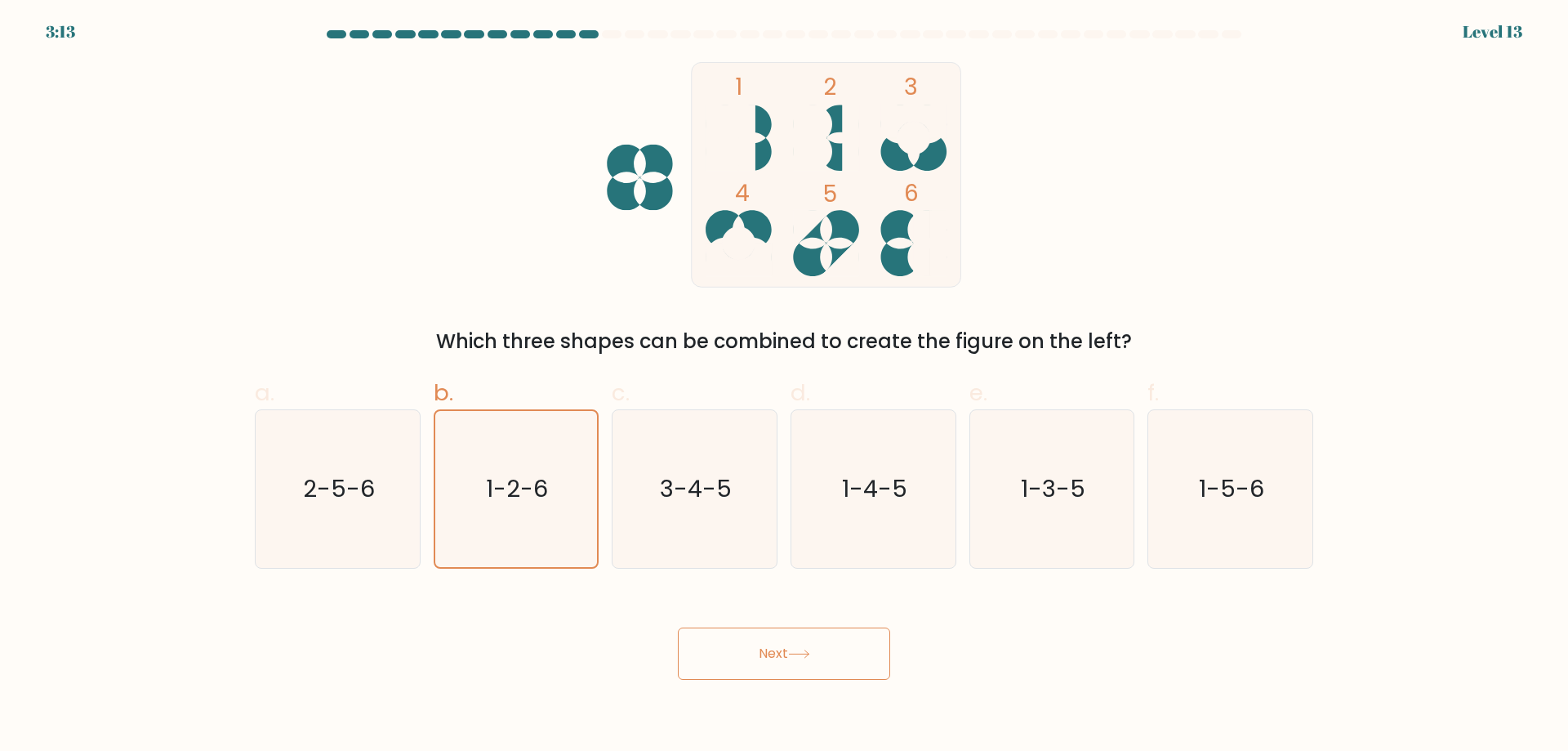
click at [804, 653] on button "Next" at bounding box center [783, 654] width 213 height 52
drag, startPoint x: 809, startPoint y: 654, endPoint x: 779, endPoint y: 657, distance: 30.1
click at [804, 654] on icon at bounding box center [798, 654] width 20 height 7
click at [760, 661] on button "Next" at bounding box center [783, 654] width 213 height 52
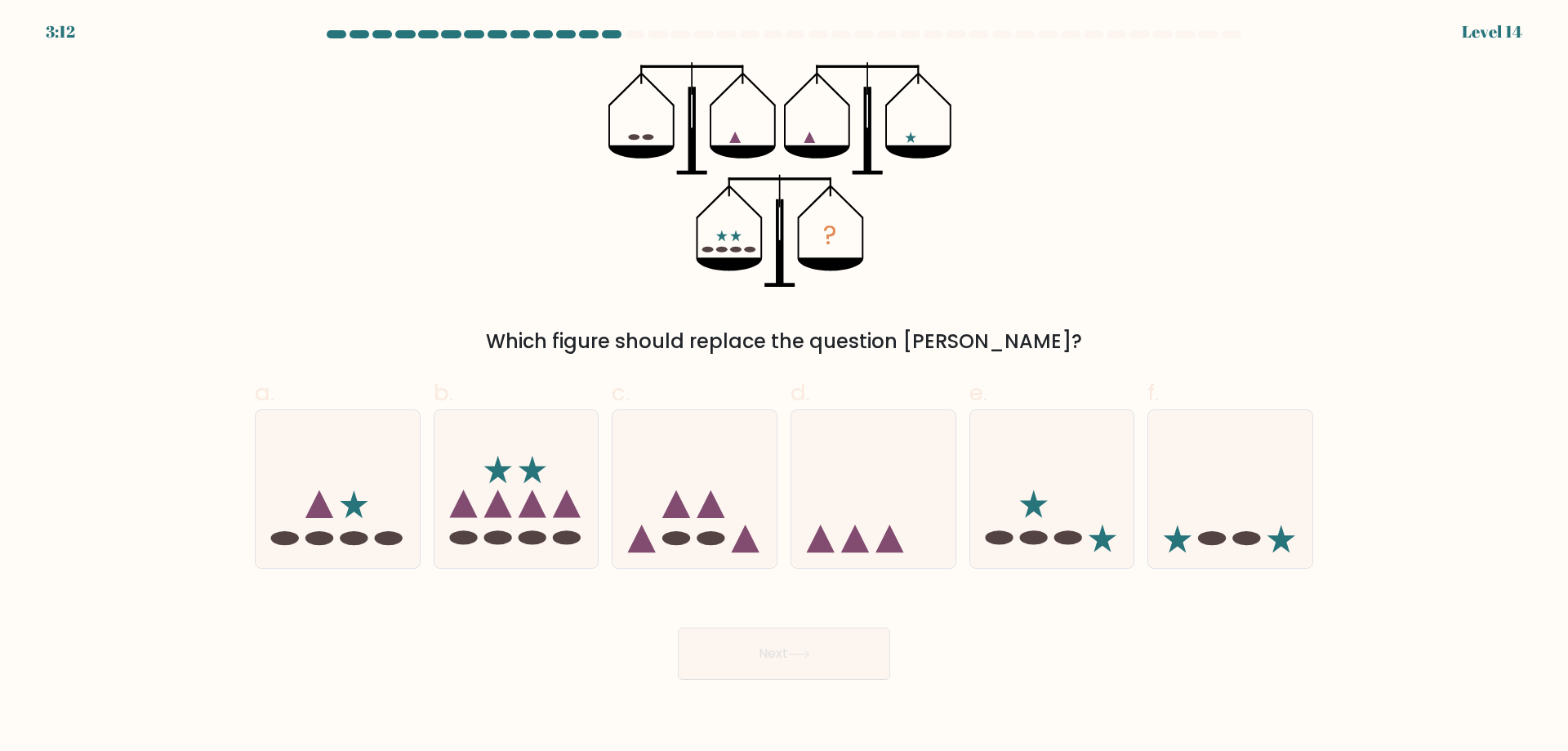
click at [759, 661] on button "Next" at bounding box center [783, 654] width 213 height 52
click at [804, 507] on icon at bounding box center [874, 489] width 165 height 136
click at [785, 386] on input "d." at bounding box center [784, 381] width 1 height 11
radio input "true"
click at [801, 660] on button "Next" at bounding box center [783, 654] width 213 height 52
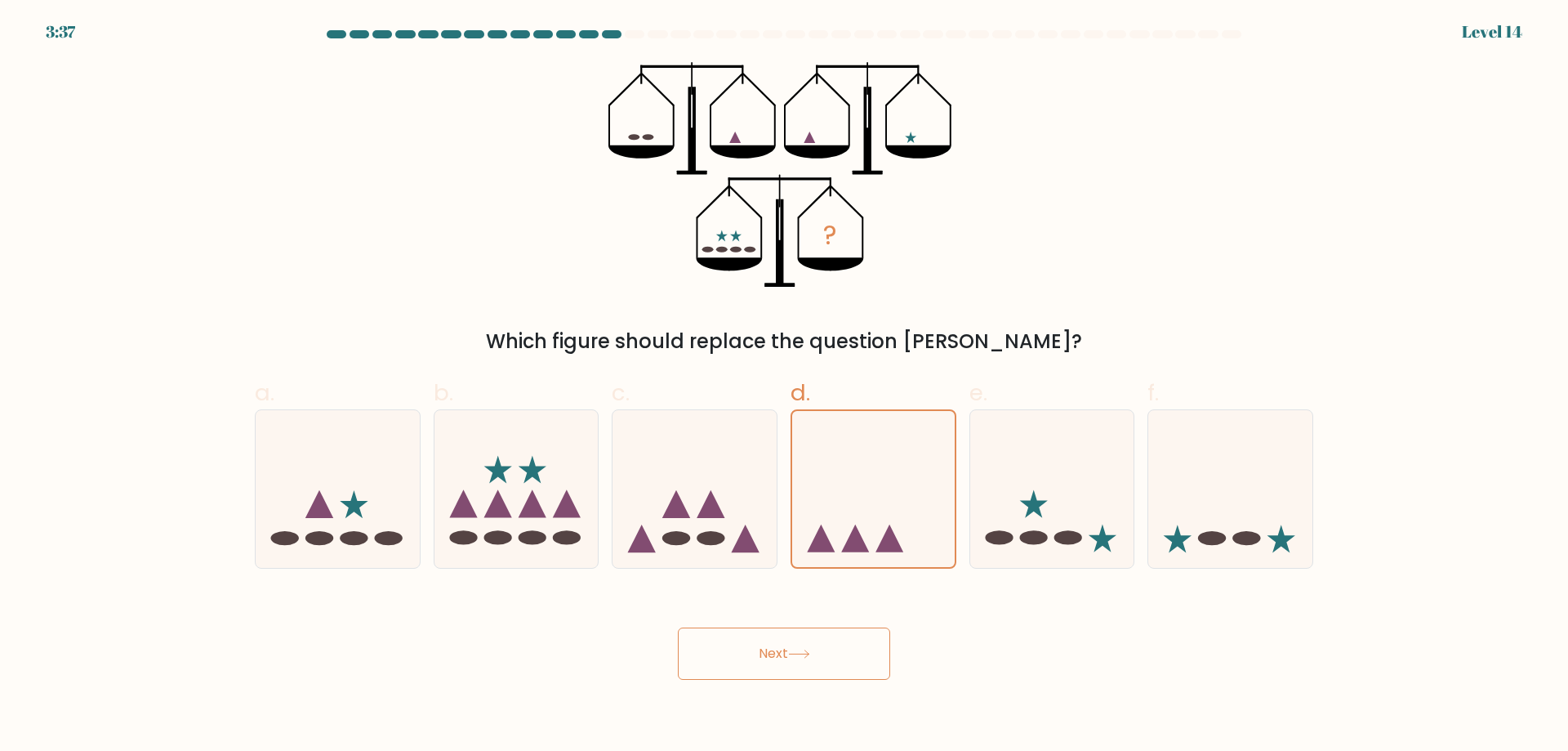
click at [753, 661] on button "Next" at bounding box center [783, 654] width 213 height 52
click at [752, 661] on button "Next" at bounding box center [783, 654] width 213 height 52
click at [752, 660] on button "Next" at bounding box center [783, 654] width 213 height 52
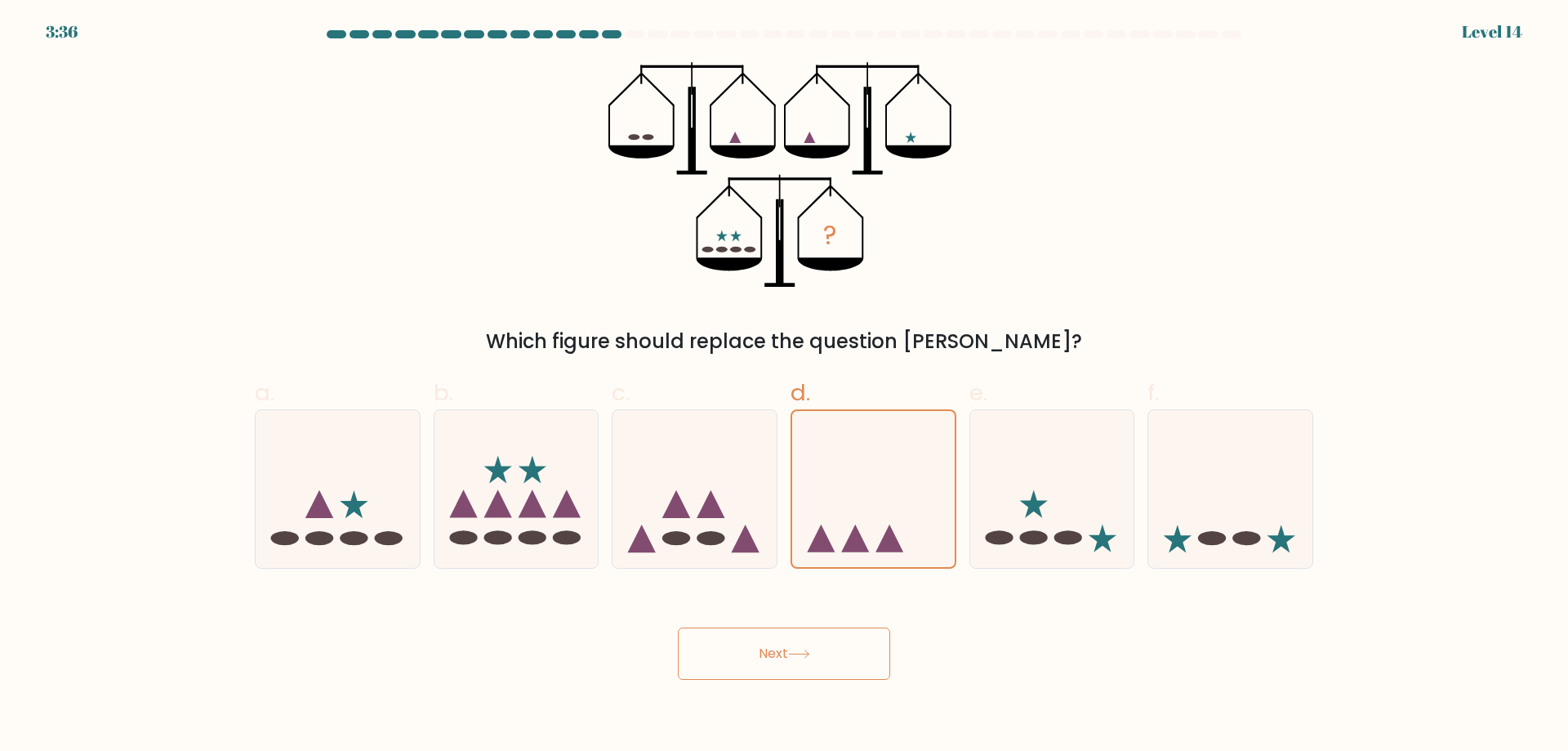
click at [752, 654] on button "Next" at bounding box center [783, 654] width 213 height 52
drag, startPoint x: 706, startPoint y: 644, endPoint x: 697, endPoint y: 646, distance: 9.2
click at [697, 646] on button "Next" at bounding box center [783, 654] width 213 height 52
click at [718, 643] on button "Next" at bounding box center [783, 654] width 213 height 52
drag, startPoint x: 790, startPoint y: 651, endPoint x: 809, endPoint y: 649, distance: 19.1
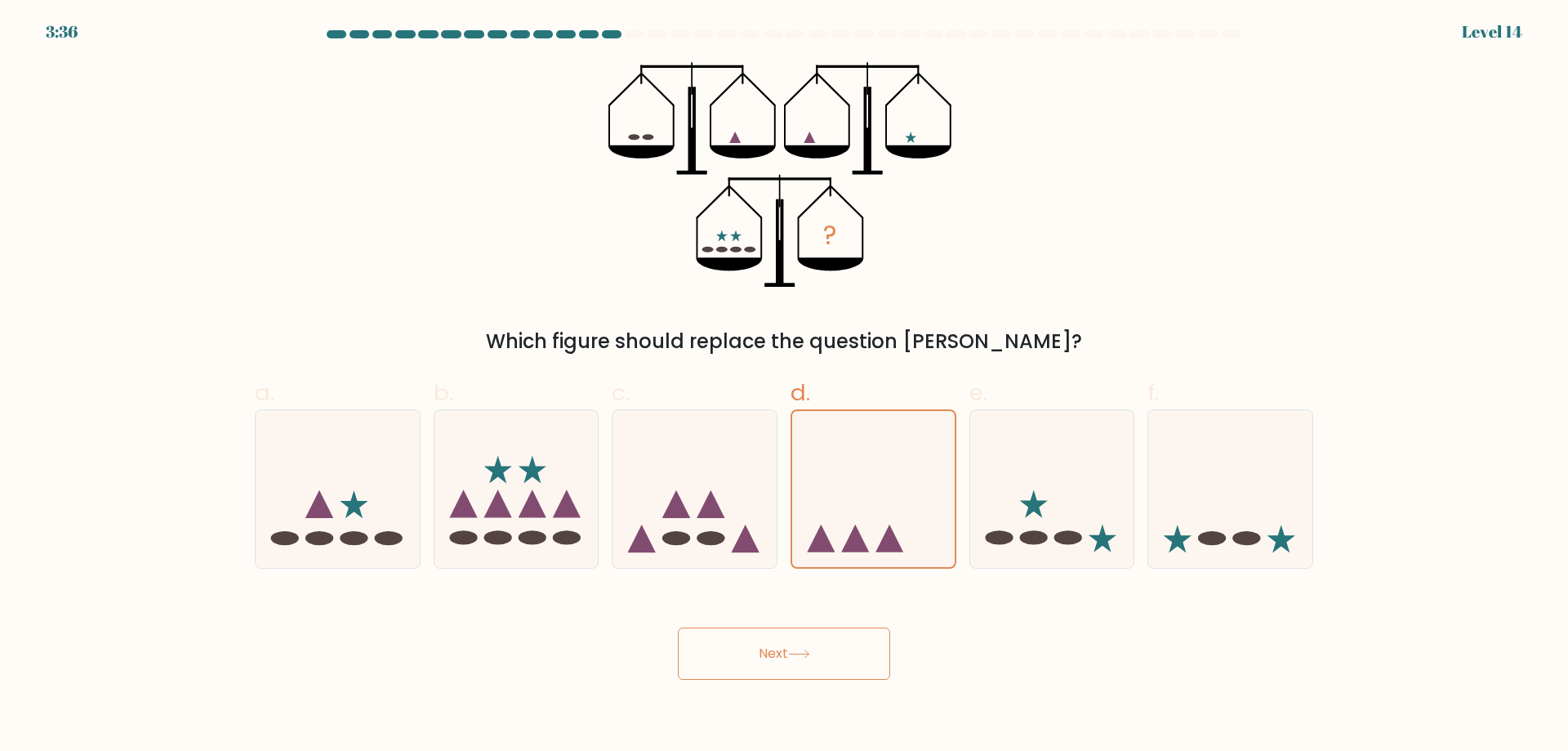
click at [798, 651] on button "Next" at bounding box center [783, 654] width 213 height 52
drag, startPoint x: 809, startPoint y: 649, endPoint x: 829, endPoint y: 643, distance: 20.9
click at [804, 649] on button "Next" at bounding box center [783, 654] width 213 height 52
drag, startPoint x: 843, startPoint y: 641, endPoint x: 863, endPoint y: 635, distance: 20.9
click at [804, 642] on button "Next" at bounding box center [783, 654] width 213 height 52
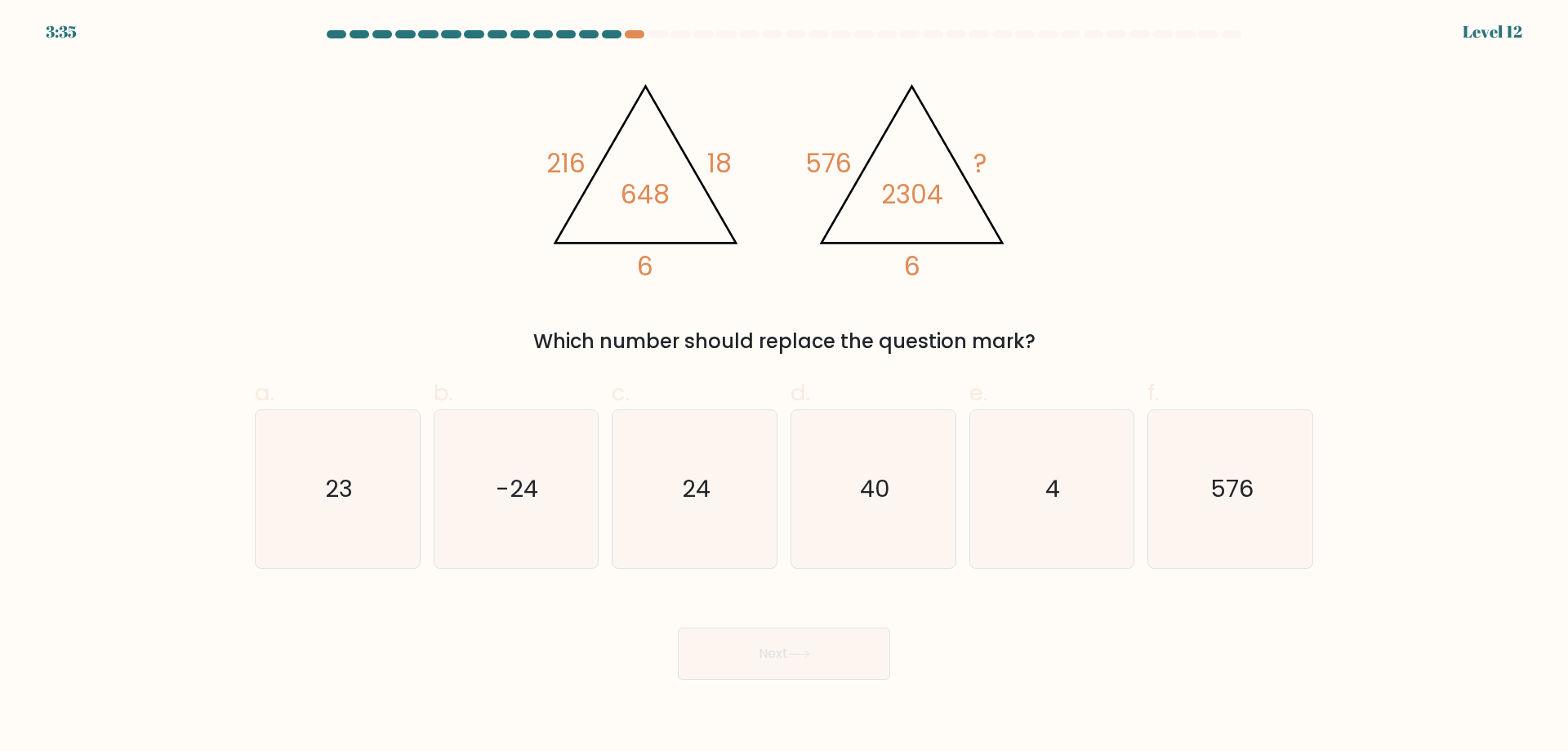
click at [804, 637] on button "Next" at bounding box center [783, 654] width 213 height 52
click at [804, 649] on button "Next" at bounding box center [783, 654] width 213 height 52
click at [728, 515] on icon "24" at bounding box center [694, 489] width 157 height 157
click at [784, 386] on input "c. 24" at bounding box center [784, 381] width 1 height 11
radio input "true"
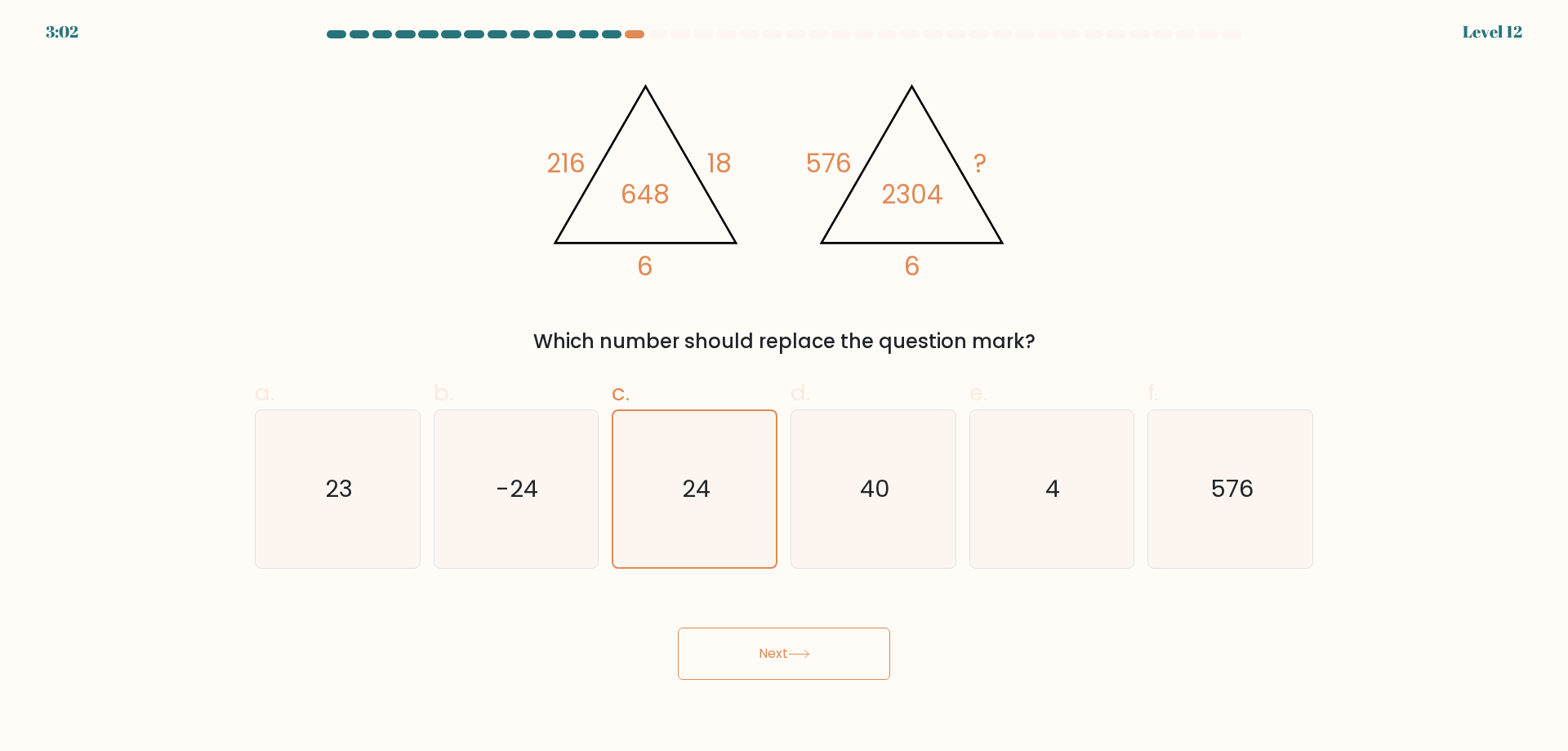
click at [787, 650] on button "Next" at bounding box center [783, 654] width 213 height 52
click at [723, 649] on button "Next" at bounding box center [783, 654] width 213 height 52
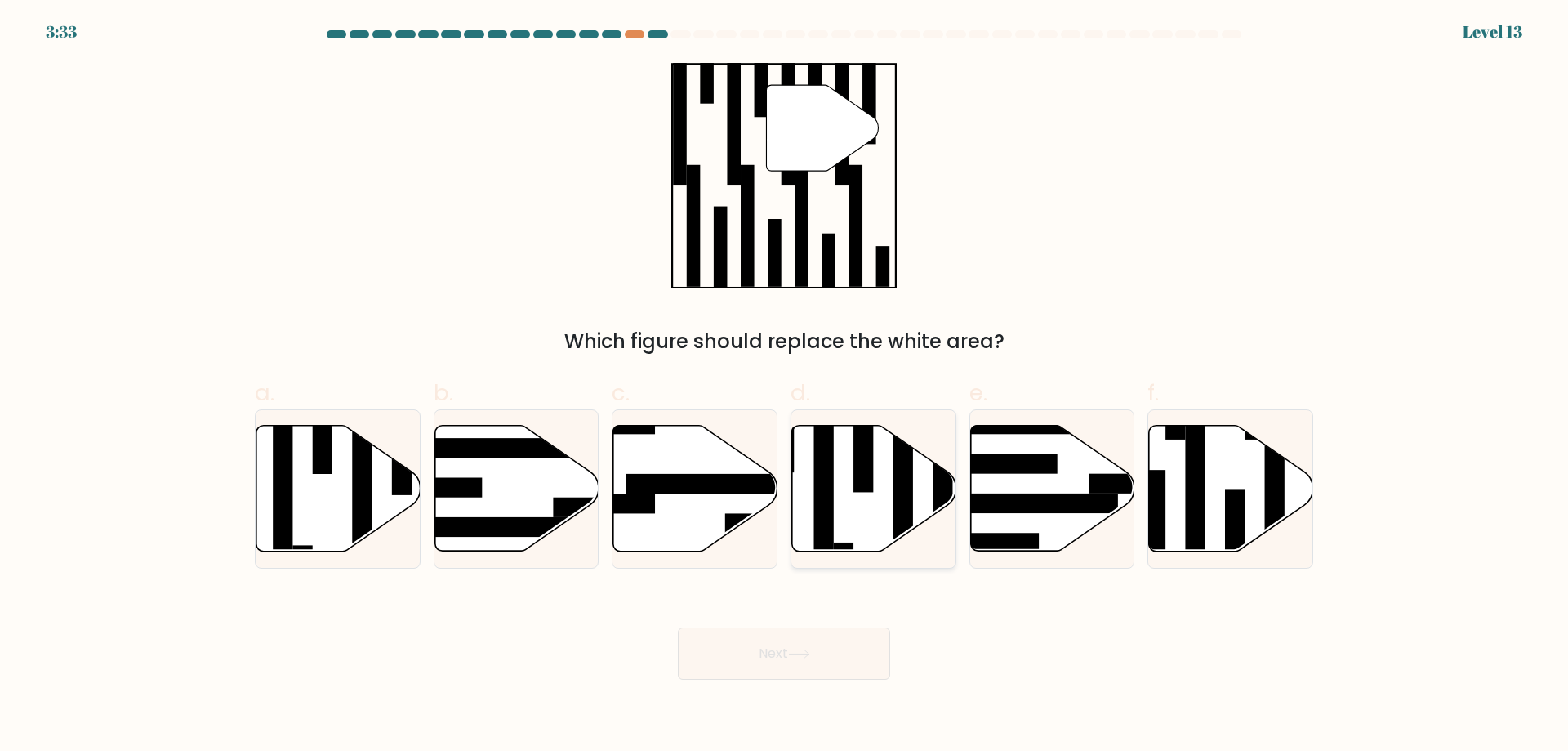
click at [804, 485] on rect at bounding box center [903, 481] width 20 height 178
click at [785, 386] on input "d." at bounding box center [784, 381] width 1 height 11
radio input "true"
click at [804, 643] on button "Next" at bounding box center [783, 654] width 213 height 52
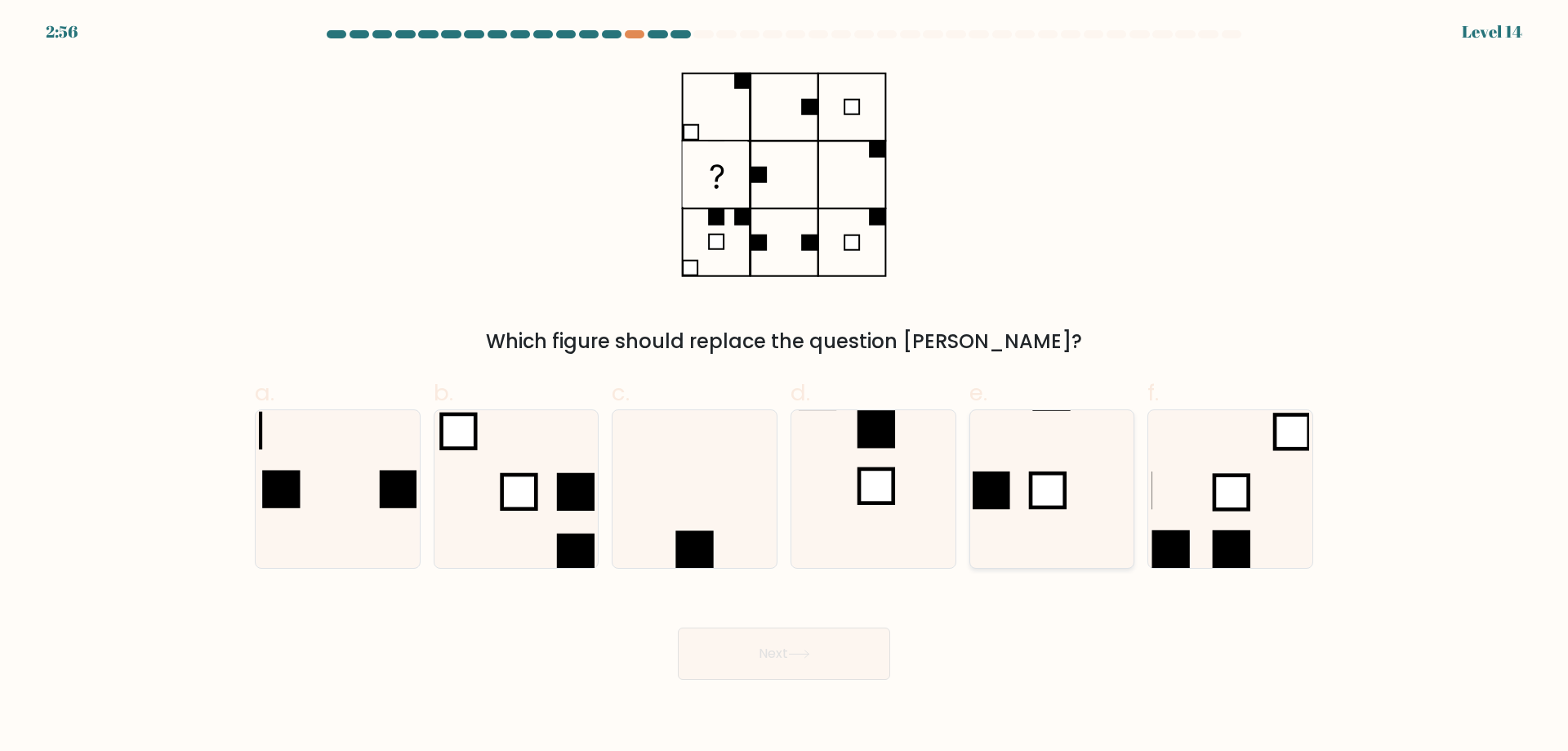
click at [804, 510] on icon at bounding box center [1051, 489] width 157 height 157
click at [785, 386] on input "e." at bounding box center [784, 381] width 1 height 11
radio input "true"
click at [762, 641] on button "Next" at bounding box center [783, 654] width 213 height 52
click at [804, 651] on icon at bounding box center [798, 654] width 22 height 9
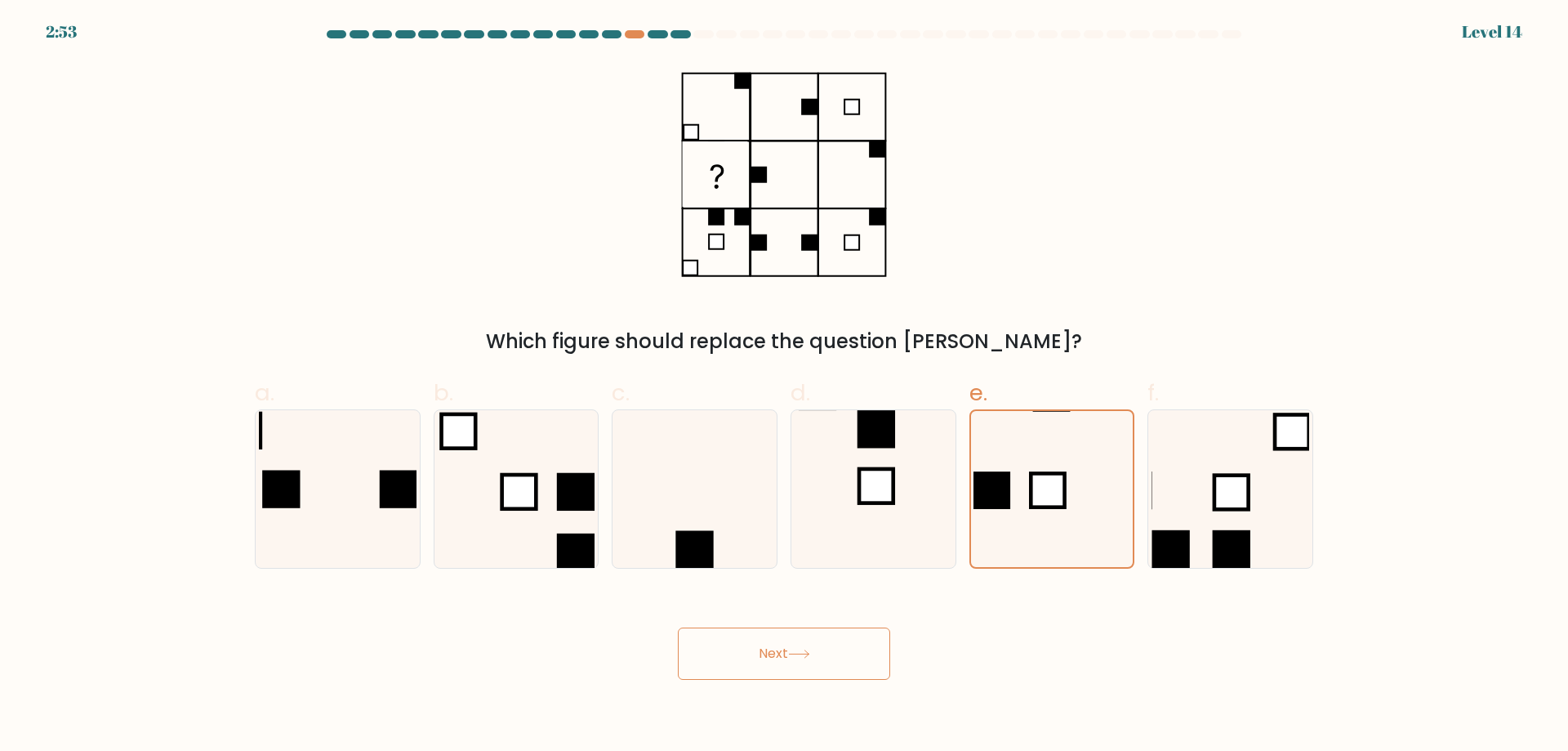
drag, startPoint x: 814, startPoint y: 651, endPoint x: 693, endPoint y: 648, distance: 121.0
click at [804, 651] on icon at bounding box center [798, 654] width 22 height 9
click at [694, 648] on button "Next" at bounding box center [783, 654] width 213 height 52
click at [701, 648] on button "Next" at bounding box center [783, 654] width 213 height 52
drag, startPoint x: 703, startPoint y: 649, endPoint x: 757, endPoint y: 661, distance: 55.3
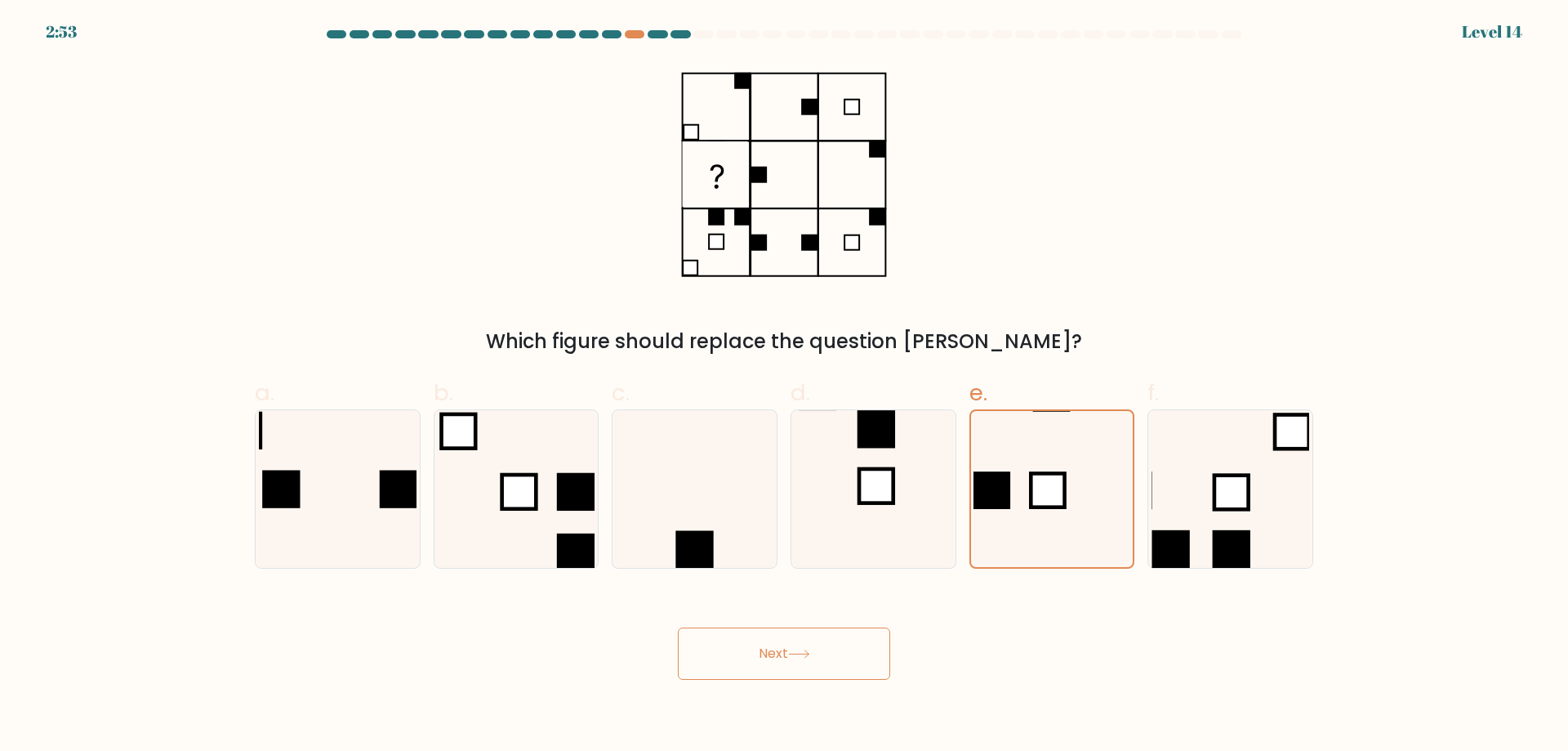
click at [731, 660] on button "Next" at bounding box center [783, 654] width 213 height 52
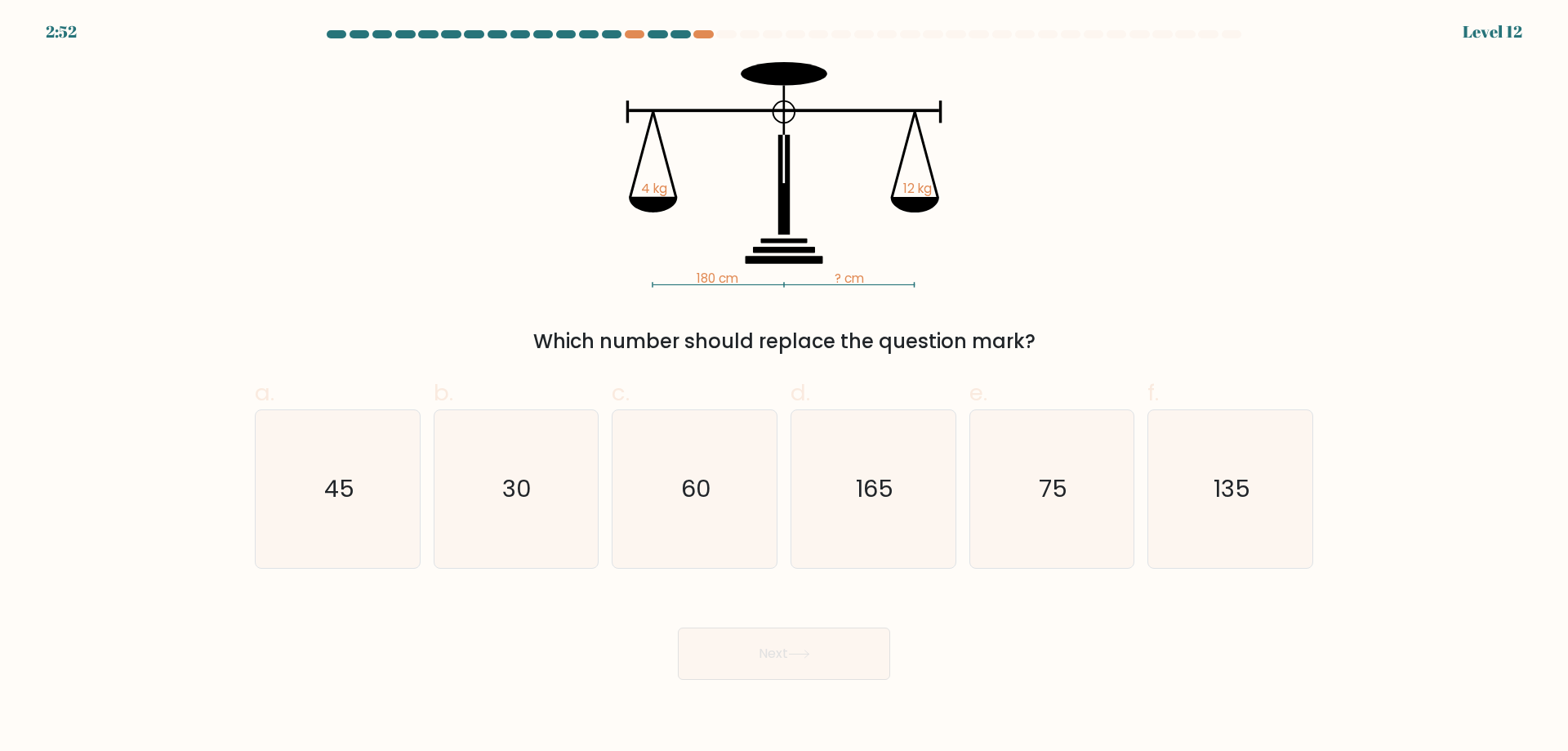
click at [804, 661] on button "Next" at bounding box center [783, 654] width 213 height 52
click at [685, 440] on icon "60" at bounding box center [694, 489] width 157 height 157
click at [784, 386] on input "c. 60" at bounding box center [784, 381] width 1 height 11
radio input "true"
click at [759, 648] on button "Next" at bounding box center [783, 654] width 213 height 52
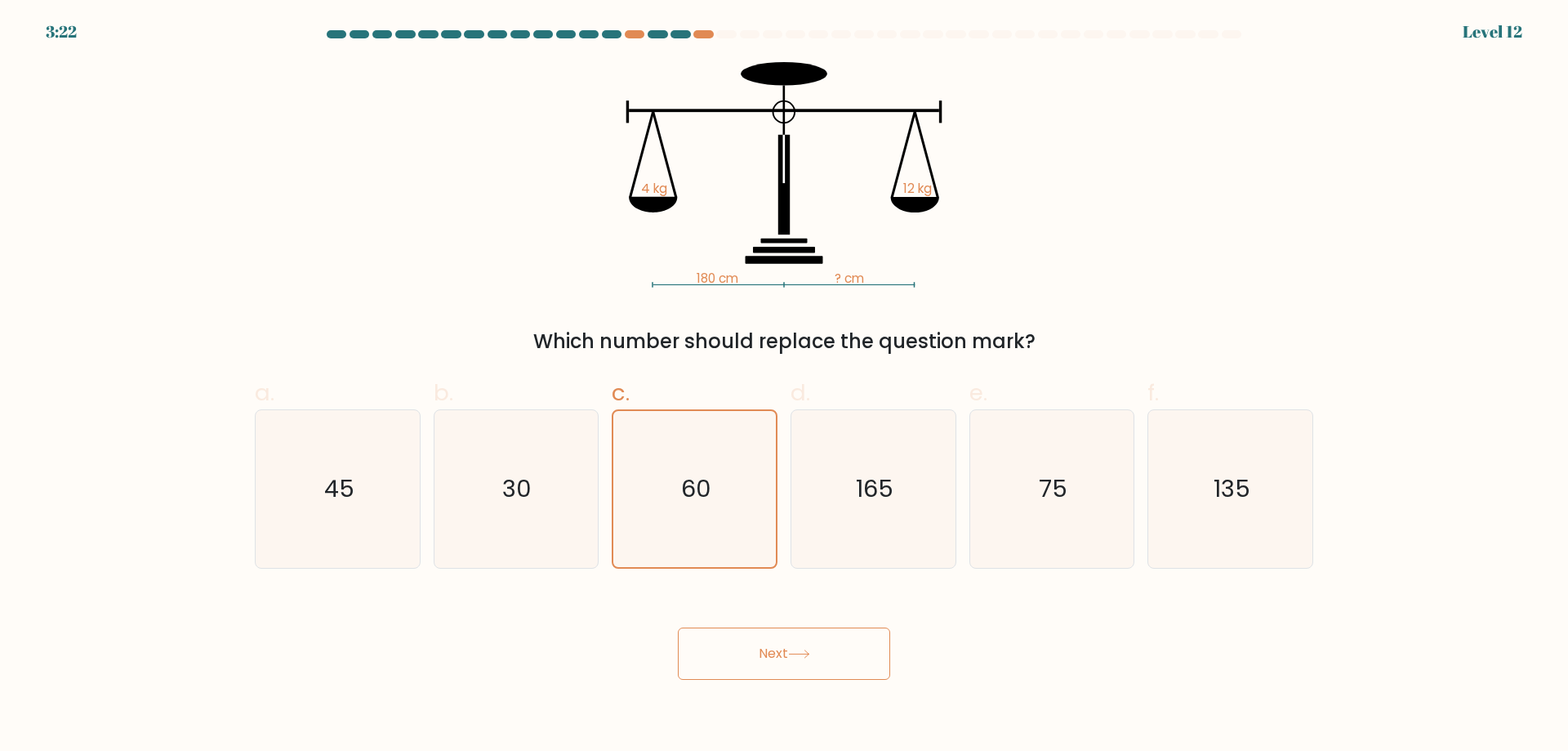
click at [757, 661] on button "Next" at bounding box center [783, 654] width 213 height 52
drag, startPoint x: 757, startPoint y: 661, endPoint x: 738, endPoint y: 661, distance: 19.0
click at [750, 661] on button "Next" at bounding box center [783, 654] width 213 height 52
click at [723, 661] on button "Next" at bounding box center [783, 654] width 213 height 52
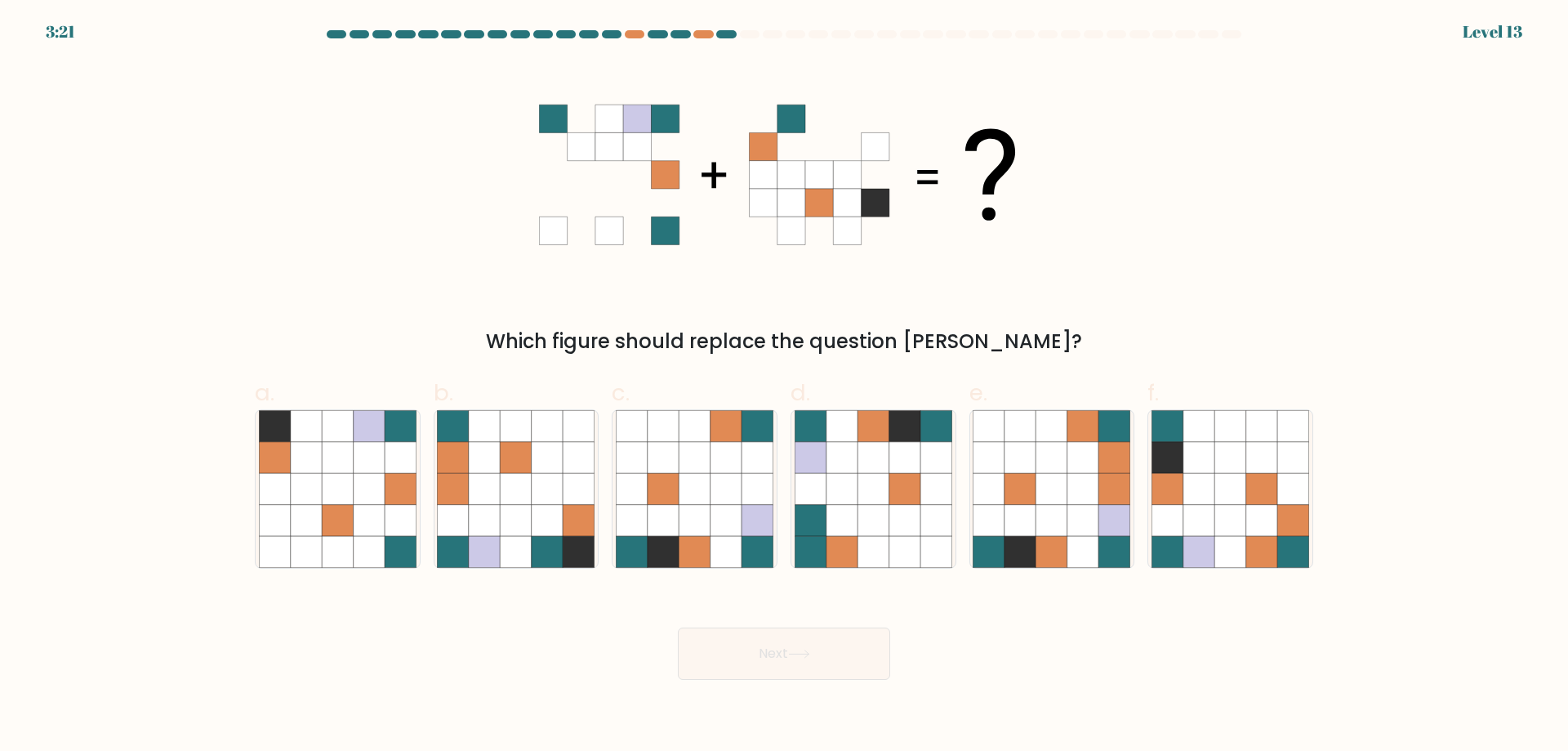
click at [712, 648] on button "Next" at bounding box center [783, 654] width 213 height 52
click at [804, 372] on div "a. b. c." at bounding box center [784, 466] width 1072 height 206
click at [804, 473] on icon at bounding box center [810, 458] width 31 height 31
click at [785, 386] on input "d." at bounding box center [784, 381] width 1 height 11
radio input "true"
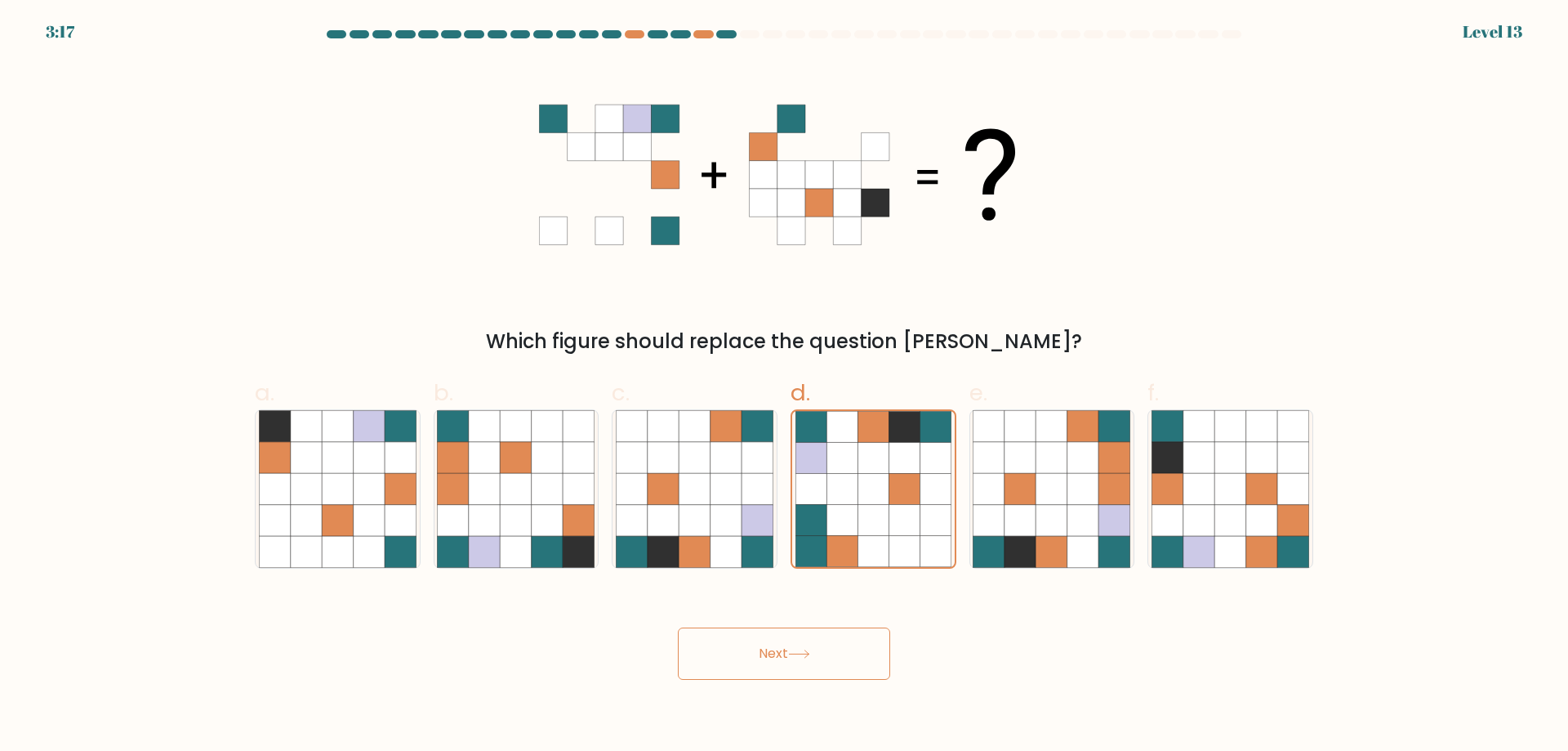
click at [804, 653] on button "Next" at bounding box center [783, 654] width 213 height 52
click at [753, 655] on button "Next" at bounding box center [783, 654] width 213 height 52
click at [725, 658] on button "Next" at bounding box center [783, 654] width 213 height 52
click at [706, 651] on button "Next" at bounding box center [783, 654] width 213 height 52
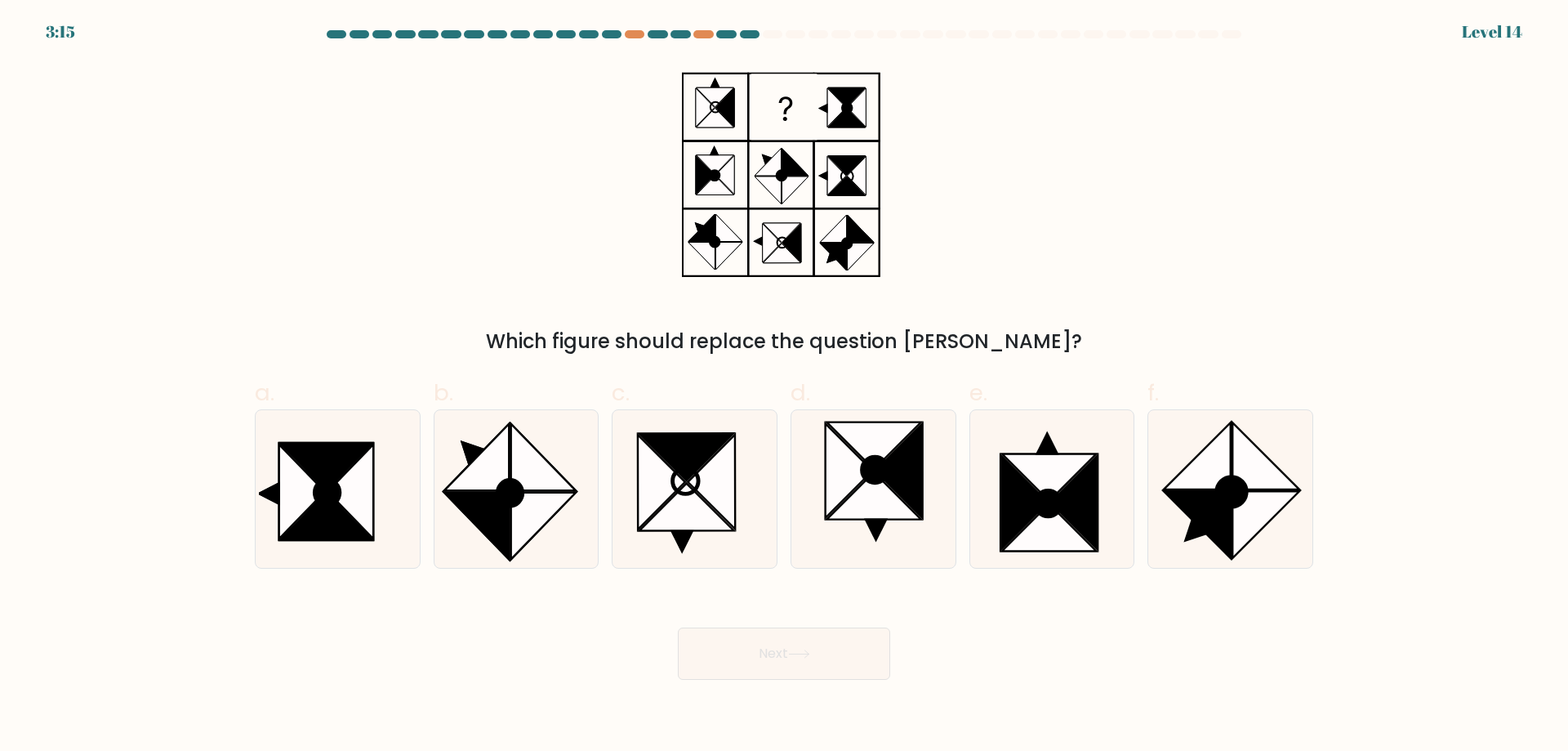
click at [686, 636] on button "Next" at bounding box center [783, 654] width 213 height 52
click at [499, 509] on icon at bounding box center [476, 527] width 64 height 67
click at [784, 386] on input "b." at bounding box center [784, 381] width 1 height 11
radio input "true"
click at [752, 640] on button "Next" at bounding box center [783, 654] width 213 height 52
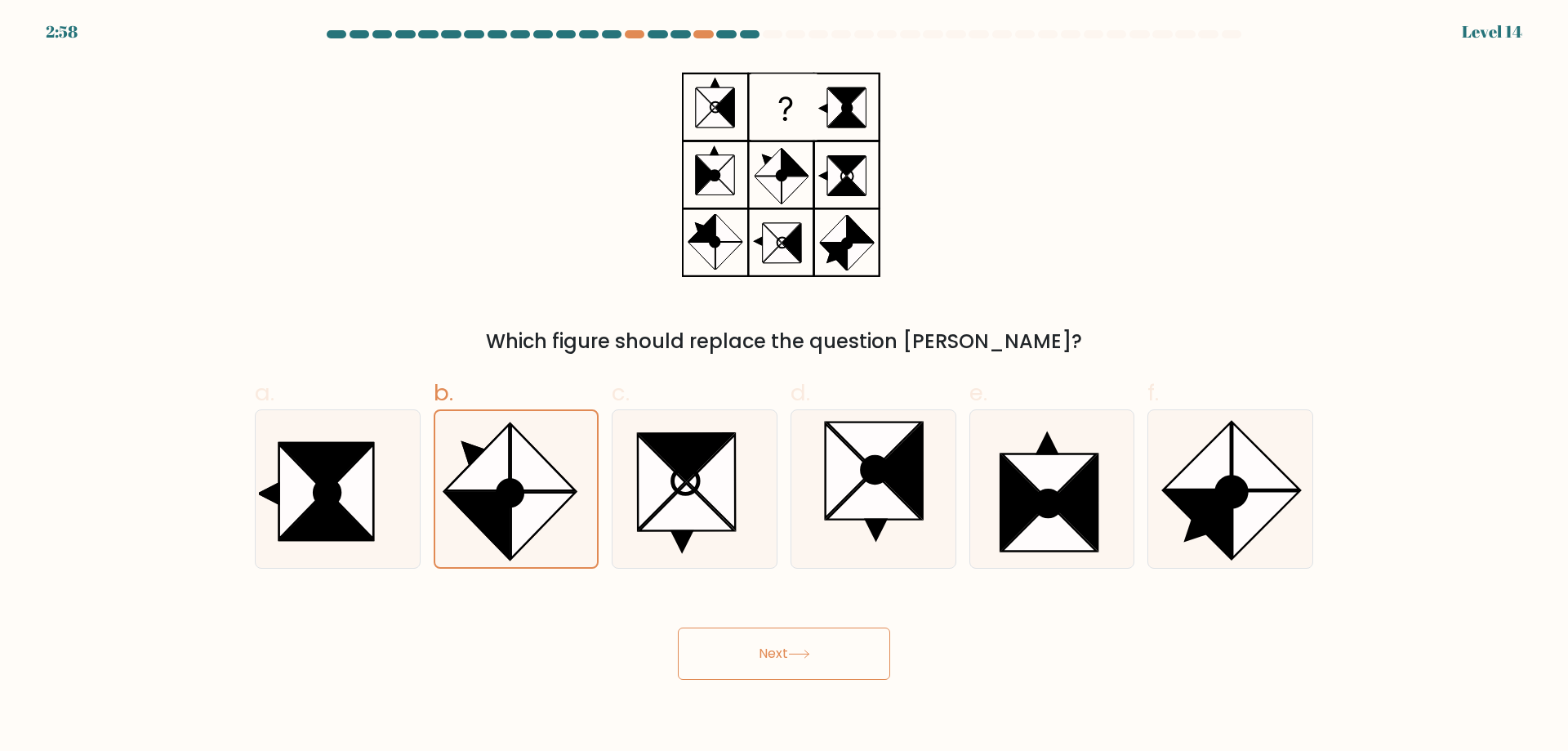
click at [755, 640] on button "Next" at bounding box center [783, 654] width 213 height 52
click at [745, 642] on button "Next" at bounding box center [783, 654] width 213 height 52
click at [704, 656] on button "Next" at bounding box center [783, 654] width 213 height 52
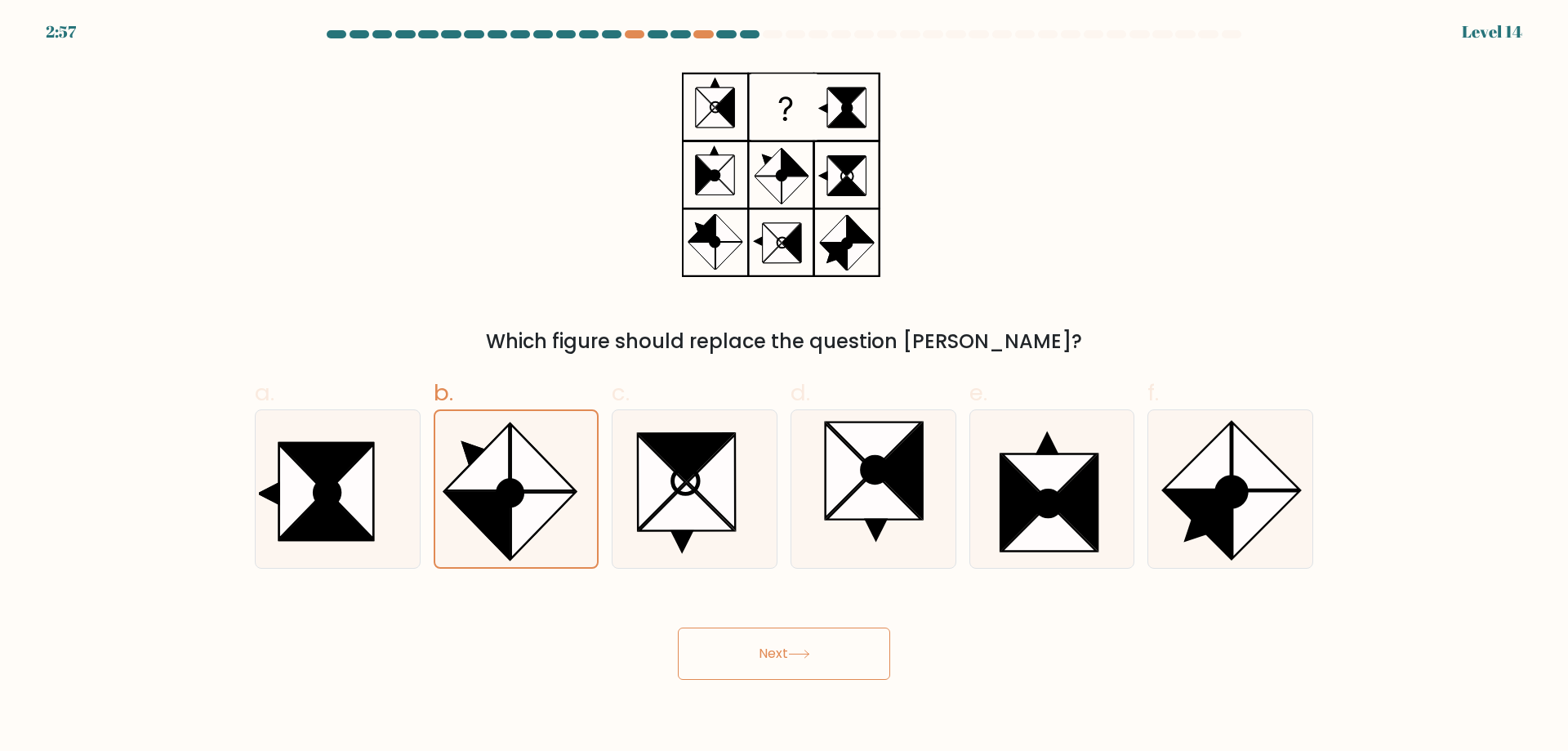
drag, startPoint x: 783, startPoint y: 657, endPoint x: 801, endPoint y: 648, distance: 20.1
click at [789, 653] on button "Next" at bounding box center [783, 654] width 213 height 52
drag, startPoint x: 805, startPoint y: 648, endPoint x: 814, endPoint y: 644, distance: 9.8
click at [804, 646] on button "Next" at bounding box center [783, 654] width 213 height 52
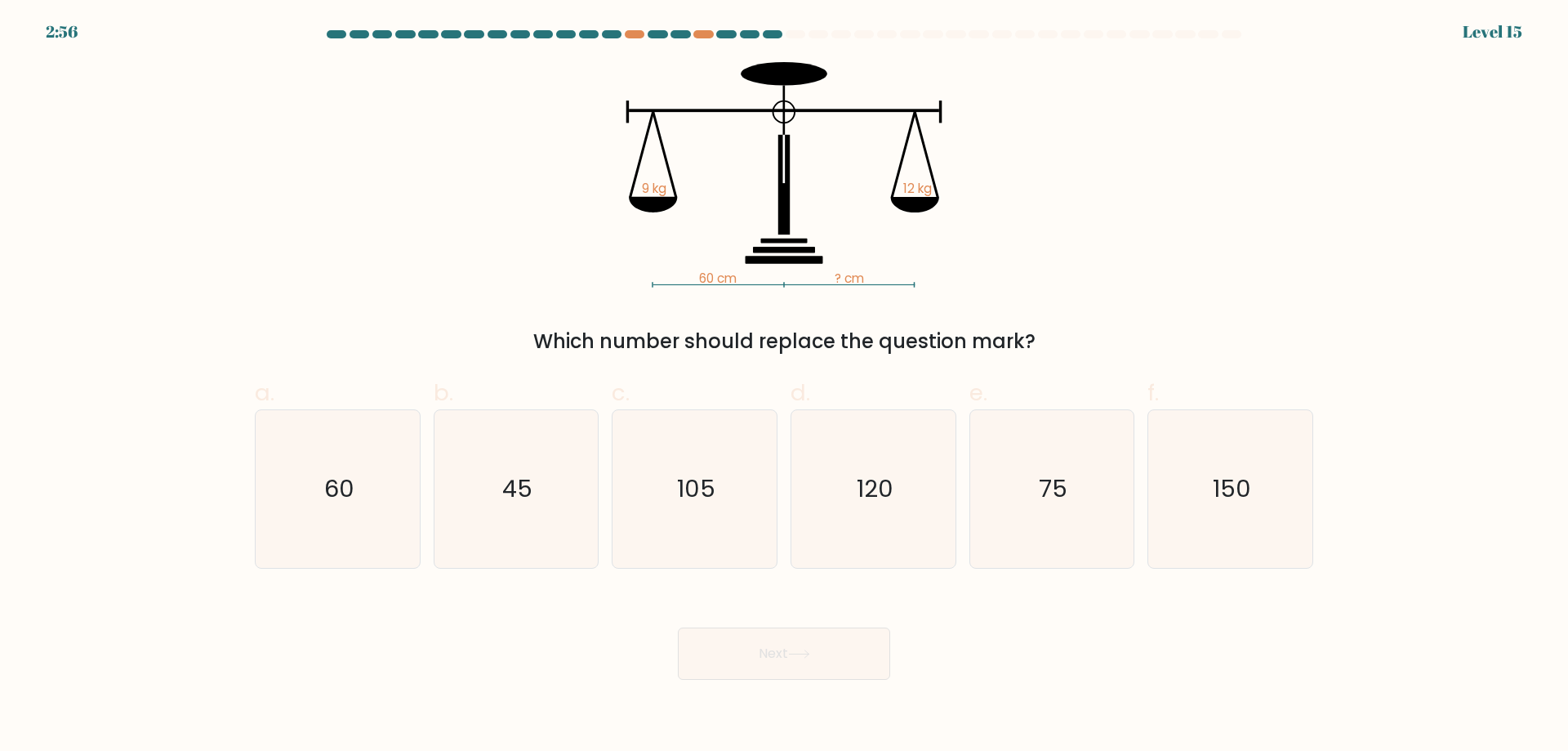
click at [804, 652] on button "Next" at bounding box center [783, 654] width 213 height 52
click at [420, 482] on div "60" at bounding box center [337, 489] width 165 height 159
click at [784, 386] on input "a. 60" at bounding box center [784, 381] width 1 height 11
radio input "true"
click at [483, 487] on icon "45" at bounding box center [515, 489] width 157 height 157
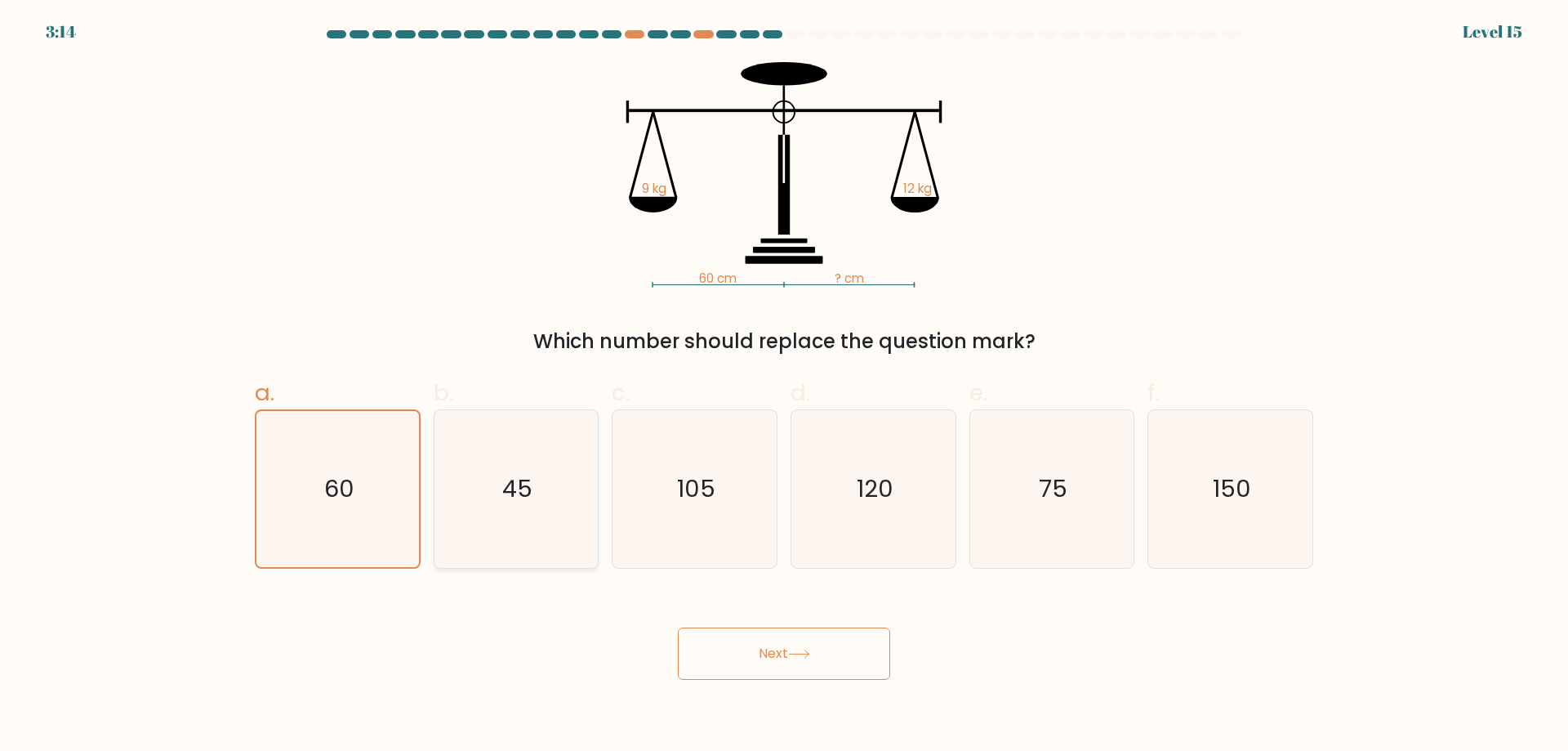
click at [784, 386] on input "b. 45" at bounding box center [784, 381] width 1 height 11
radio input "true"
click at [787, 653] on button "Next" at bounding box center [783, 654] width 213 height 52
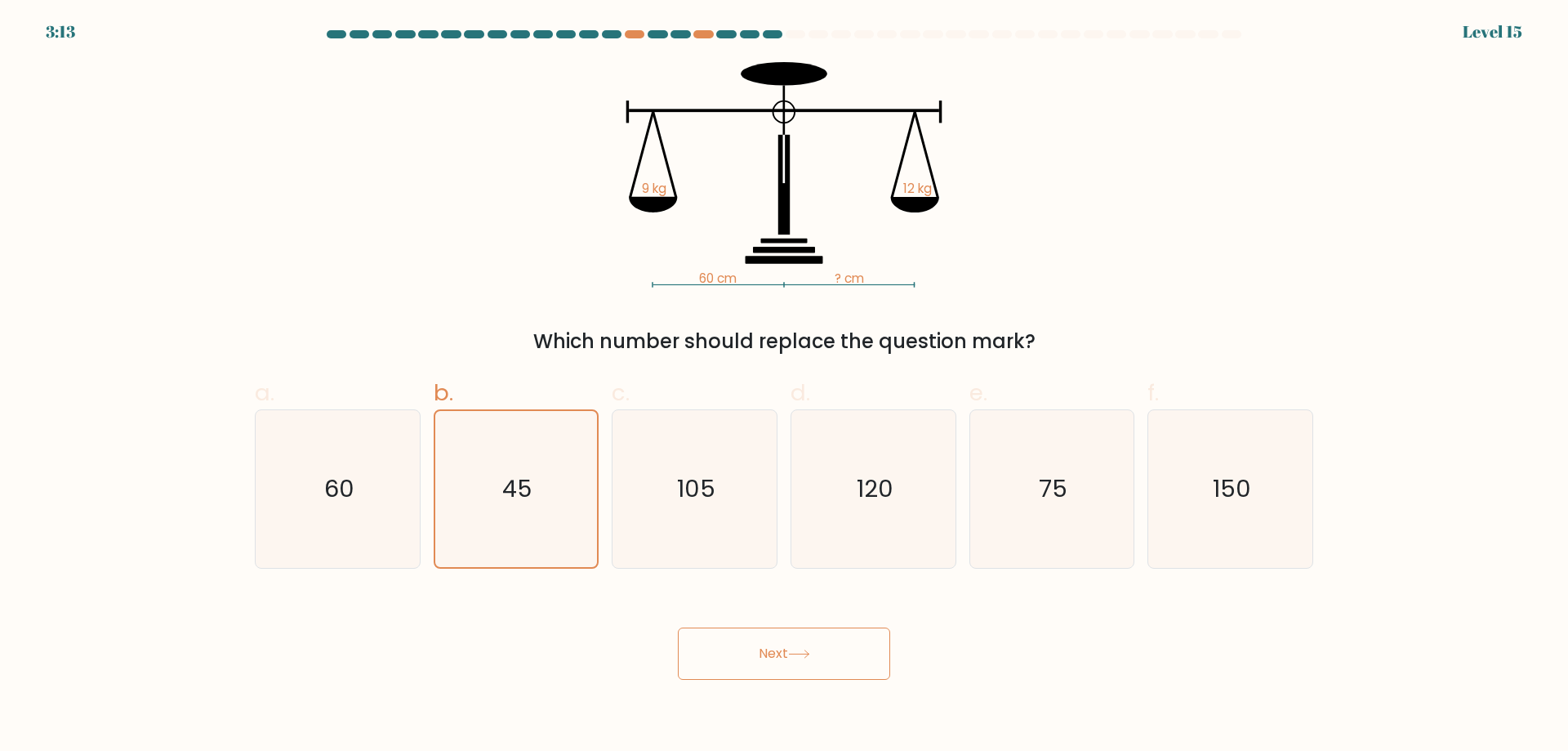
click at [787, 653] on button "Next" at bounding box center [783, 654] width 213 height 52
click at [780, 653] on button "Next" at bounding box center [783, 654] width 213 height 52
click at [778, 653] on button "Next" at bounding box center [783, 654] width 213 height 52
drag, startPoint x: 751, startPoint y: 647, endPoint x: 739, endPoint y: 642, distance: 13.0
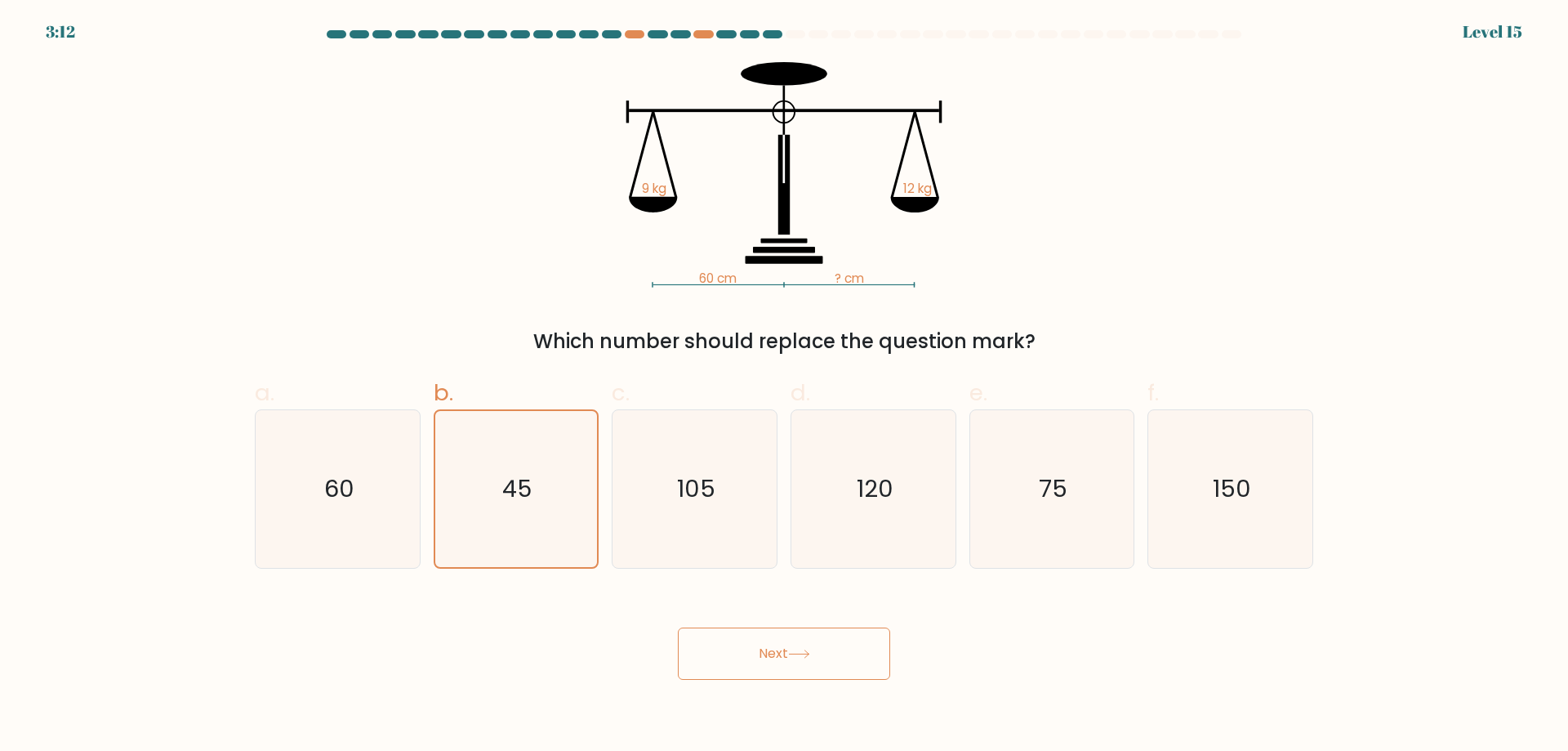
click at [748, 646] on button "Next" at bounding box center [783, 654] width 213 height 52
click at [739, 642] on button "Next" at bounding box center [783, 654] width 213 height 52
click at [715, 642] on button "Next" at bounding box center [783, 654] width 213 height 52
drag, startPoint x: 712, startPoint y: 640, endPoint x: 693, endPoint y: 649, distance: 21.0
click at [708, 641] on button "Next" at bounding box center [783, 654] width 213 height 52
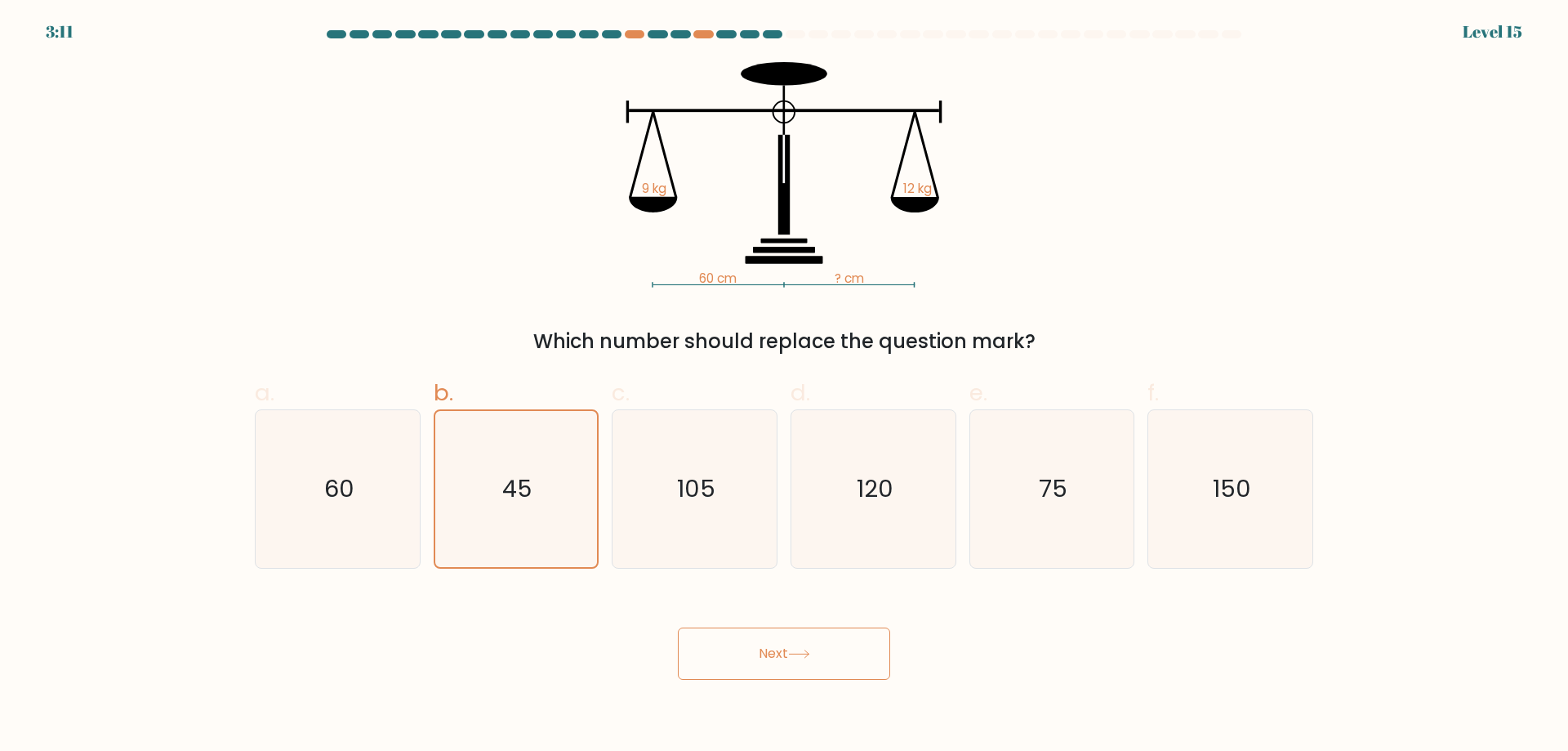
click at [682, 651] on button "Next" at bounding box center [783, 654] width 213 height 52
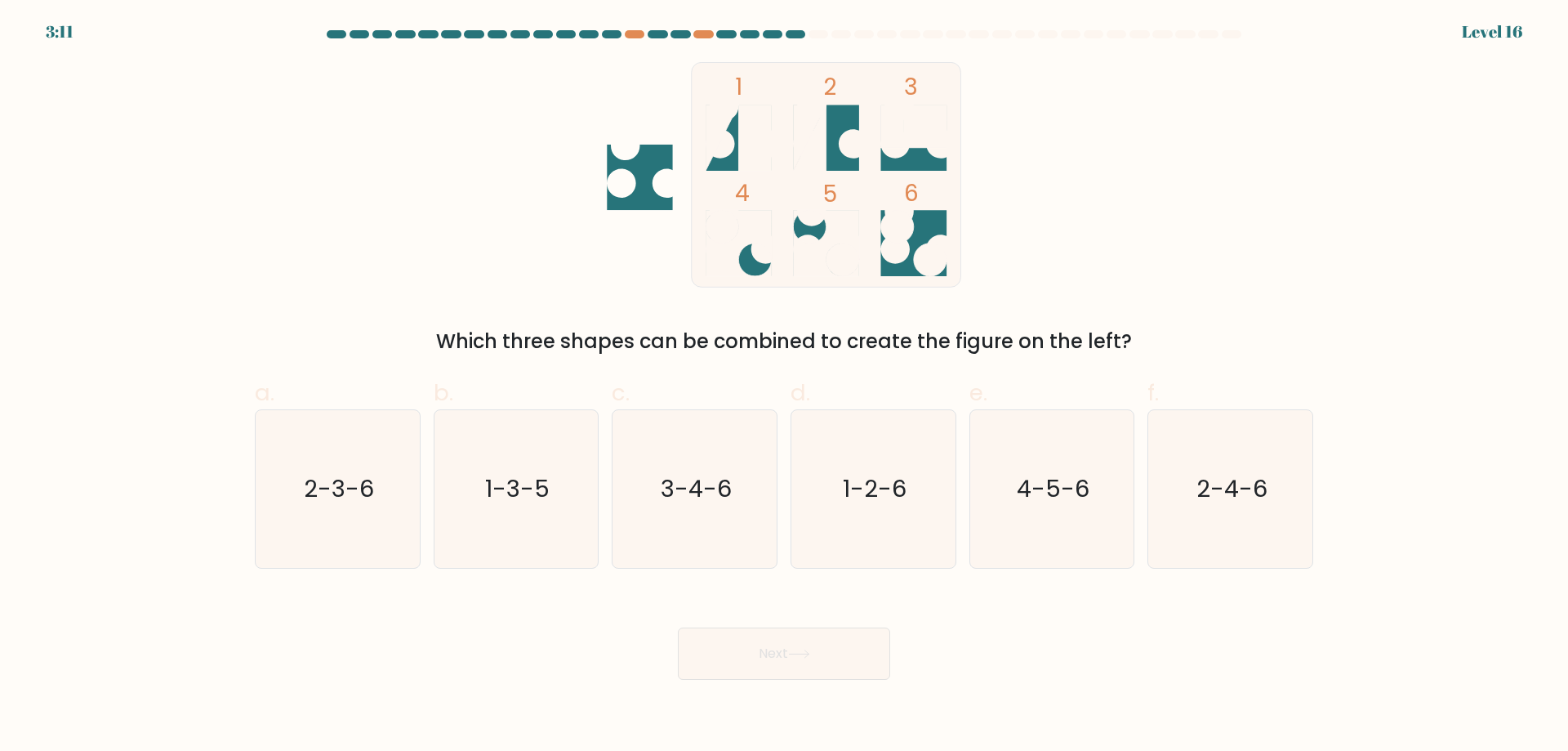
click at [789, 653] on button "Next" at bounding box center [783, 654] width 213 height 52
click at [804, 655] on button "Next" at bounding box center [783, 654] width 213 height 52
click at [804, 234] on circle at bounding box center [896, 226] width 33 height 33
click at [804, 483] on text "4-5-6" at bounding box center [1053, 489] width 72 height 33
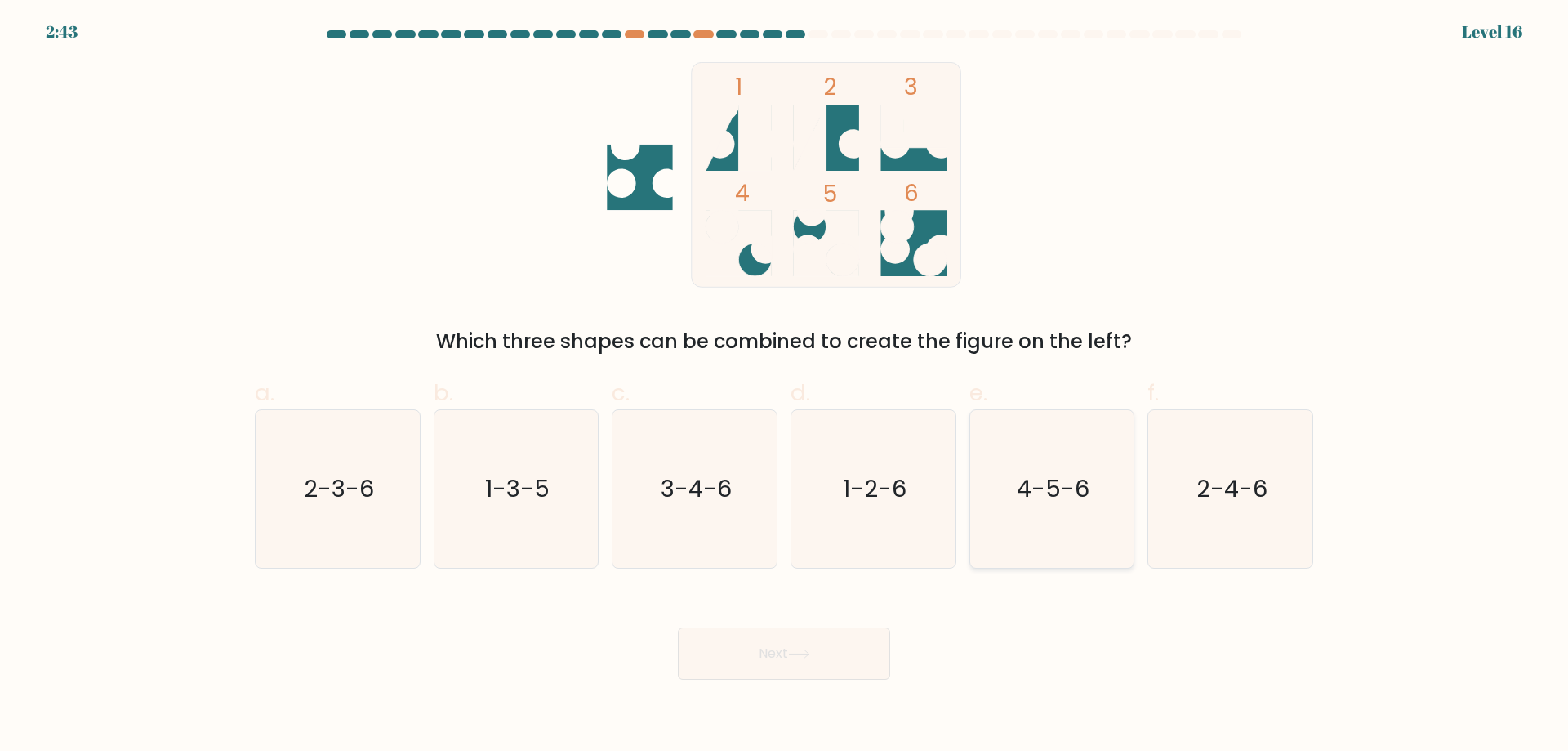
click at [785, 386] on input "e. 4-5-6" at bounding box center [784, 381] width 1 height 11
radio input "true"
click at [785, 657] on button "Next" at bounding box center [783, 654] width 213 height 52
click at [784, 654] on button "Next" at bounding box center [783, 654] width 213 height 52
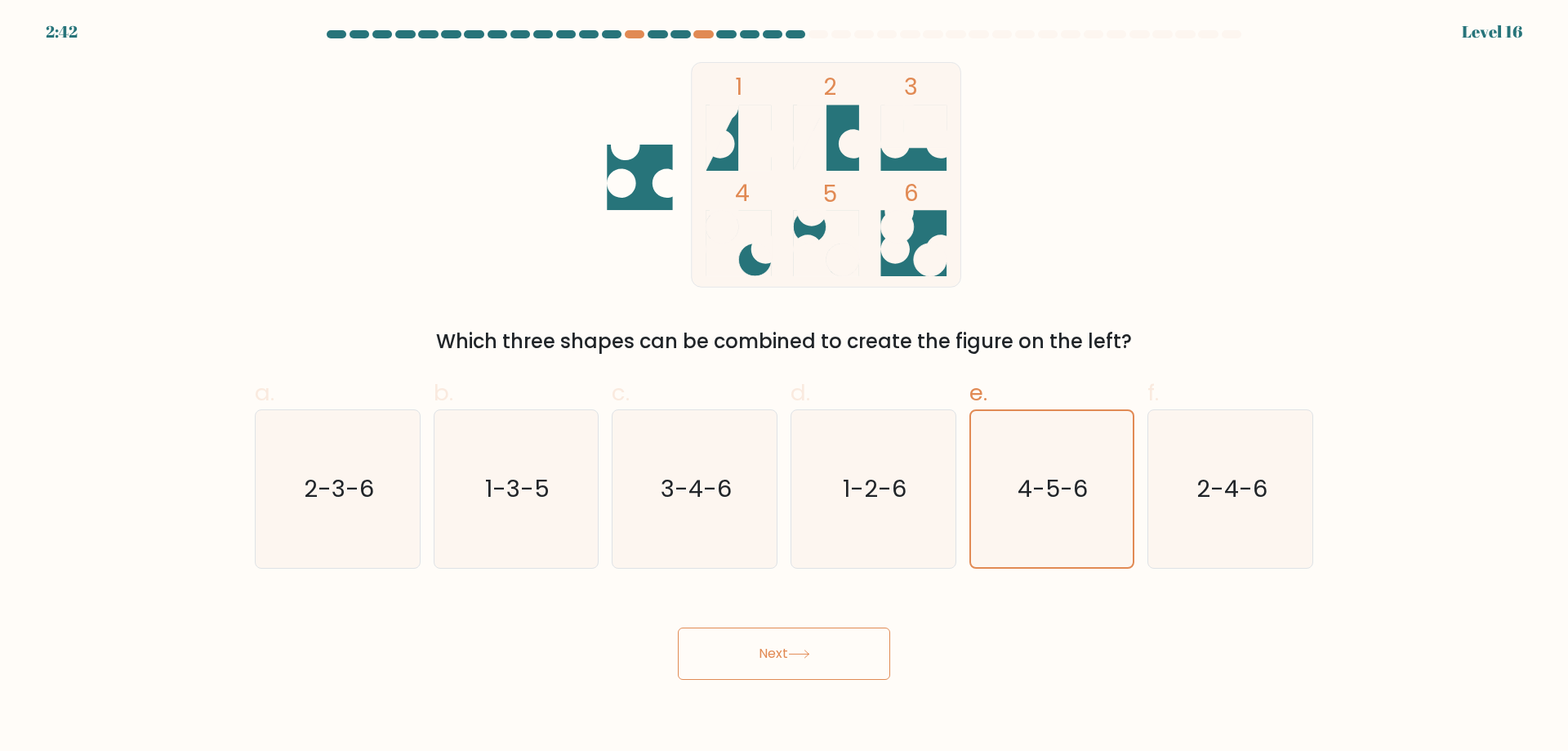
click at [784, 654] on button "Next" at bounding box center [783, 654] width 213 height 52
click at [781, 653] on button "Next" at bounding box center [783, 654] width 213 height 52
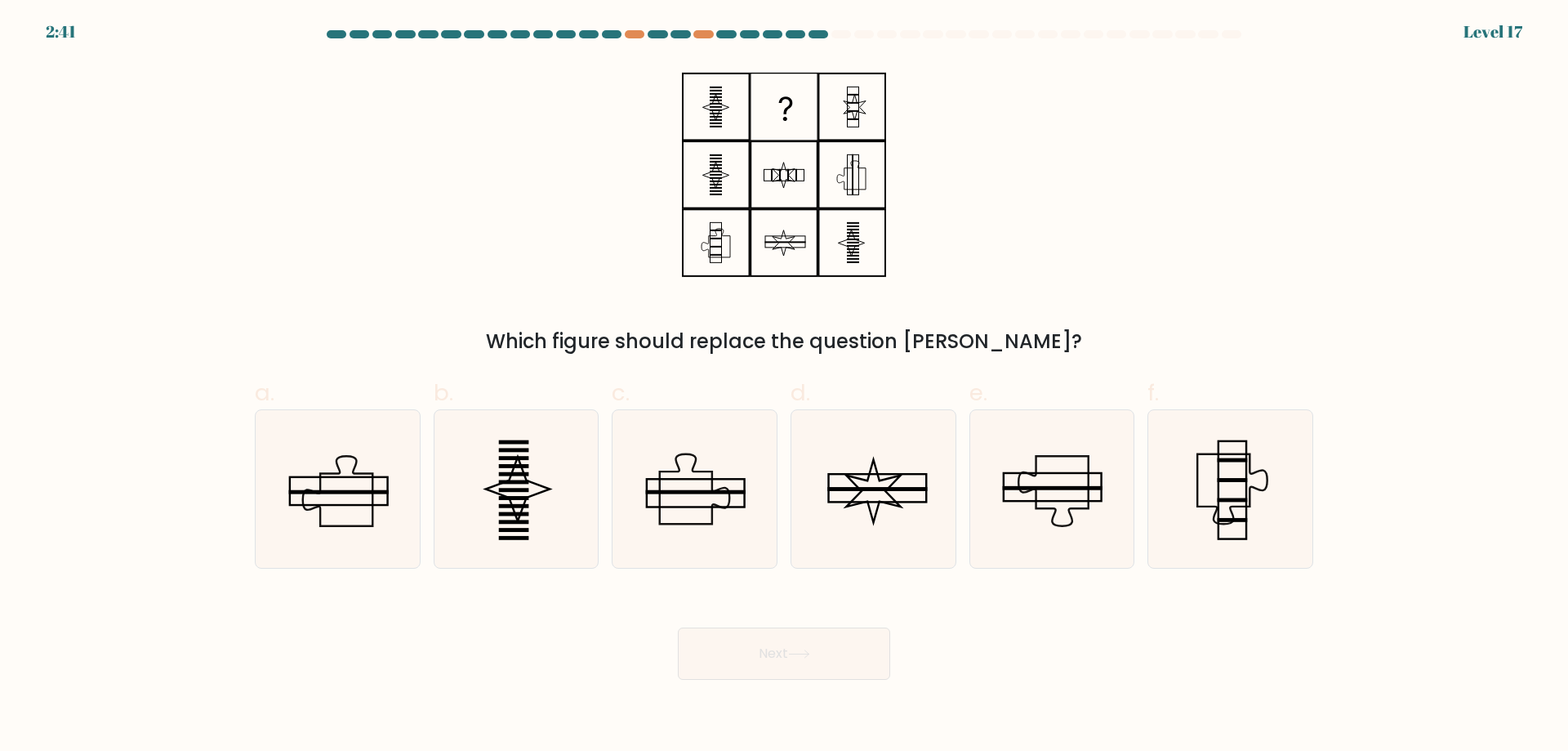
click at [754, 651] on button "Next" at bounding box center [783, 654] width 213 height 52
click at [804, 471] on icon at bounding box center [1051, 489] width 157 height 157
click at [785, 386] on input "e." at bounding box center [784, 381] width 1 height 11
radio input "true"
click at [773, 651] on button "Next" at bounding box center [783, 654] width 213 height 52
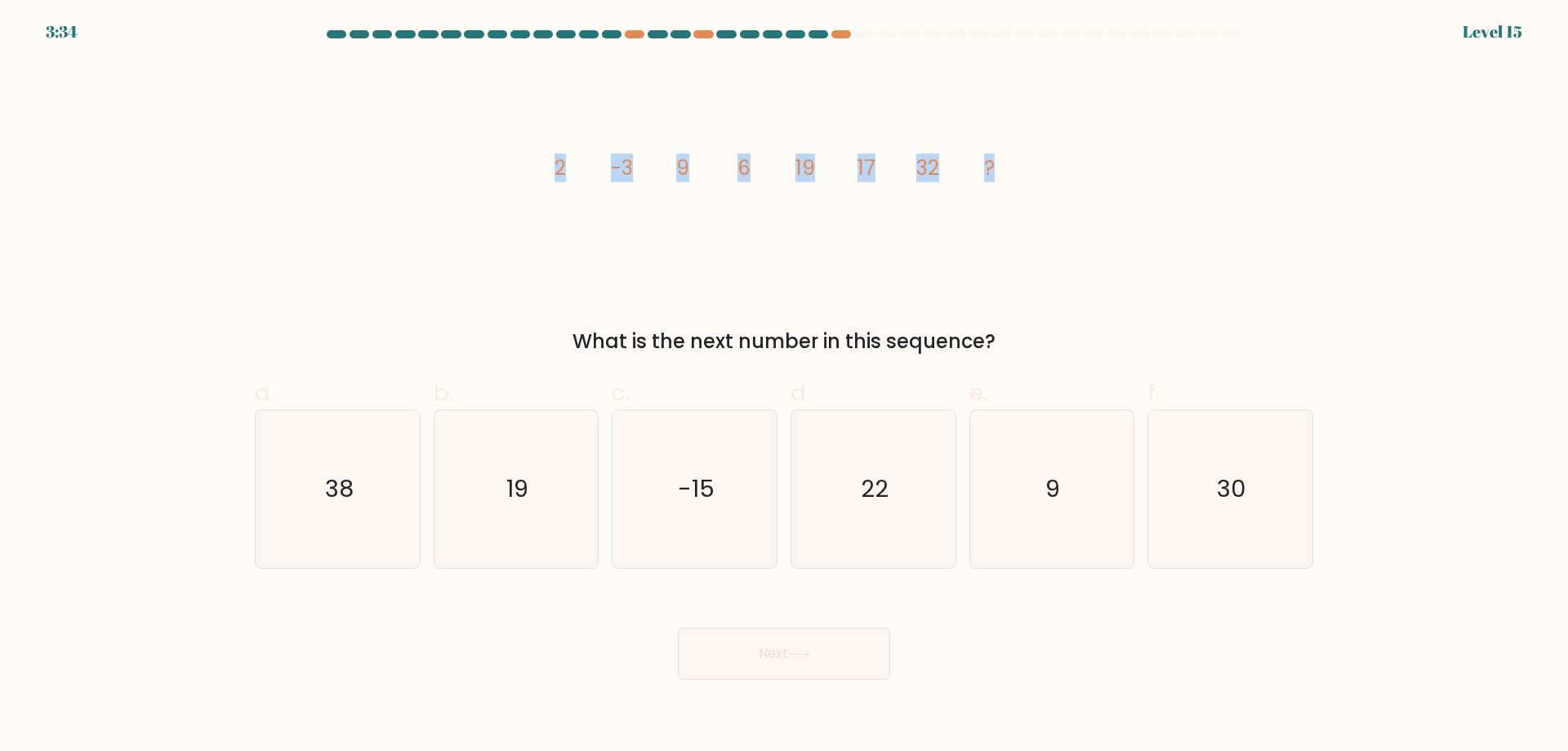
drag, startPoint x: 999, startPoint y: 162, endPoint x: 558, endPoint y: 167, distance: 441.0
click at [558, 167] on icon "image/svg+xml 2 -3 9 6 19 17 32 ?" at bounding box center [784, 175] width 490 height 225
click at [622, 233] on icon "image/svg+xml 2 -3 9 6 19 17 32 ?" at bounding box center [784, 175] width 490 height 225
drag, startPoint x: 550, startPoint y: 173, endPoint x: 1015, endPoint y: 204, distance: 466.0
click at [804, 204] on icon "image/svg+xml 2 -3 9 6 19 17 32 ?" at bounding box center [784, 175] width 490 height 225
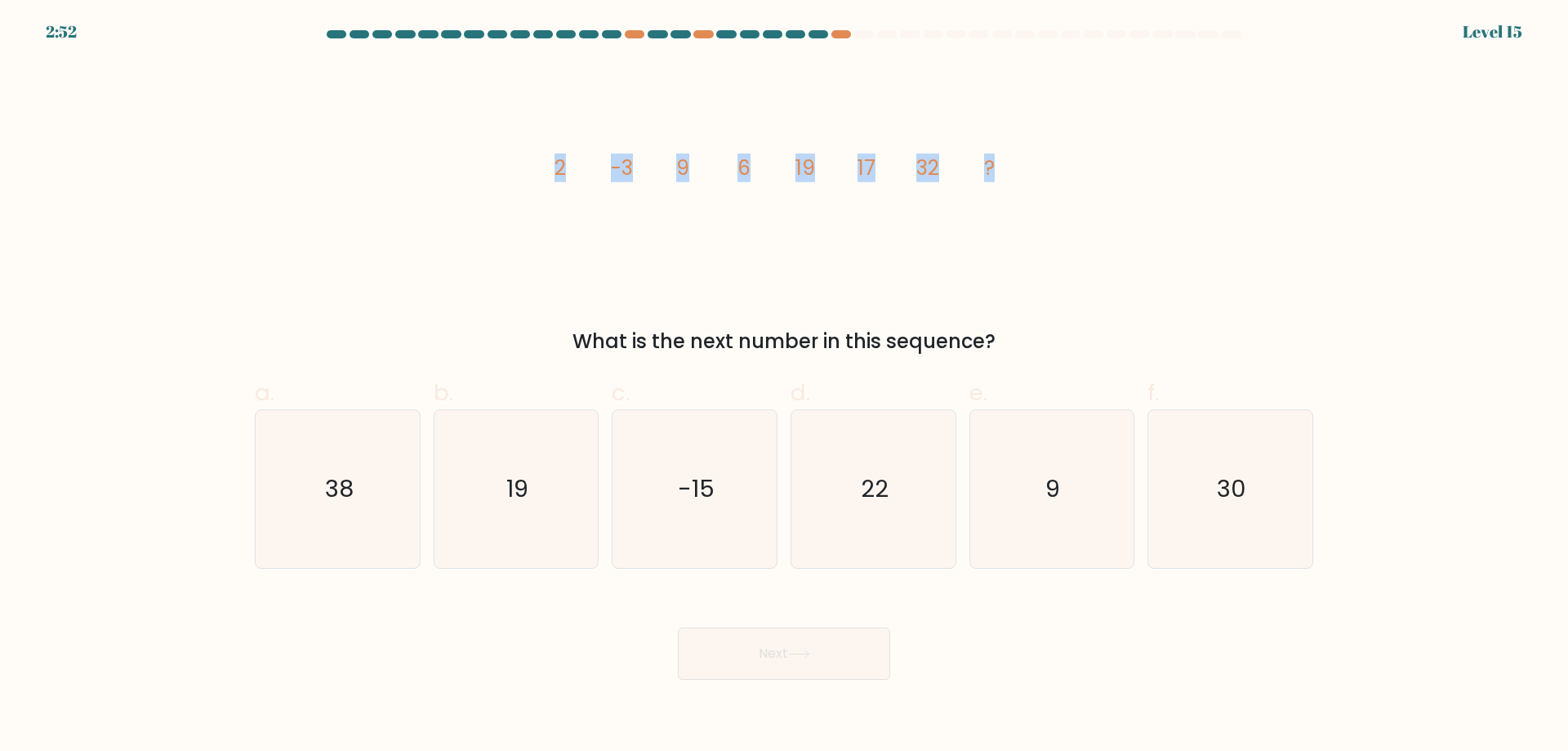
copy g "2 -3 9 6 19 17 32 ?"
click at [804, 131] on div "image/svg+xml 2 -3 9 6 19 17 32 ? What is the next number in this sequence?" at bounding box center [784, 209] width 1078 height 294
click at [804, 473] on text "30" at bounding box center [1232, 489] width 30 height 33
click at [785, 386] on input "f. 30" at bounding box center [784, 381] width 1 height 11
radio input "true"
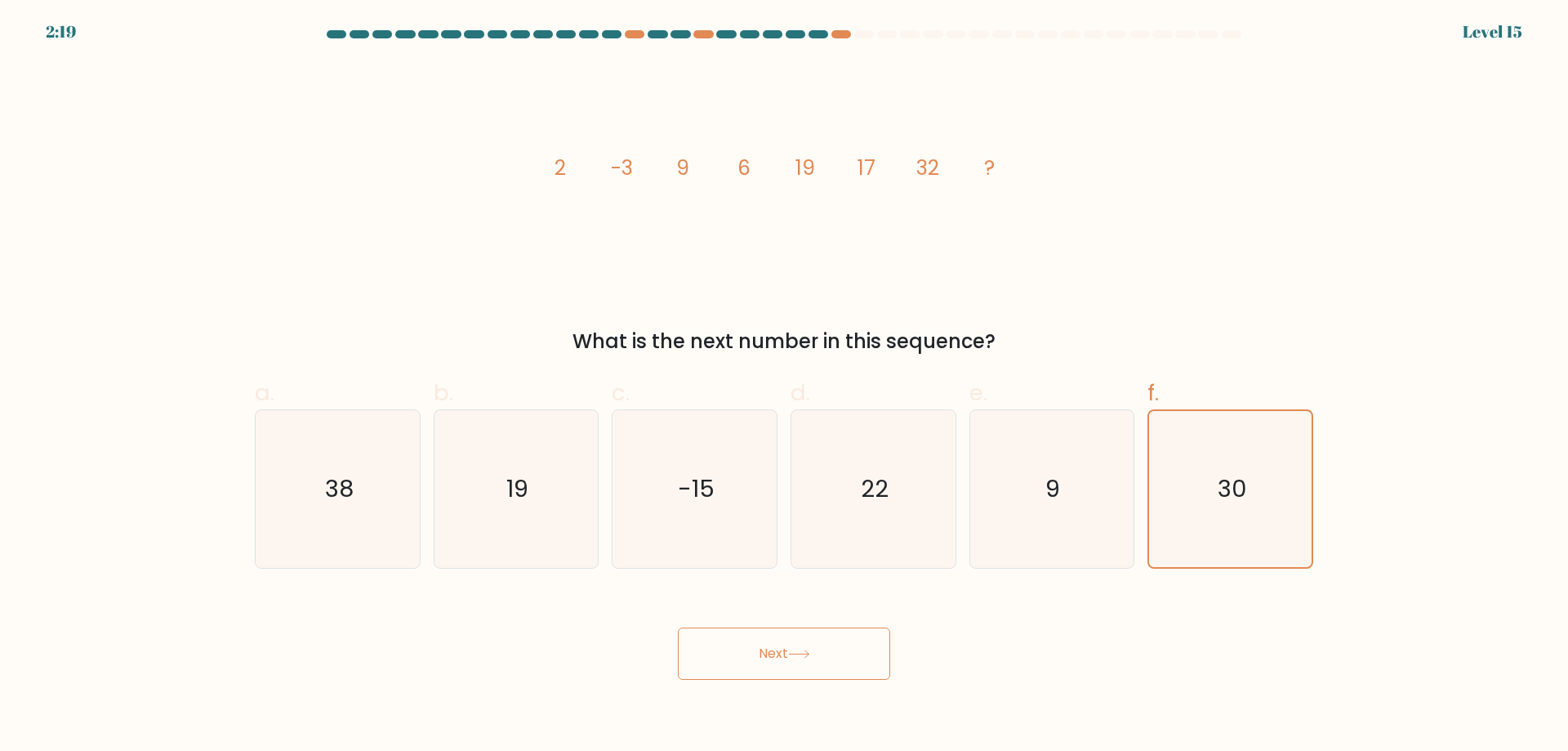
click at [804, 670] on button "Next" at bounding box center [783, 654] width 213 height 52
click at [770, 664] on button "Next" at bounding box center [783, 654] width 213 height 52
click at [770, 660] on button "Next" at bounding box center [783, 654] width 213 height 52
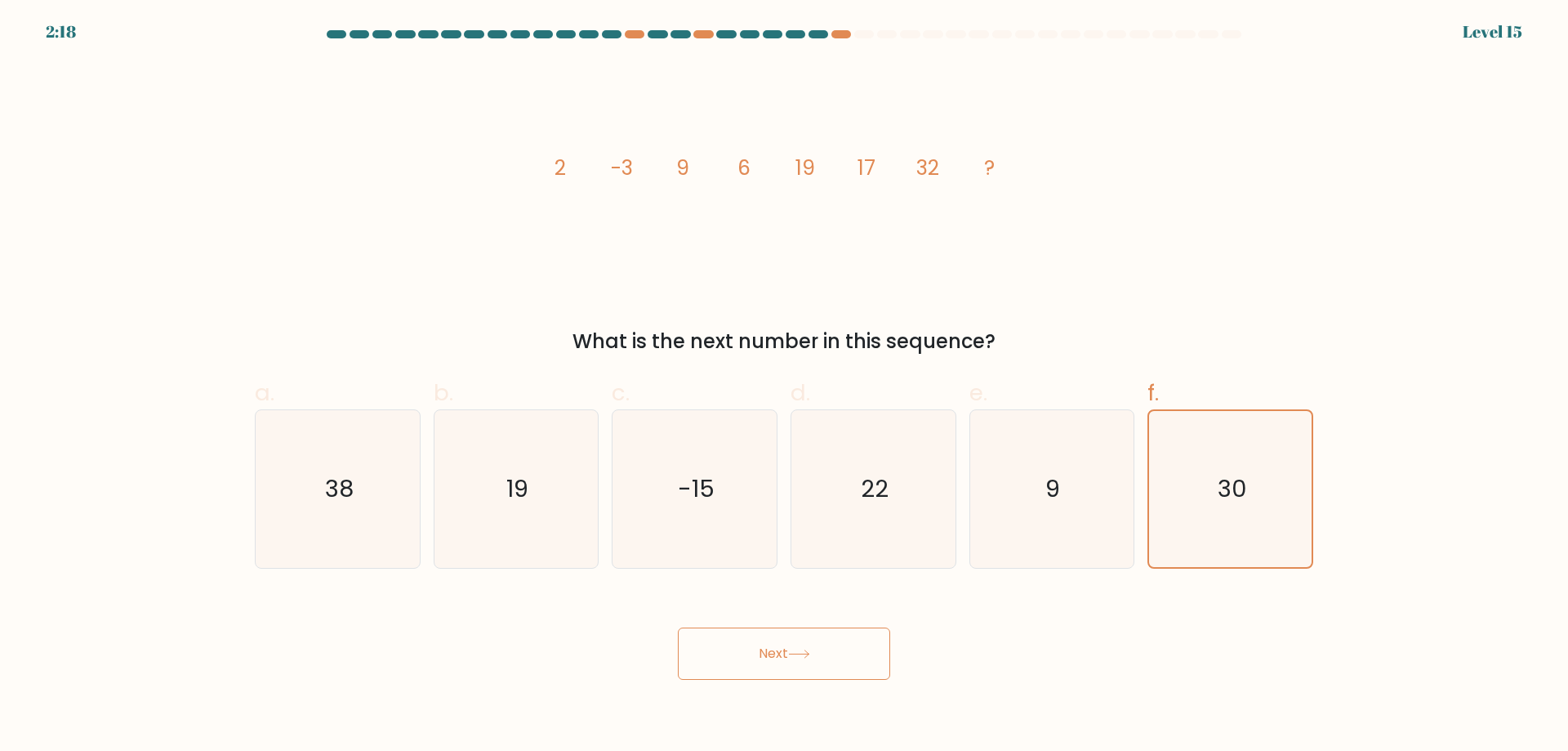
drag, startPoint x: 770, startPoint y: 658, endPoint x: 771, endPoint y: 644, distance: 14.0
click at [770, 656] on button "Next" at bounding box center [783, 654] width 213 height 52
click at [771, 641] on button "Next" at bounding box center [783, 654] width 213 height 52
click at [722, 651] on button "Next" at bounding box center [783, 654] width 213 height 52
drag, startPoint x: 673, startPoint y: 649, endPoint x: 707, endPoint y: 644, distance: 34.4
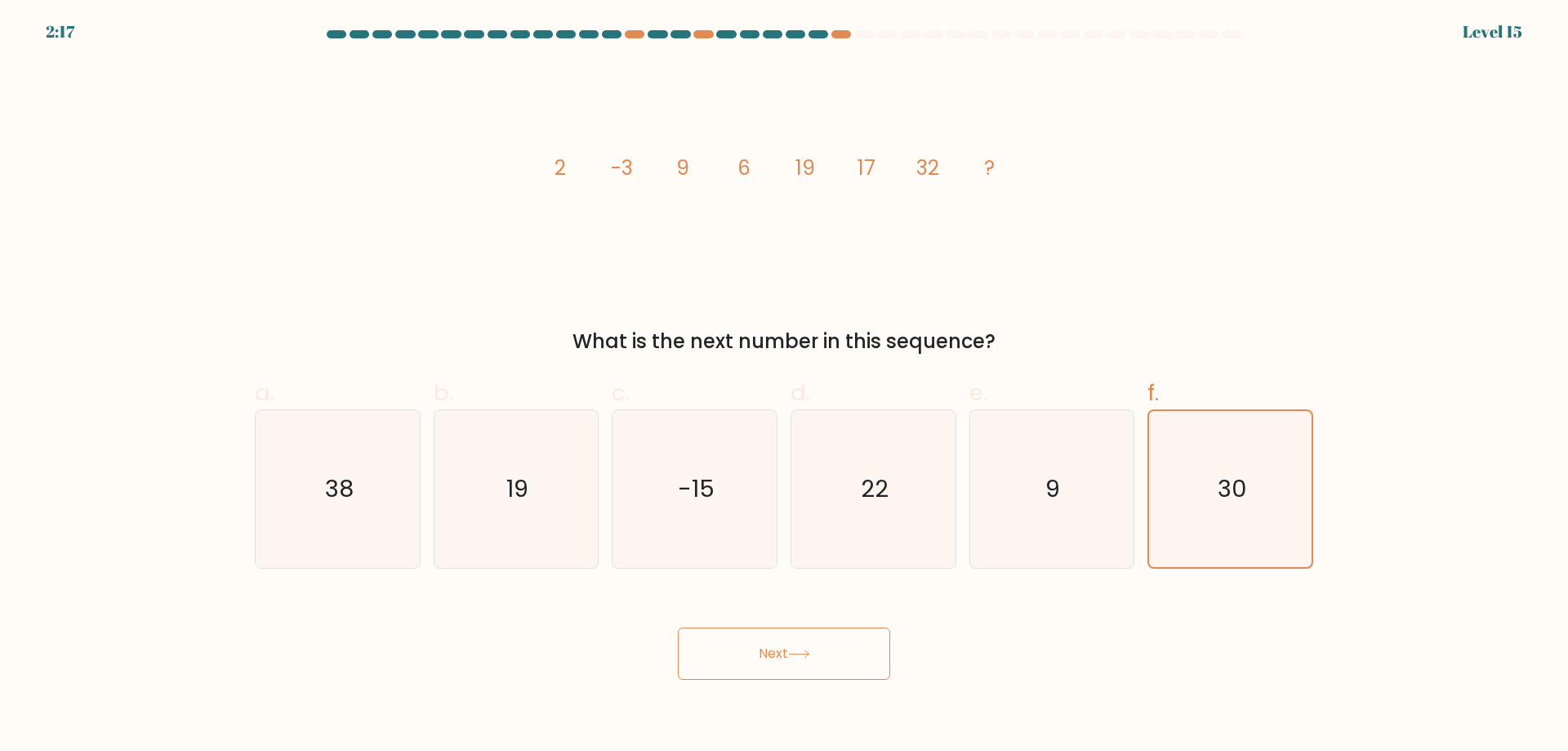
click at [673, 647] on div "Next" at bounding box center [784, 633] width 1078 height 91
click at [804, 651] on button "Next" at bounding box center [783, 654] width 213 height 52
click at [804, 655] on icon at bounding box center [798, 654] width 22 height 9
click at [804, 651] on icon at bounding box center [798, 654] width 22 height 9
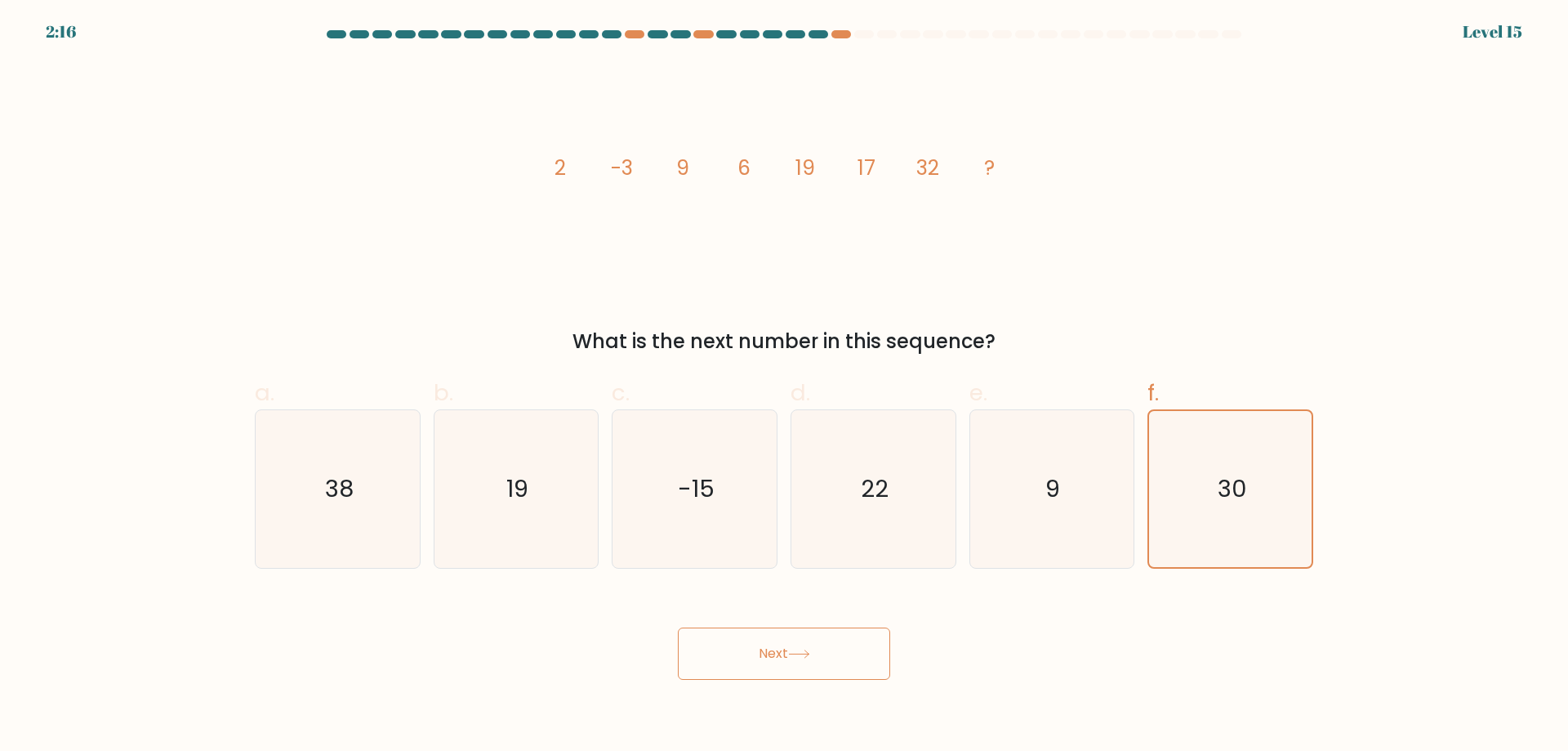
drag, startPoint x: 812, startPoint y: 651, endPoint x: 827, endPoint y: 649, distance: 15.1
click at [804, 650] on button "Next" at bounding box center [783, 654] width 213 height 52
drag, startPoint x: 827, startPoint y: 649, endPoint x: 864, endPoint y: 649, distance: 37.0
click at [804, 648] on button "Next" at bounding box center [783, 654] width 213 height 52
click at [804, 652] on button "Next" at bounding box center [783, 654] width 213 height 52
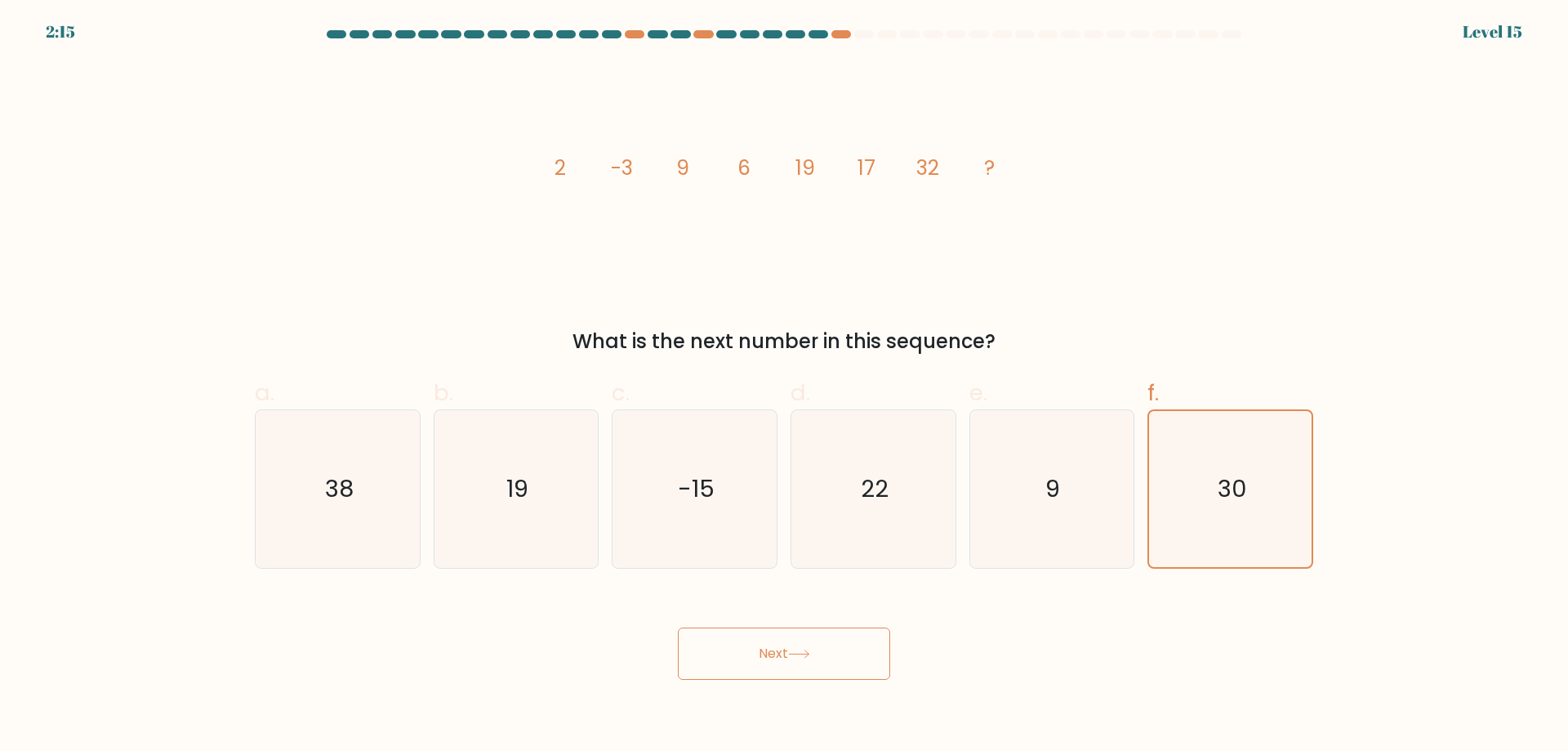
drag, startPoint x: 891, startPoint y: 650, endPoint x: 845, endPoint y: 635, distance: 48.4
click at [804, 650] on div "Next" at bounding box center [784, 633] width 1078 height 91
drag, startPoint x: 845, startPoint y: 635, endPoint x: 799, endPoint y: 632, distance: 46.1
click at [804, 632] on button "Next" at bounding box center [783, 654] width 213 height 52
drag, startPoint x: 718, startPoint y: 633, endPoint x: 667, endPoint y: 649, distance: 53.5
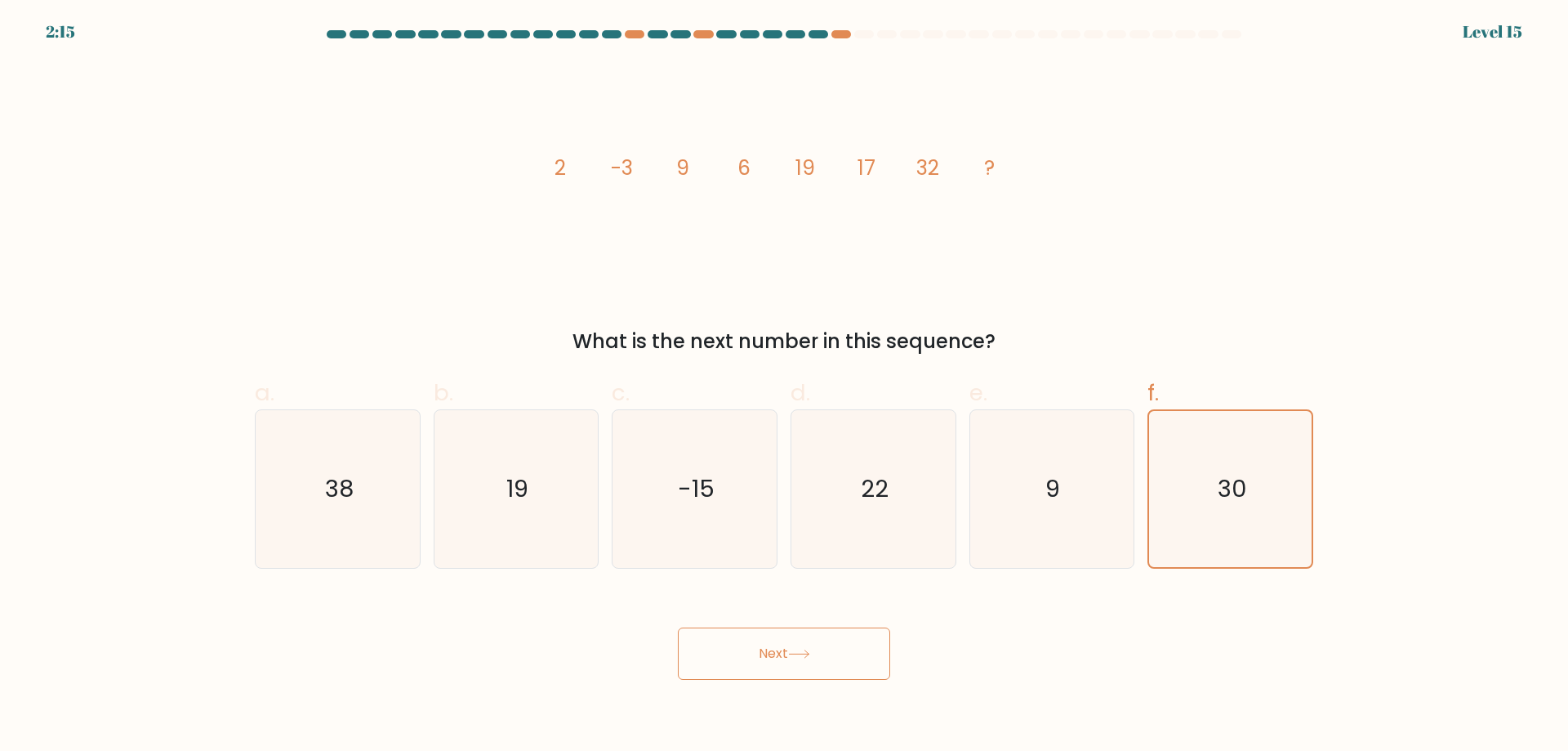
click at [701, 631] on button "Next" at bounding box center [783, 654] width 213 height 52
click at [667, 651] on div "Next" at bounding box center [784, 633] width 1078 height 91
drag, startPoint x: 677, startPoint y: 657, endPoint x: 771, endPoint y: 661, distance: 94.1
click at [698, 657] on div "Next" at bounding box center [784, 633] width 1078 height 91
drag, startPoint x: 774, startPoint y: 661, endPoint x: 808, endPoint y: 651, distance: 35.4
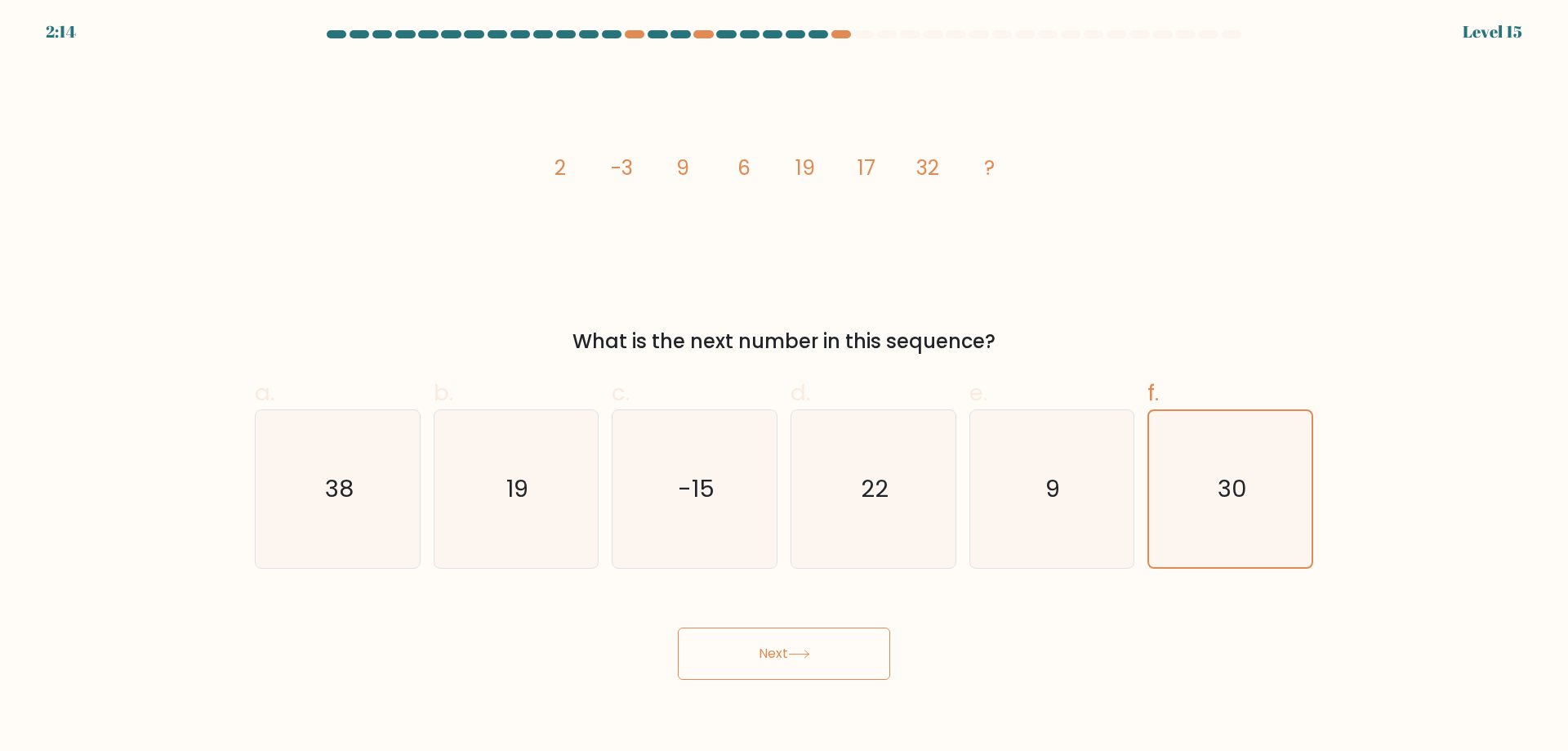
click at [779, 659] on button "Next" at bounding box center [783, 654] width 213 height 52
click at [804, 652] on button "Next" at bounding box center [783, 654] width 213 height 52
click at [804, 651] on button "Next" at bounding box center [783, 654] width 213 height 52
drag, startPoint x: 770, startPoint y: 651, endPoint x: 761, endPoint y: 649, distance: 9.2
click at [761, 649] on button "Next" at bounding box center [783, 654] width 213 height 52
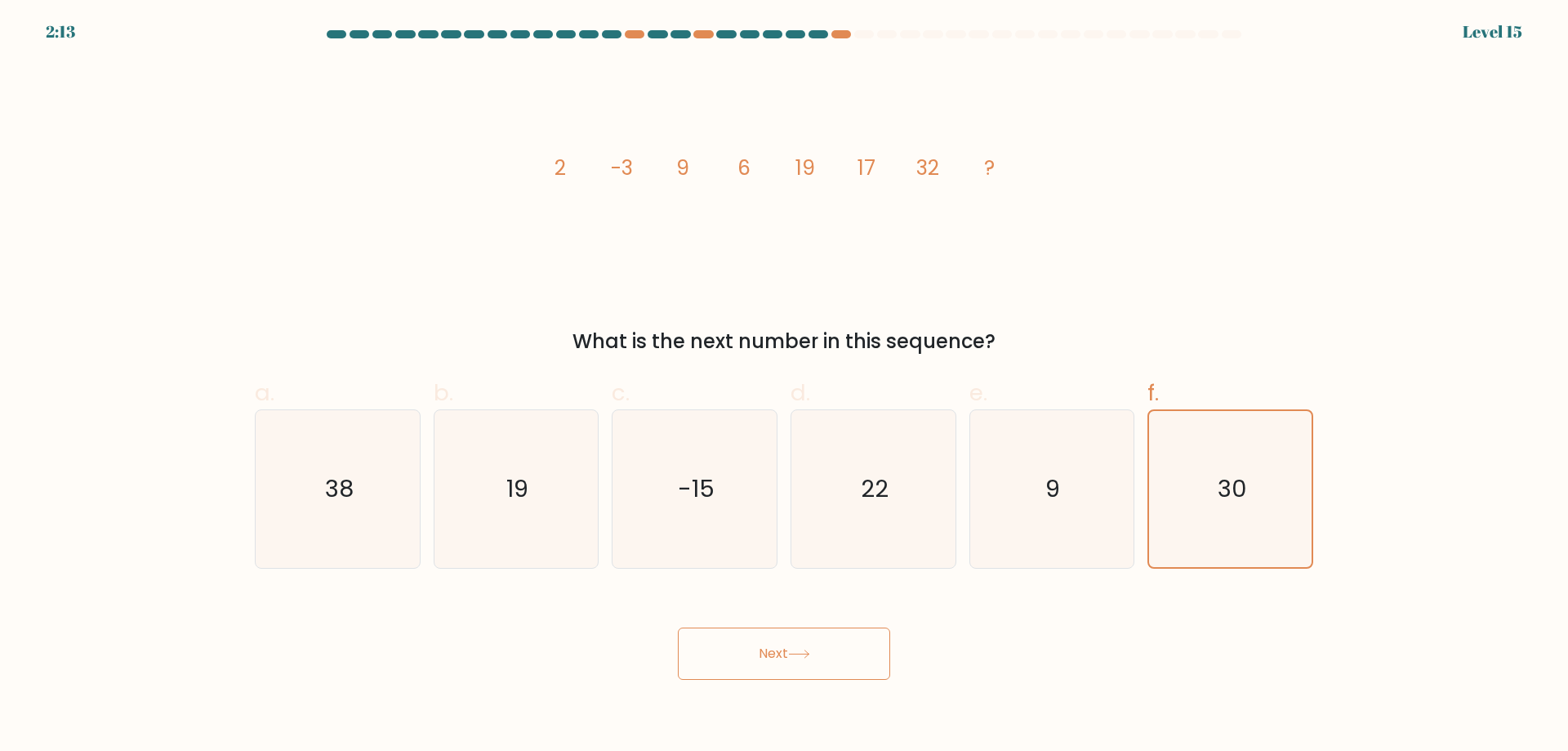
click at [761, 648] on button "Next" at bounding box center [783, 654] width 213 height 52
click at [762, 646] on button "Next" at bounding box center [783, 654] width 213 height 52
click at [763, 645] on button "Next" at bounding box center [783, 654] width 213 height 52
click at [762, 643] on button "Next" at bounding box center [783, 654] width 213 height 52
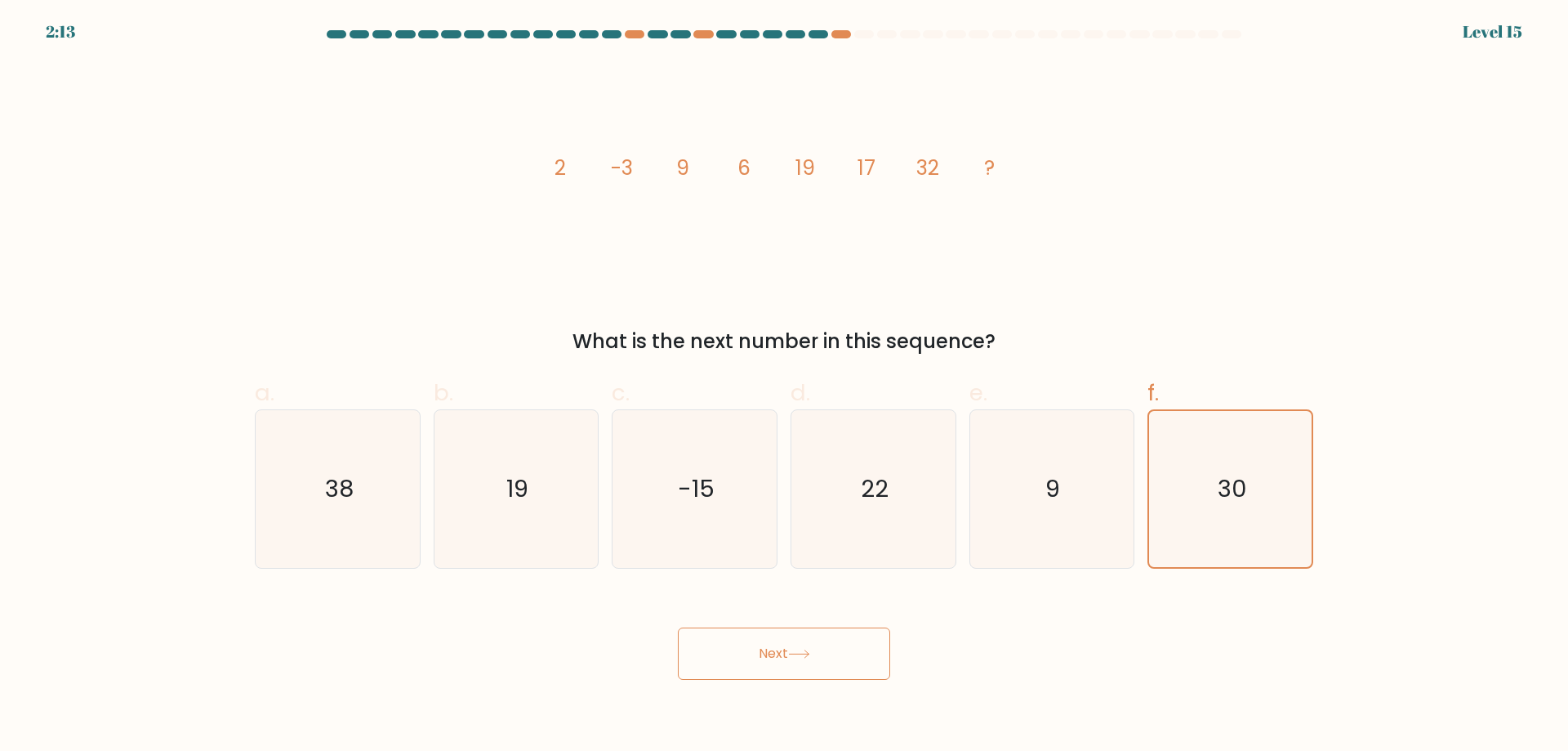
click at [762, 643] on button "Next" at bounding box center [783, 654] width 213 height 52
click at [764, 642] on button "Next" at bounding box center [783, 654] width 213 height 52
click at [783, 642] on button "Next" at bounding box center [783, 654] width 213 height 52
click at [804, 635] on button "Next" at bounding box center [783, 654] width 213 height 52
drag, startPoint x: 873, startPoint y: 644, endPoint x: 881, endPoint y: 642, distance: 8.2
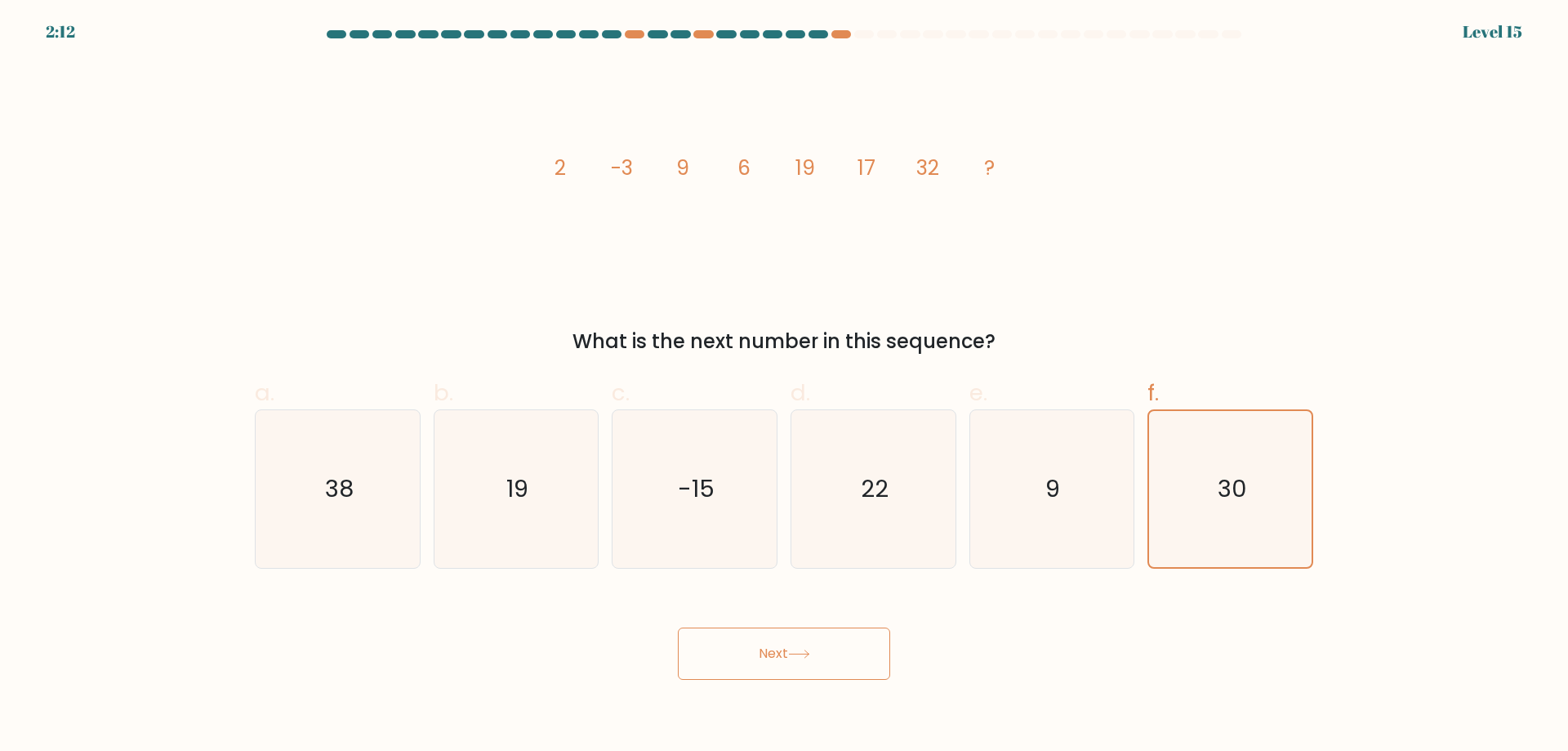
click at [804, 644] on button "Next" at bounding box center [783, 654] width 213 height 52
click at [804, 642] on button "Next" at bounding box center [783, 654] width 213 height 52
drag, startPoint x: 771, startPoint y: 649, endPoint x: 703, endPoint y: 635, distance: 69.4
click at [724, 641] on button "Next" at bounding box center [783, 654] width 213 height 52
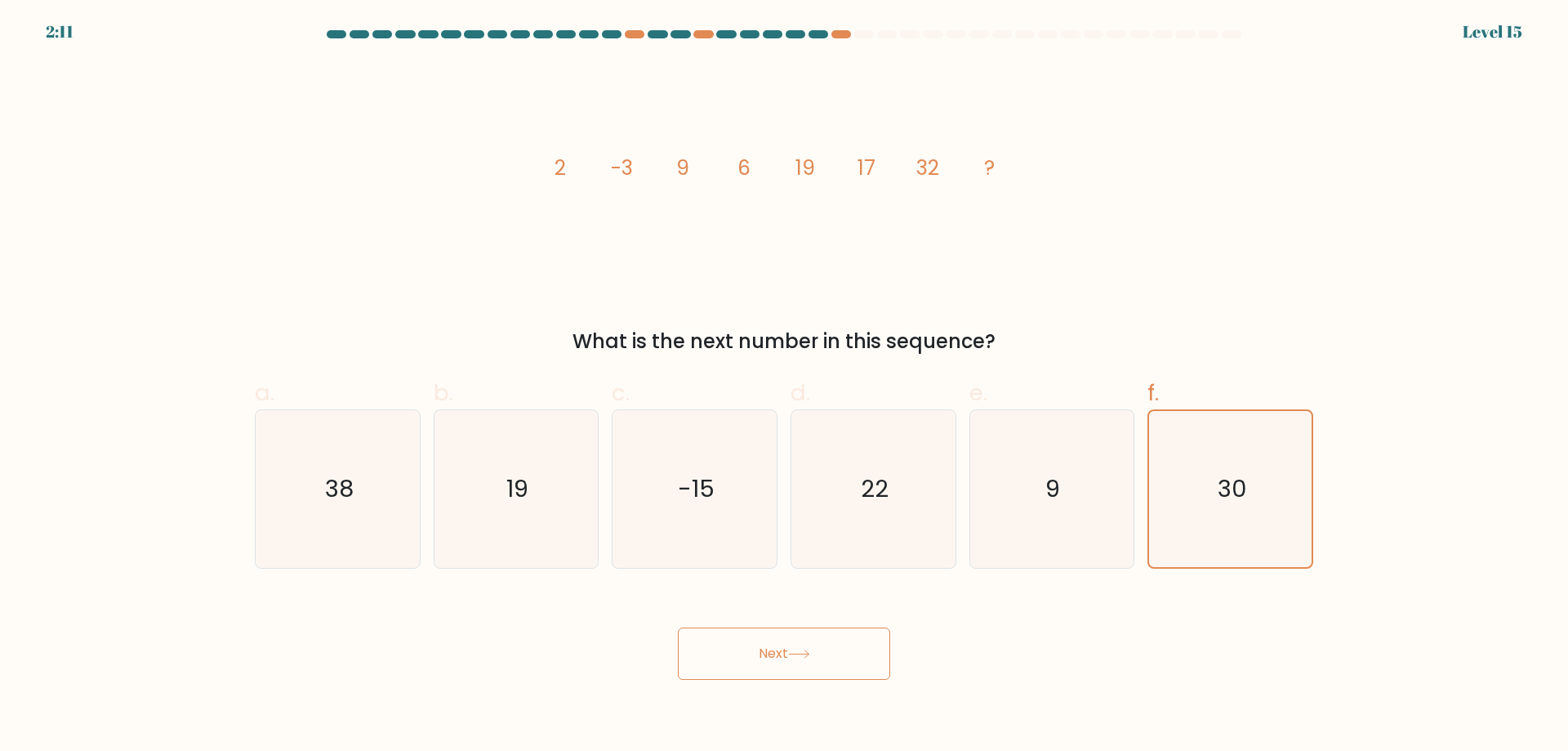
click at [693, 641] on button "Next" at bounding box center [783, 654] width 213 height 52
drag, startPoint x: 692, startPoint y: 641, endPoint x: 744, endPoint y: 636, distance: 52.2
click at [697, 644] on button "Next" at bounding box center [783, 654] width 213 height 52
click at [755, 636] on button "Next" at bounding box center [783, 654] width 213 height 52
drag, startPoint x: 659, startPoint y: 647, endPoint x: 646, endPoint y: 642, distance: 13.9
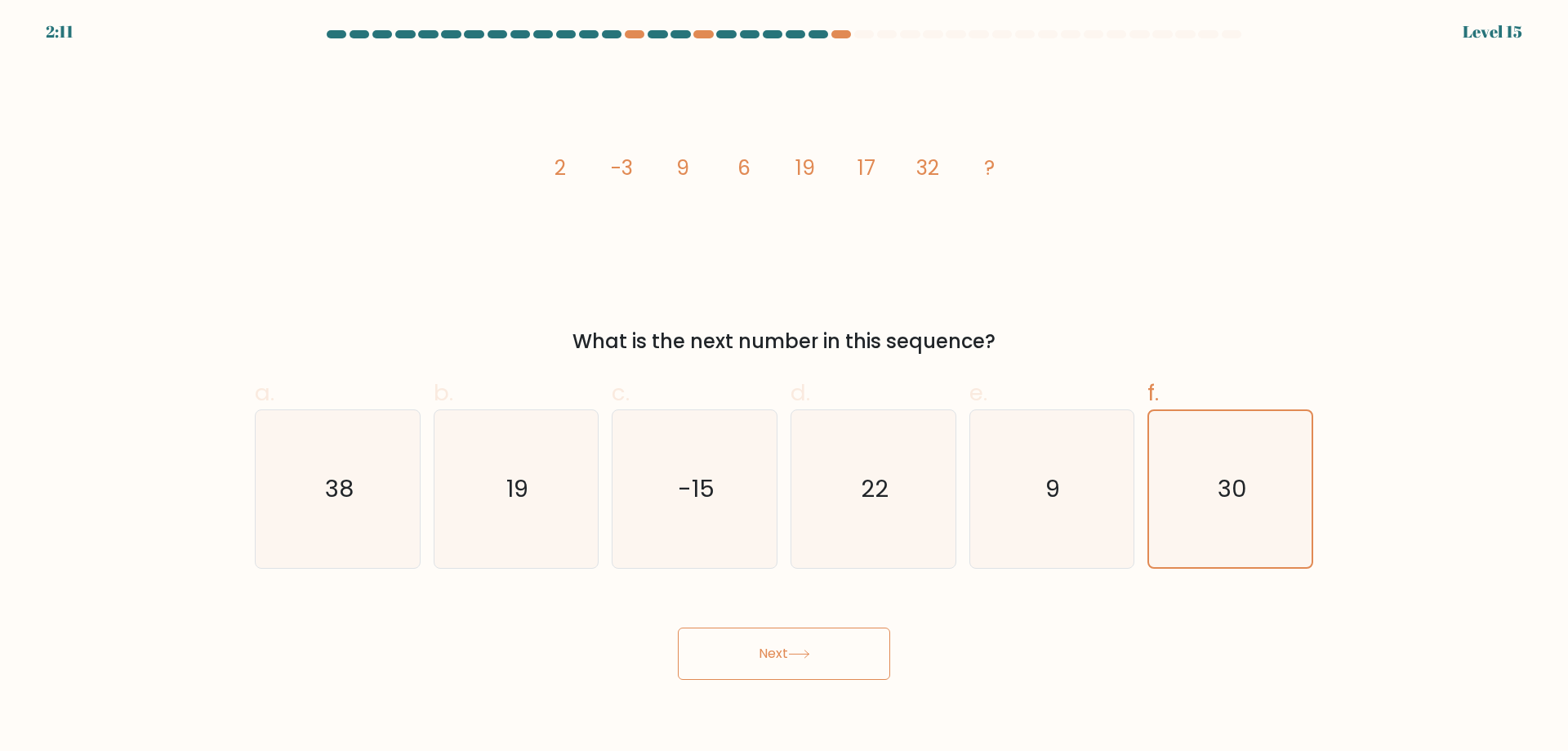
click at [641, 644] on div "Next" at bounding box center [784, 633] width 1078 height 91
click at [772, 636] on button "Next" at bounding box center [783, 654] width 213 height 52
click at [802, 651] on icon at bounding box center [798, 654] width 22 height 9
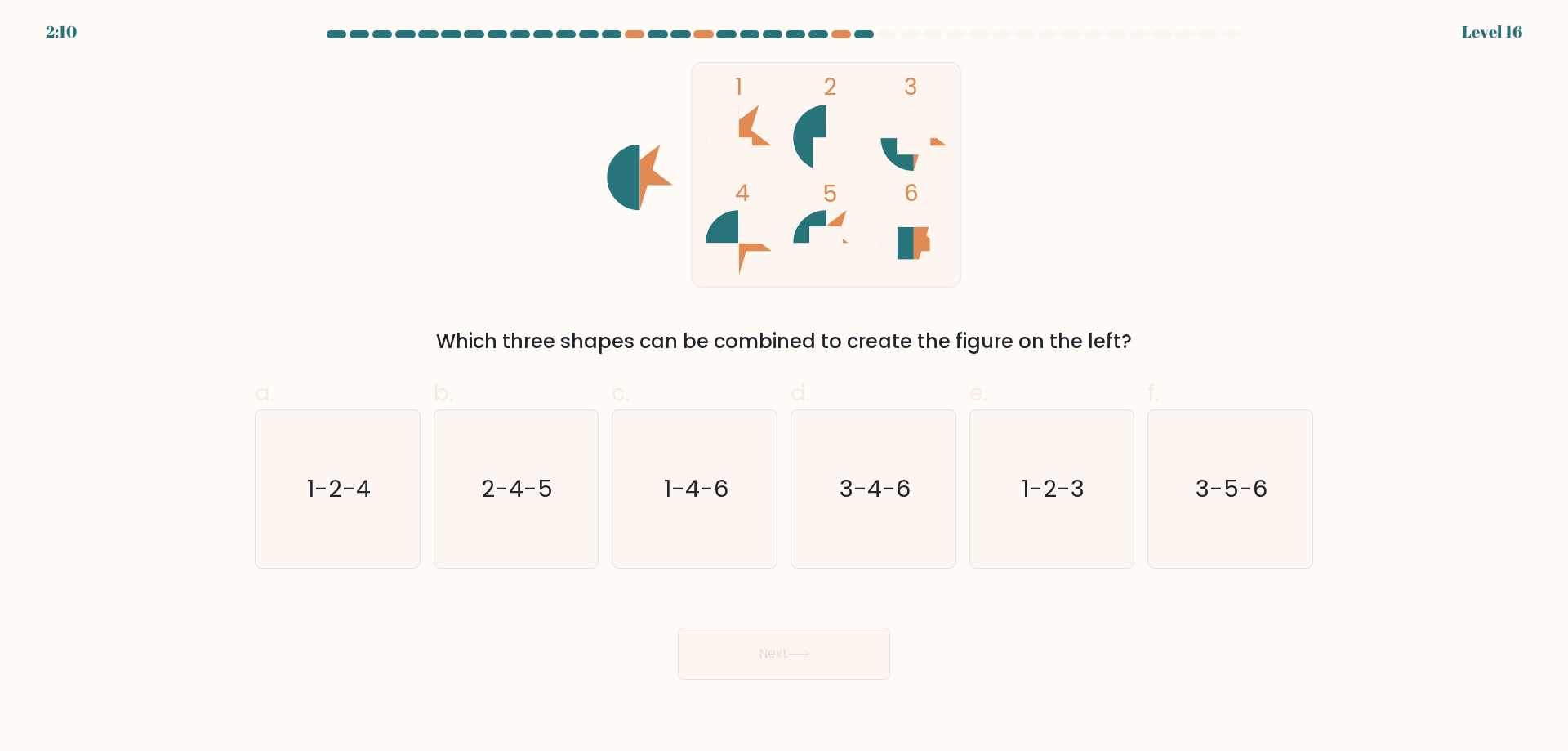
click at [804, 652] on button "Next" at bounding box center [783, 654] width 213 height 52
click at [804, 508] on icon "3-5-6" at bounding box center [1230, 489] width 157 height 157
click at [785, 386] on input "f. 3-5-6" at bounding box center [784, 381] width 1 height 11
radio input "true"
click at [804, 654] on button "Next" at bounding box center [783, 654] width 213 height 52
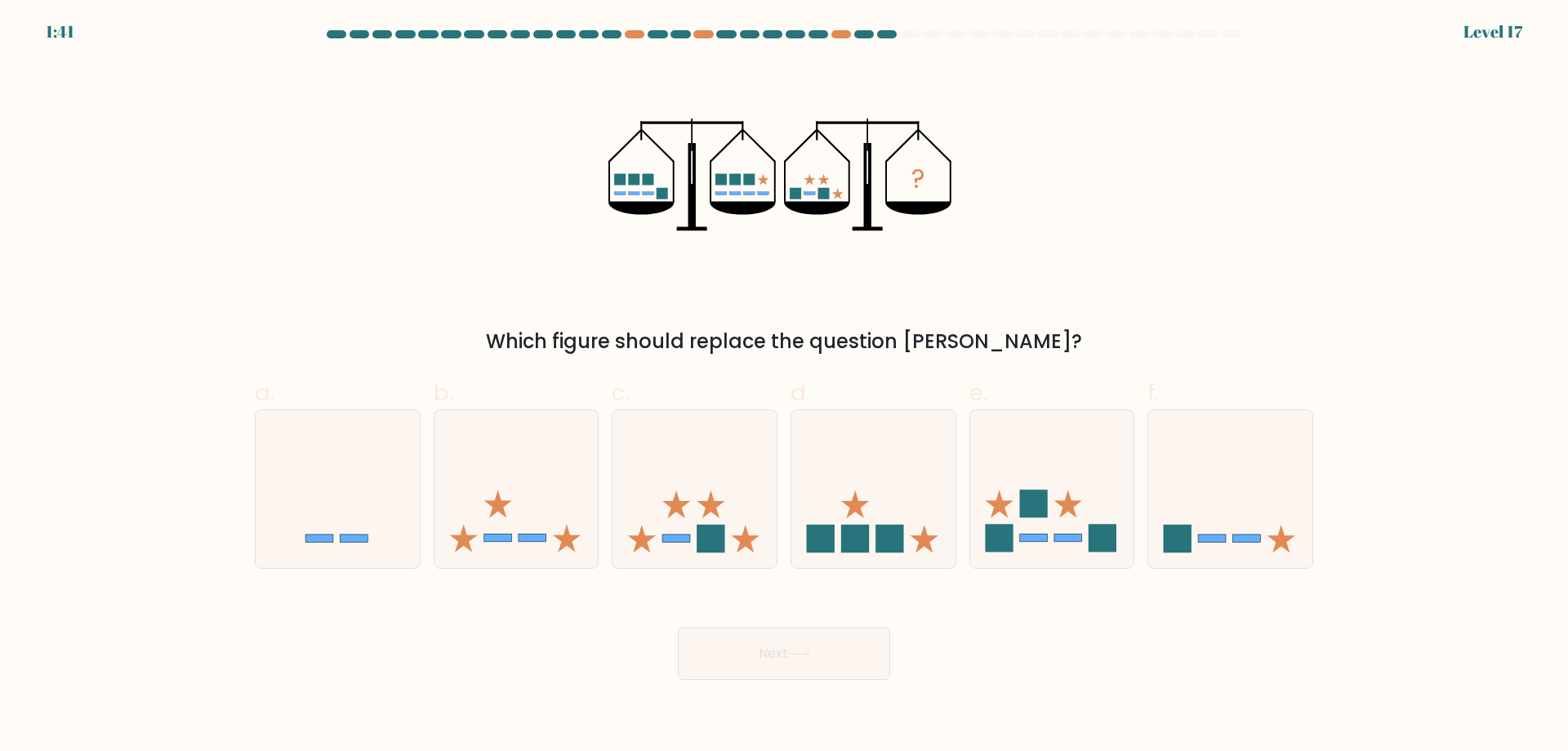
click at [804, 654] on button "Next" at bounding box center [783, 654] width 213 height 52
click at [804, 459] on icon at bounding box center [874, 489] width 165 height 136
click at [785, 386] on input "d." at bounding box center [784, 381] width 1 height 11
radio input "true"
click at [804, 648] on button "Next" at bounding box center [783, 654] width 213 height 52
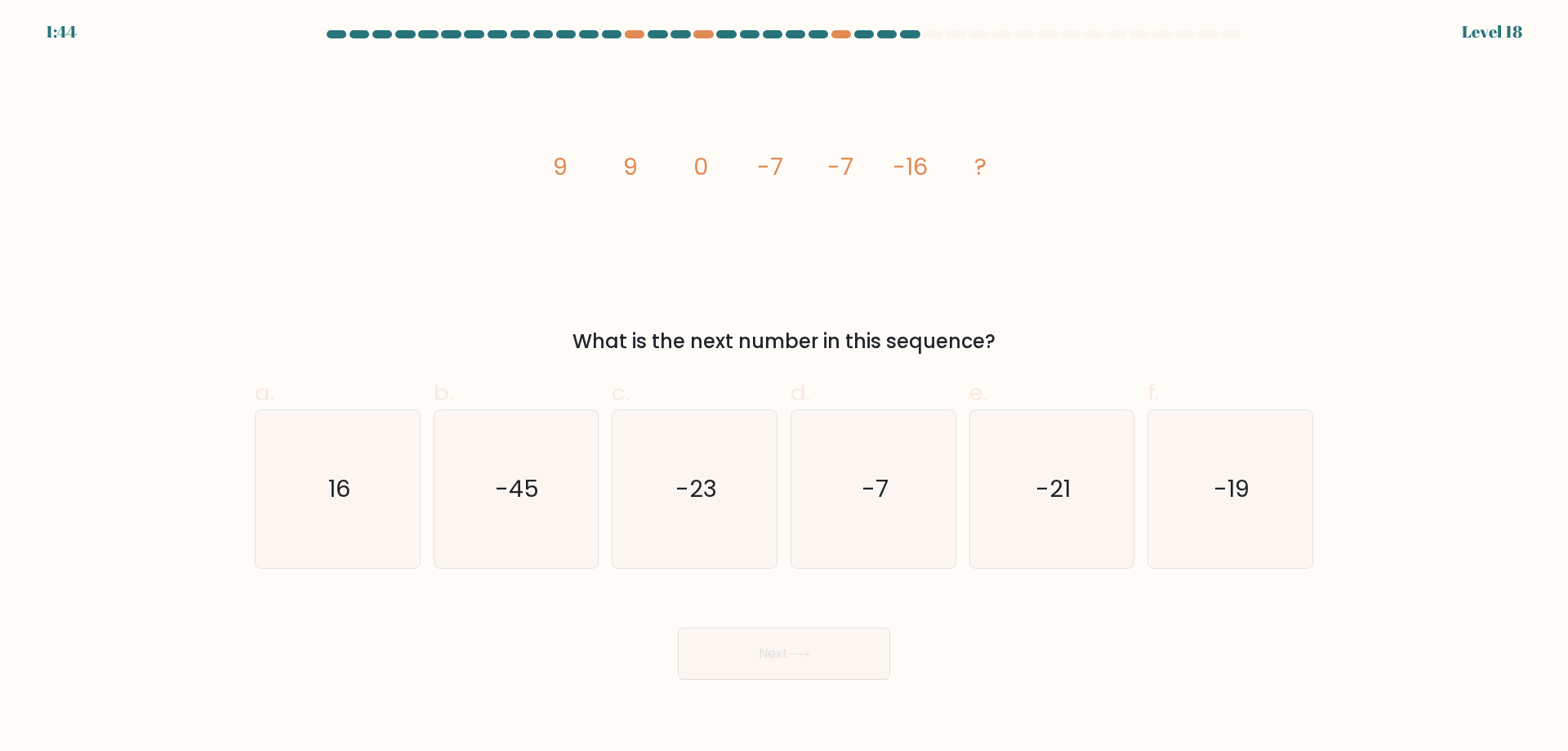
click at [756, 660] on button "Next" at bounding box center [783, 654] width 213 height 52
click at [692, 511] on icon "-23" at bounding box center [694, 489] width 157 height 157
click at [784, 386] on input "c. -23" at bounding box center [784, 381] width 1 height 11
radio input "true"
click at [804, 659] on button "Next" at bounding box center [783, 654] width 213 height 52
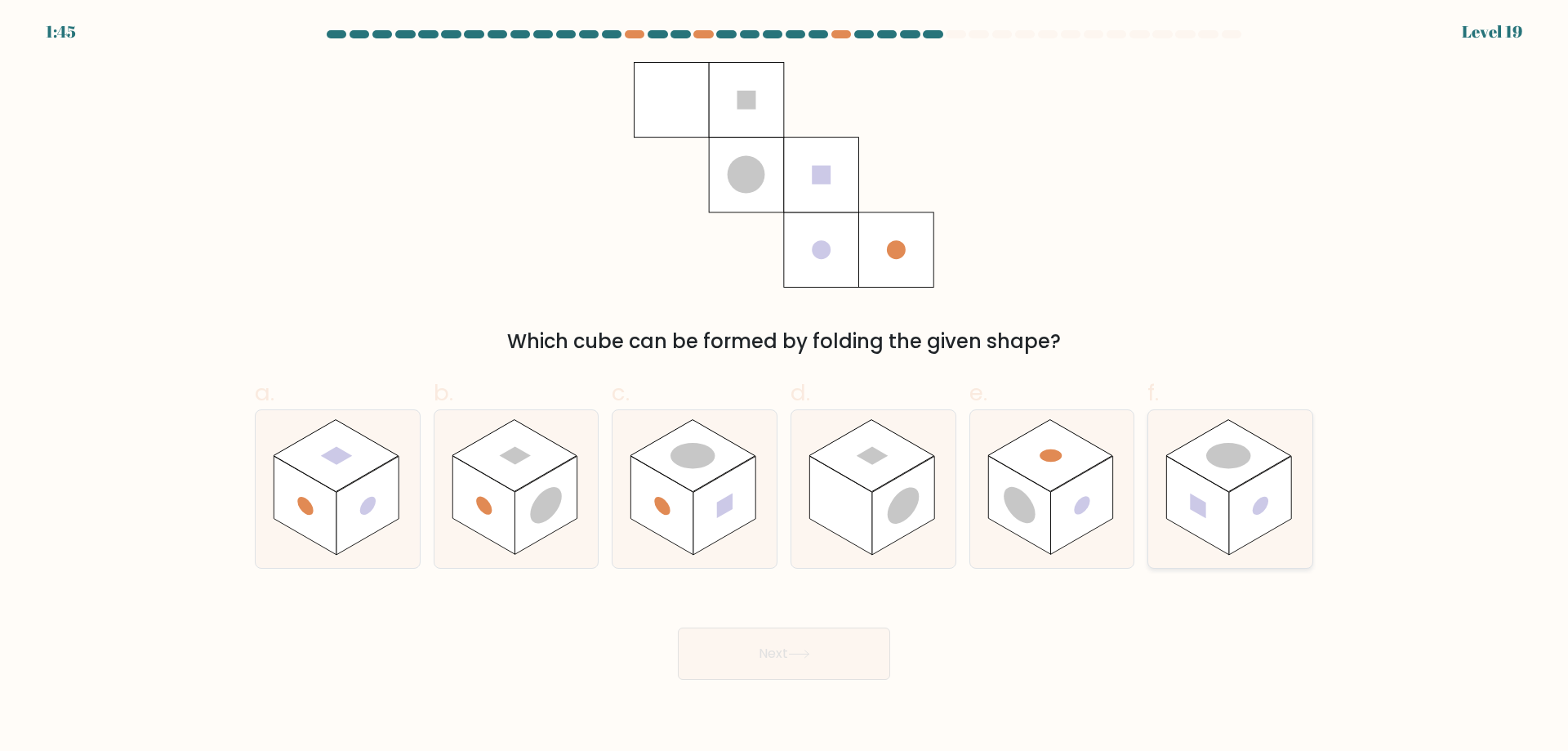
click at [804, 493] on rect at bounding box center [1260, 505] width 62 height 99
click at [785, 386] on input "f." at bounding box center [784, 381] width 1 height 11
radio input "true"
click at [804, 661] on button "Next" at bounding box center [783, 654] width 213 height 52
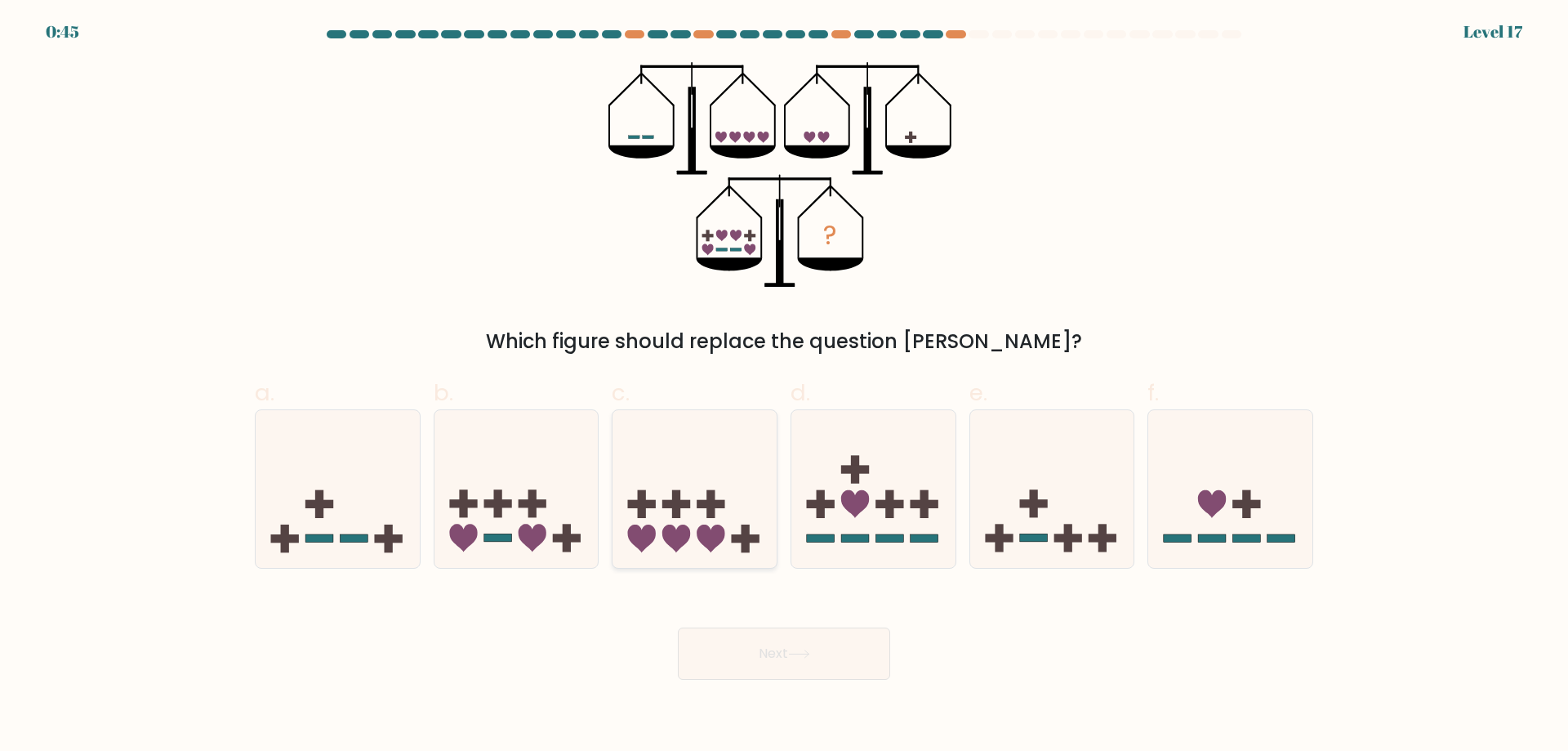
click at [716, 496] on icon at bounding box center [694, 489] width 165 height 136
click at [784, 386] on input "c." at bounding box center [784, 381] width 1 height 11
radio input "true"
click at [527, 538] on icon at bounding box center [532, 538] width 28 height 28
click at [784, 386] on input "b." at bounding box center [784, 381] width 1 height 11
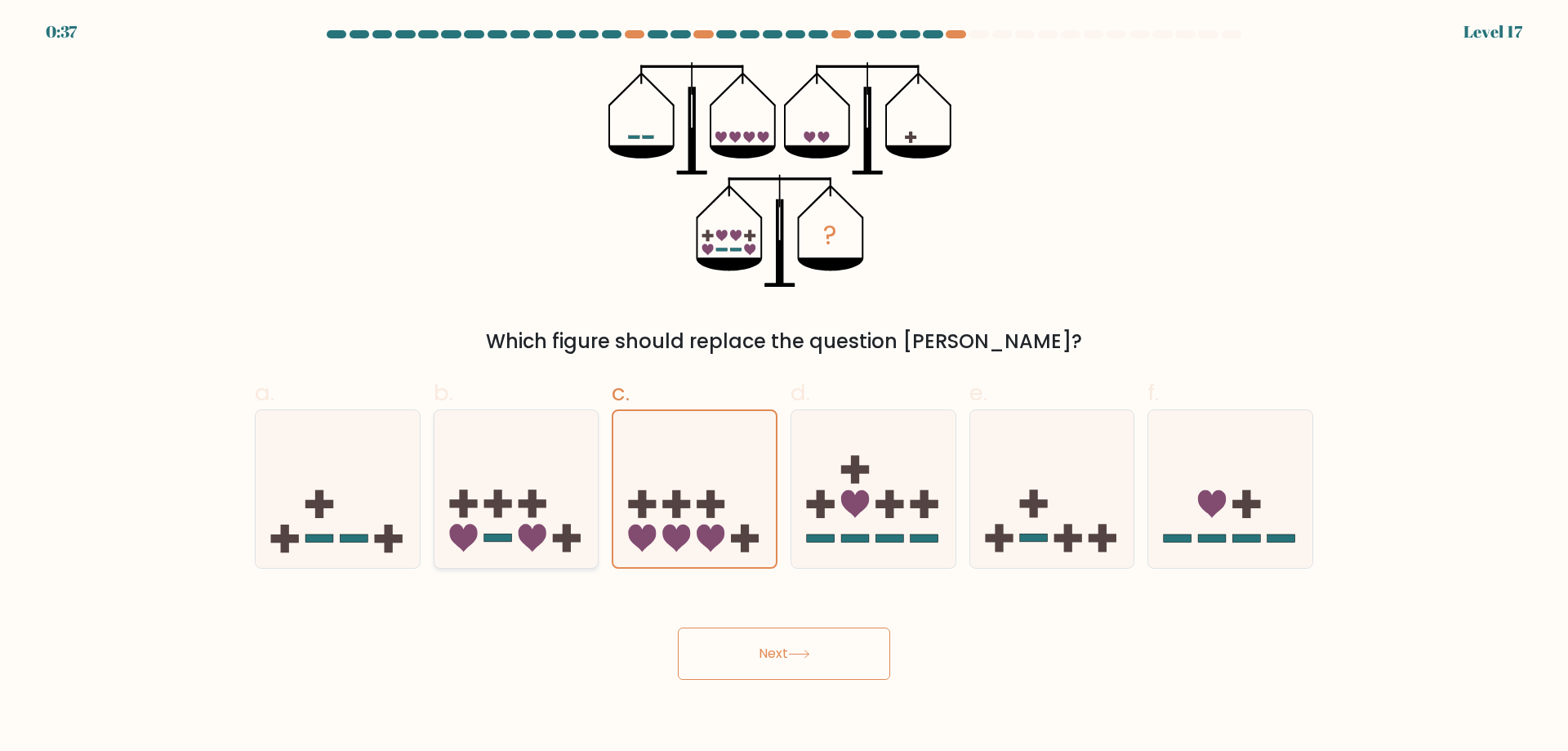
radio input "true"
click at [783, 654] on button "Next" at bounding box center [783, 654] width 213 height 52
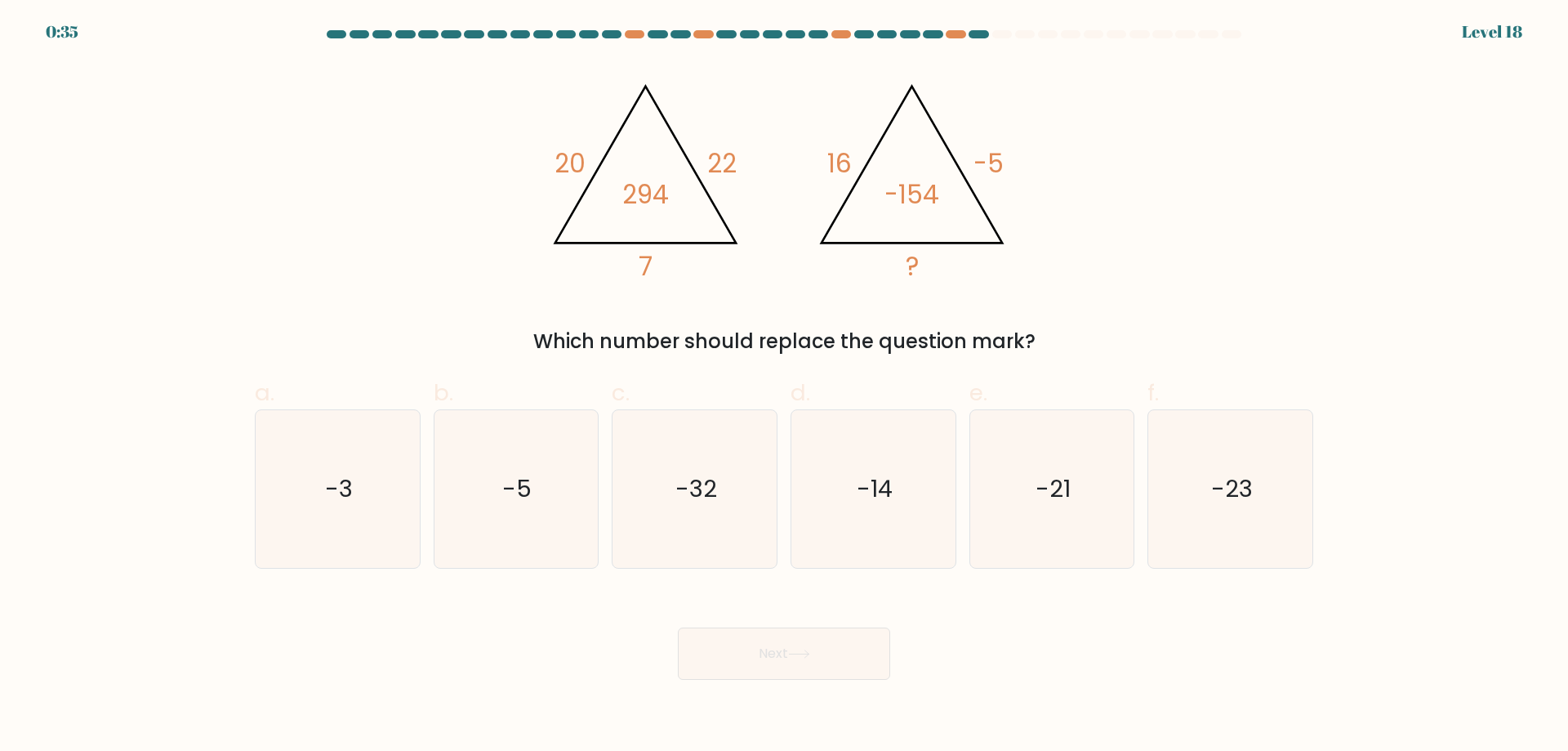
click at [769, 655] on button "Next" at bounding box center [783, 654] width 213 height 52
click at [675, 318] on div "@import url('https://fonts.googleapis.com/css?family=Abril+Fatface:400,100,100i…" at bounding box center [784, 209] width 1078 height 294
click at [573, 499] on icon "-5" at bounding box center [515, 489] width 157 height 157
click at [784, 386] on input "b. -5" at bounding box center [784, 381] width 1 height 11
radio input "true"
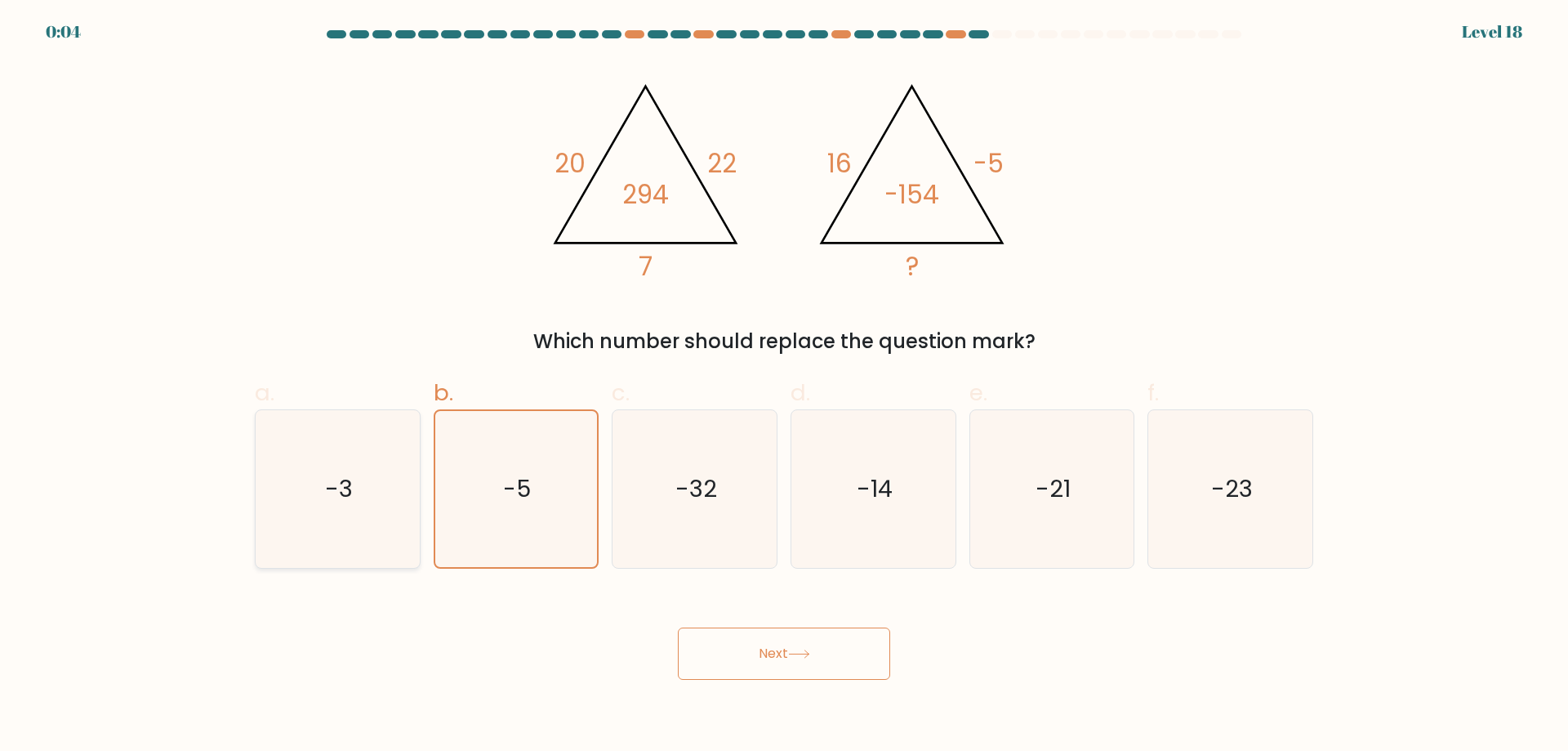
click at [382, 503] on icon "-3" at bounding box center [337, 489] width 157 height 157
click at [784, 386] on input "a. -3" at bounding box center [784, 381] width 1 height 11
radio input "true"
click at [724, 518] on icon "-32" at bounding box center [694, 489] width 157 height 157
click at [784, 386] on input "c. -32" at bounding box center [784, 381] width 1 height 11
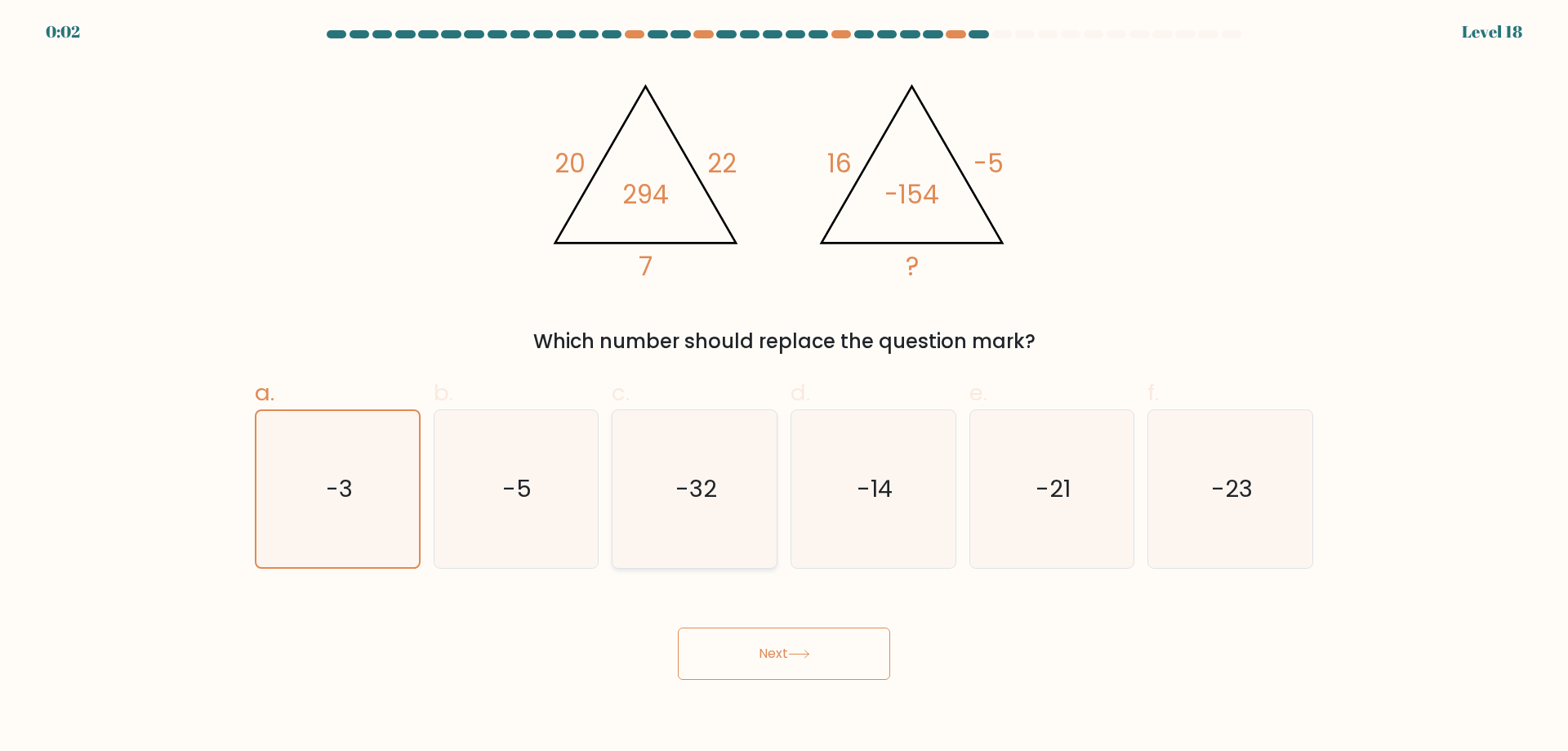
radio input "true"
click at [804, 534] on icon "-14" at bounding box center [874, 489] width 157 height 157
click at [785, 386] on input "d. -14" at bounding box center [784, 381] width 1 height 11
radio input "true"
click at [804, 651] on button "Next" at bounding box center [783, 654] width 213 height 52
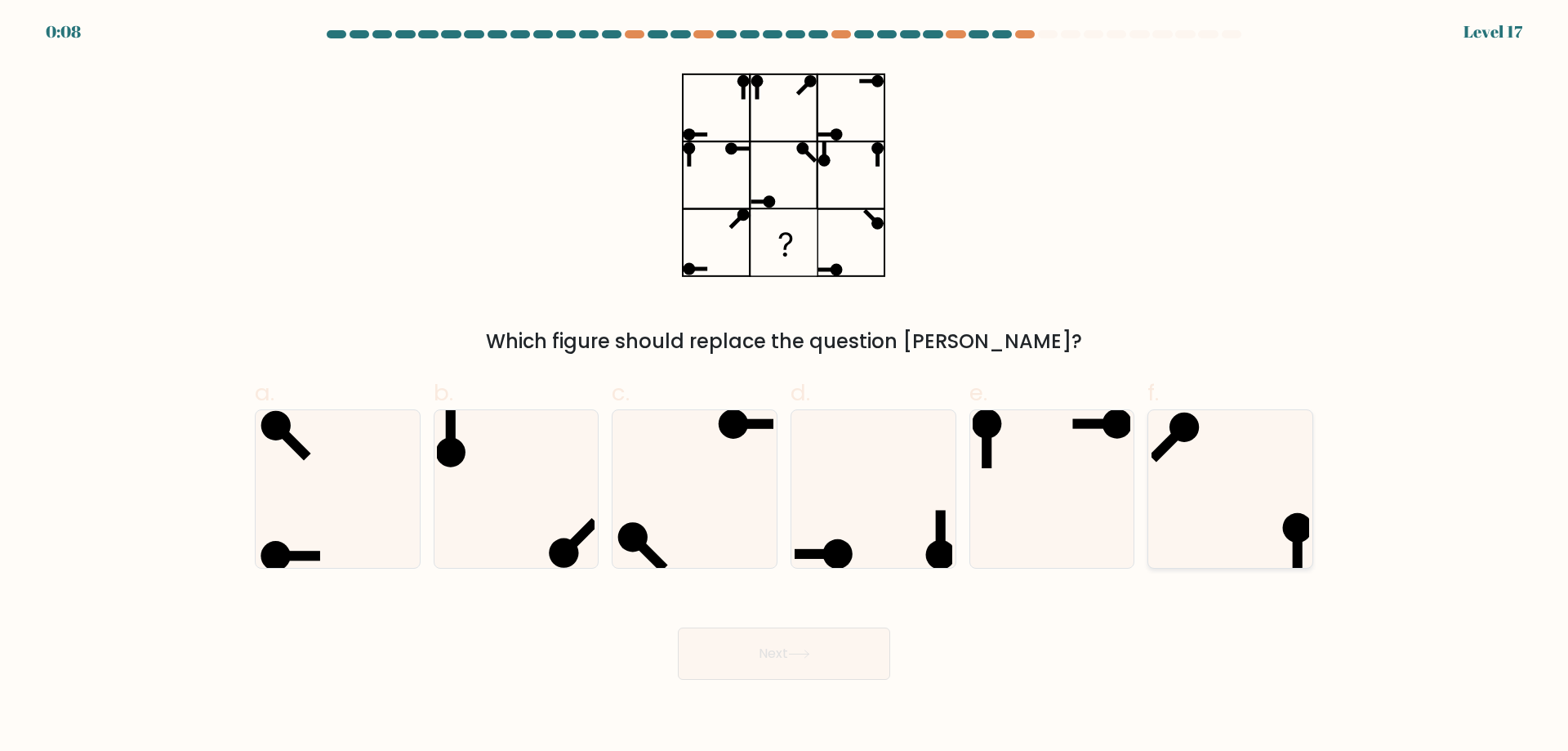
click at [1198, 442] on icon at bounding box center [1230, 489] width 157 height 157
click at [785, 386] on input "f." at bounding box center [784, 381] width 1 height 11
radio input "true"
click at [787, 657] on button "Next" at bounding box center [783, 654] width 213 height 52
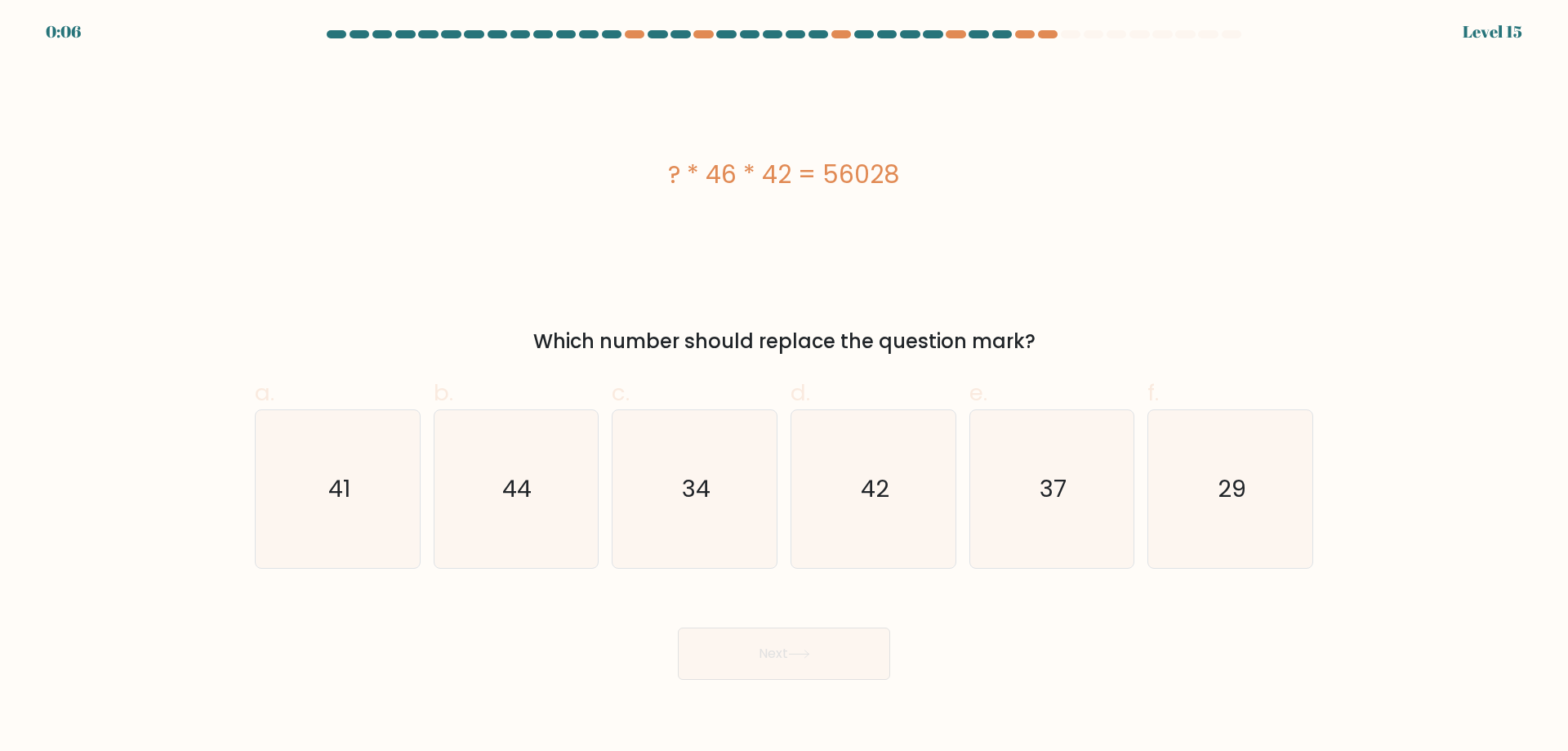
click at [787, 657] on button "Next" at bounding box center [783, 654] width 213 height 52
drag, startPoint x: 855, startPoint y: 171, endPoint x: 1056, endPoint y: 229, distance: 209.2
click at [1056, 229] on div "? * 46 * 42 = 56028" at bounding box center [784, 175] width 1058 height 225
drag, startPoint x: 482, startPoint y: 499, endPoint x: 502, endPoint y: 541, distance: 46.5
click at [483, 499] on icon "44" at bounding box center [515, 489] width 157 height 157
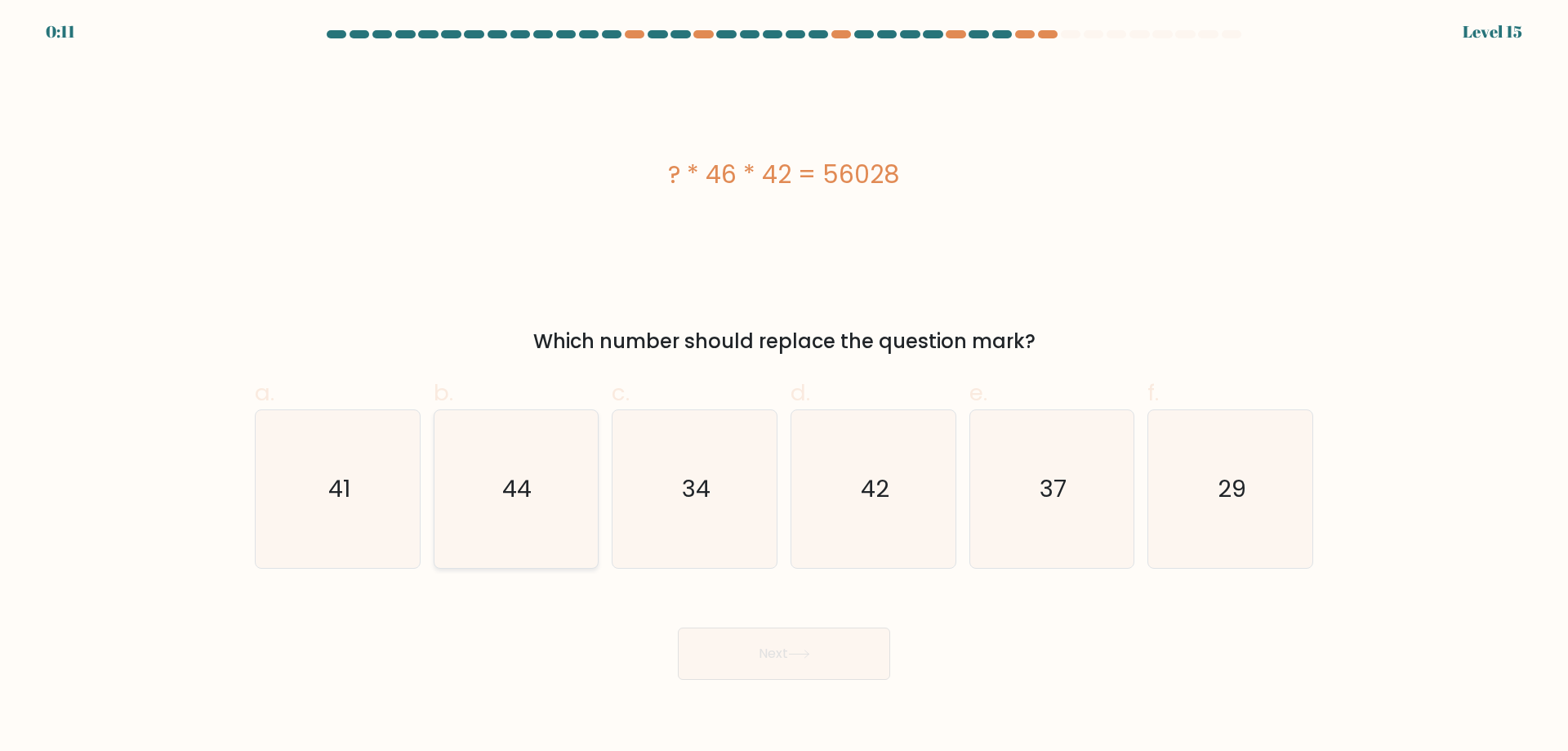
click at [784, 386] on input "b. 44" at bounding box center [784, 381] width 1 height 11
radio input "true"
click at [761, 671] on button "Next" at bounding box center [783, 654] width 213 height 52
click at [793, 652] on icon at bounding box center [798, 654] width 22 height 9
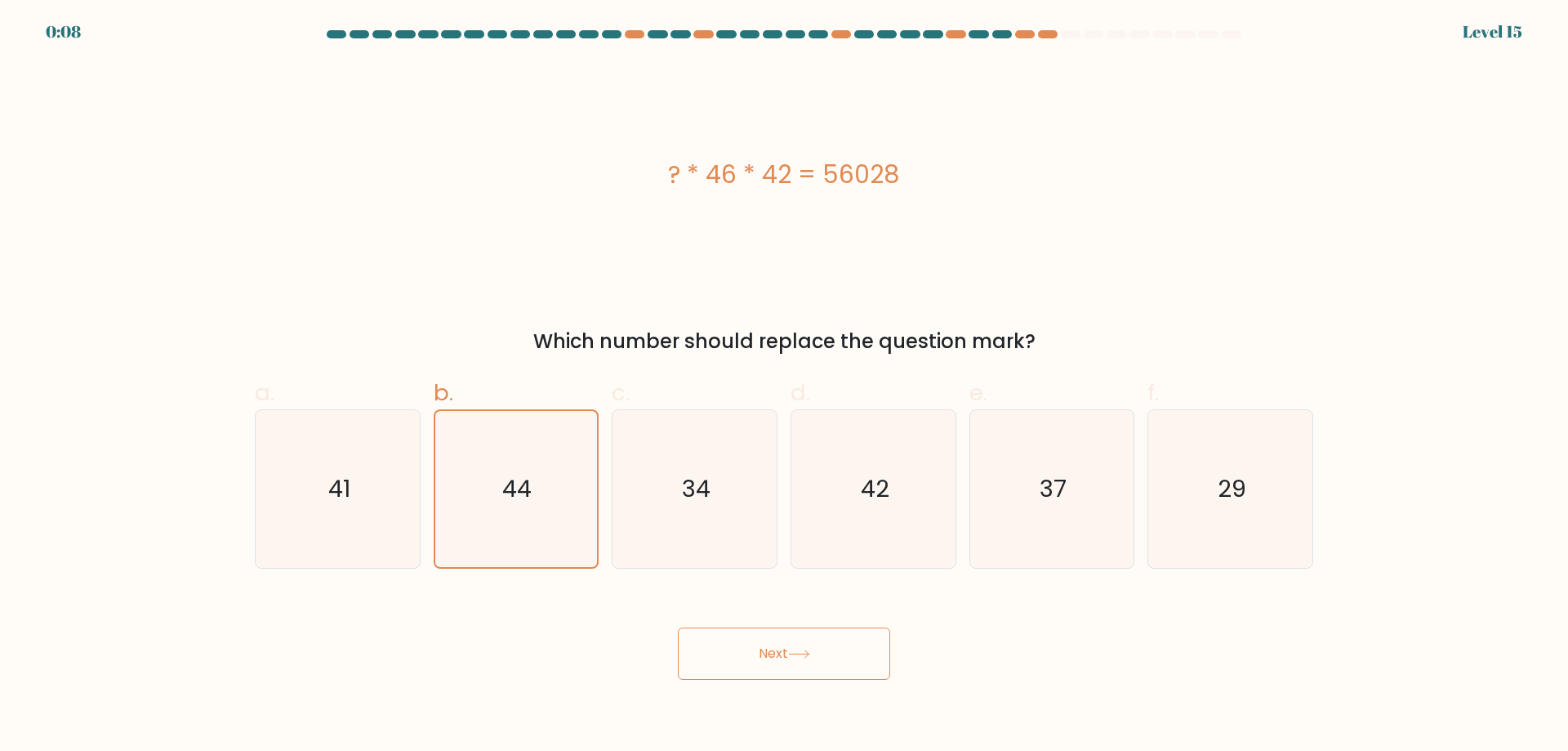
click at [854, 649] on button "Next" at bounding box center [783, 654] width 213 height 52
click at [730, 649] on button "Next" at bounding box center [783, 654] width 213 height 52
click at [740, 644] on button "Next" at bounding box center [783, 654] width 213 height 52
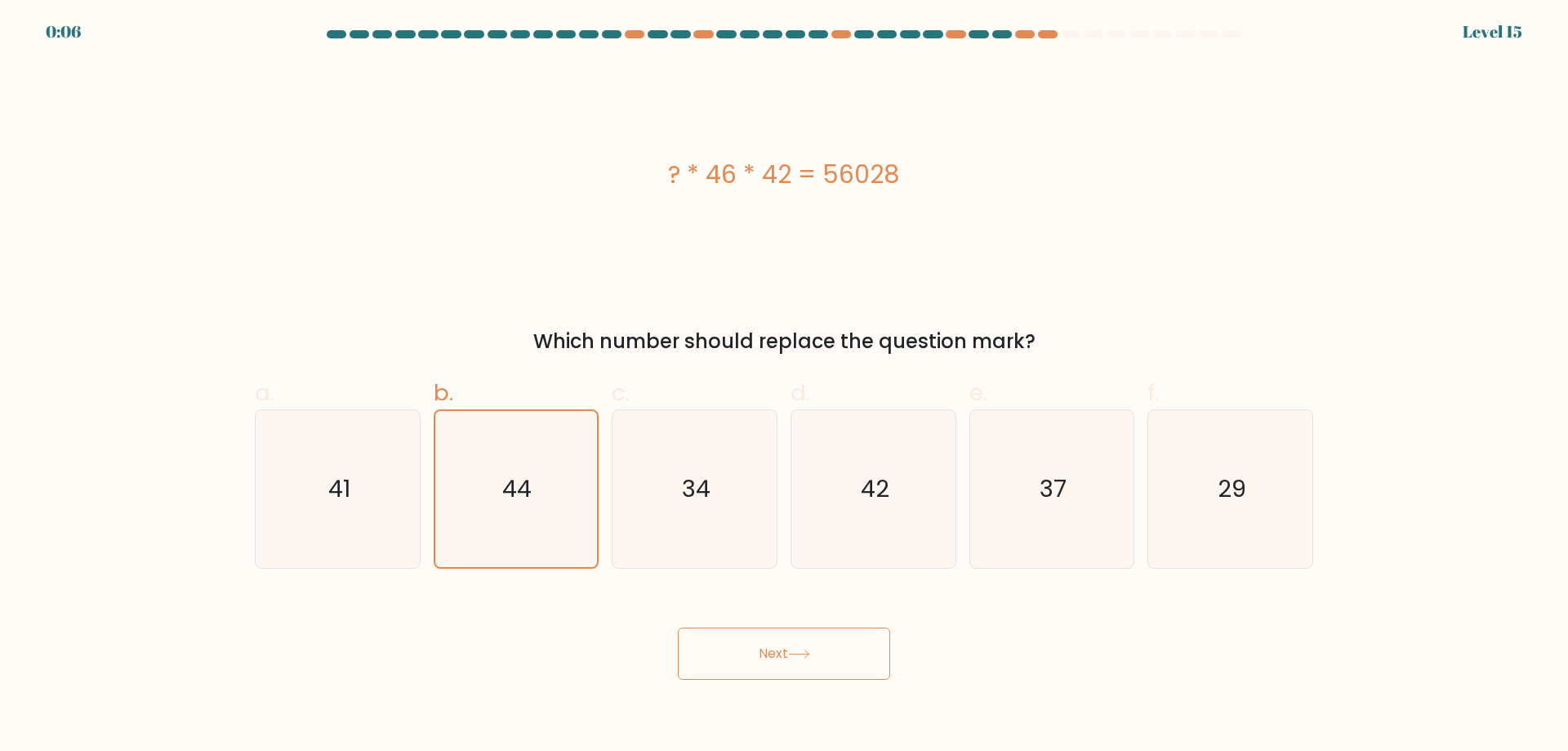
drag, startPoint x: 748, startPoint y: 653, endPoint x: 776, endPoint y: 656, distance: 28.2
click at [754, 657] on button "Next" at bounding box center [783, 654] width 213 height 52
drag, startPoint x: 779, startPoint y: 655, endPoint x: 795, endPoint y: 652, distance: 16.3
click at [779, 655] on button "Next" at bounding box center [783, 654] width 213 height 52
drag, startPoint x: 795, startPoint y: 652, endPoint x: 864, endPoint y: 652, distance: 69.0
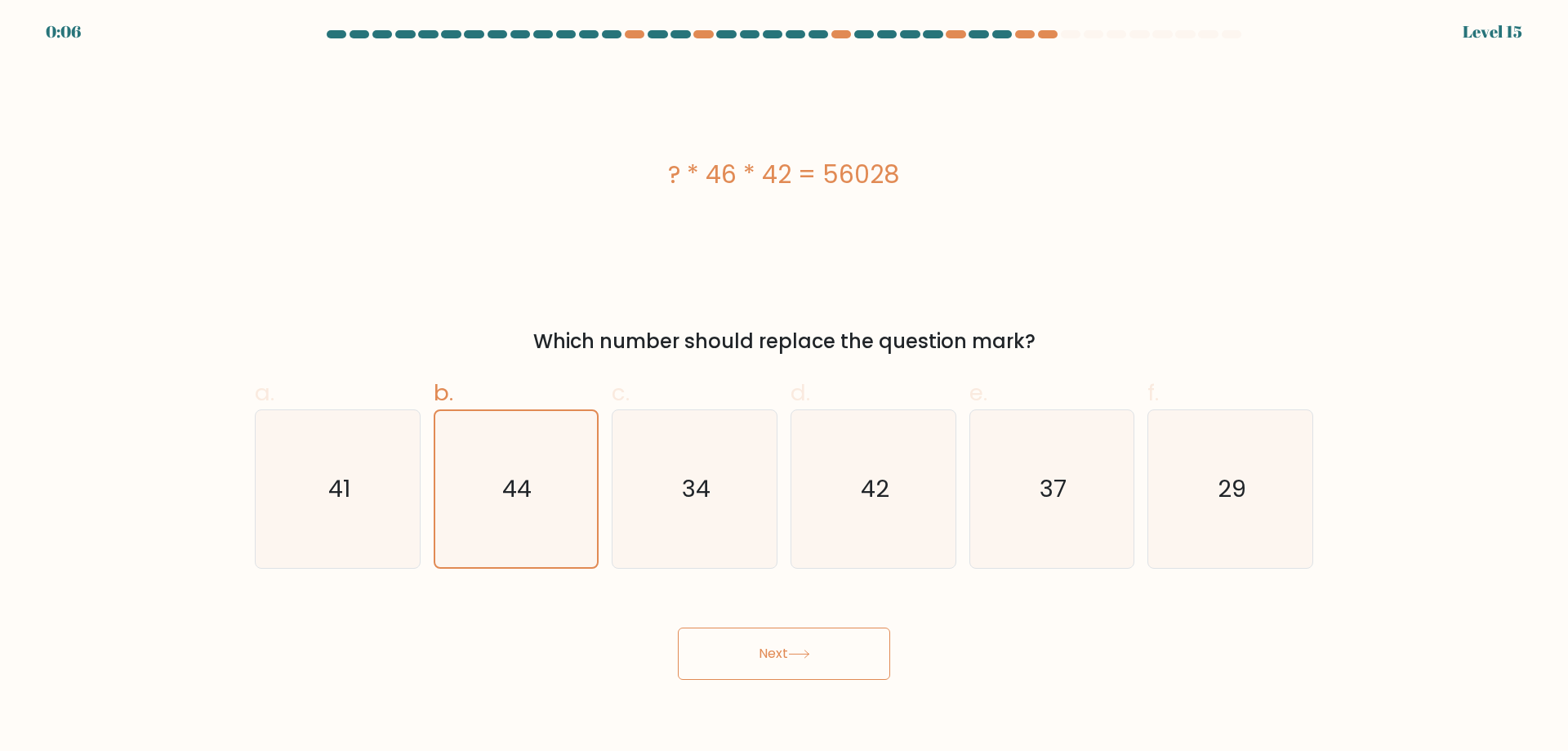
click at [806, 652] on icon at bounding box center [798, 654] width 22 height 9
click at [864, 652] on button "Next" at bounding box center [783, 654] width 213 height 52
drag, startPoint x: 858, startPoint y: 661, endPoint x: 826, endPoint y: 661, distance: 32.0
click at [826, 661] on button "Next" at bounding box center [783, 654] width 213 height 52
drag, startPoint x: 760, startPoint y: 652, endPoint x: 722, endPoint y: 644, distance: 38.8
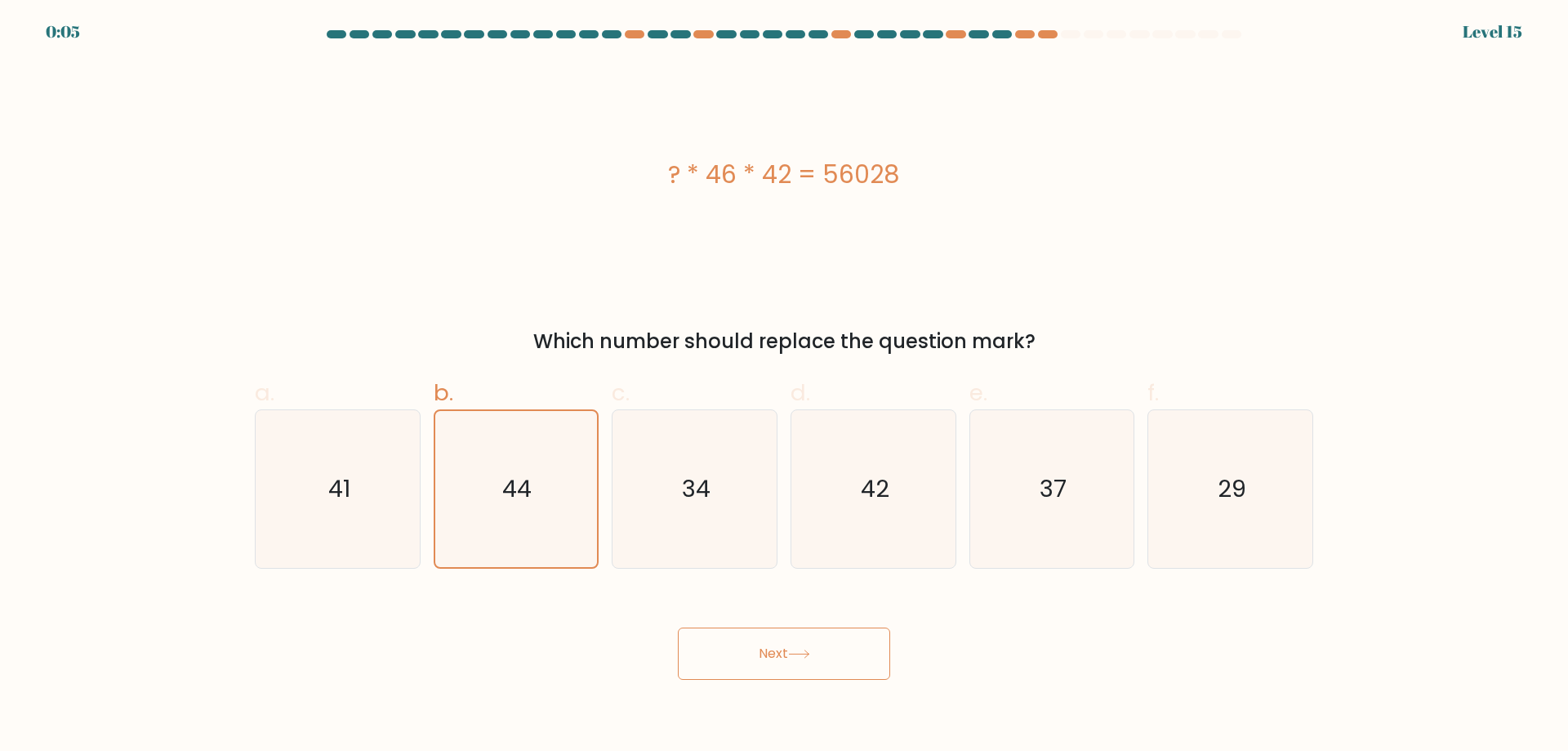
click at [734, 650] on button "Next" at bounding box center [783, 654] width 213 height 52
click at [691, 645] on button "Next" at bounding box center [783, 654] width 213 height 52
click at [669, 648] on div "Next" at bounding box center [784, 633] width 1078 height 91
drag, startPoint x: 671, startPoint y: 645, endPoint x: 702, endPoint y: 645, distance: 31.0
click at [681, 636] on div "Next" at bounding box center [784, 633] width 1078 height 91
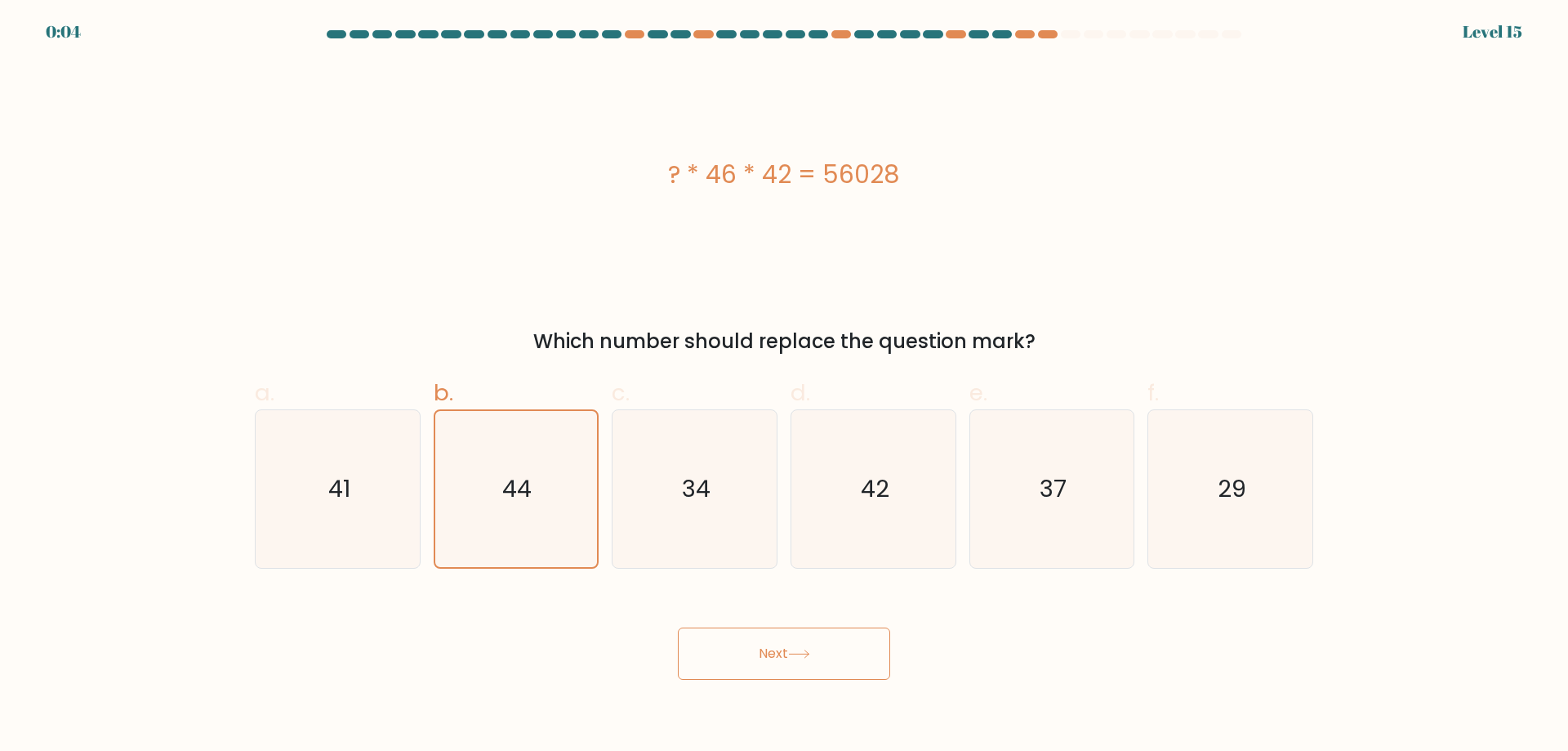
drag, startPoint x: 702, startPoint y: 645, endPoint x: 723, endPoint y: 649, distance: 21.4
click at [706, 649] on button "Next" at bounding box center [783, 654] width 213 height 52
click at [737, 652] on button "Next" at bounding box center [783, 654] width 213 height 52
drag, startPoint x: 780, startPoint y: 660, endPoint x: 797, endPoint y: 661, distance: 17.0
click at [782, 660] on button "Next" at bounding box center [783, 654] width 213 height 52
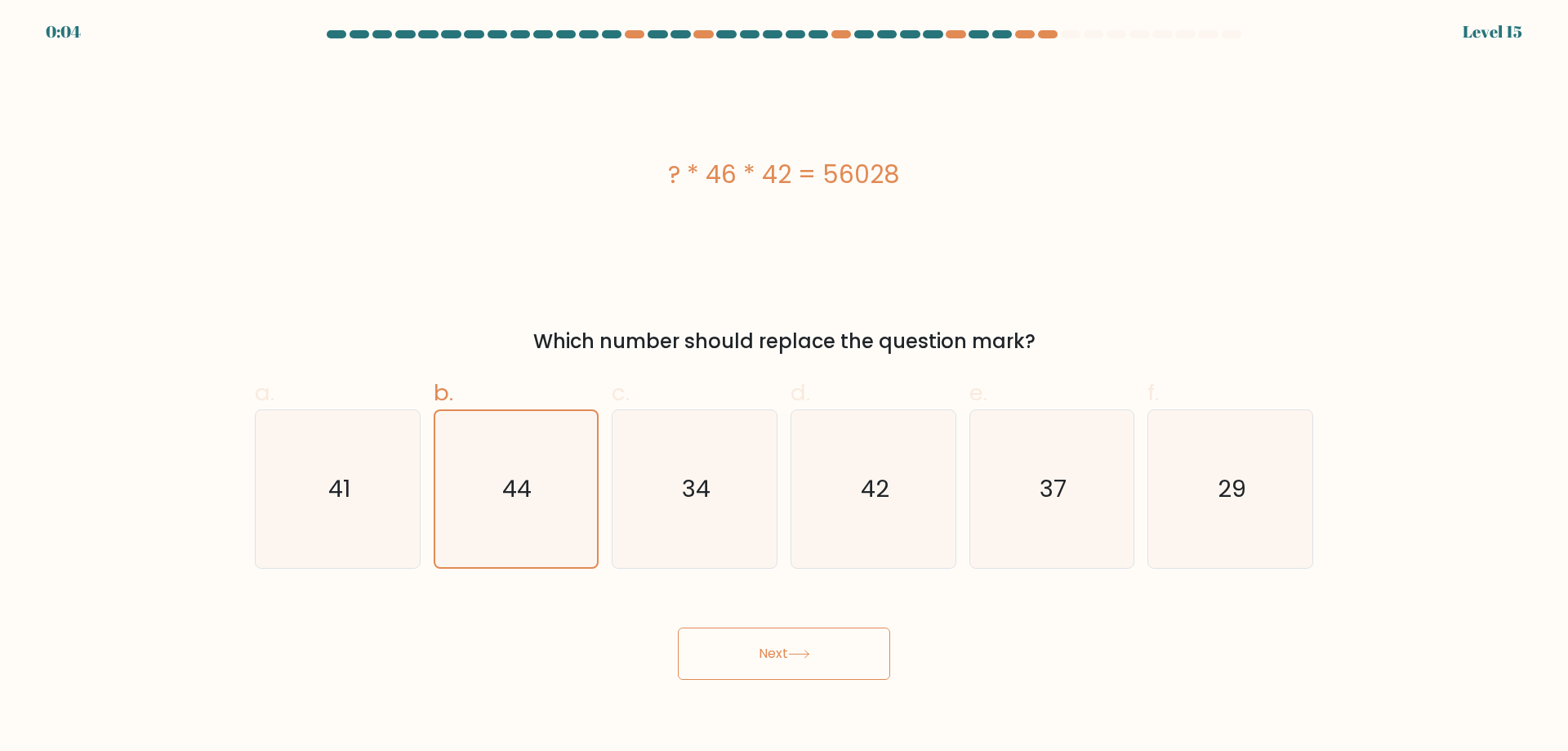
click at [798, 661] on button "Next" at bounding box center [783, 654] width 213 height 52
click at [821, 655] on button "Next" at bounding box center [783, 654] width 213 height 52
click at [833, 661] on button "Next" at bounding box center [783, 654] width 213 height 52
click at [828, 673] on button "Next" at bounding box center [783, 654] width 213 height 52
drag, startPoint x: 856, startPoint y: 648, endPoint x: 864, endPoint y: 656, distance: 11.3
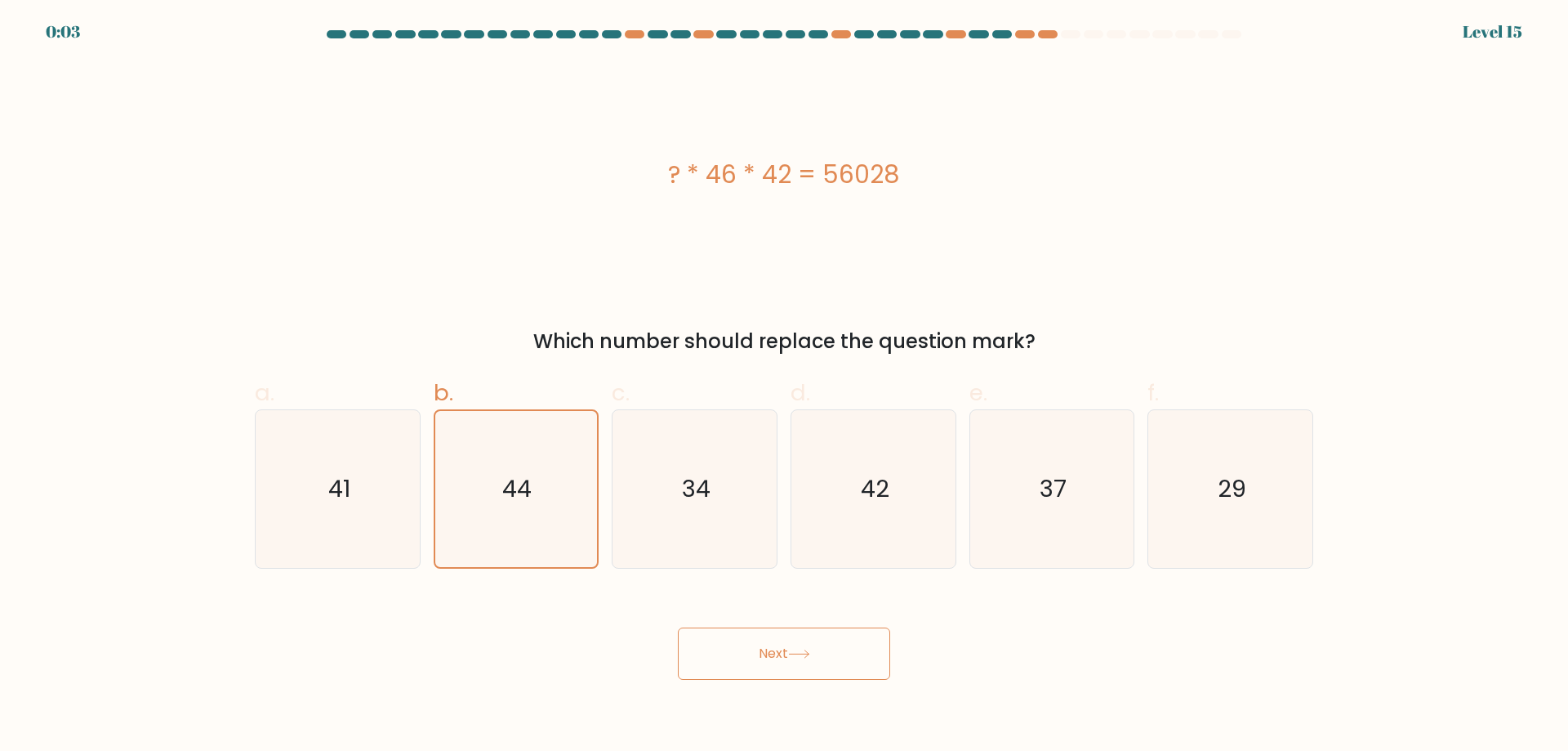
click at [864, 656] on button "Next" at bounding box center [783, 654] width 213 height 52
click at [860, 661] on button "Next" at bounding box center [783, 654] width 213 height 52
drag, startPoint x: 835, startPoint y: 655, endPoint x: 714, endPoint y: 632, distance: 123.2
click at [721, 634] on button "Next" at bounding box center [783, 654] width 213 height 52
click at [710, 633] on button "Next" at bounding box center [783, 654] width 213 height 52
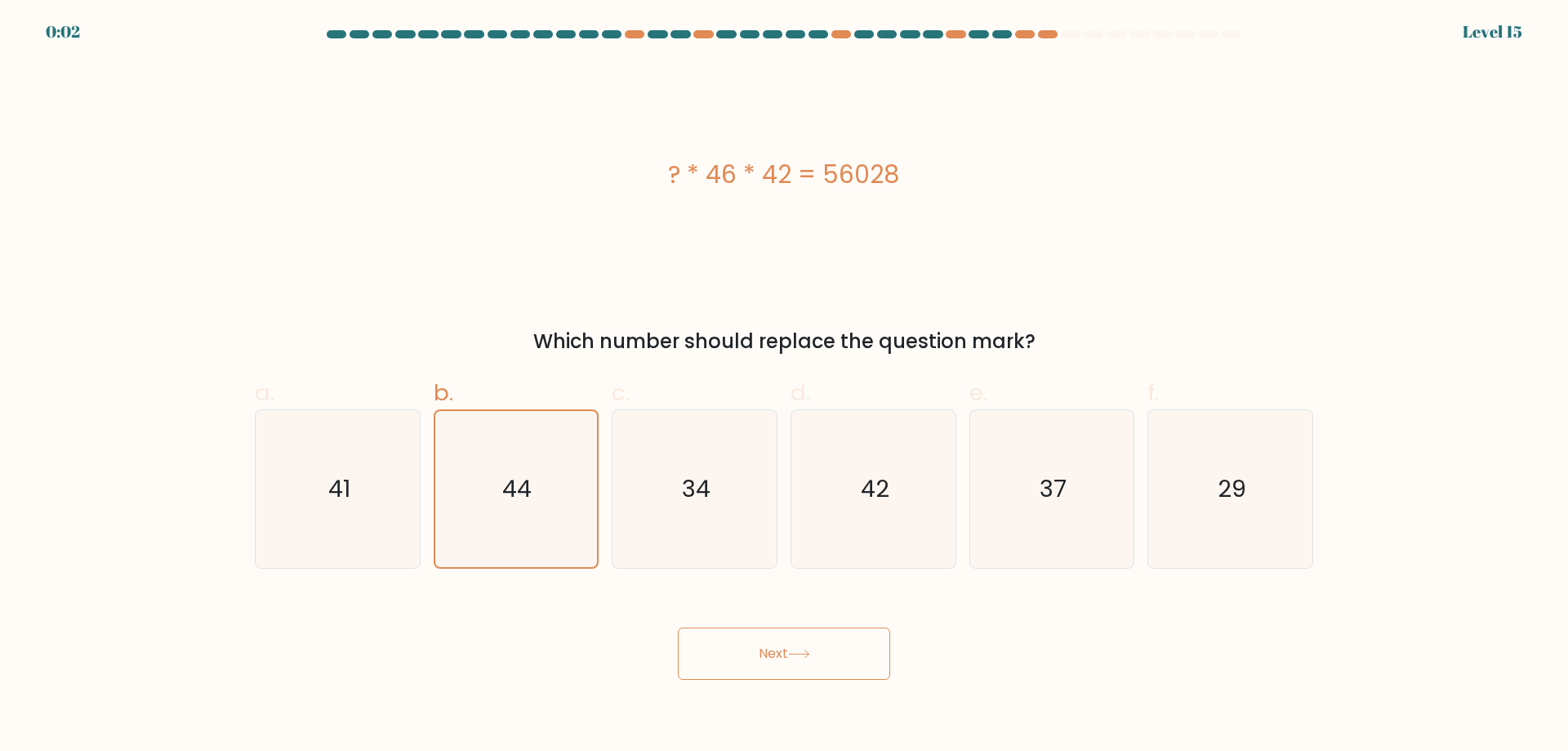
drag, startPoint x: 677, startPoint y: 663, endPoint x: 670, endPoint y: 671, distance: 10.6
click at [670, 671] on div "Next" at bounding box center [784, 633] width 1078 height 91
drag, startPoint x: 703, startPoint y: 685, endPoint x: 736, endPoint y: 673, distance: 35.1
click at [710, 684] on body "0:01 Level 15" at bounding box center [784, 376] width 1568 height 751
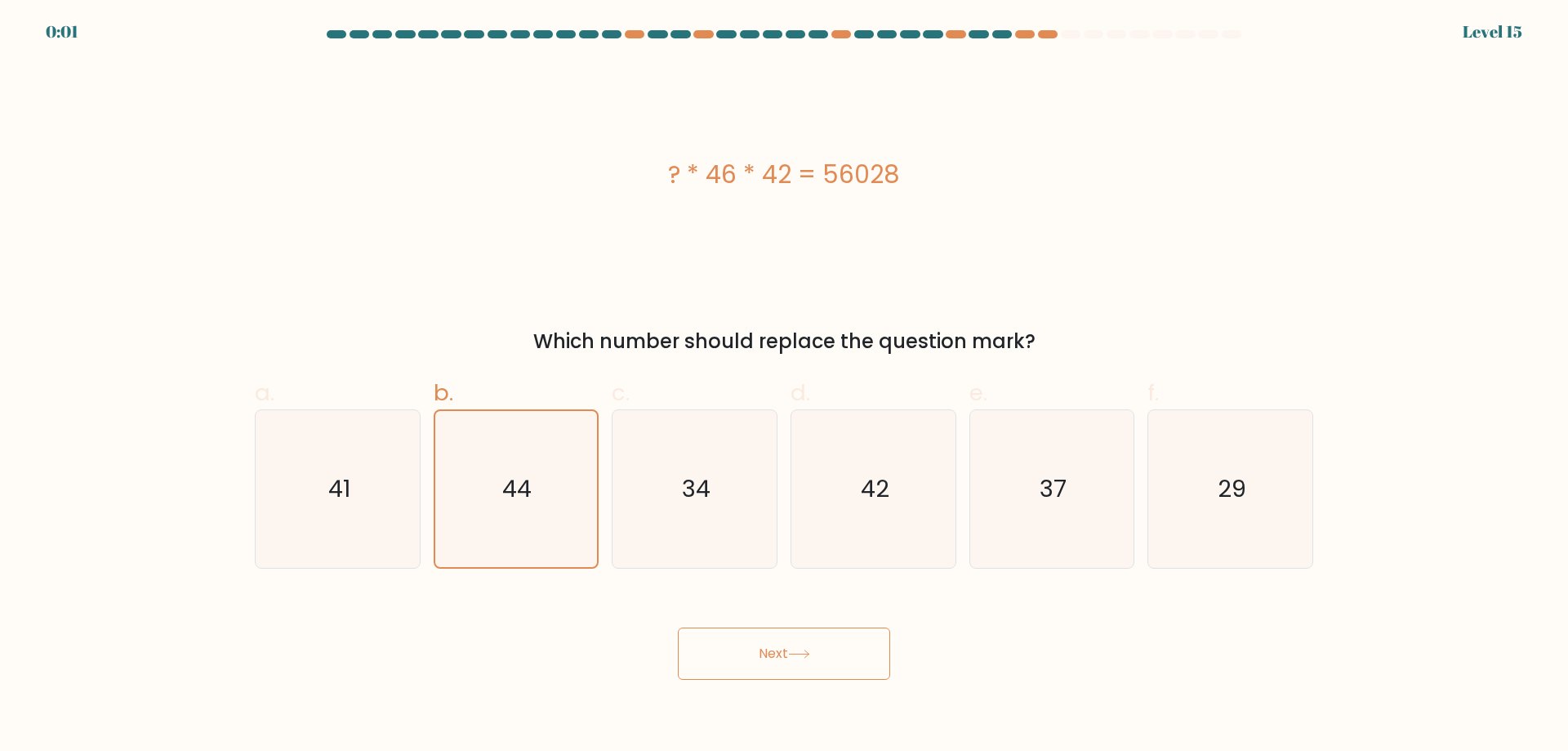
click at [737, 675] on button "Next" at bounding box center [783, 654] width 213 height 52
click at [741, 672] on button "Next" at bounding box center [783, 654] width 213 height 52
drag, startPoint x: 714, startPoint y: 664, endPoint x: 684, endPoint y: 659, distance: 30.4
click at [685, 661] on button "Next" at bounding box center [783, 654] width 213 height 52
click at [684, 659] on button "Next" at bounding box center [783, 654] width 213 height 52
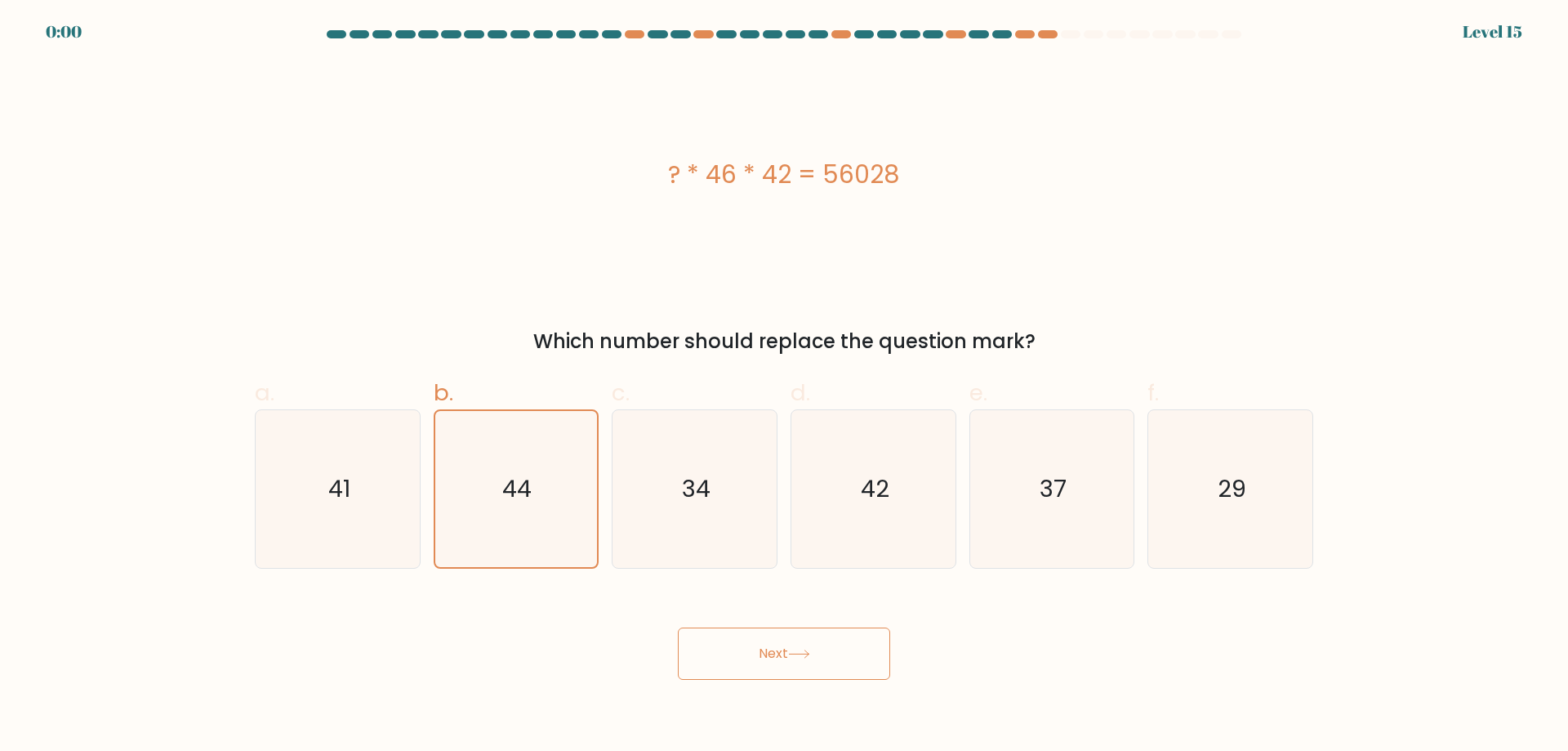
click at [686, 656] on button "Next" at bounding box center [783, 654] width 213 height 52
click at [693, 661] on button "Next" at bounding box center [783, 654] width 213 height 52
drag, startPoint x: 701, startPoint y: 661, endPoint x: 702, endPoint y: 669, distance: 8.1
click at [702, 669] on button "Next" at bounding box center [783, 654] width 213 height 52
click at [705, 672] on button "Next" at bounding box center [783, 654] width 213 height 52
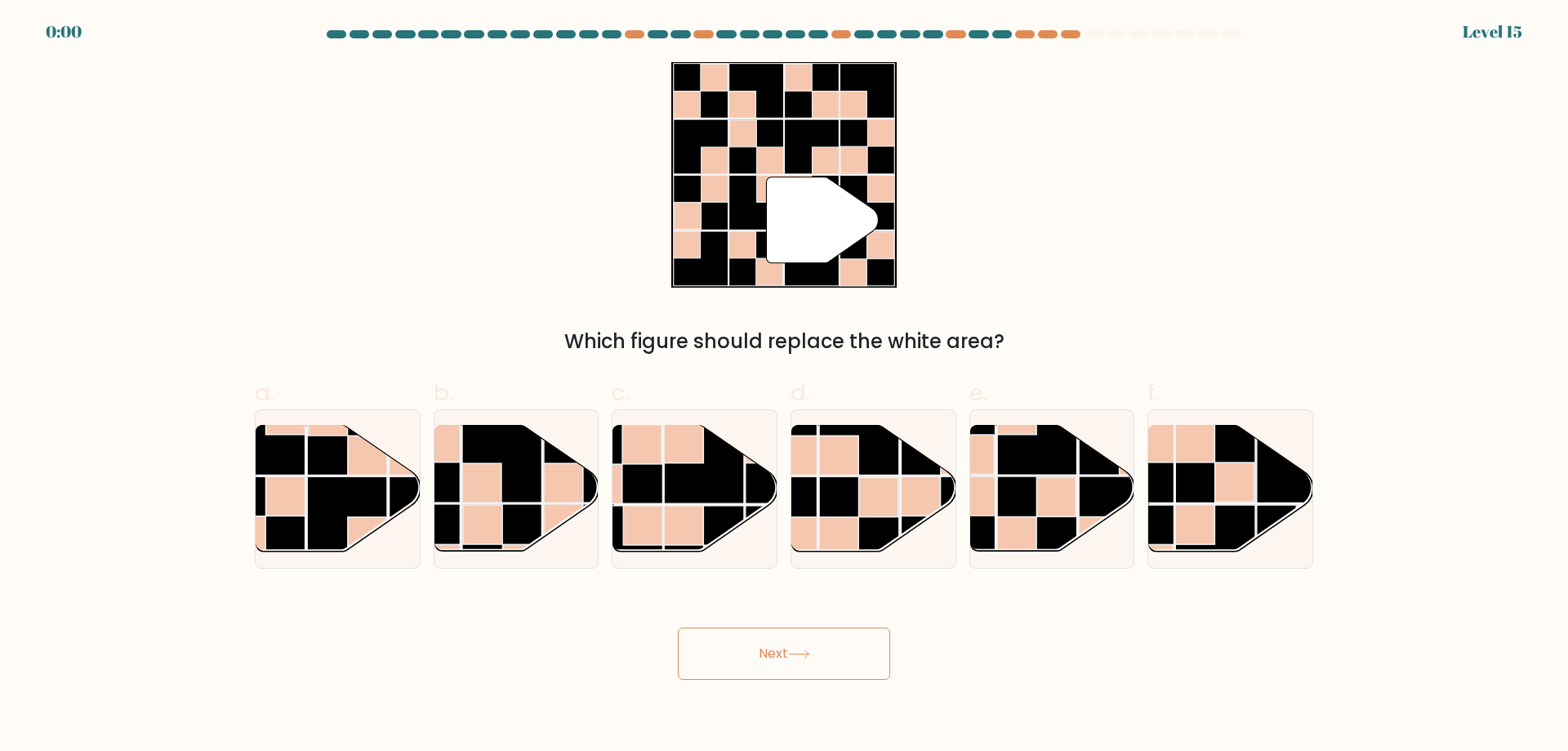
drag, startPoint x: 755, startPoint y: 678, endPoint x: 779, endPoint y: 672, distance: 24.7
click at [761, 678] on button "Next" at bounding box center [783, 654] width 213 height 52
click at [1277, 459] on rect at bounding box center [1297, 463] width 80 height 80
click at [785, 386] on input "f." at bounding box center [784, 381] width 1 height 11
radio input "true"
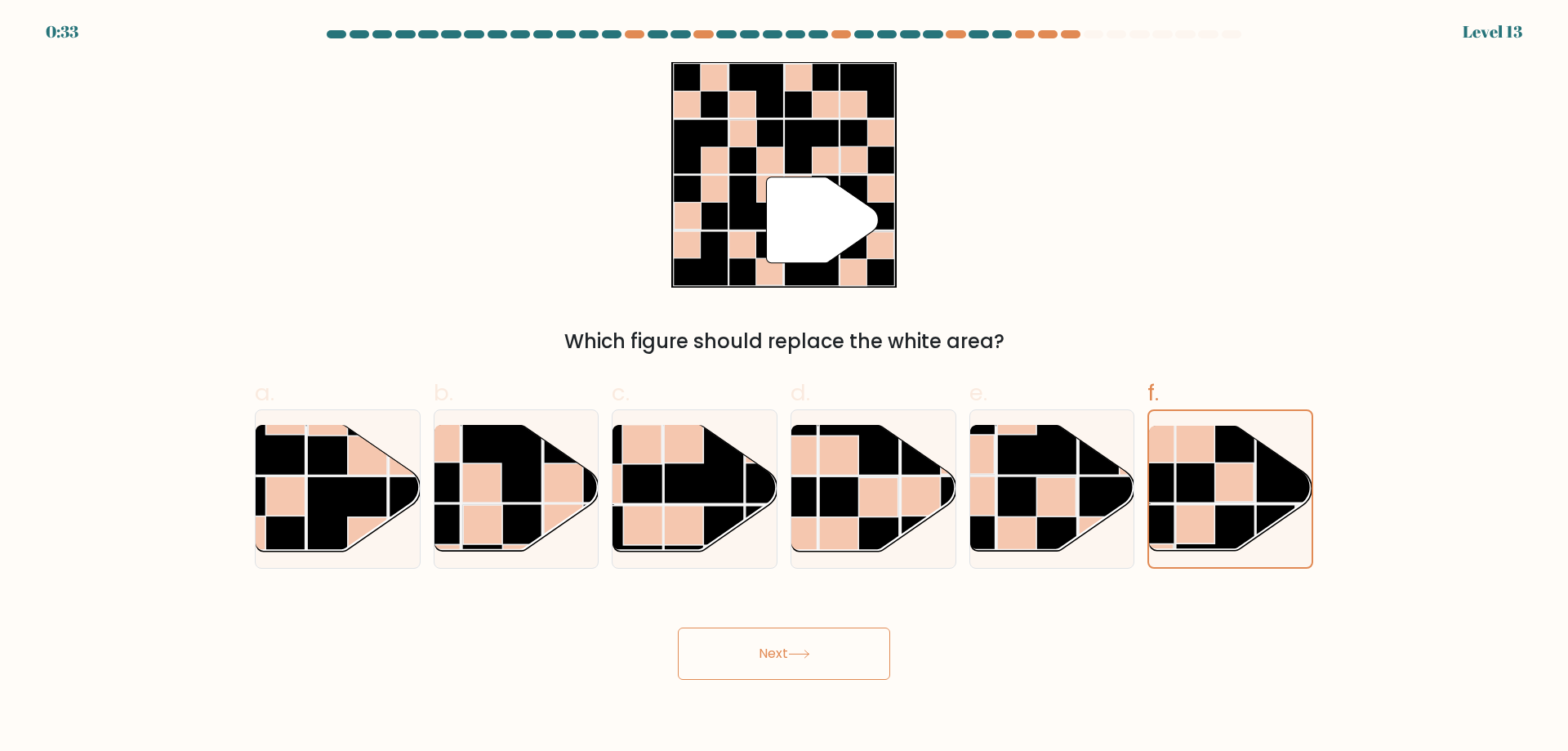
click at [794, 650] on icon at bounding box center [798, 654] width 22 height 9
click at [793, 651] on icon at bounding box center [798, 654] width 22 height 9
drag, startPoint x: 793, startPoint y: 651, endPoint x: 745, endPoint y: 647, distance: 48.2
click at [785, 652] on button "Next" at bounding box center [783, 654] width 213 height 52
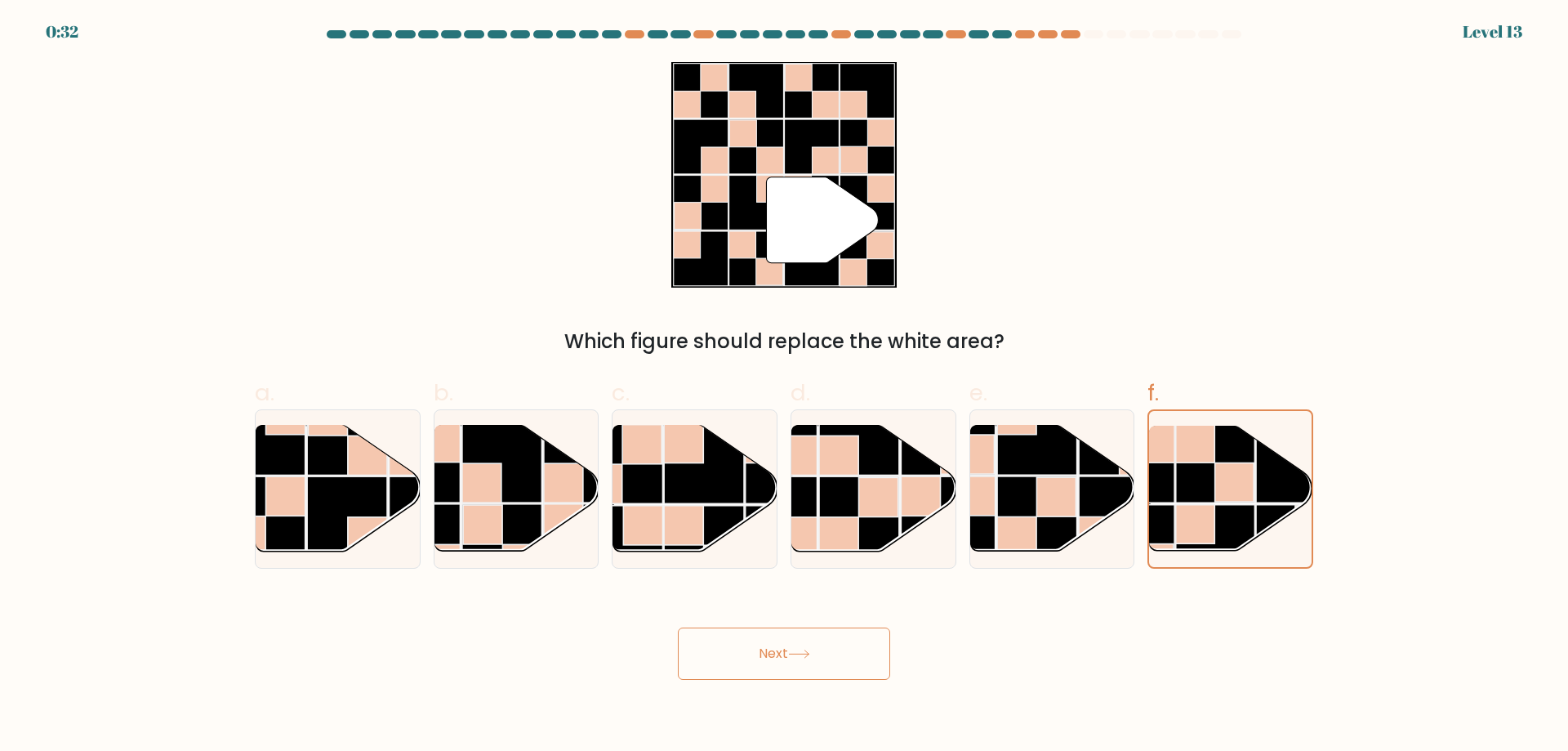
click at [702, 660] on button "Next" at bounding box center [783, 654] width 213 height 52
drag, startPoint x: 836, startPoint y: 665, endPoint x: 854, endPoint y: 660, distance: 18.7
click at [843, 664] on button "Next" at bounding box center [783, 654] width 213 height 52
drag, startPoint x: 855, startPoint y: 660, endPoint x: 865, endPoint y: 654, distance: 11.7
click at [856, 660] on button "Next" at bounding box center [783, 654] width 213 height 52
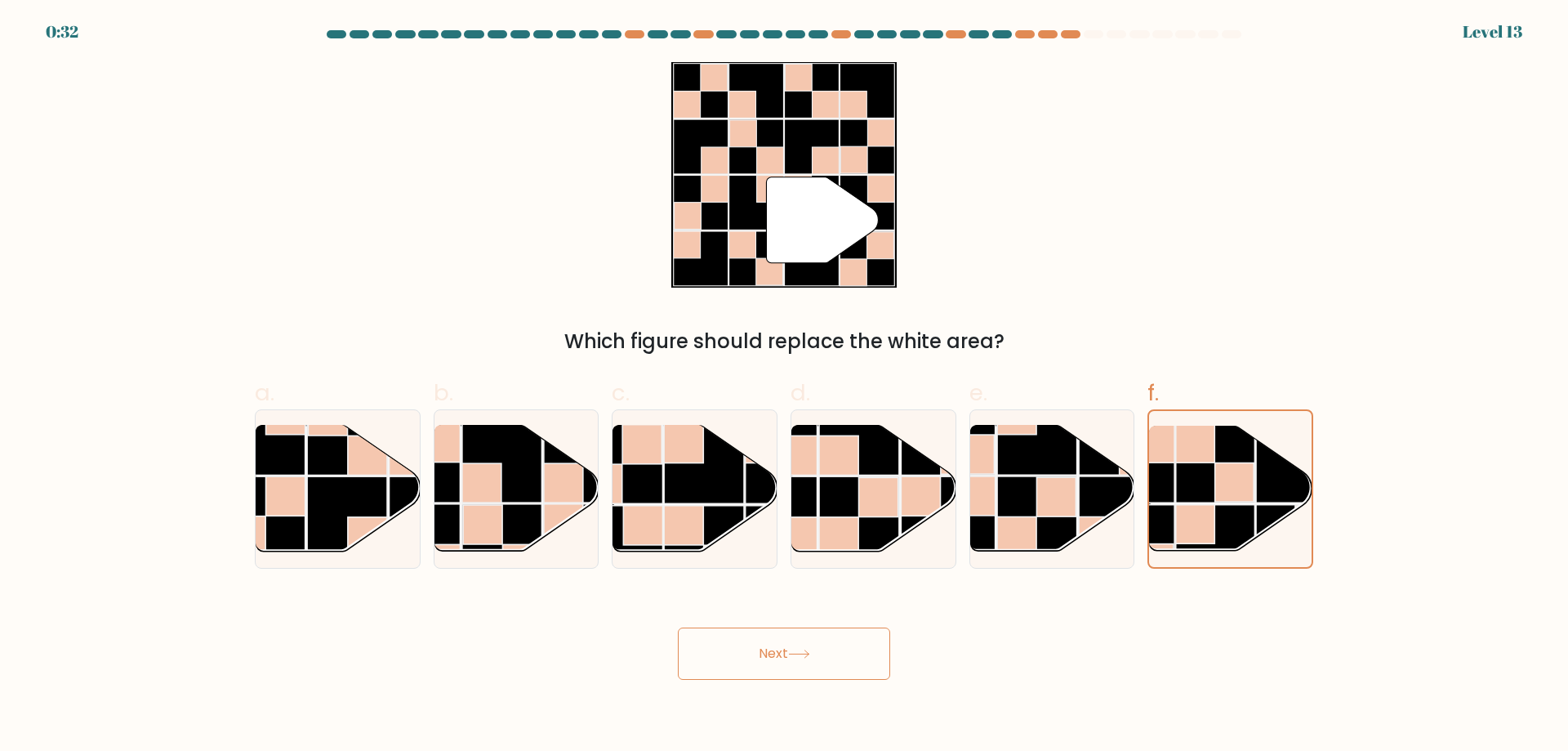
drag, startPoint x: 866, startPoint y: 654, endPoint x: 879, endPoint y: 650, distance: 13.6
click at [877, 651] on button "Next" at bounding box center [783, 654] width 213 height 52
click at [885, 642] on button "Next" at bounding box center [783, 654] width 213 height 52
drag, startPoint x: 754, startPoint y: 648, endPoint x: 697, endPoint y: 644, distance: 57.1
click at [709, 643] on button "Next" at bounding box center [783, 654] width 213 height 52
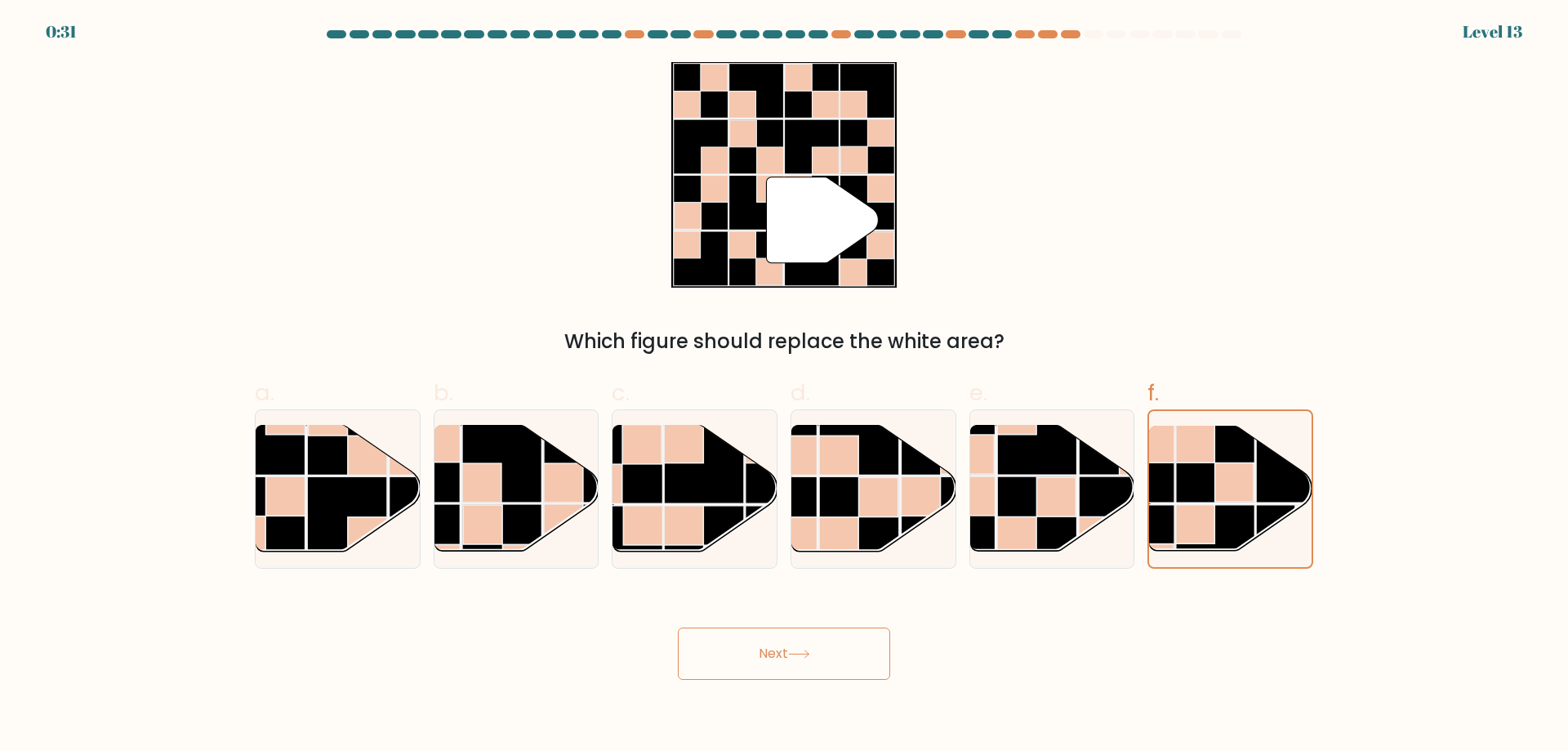
click at [694, 645] on button "Next" at bounding box center [783, 654] width 213 height 52
drag, startPoint x: 693, startPoint y: 670, endPoint x: 712, endPoint y: 684, distance: 23.6
click at [692, 675] on button "Next" at bounding box center [783, 654] width 213 height 52
drag, startPoint x: 712, startPoint y: 684, endPoint x: 790, endPoint y: 677, distance: 78.3
click at [736, 687] on body "0:31 Level 13" at bounding box center [784, 376] width 1568 height 751
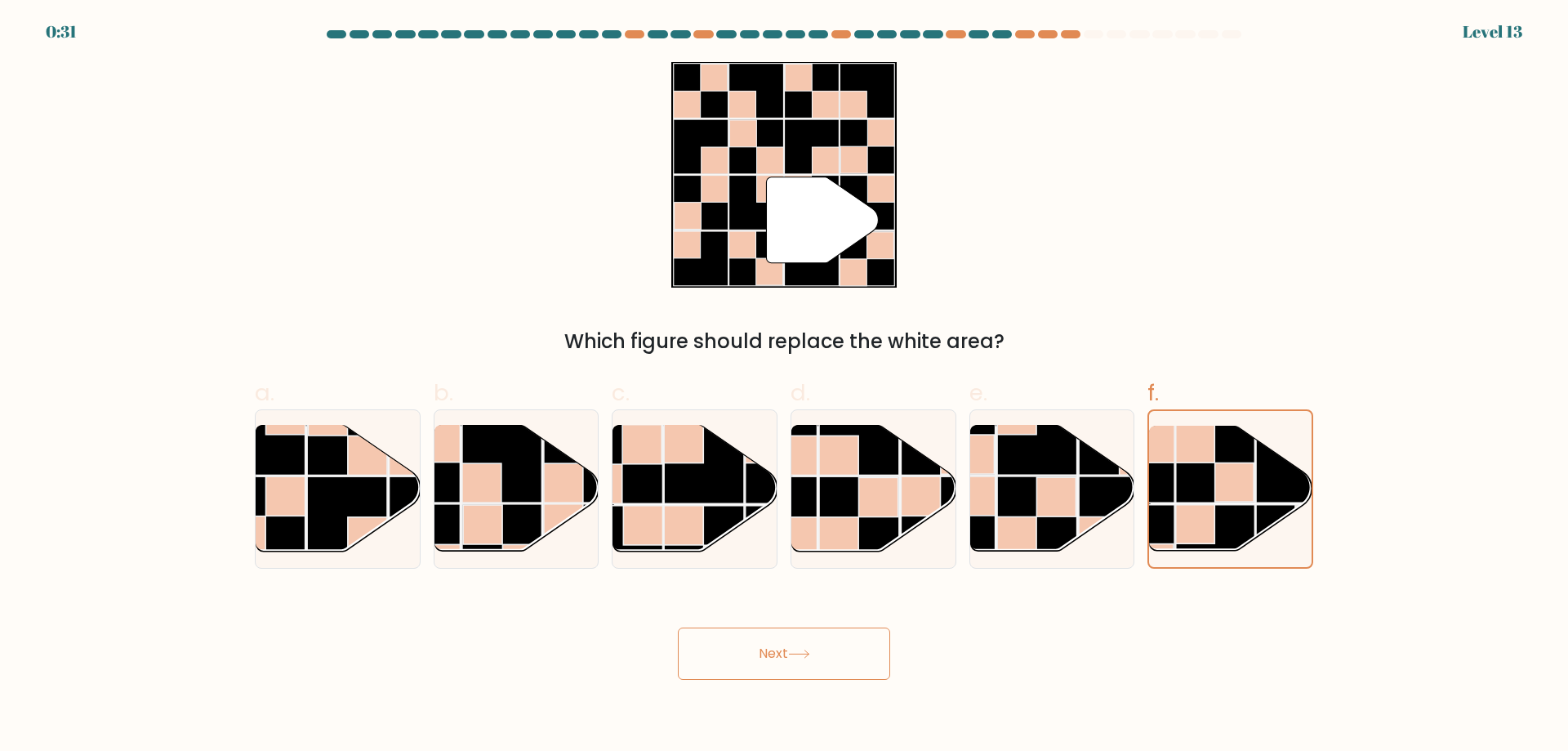
click at [817, 670] on button "Next" at bounding box center [783, 654] width 213 height 52
click at [845, 652] on button "Next" at bounding box center [783, 654] width 213 height 52
drag, startPoint x: 845, startPoint y: 650, endPoint x: 798, endPoint y: 639, distance: 48.3
click at [841, 651] on button "Next" at bounding box center [783, 654] width 213 height 52
drag, startPoint x: 798, startPoint y: 639, endPoint x: 775, endPoint y: 638, distance: 23.0
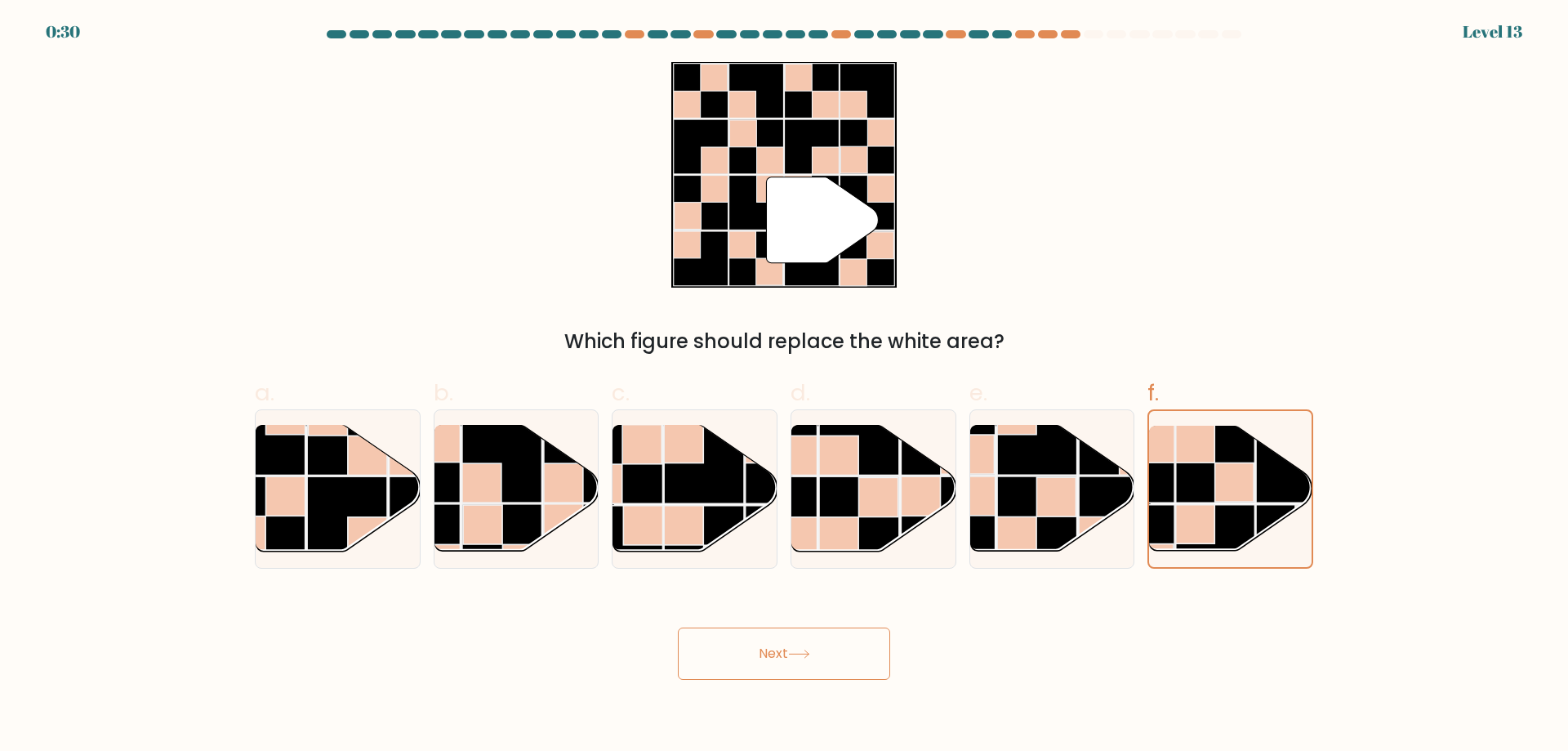
click at [777, 641] on button "Next" at bounding box center [783, 654] width 213 height 52
click at [723, 648] on button "Next" at bounding box center [783, 654] width 213 height 52
click at [674, 644] on div "Next" at bounding box center [784, 633] width 1078 height 91
click at [669, 637] on div "Next" at bounding box center [784, 633] width 1078 height 91
drag, startPoint x: 698, startPoint y: 647, endPoint x: 725, endPoint y: 644, distance: 27.2
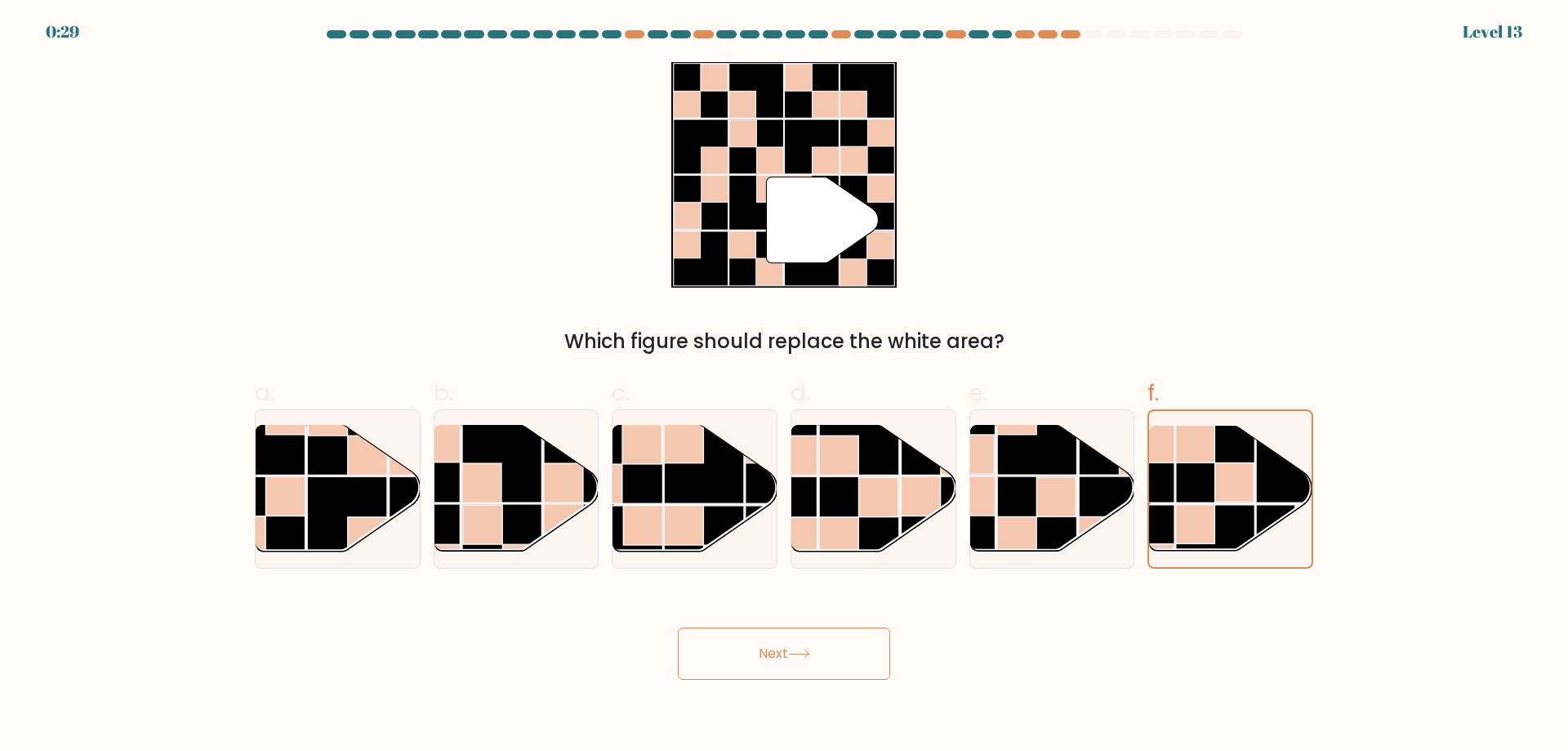
click at [719, 646] on div "Next" at bounding box center [784, 633] width 1078 height 91
drag, startPoint x: 744, startPoint y: 647, endPoint x: 776, endPoint y: 635, distance: 34.2
click at [748, 644] on button "Next" at bounding box center [783, 654] width 213 height 52
drag, startPoint x: 796, startPoint y: 647, endPoint x: 824, endPoint y: 636, distance: 30.1
click at [800, 644] on button "Next" at bounding box center [783, 654] width 213 height 52
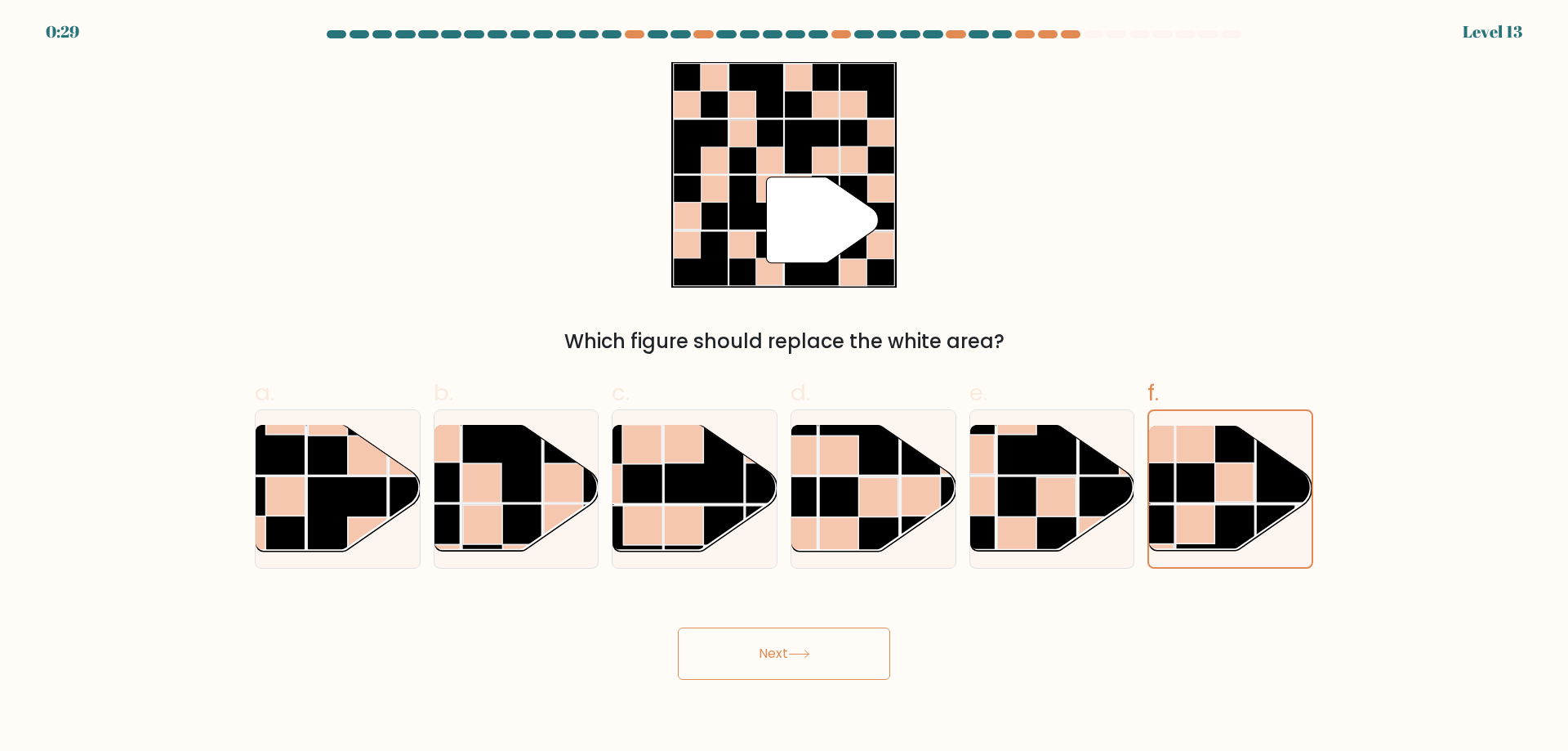
drag, startPoint x: 824, startPoint y: 636, endPoint x: 868, endPoint y: 640, distance: 44.2
click at [847, 641] on button "Next" at bounding box center [783, 654] width 213 height 52
click at [868, 640] on button "Next" at bounding box center [783, 654] width 213 height 52
click at [872, 644] on button "Next" at bounding box center [783, 654] width 213 height 52
click at [876, 665] on button "Next" at bounding box center [783, 654] width 213 height 52
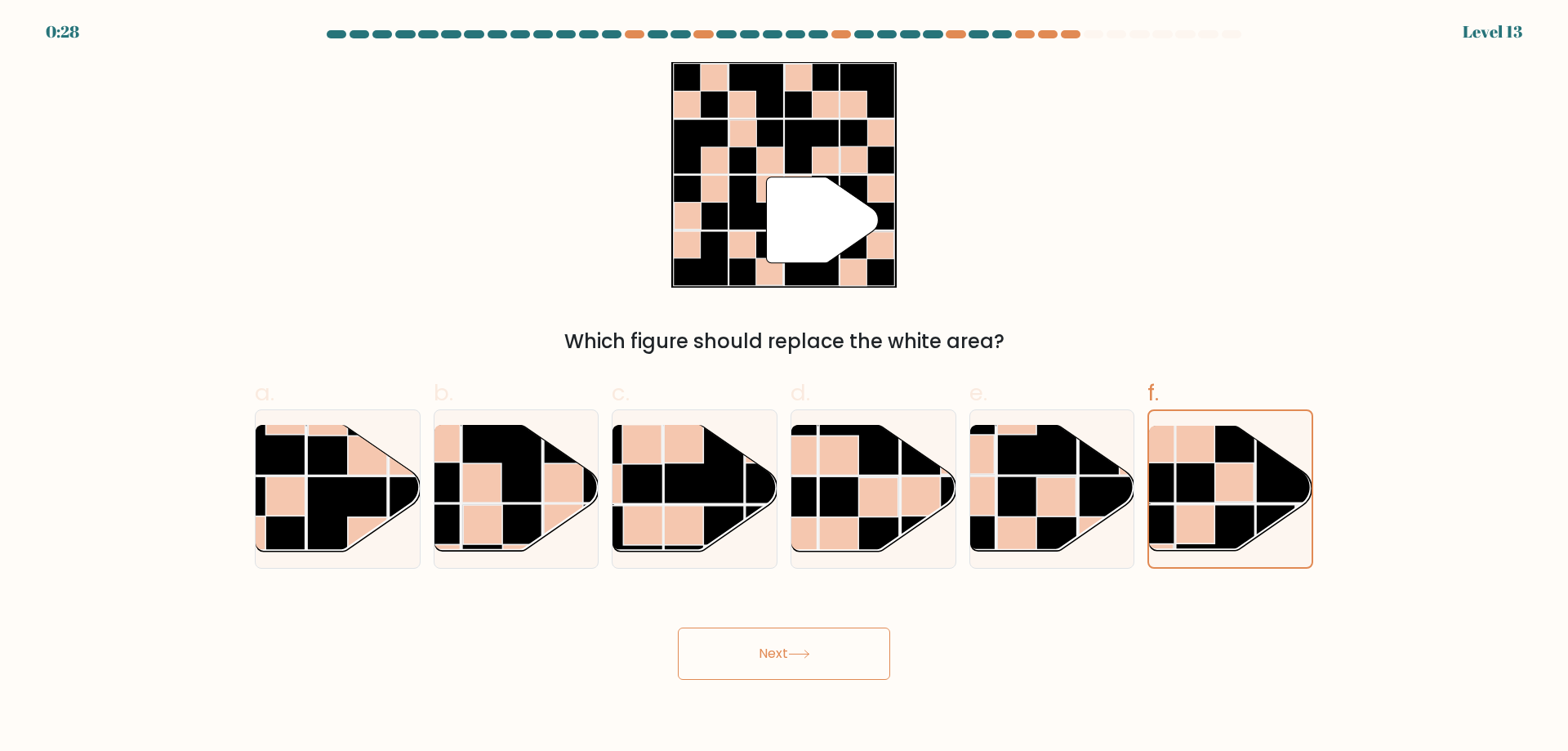
click at [782, 667] on button "Next" at bounding box center [783, 654] width 213 height 52
click at [759, 656] on button "Next" at bounding box center [783, 654] width 213 height 52
click at [714, 665] on button "Next" at bounding box center [783, 654] width 213 height 52
click at [706, 661] on button "Next" at bounding box center [783, 654] width 213 height 52
click at [703, 649] on button "Next" at bounding box center [783, 654] width 213 height 52
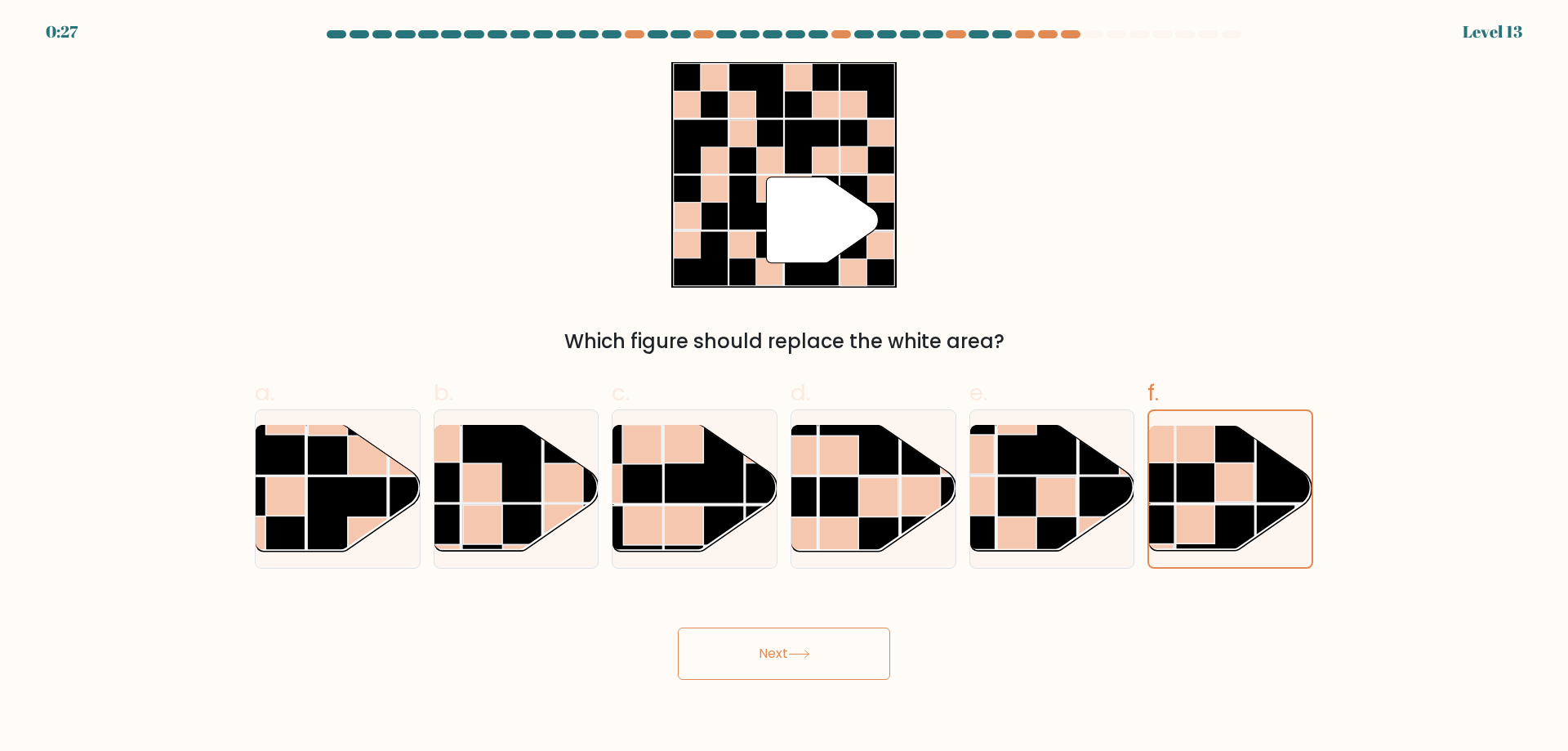
drag
click at [677, 649] on button "Next" at bounding box center [783, 654] width 213 height 52
click at [675, 631] on div "Next" at bounding box center [784, 633] width 1078 height 91
click at [695, 641] on button "Next" at bounding box center [783, 654] width 213 height 52
click at [693, 677] on button "Next" at bounding box center [783, 654] width 213 height 52
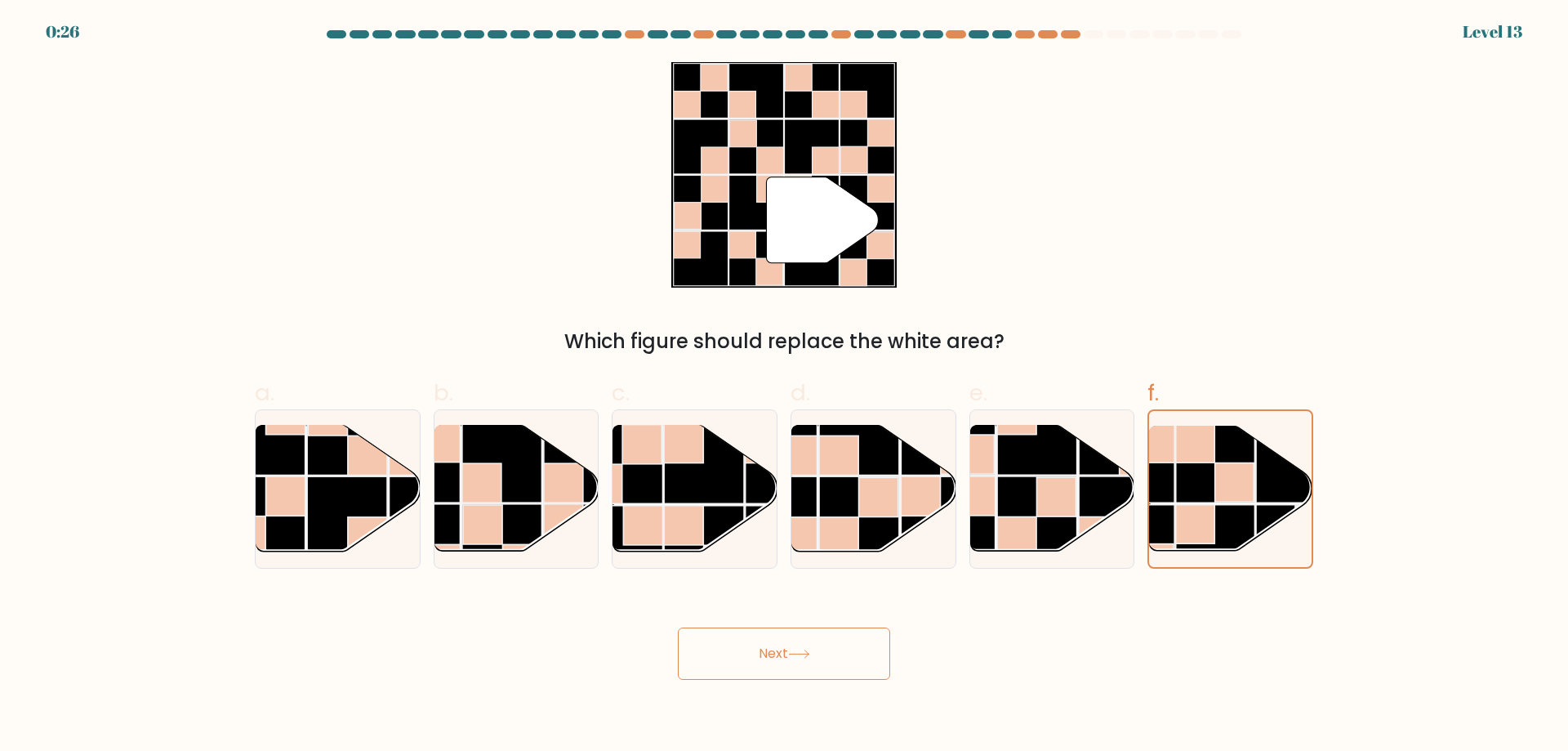
click at [704, 670] on button "Next" at bounding box center [783, 654] width 213 height 52
click at [761, 665] on button "Next" at bounding box center [783, 654] width 213 height 52
click at [782, 654] on button "Next" at bounding box center [783, 654] width 213 height 52
click at [789, 652] on button "Next" at bounding box center [783, 654] width 213 height 52
click at [798, 651] on button "Next" at bounding box center [783, 654] width 213 height 52
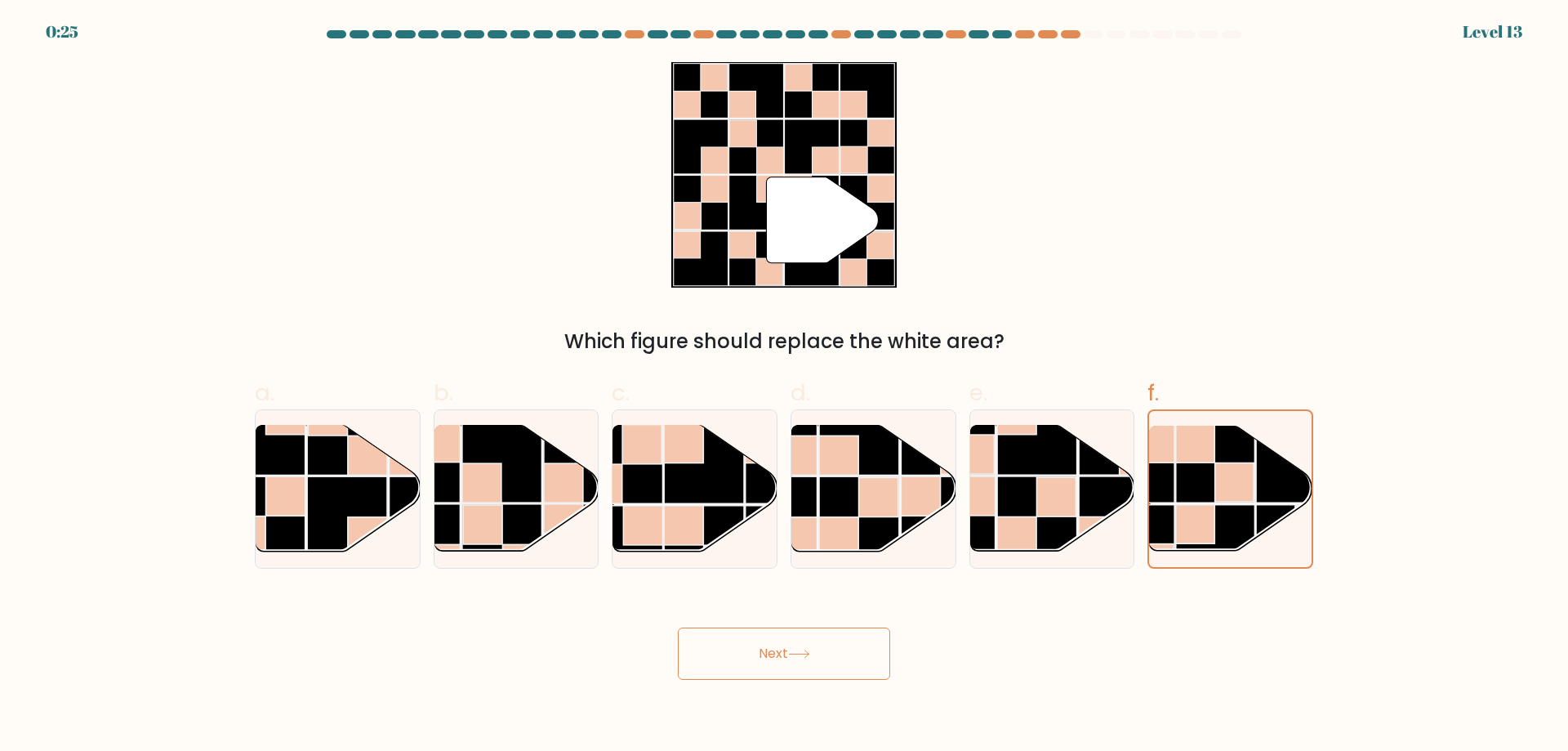
click at [843, 661] on button "Next" at bounding box center [783, 654] width 213 height 52
click at [855, 658] on button "Next" at bounding box center [783, 654] width 213 height 52
click at [869, 647] on button "Next" at bounding box center [783, 654] width 213 height 52
click at [853, 651] on button "Next" at bounding box center [783, 654] width 213 height 52
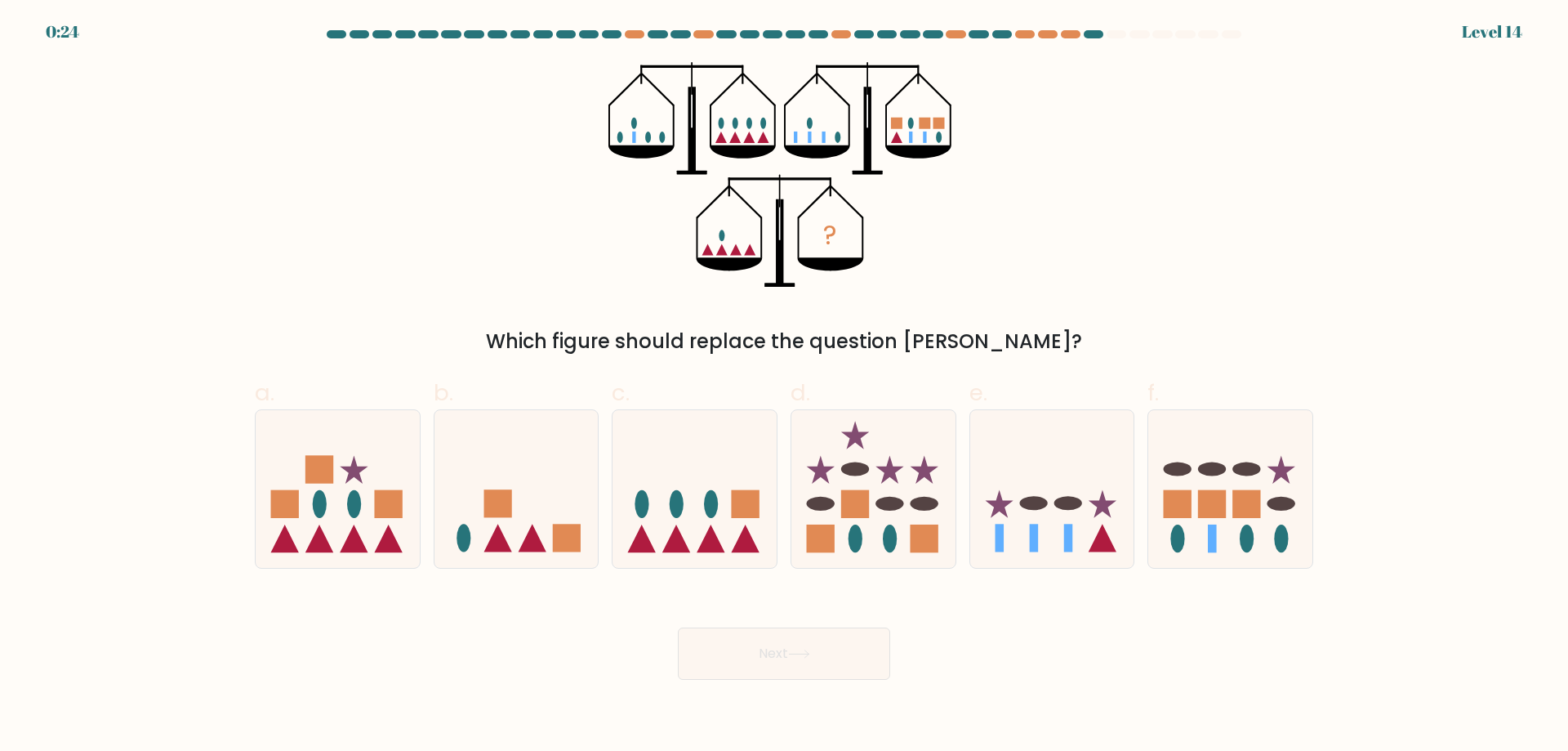
click at [815, 640] on button "Next" at bounding box center [783, 654] width 213 height 52
click at [545, 518] on icon at bounding box center [516, 489] width 165 height 136
click at [784, 386] on input "b." at bounding box center [784, 381] width 1 height 11
radio input "true"
click at [745, 655] on div "Next" at bounding box center [784, 633] width 1078 height 91
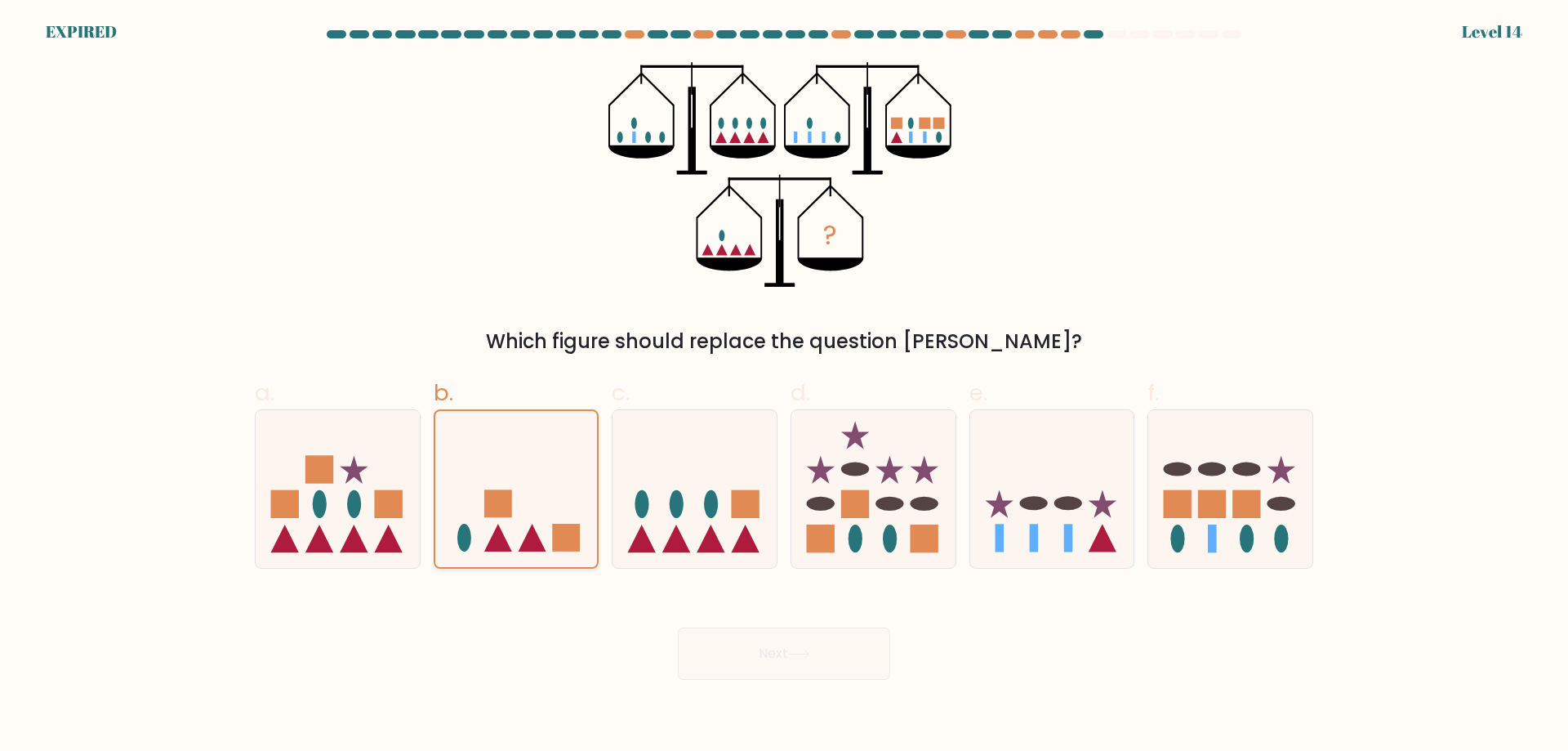
click at [505, 514] on rect at bounding box center [497, 504] width 28 height 28
click at [784, 386] on input "b." at bounding box center [784, 381] width 1 height 11
click at [505, 514] on rect at bounding box center [497, 504] width 28 height 28
click at [784, 386] on input "b." at bounding box center [784, 381] width 1 height 11
click at [505, 514] on rect at bounding box center [497, 504] width 28 height 28
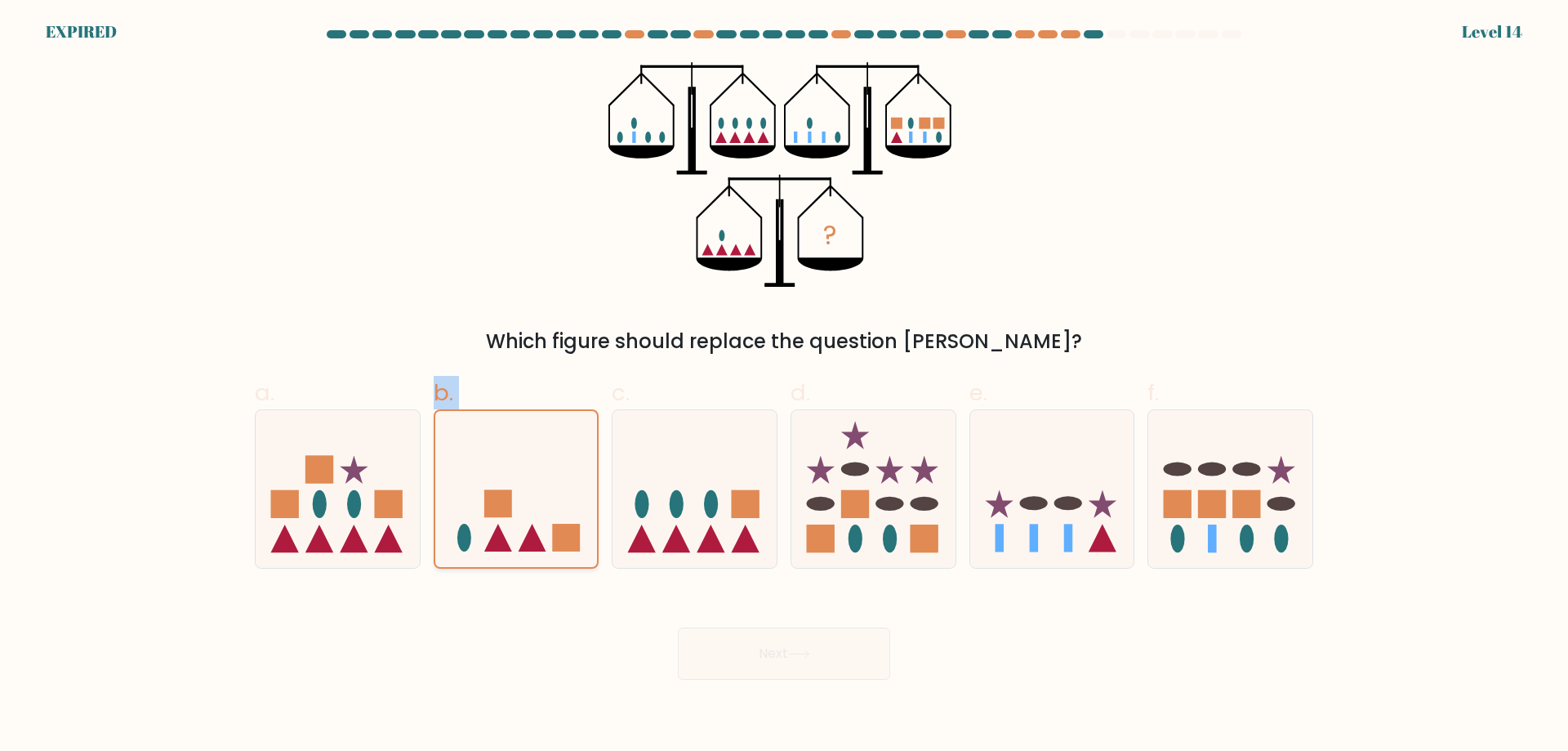
click at [784, 386] on input "b." at bounding box center [784, 381] width 1 height 11
click at [517, 545] on icon at bounding box center [516, 489] width 163 height 135
click at [784, 386] on input "b." at bounding box center [784, 381] width 1 height 11
click at [713, 652] on div "Next" at bounding box center [784, 633] width 1078 height 91
click at [80, 33] on form at bounding box center [784, 355] width 1568 height 650
